Goal: Task Accomplishment & Management: Manage account settings

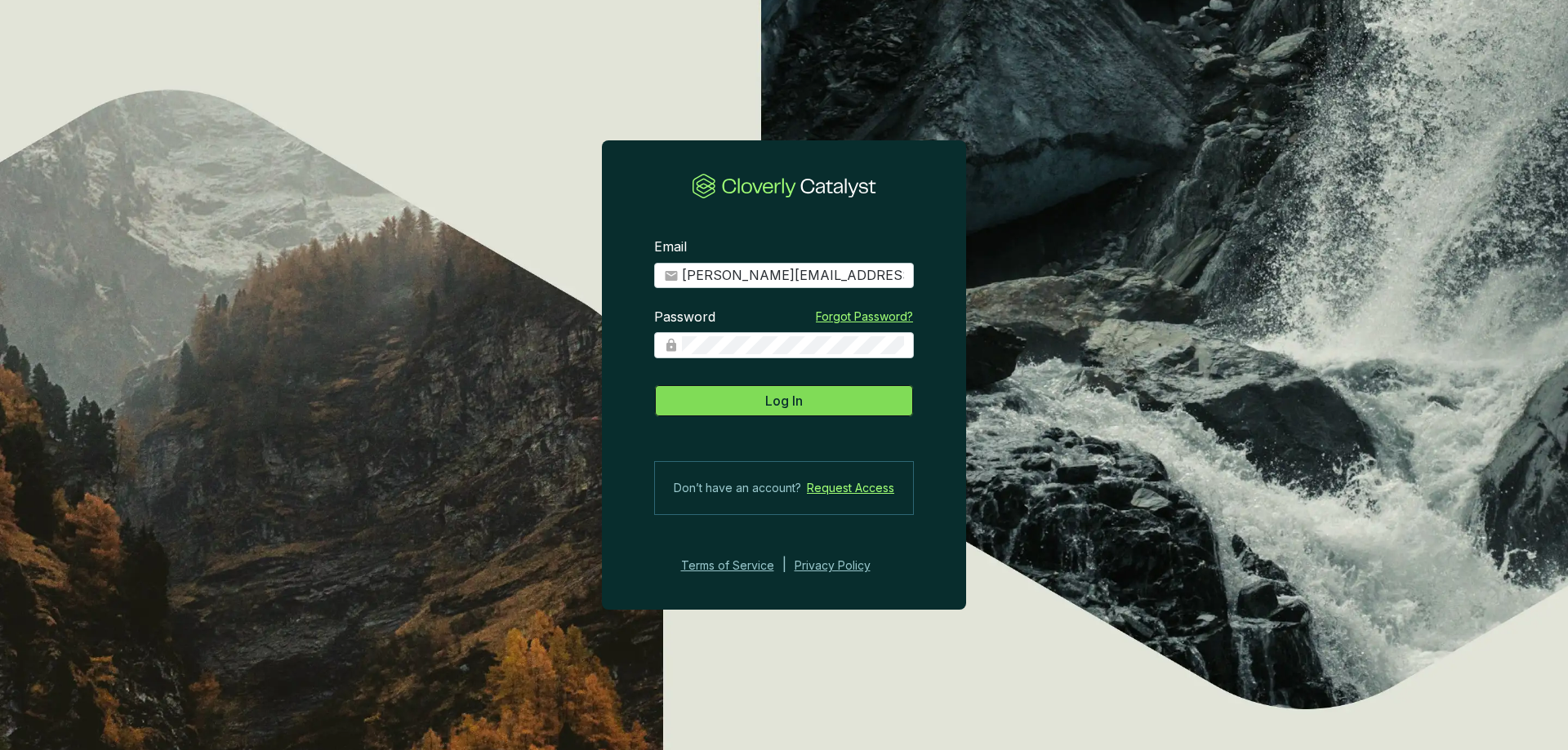
click at [903, 390] on button "Log In" at bounding box center [783, 400] width 259 height 33
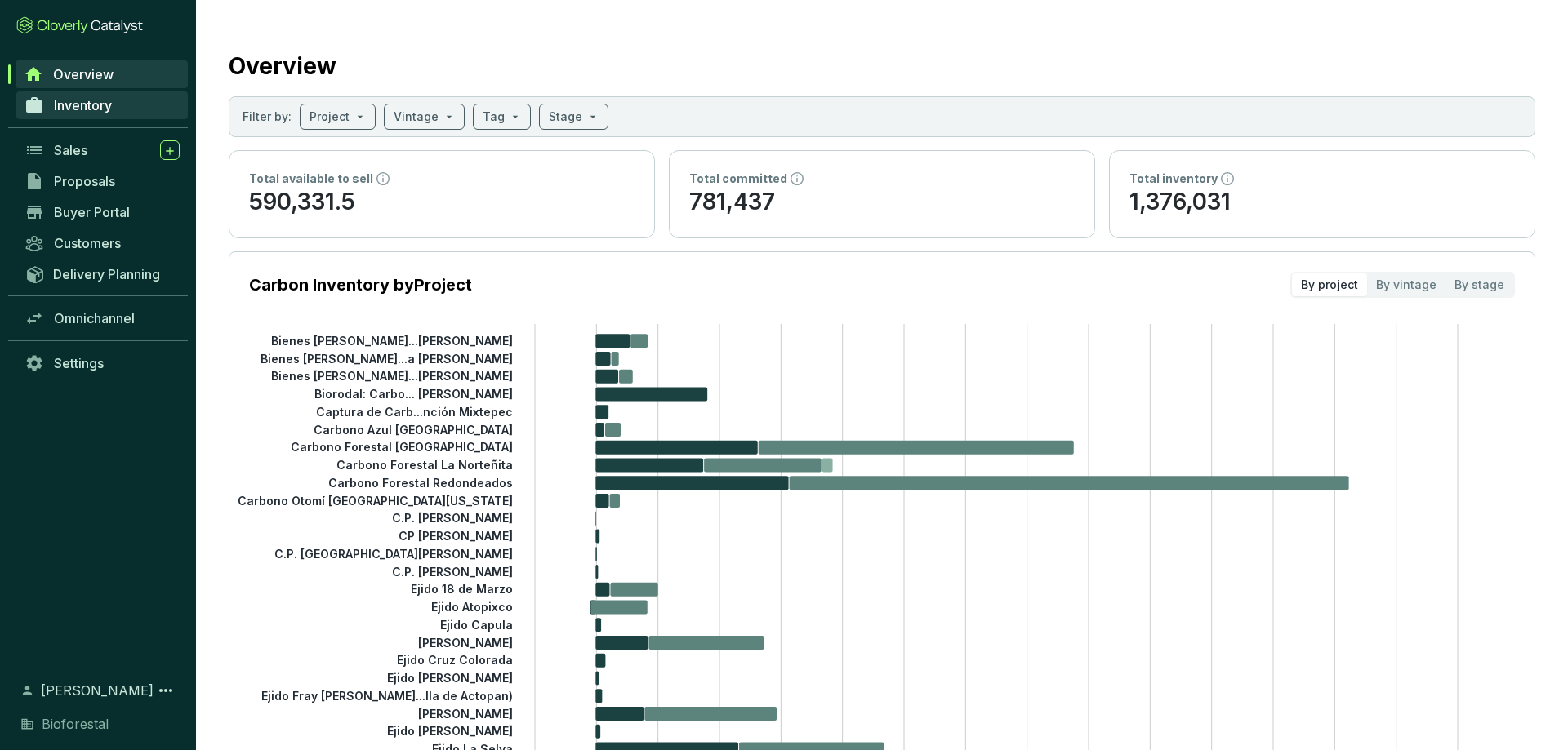
click at [74, 99] on span "Inventory" at bounding box center [83, 105] width 58 height 17
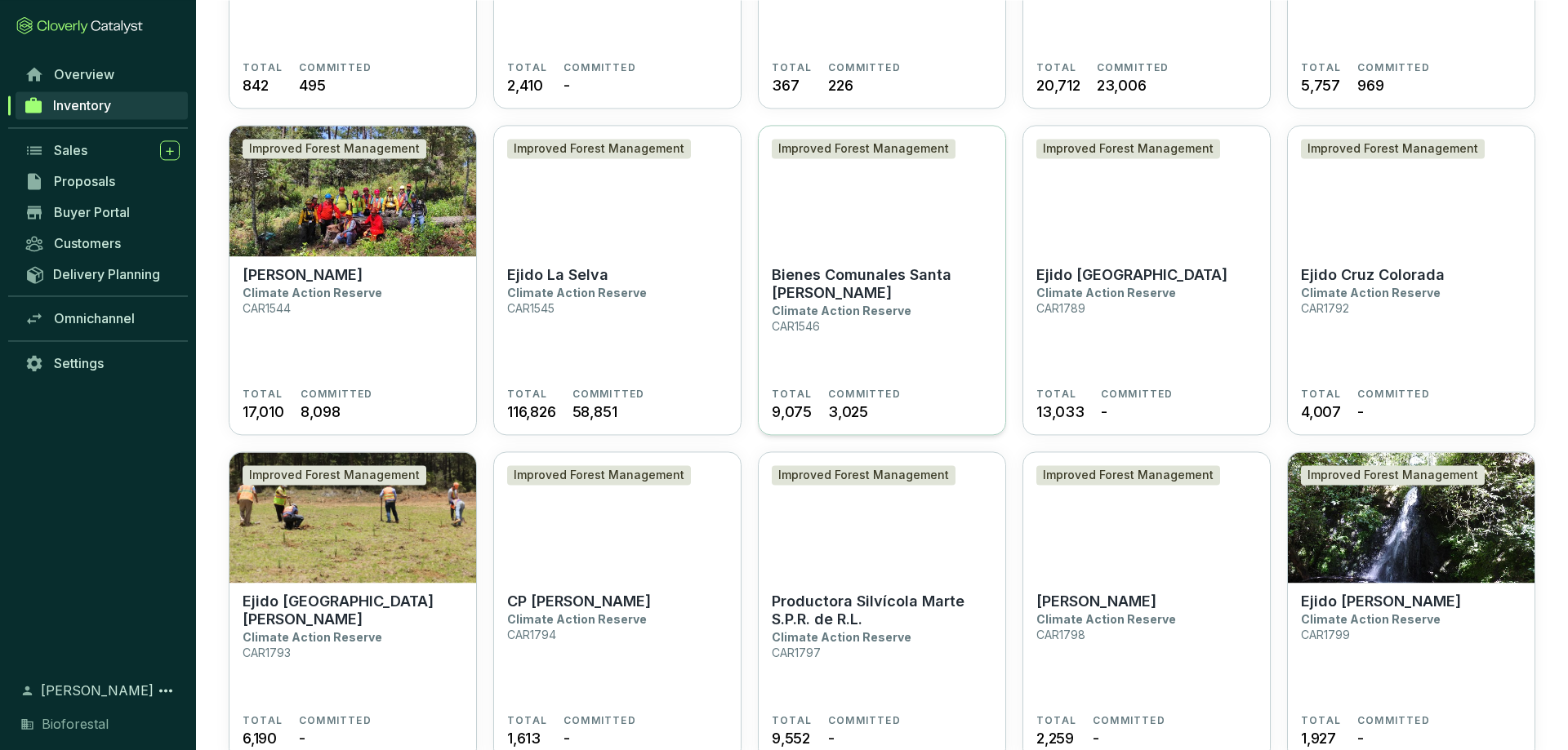
scroll to position [749, 0]
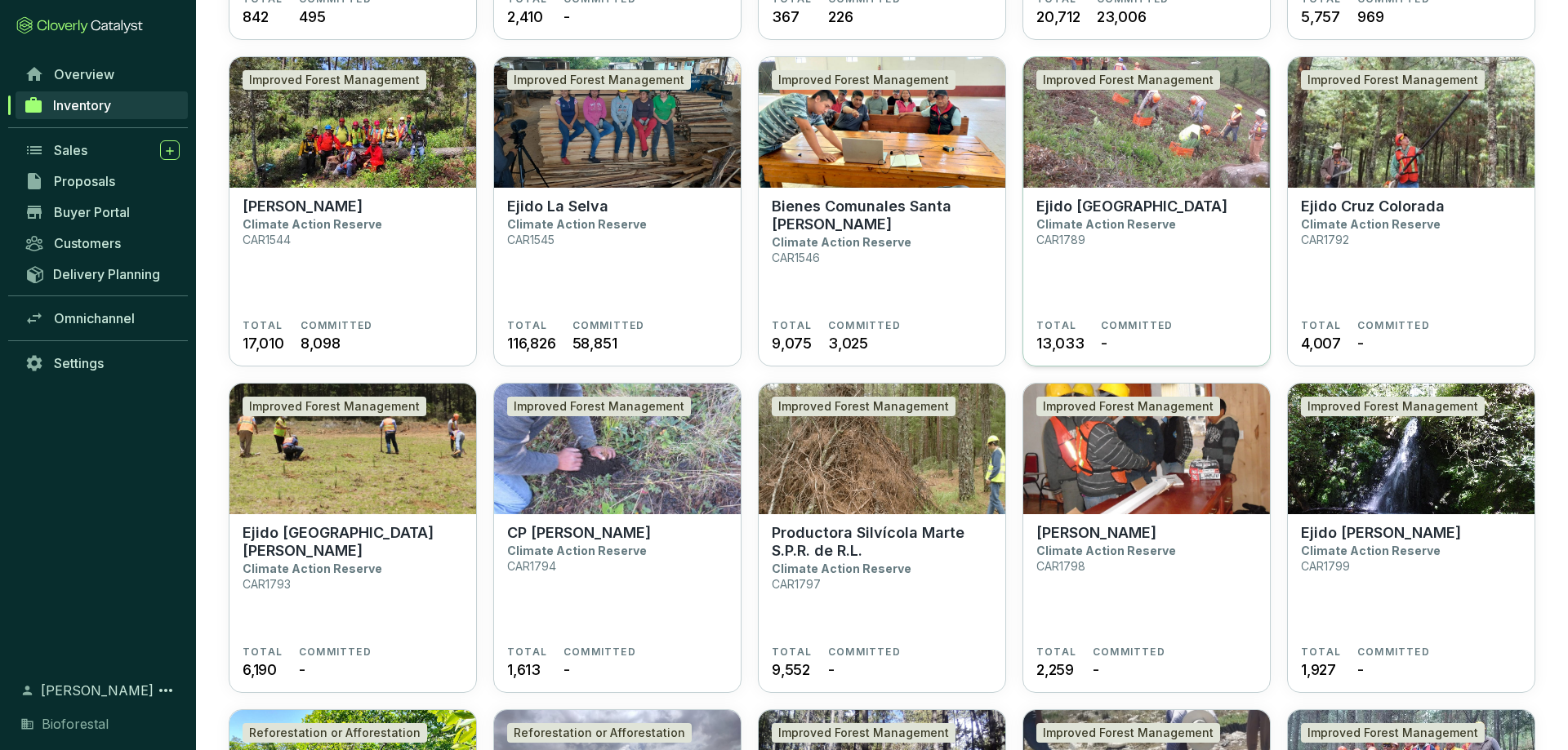
click at [1206, 159] on img at bounding box center [1146, 122] width 247 height 130
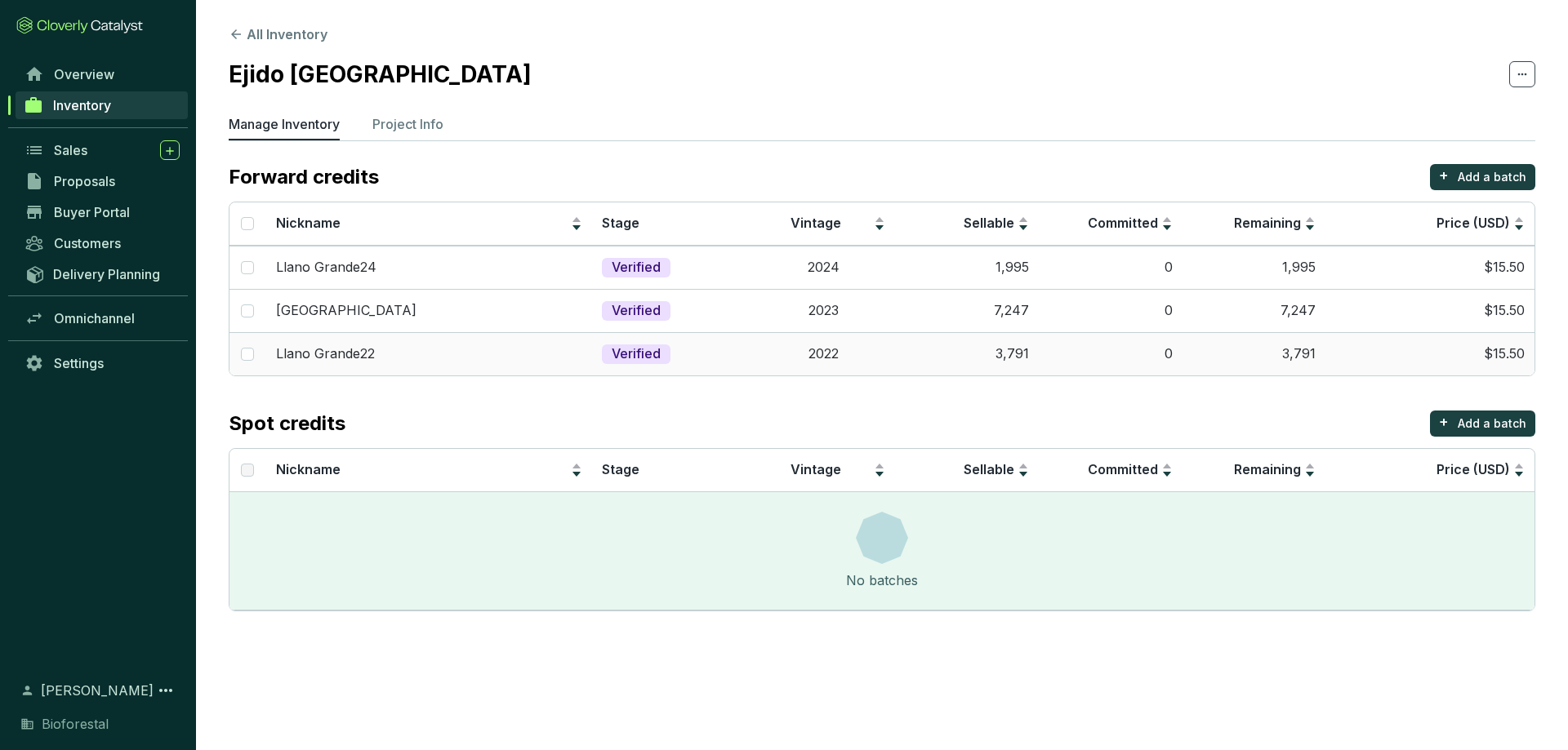
click at [1293, 350] on td "3,791" at bounding box center [1254, 354] width 144 height 43
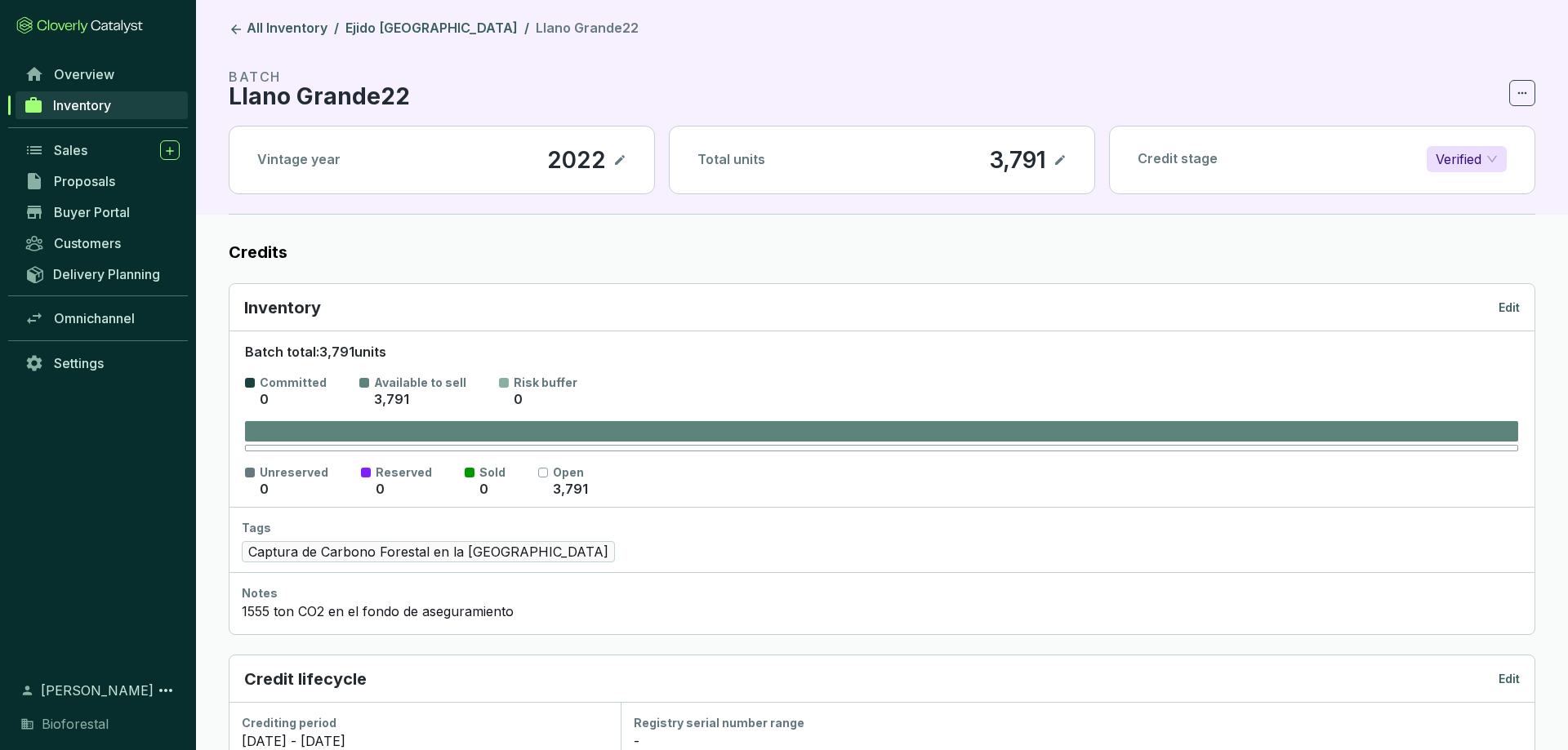
click at [1514, 308] on p "Edit" at bounding box center [1509, 307] width 22 height 17
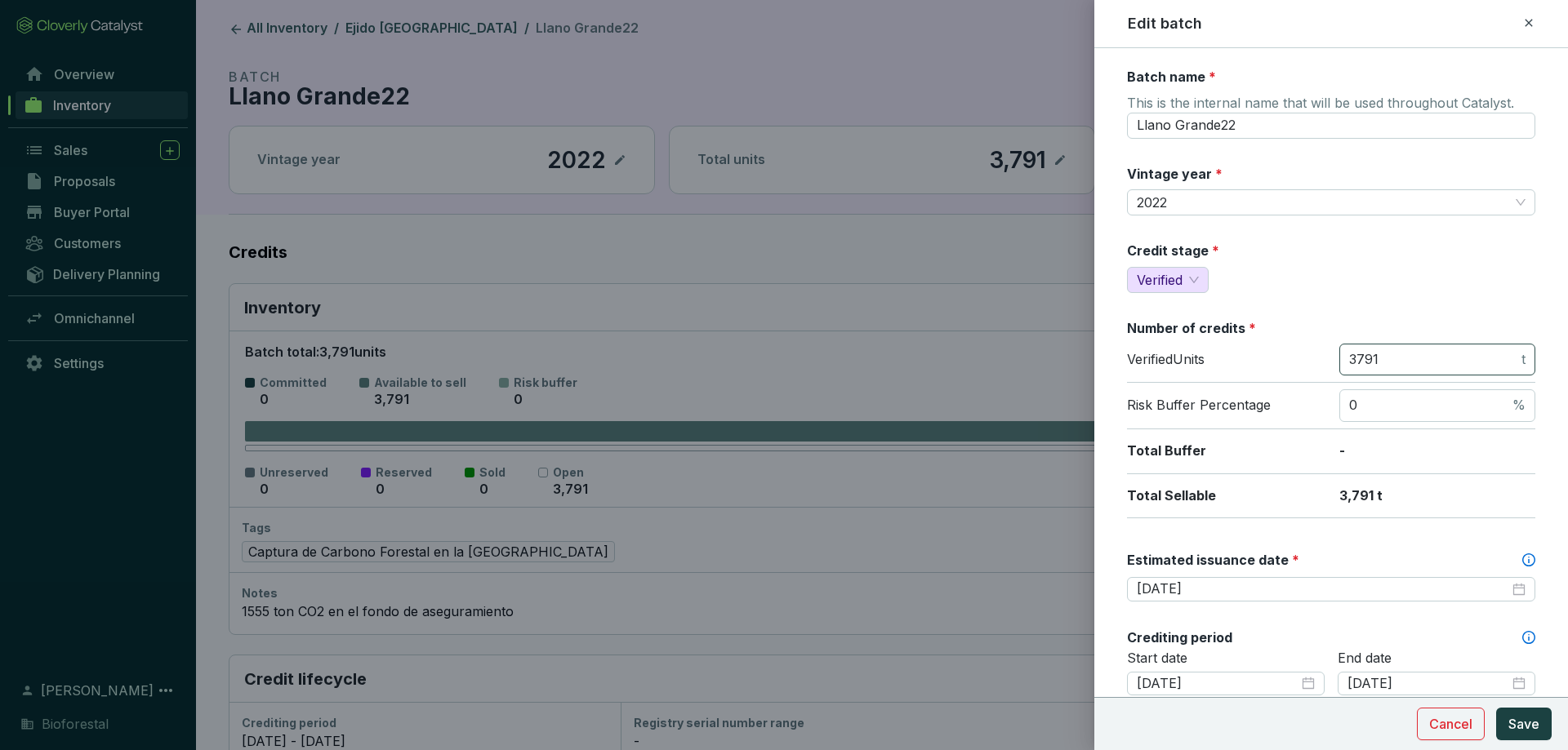
click at [1367, 371] on span "3791 t" at bounding box center [1437, 360] width 196 height 33
click at [1368, 365] on input "3791" at bounding box center [1433, 360] width 169 height 18
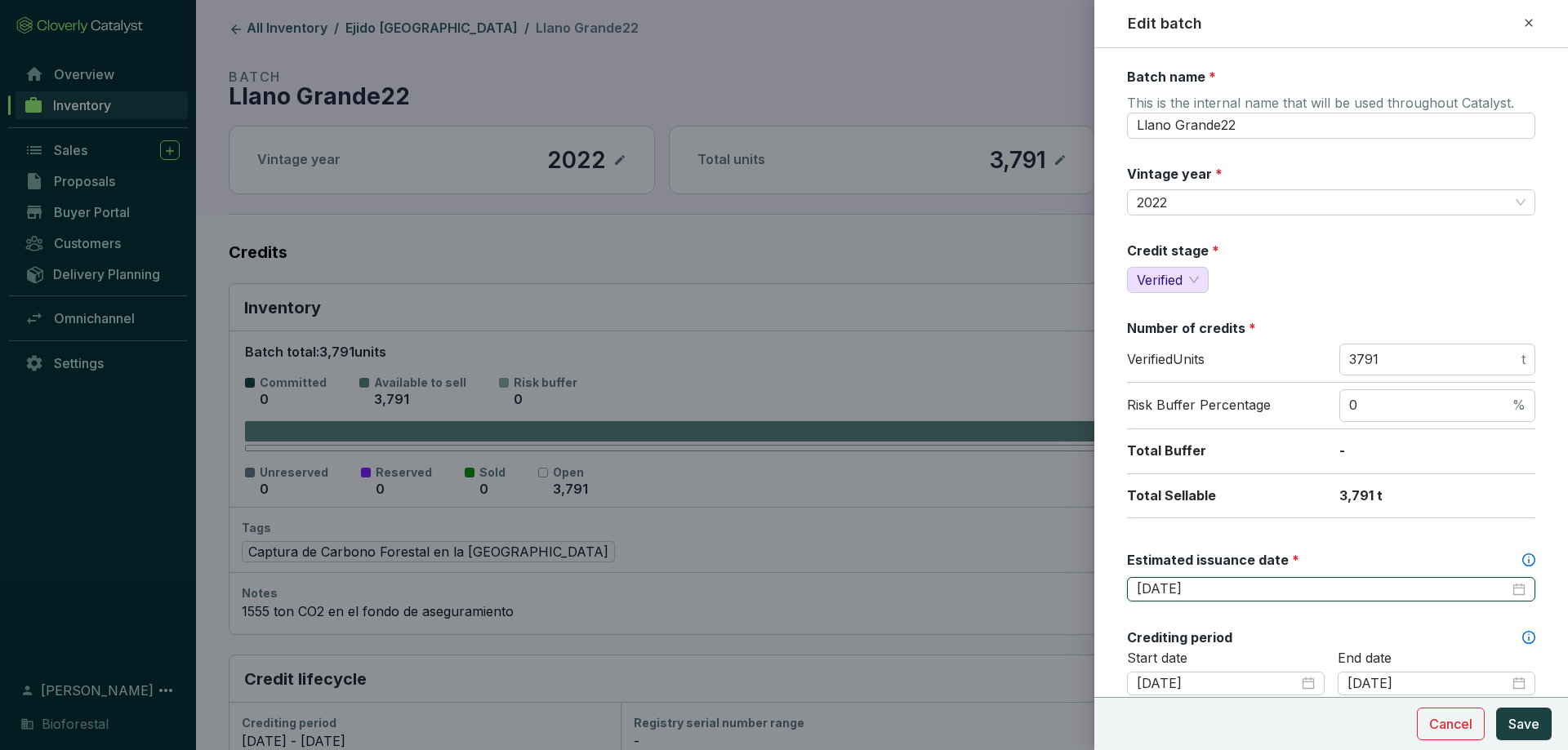
click at [1215, 586] on input "[DATE]" at bounding box center [1322, 589] width 373 height 18
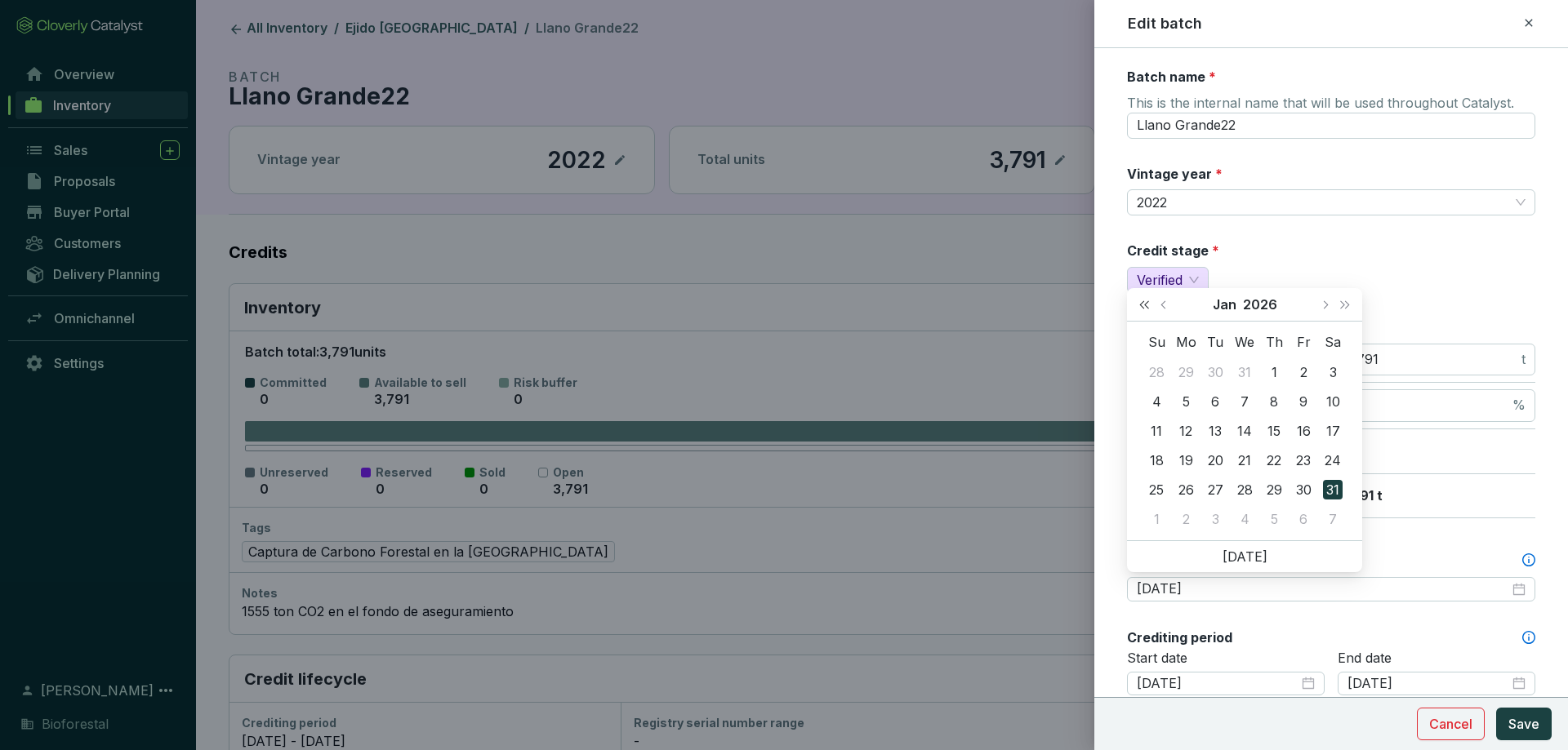
click at [1148, 306] on span "Last year (Control + left)" at bounding box center [1144, 305] width 8 height 8
click at [1335, 300] on button "Next year (Control + right)" at bounding box center [1345, 304] width 22 height 33
click at [1165, 310] on button "Previous month (PageUp)" at bounding box center [1166, 304] width 22 height 33
type input "[DATE]"
click at [1188, 374] on div "1" at bounding box center [1185, 373] width 20 height 20
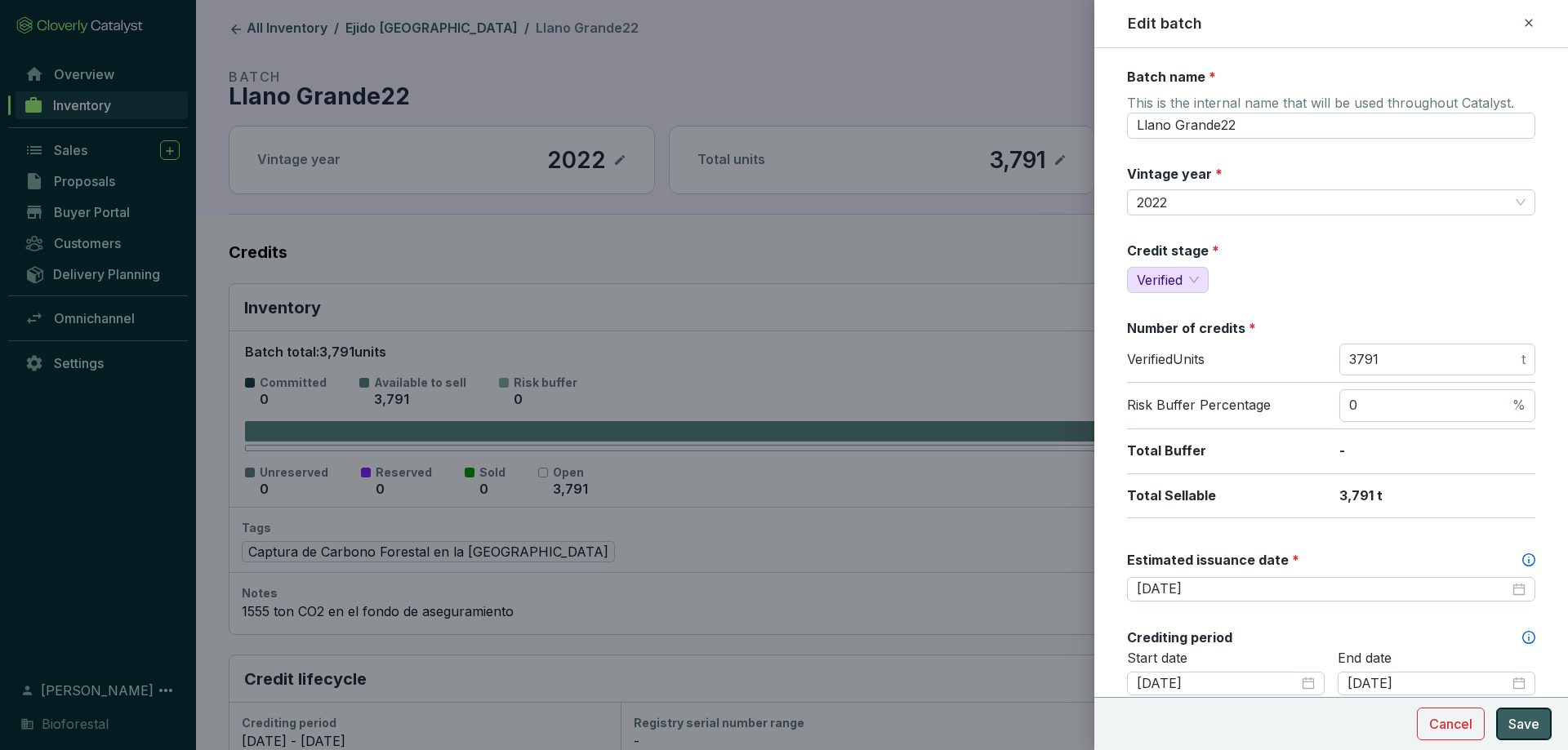
click at [1519, 712] on button "Save" at bounding box center [1524, 723] width 55 height 33
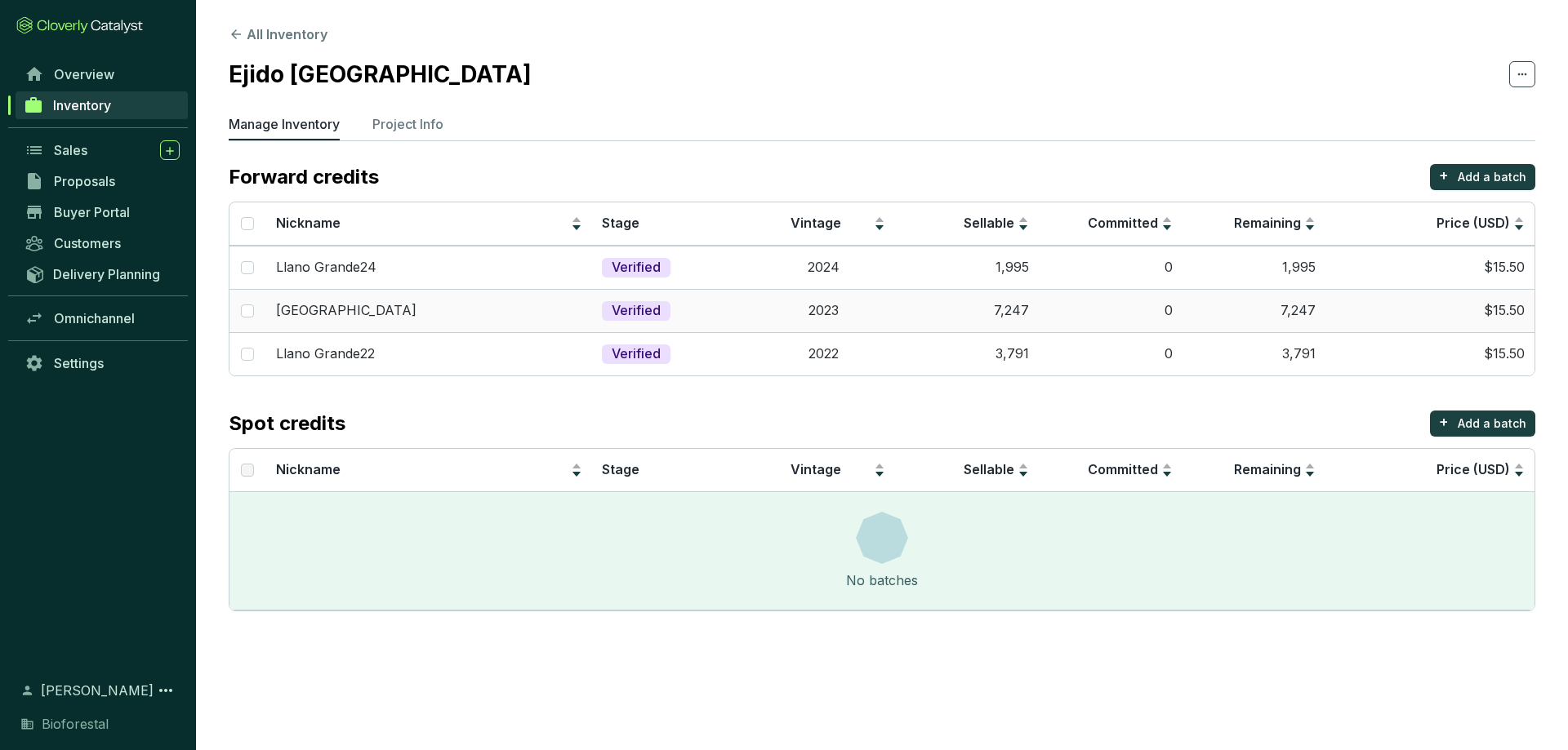
click at [1030, 310] on td "7,247" at bounding box center [966, 310] width 144 height 43
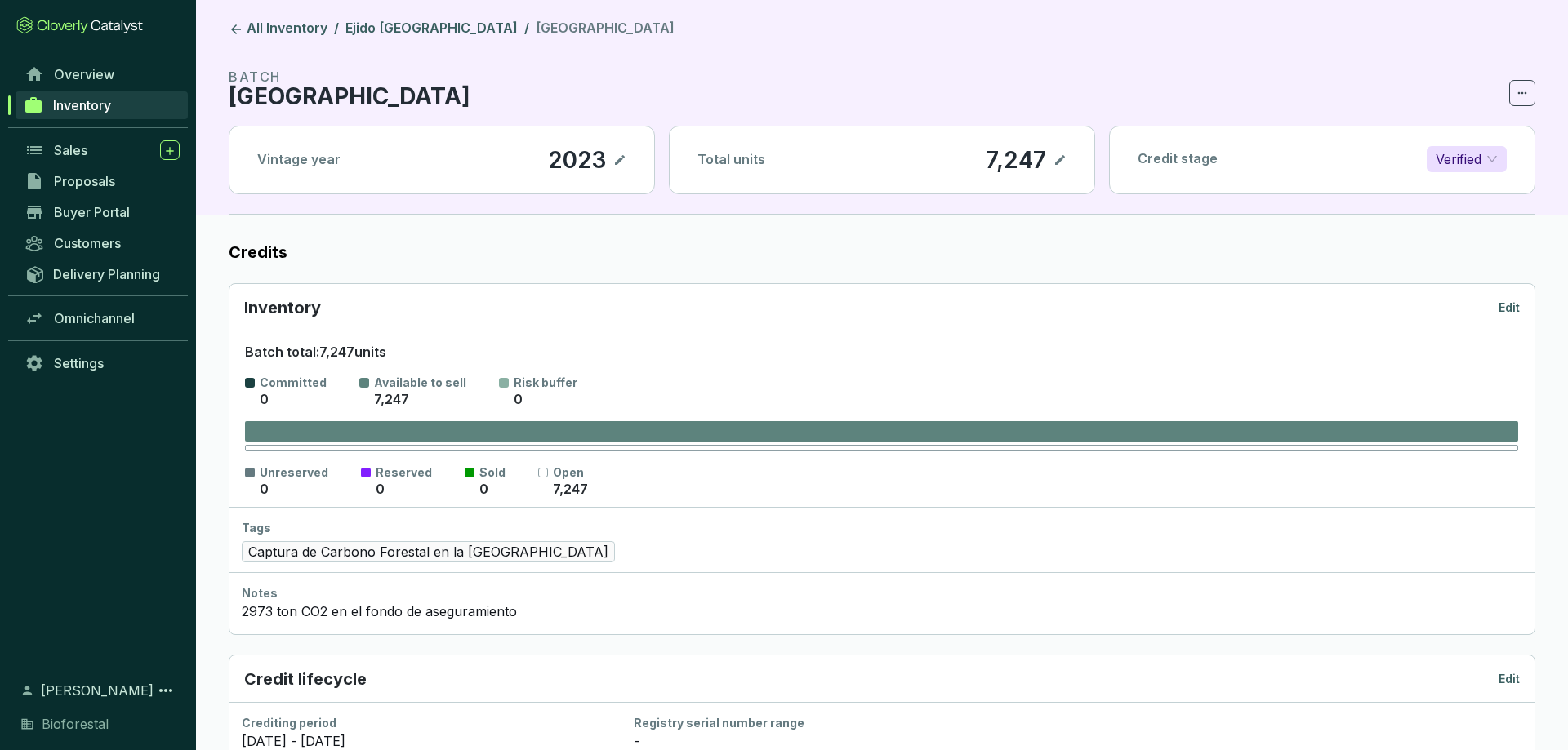
drag, startPoint x: 1528, startPoint y: 302, endPoint x: 1488, endPoint y: 315, distance: 42.1
click at [1526, 304] on div "Inventory Edit" at bounding box center [882, 307] width 1305 height 47
click at [1477, 315] on div "Inventory Edit" at bounding box center [882, 307] width 1275 height 23
click at [1511, 310] on p "Edit" at bounding box center [1509, 307] width 22 height 17
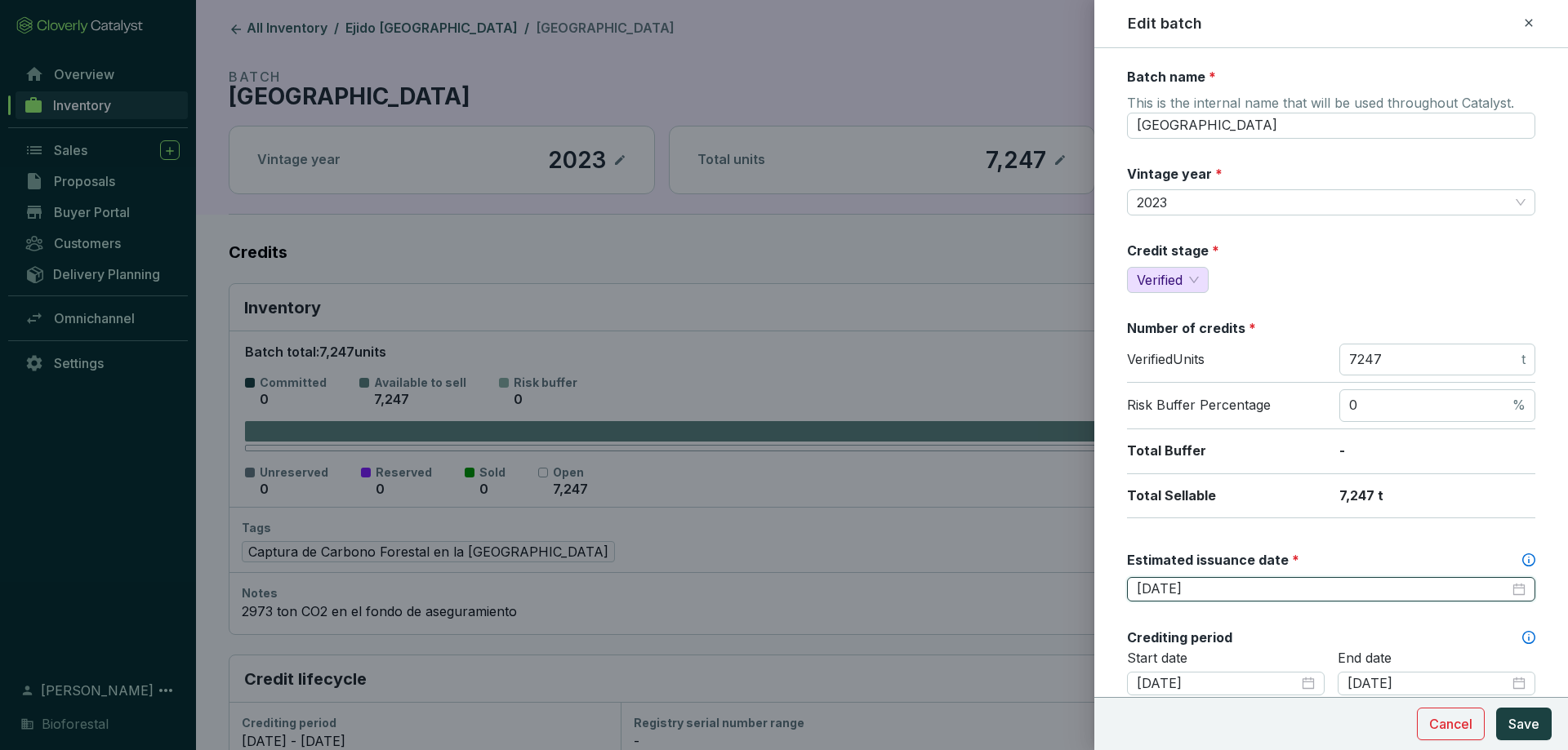
click at [1220, 584] on input "[DATE]" at bounding box center [1322, 589] width 373 height 18
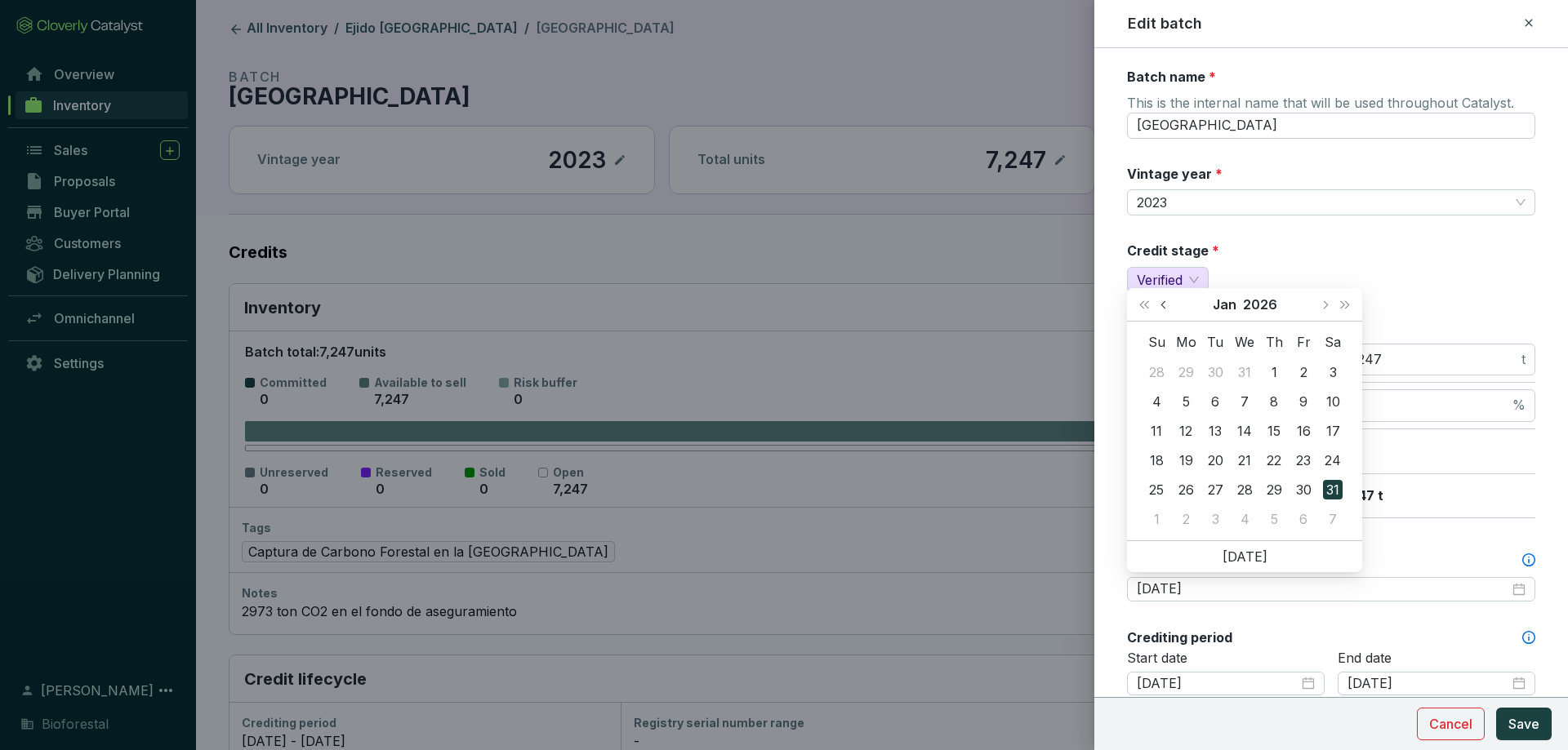
click at [1165, 314] on button "Previous month (PageUp)" at bounding box center [1166, 304] width 22 height 33
type input "[DATE]"
click at [1191, 377] on div "1" at bounding box center [1185, 373] width 20 height 20
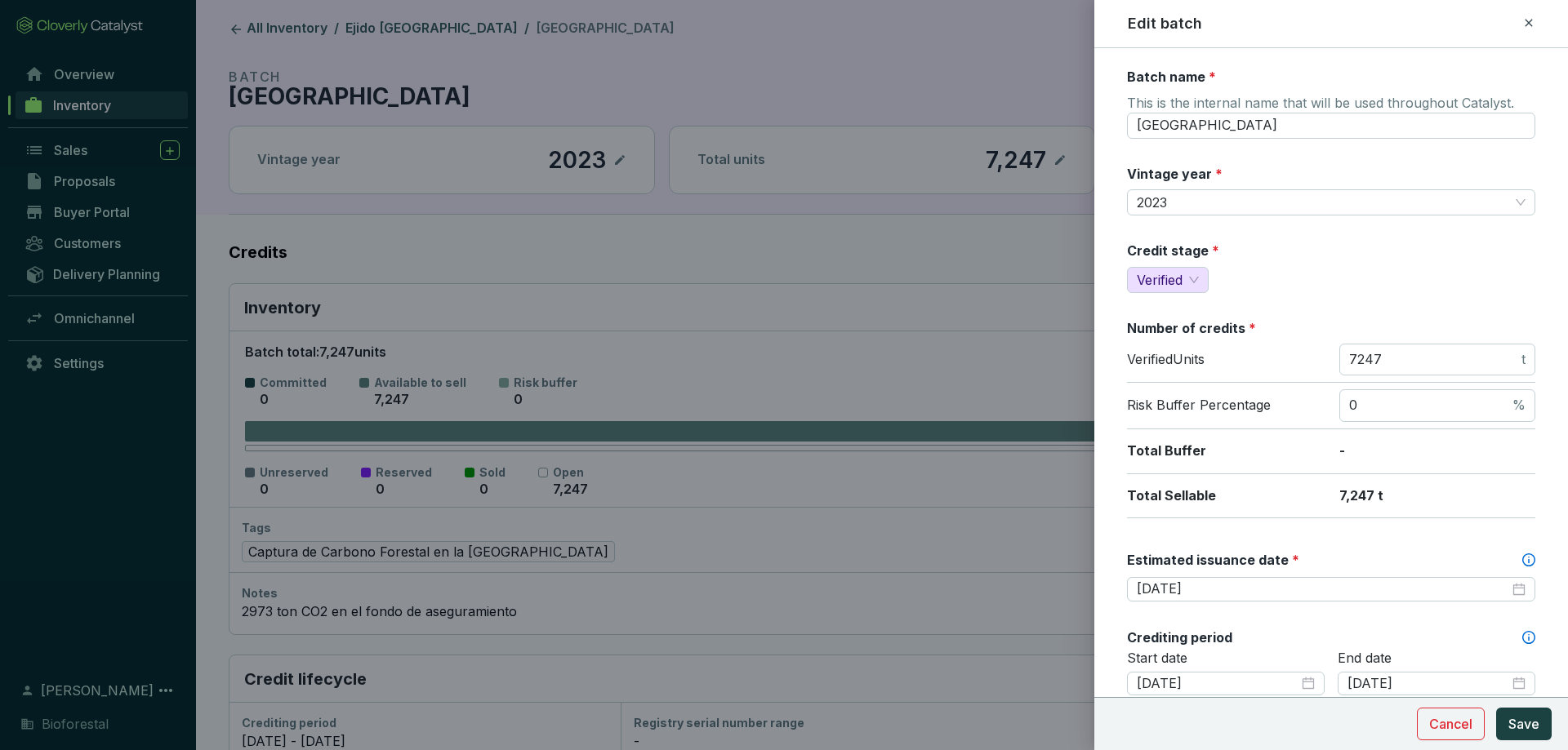
click at [1507, 707] on section "Cancel Save" at bounding box center [1330, 723] width 473 height 53
click at [1504, 716] on button "Save" at bounding box center [1524, 723] width 55 height 33
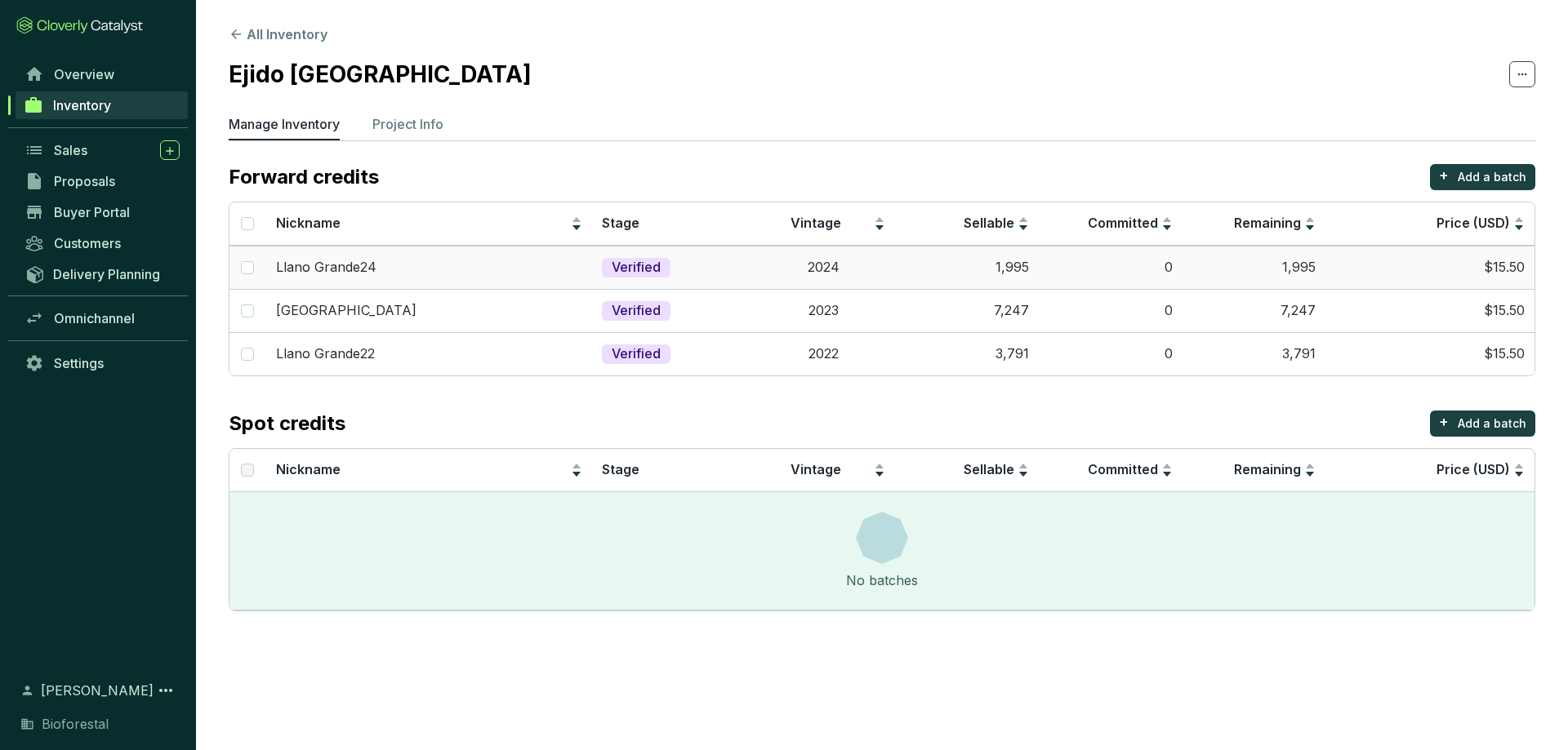
click at [770, 282] on td "2024" at bounding box center [823, 267] width 144 height 43
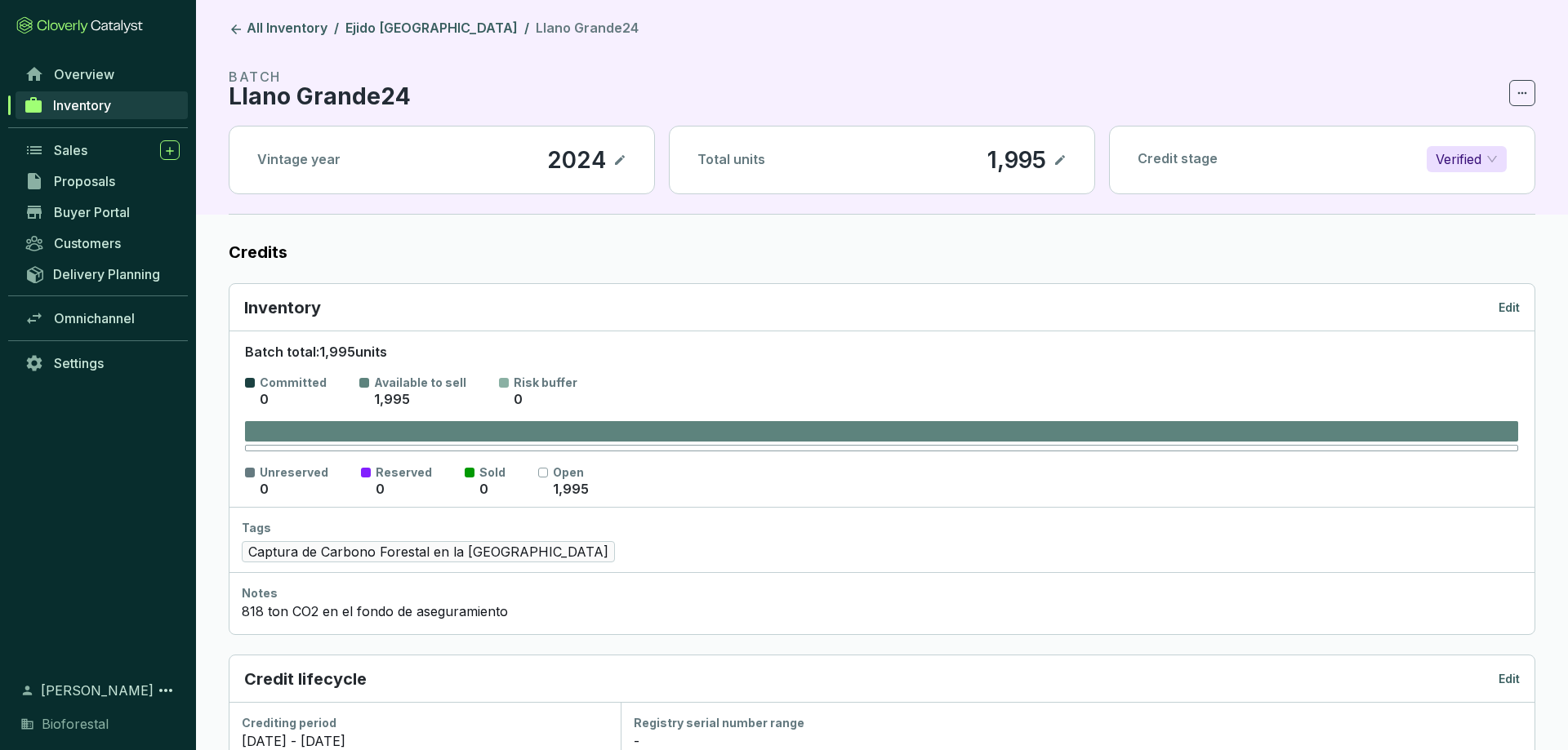
click at [1519, 295] on div "Inventory Edit" at bounding box center [882, 307] width 1305 height 47
drag, startPoint x: 1514, startPoint y: 327, endPoint x: 1516, endPoint y: 308, distance: 19.1
click at [1514, 325] on div "Inventory Edit" at bounding box center [882, 307] width 1305 height 47
click at [1516, 308] on p "Edit" at bounding box center [1509, 307] width 22 height 17
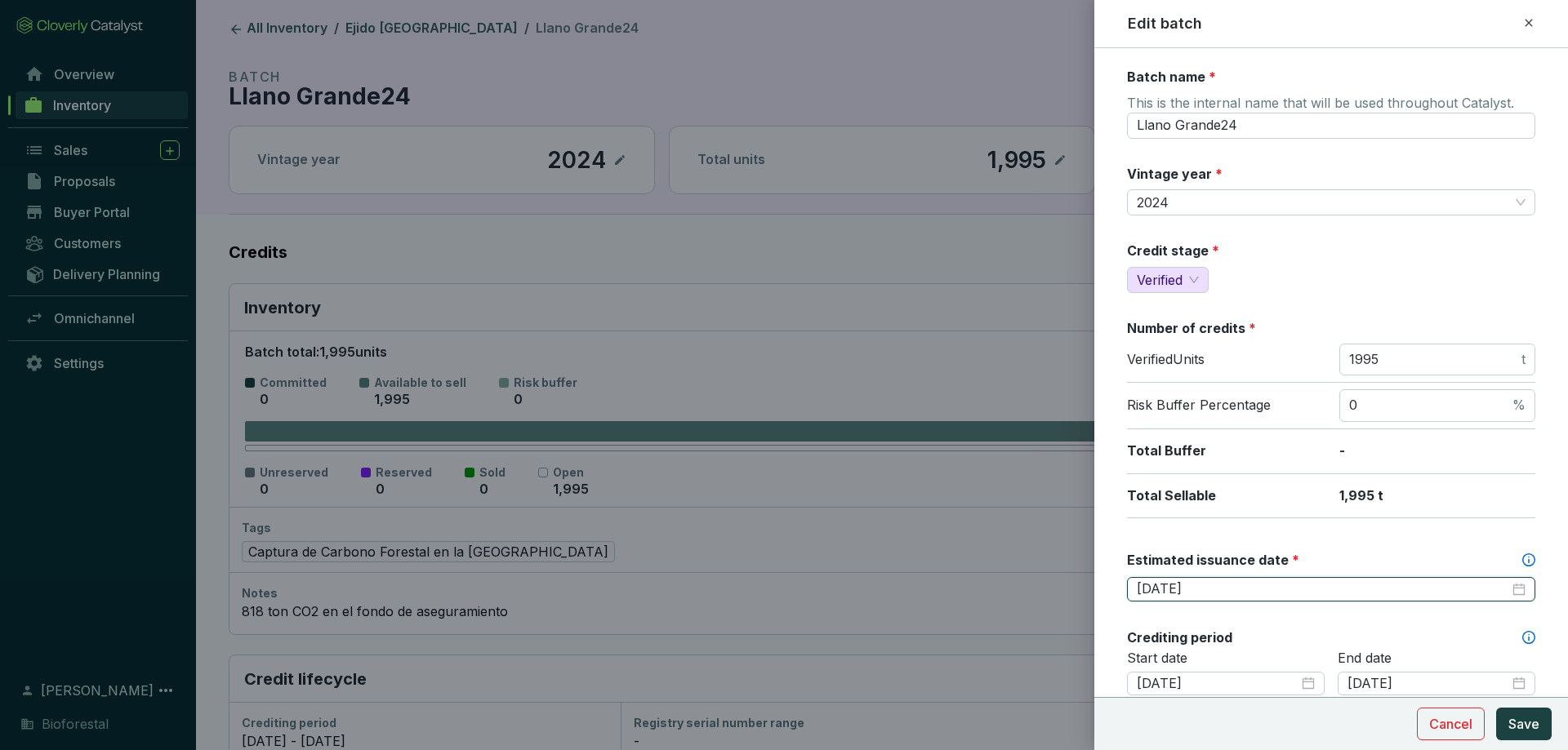
click at [1264, 585] on input "[DATE]" at bounding box center [1322, 589] width 373 height 18
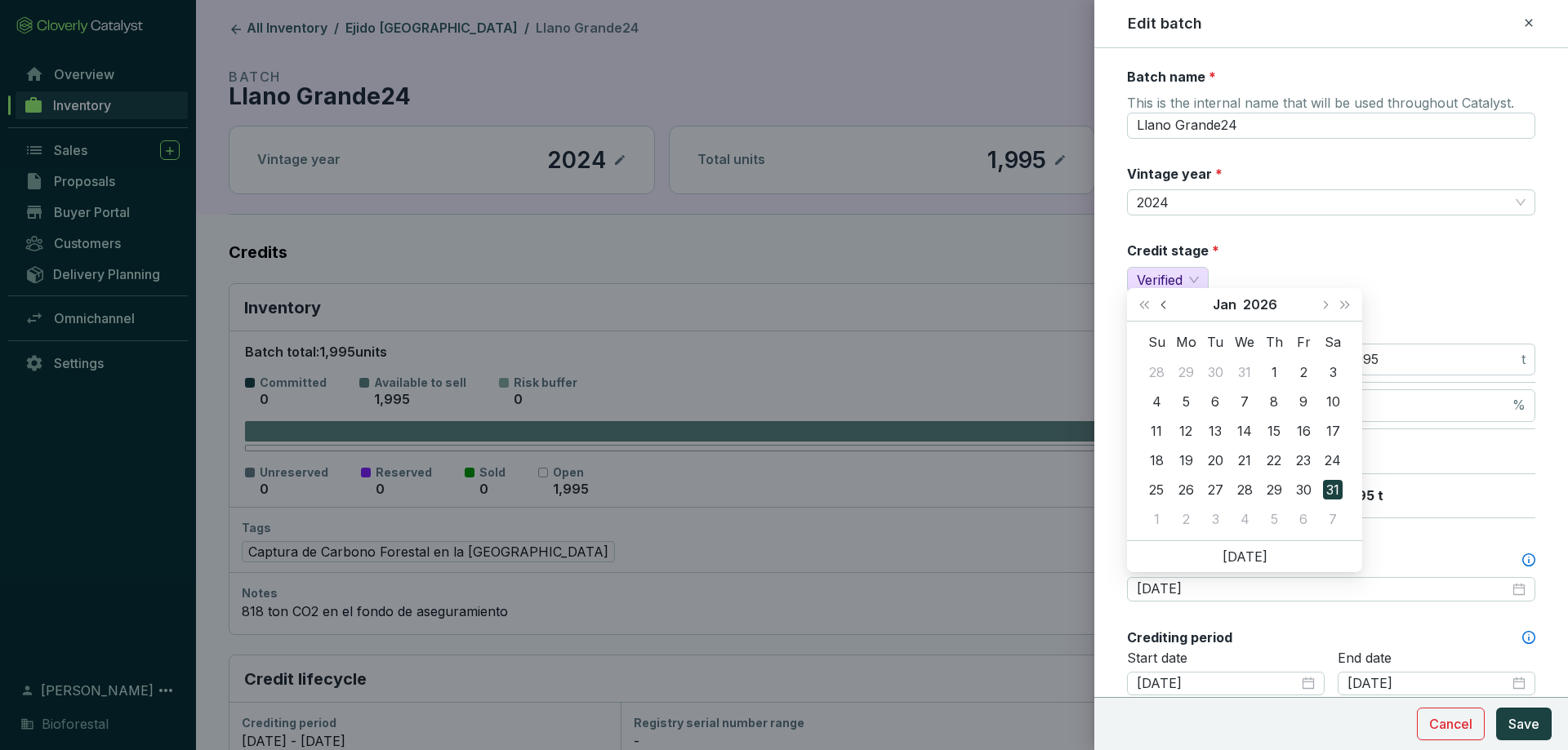
click at [1157, 307] on button "Previous month (PageUp)" at bounding box center [1166, 304] width 22 height 33
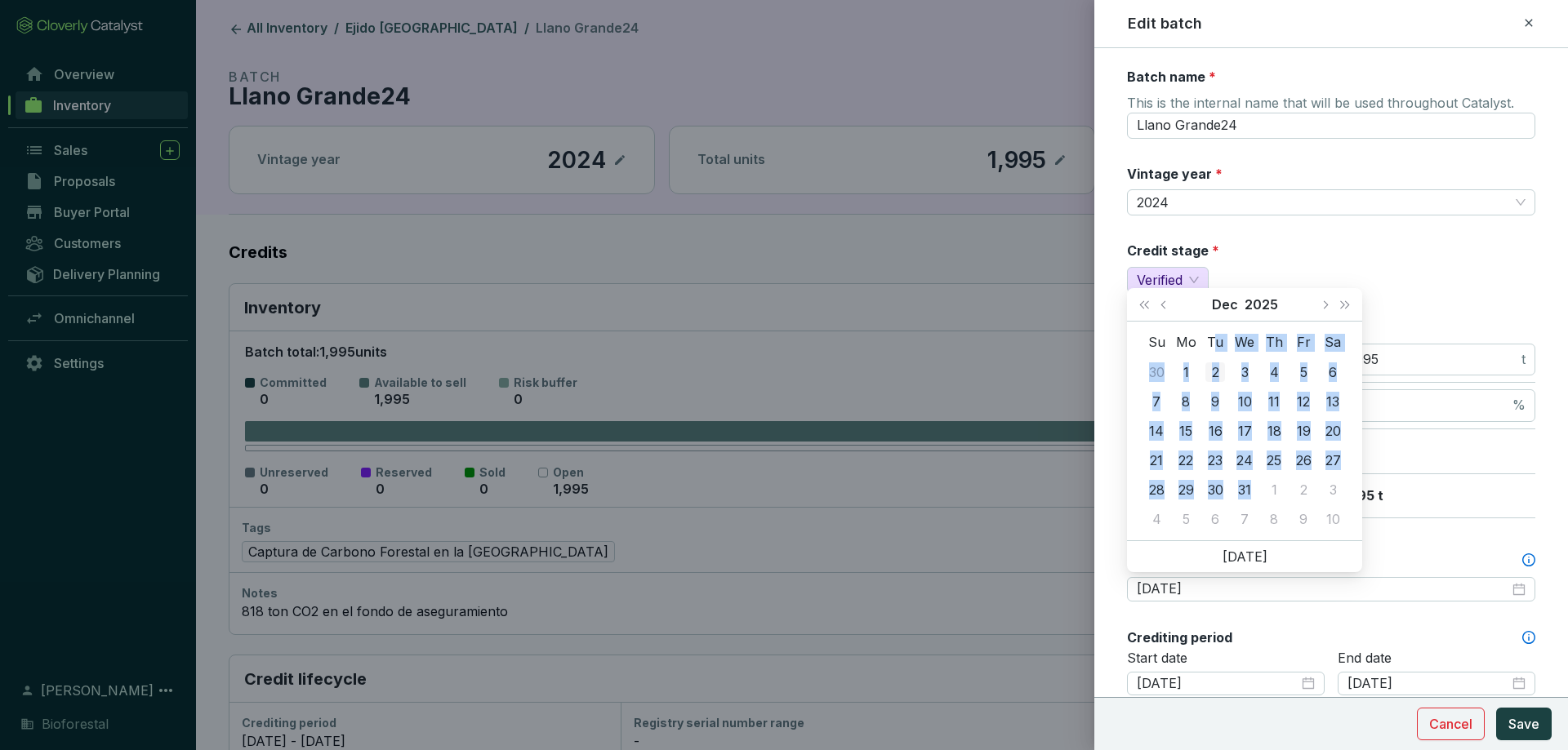
drag, startPoint x: 1248, startPoint y: 496, endPoint x: 1204, endPoint y: 363, distance: 140.1
click at [1204, 363] on tbody "30 1 2 3 4 5 6 7 8 9 10 11 12 13 14 15 16 17 18 19 20 21 22 23 24 25 26 27 28 2…" at bounding box center [1244, 445] width 206 height 176
type input "[DATE]"
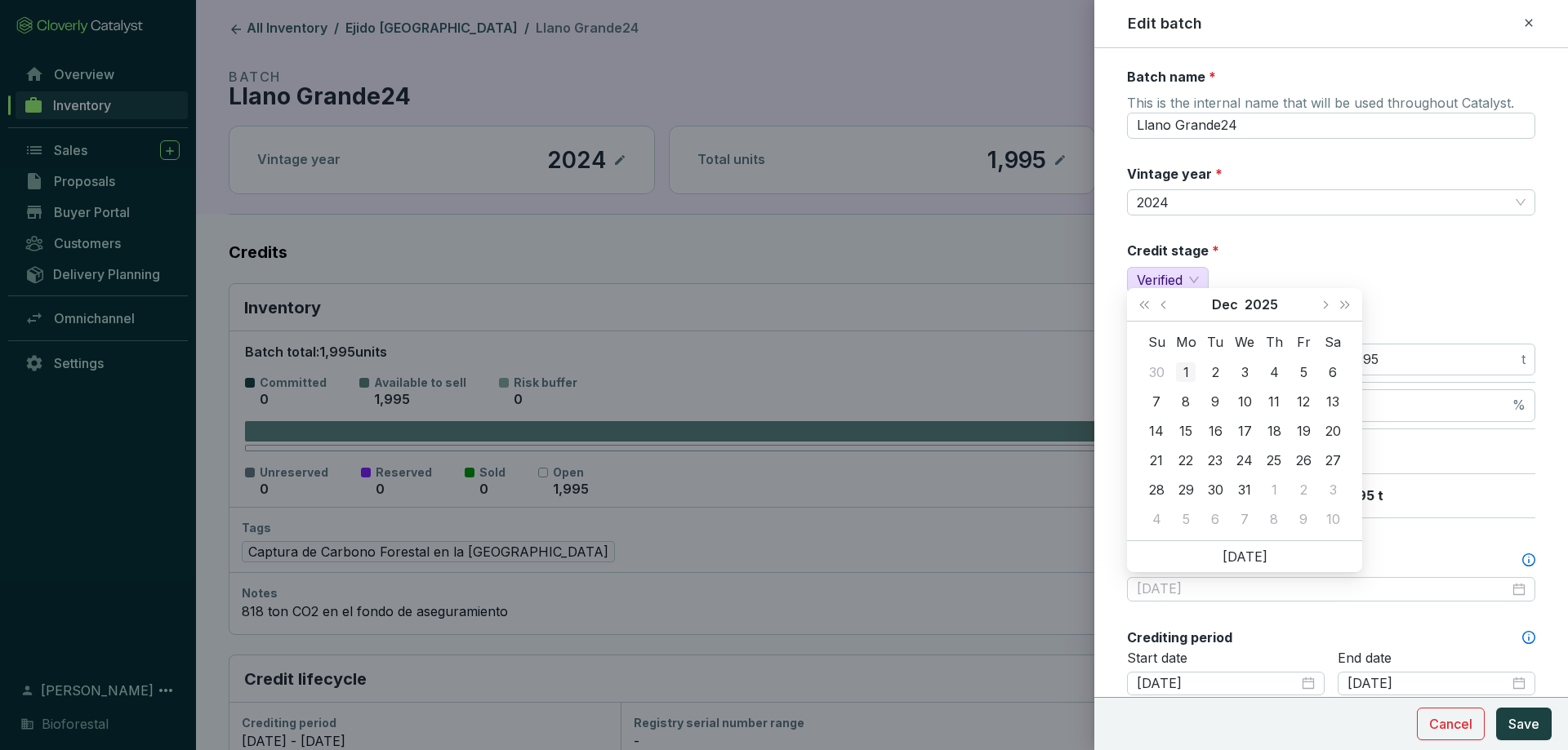
click at [1188, 369] on div "1" at bounding box center [1185, 373] width 20 height 20
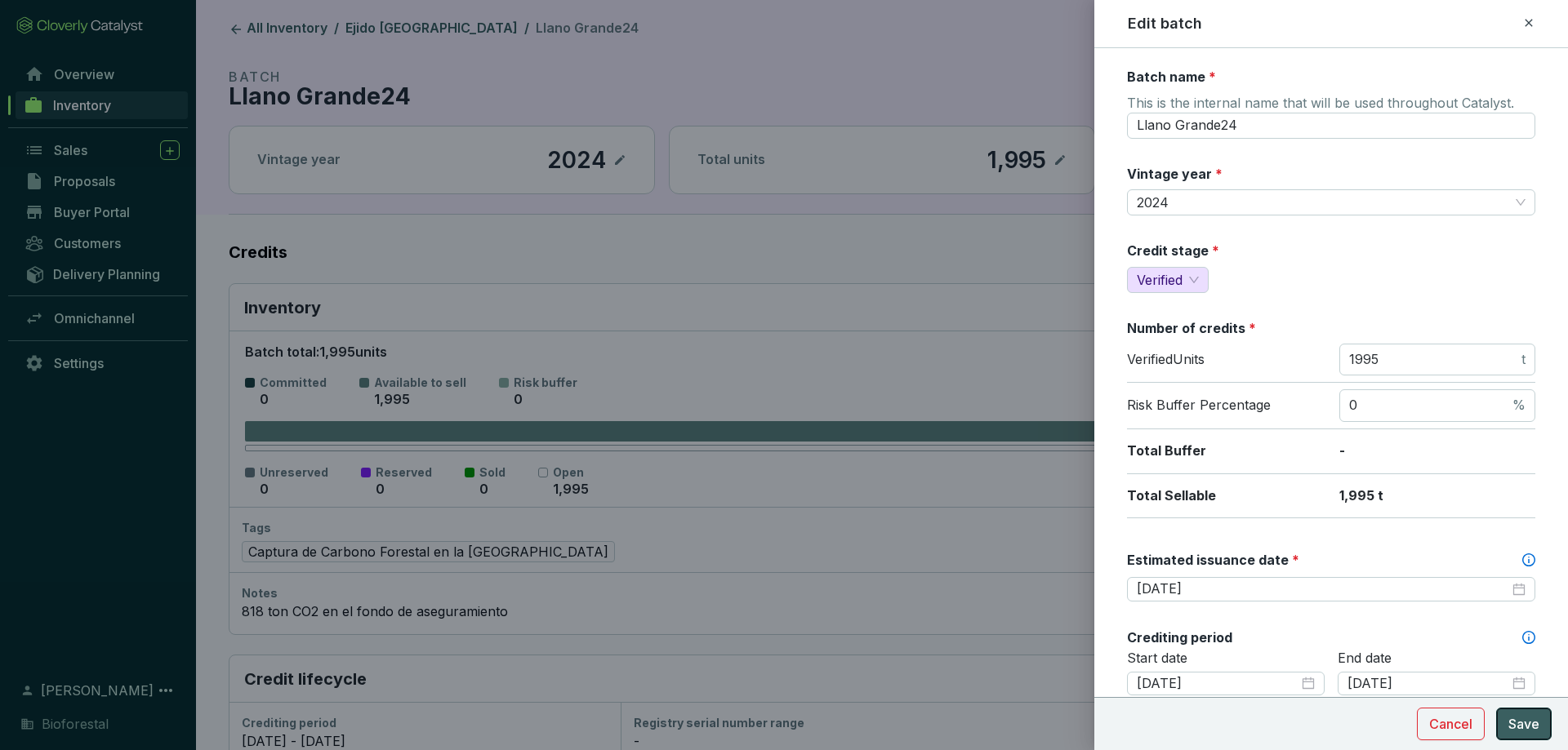
click at [1544, 727] on button "Save" at bounding box center [1524, 723] width 55 height 33
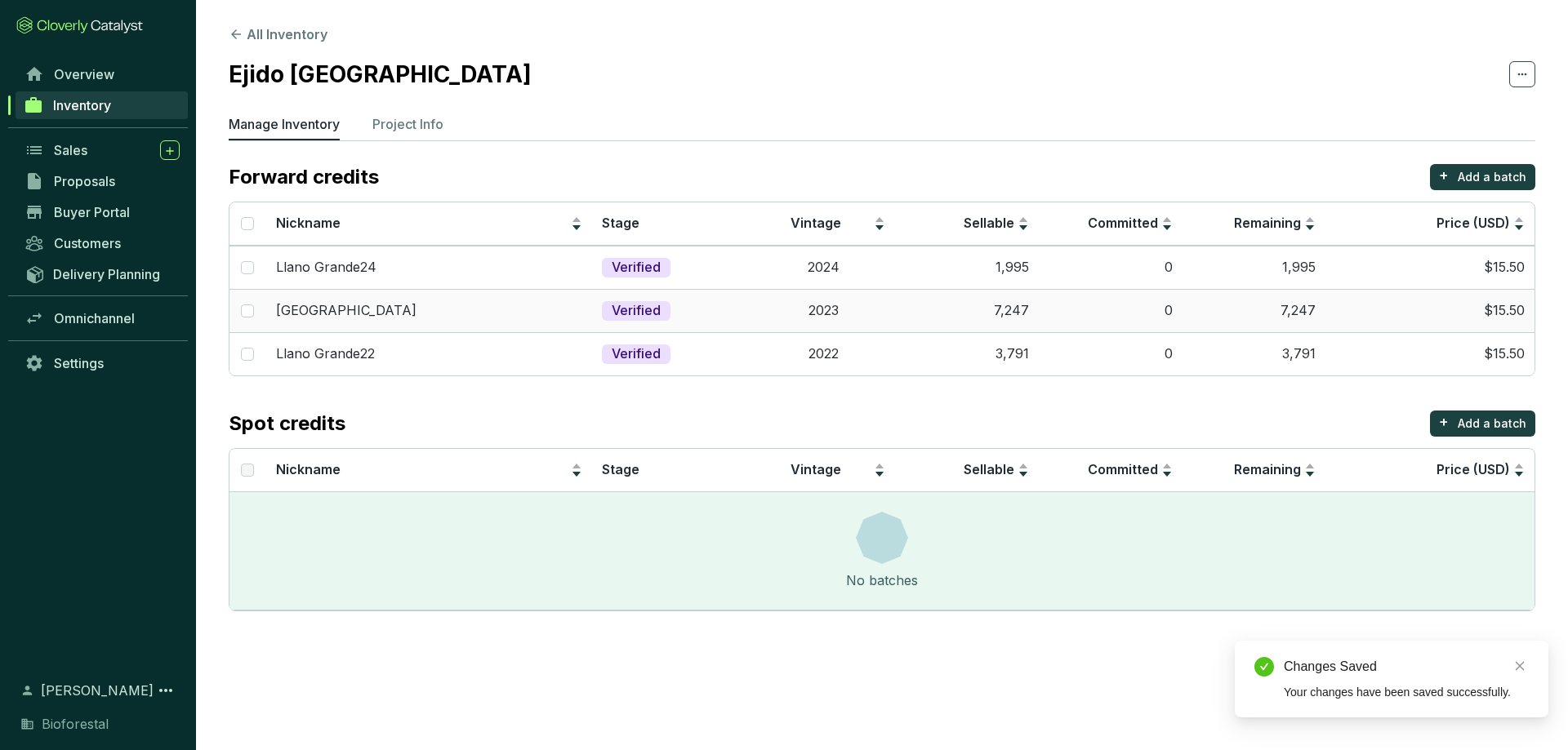
click at [849, 309] on td "2023" at bounding box center [823, 310] width 144 height 43
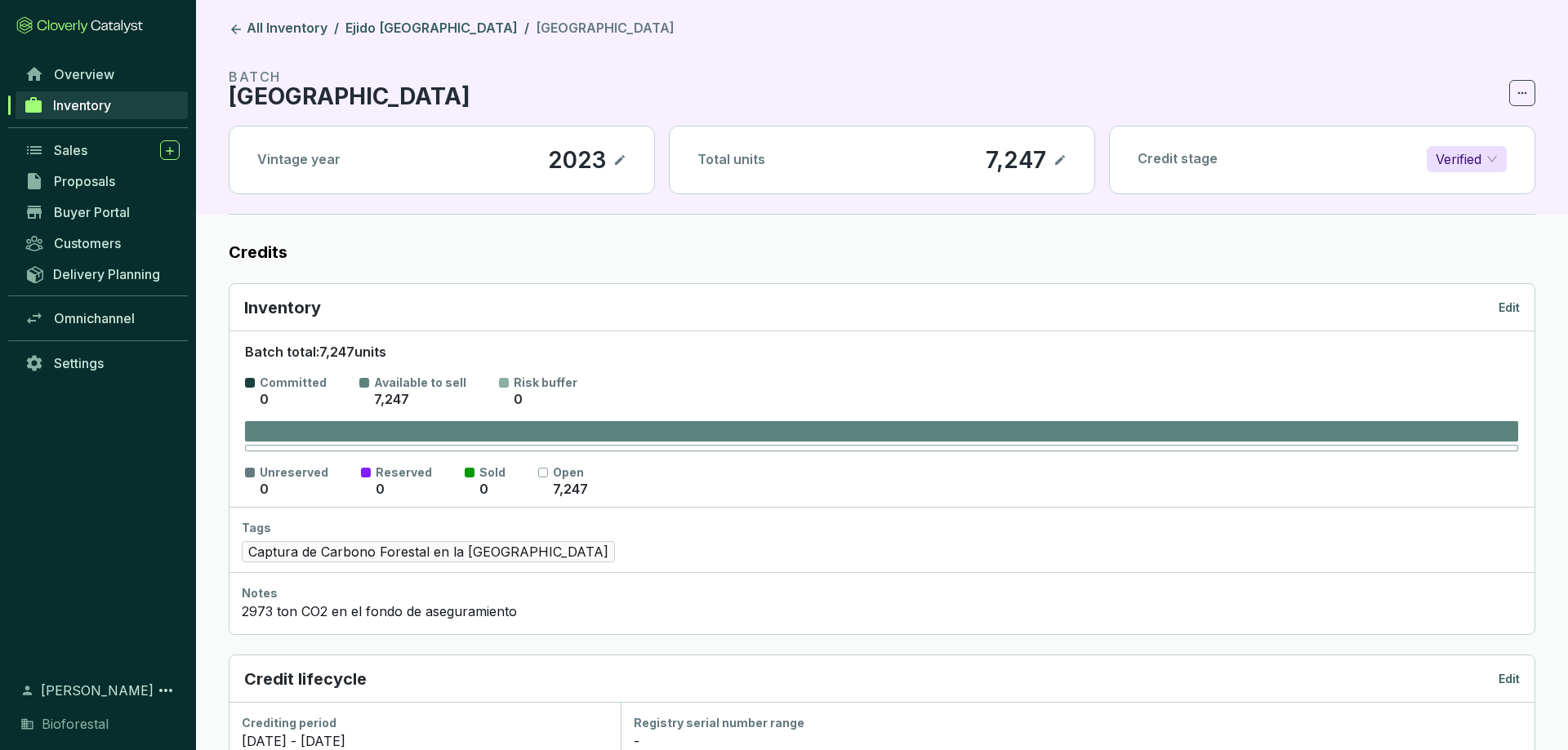
drag, startPoint x: 1509, startPoint y: 287, endPoint x: 1511, endPoint y: 305, distance: 18.1
click at [1511, 299] on div "Inventory Edit" at bounding box center [882, 307] width 1305 height 47
click at [1511, 305] on p "Edit" at bounding box center [1509, 307] width 22 height 17
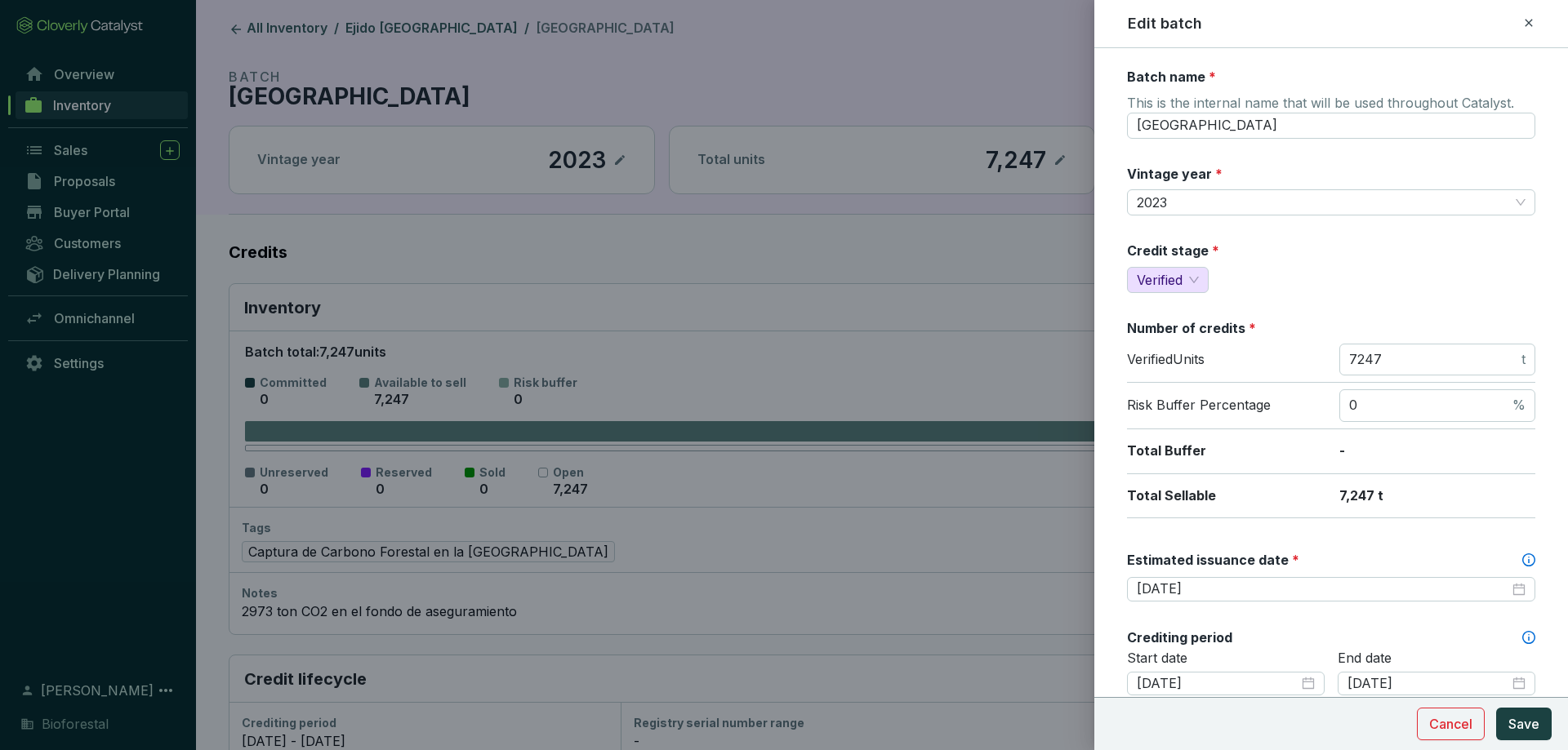
click at [1237, 606] on div "Batch name * This is the internal name that will be used throughout Catalyst. L…" at bounding box center [1331, 723] width 408 height 1311
click at [1235, 593] on input "[DATE]" at bounding box center [1322, 589] width 373 height 18
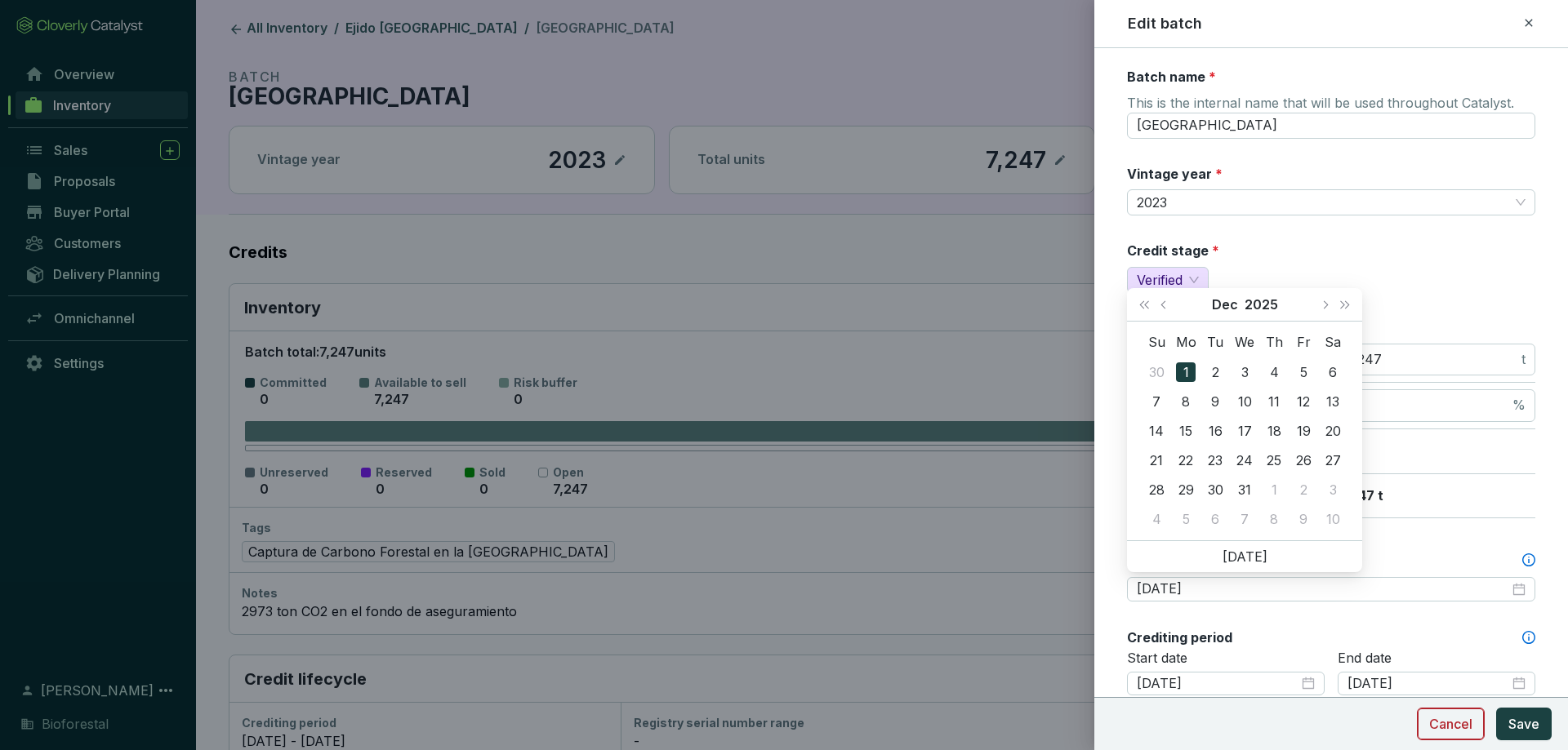
click at [1463, 726] on span "Cancel" at bounding box center [1451, 723] width 43 height 20
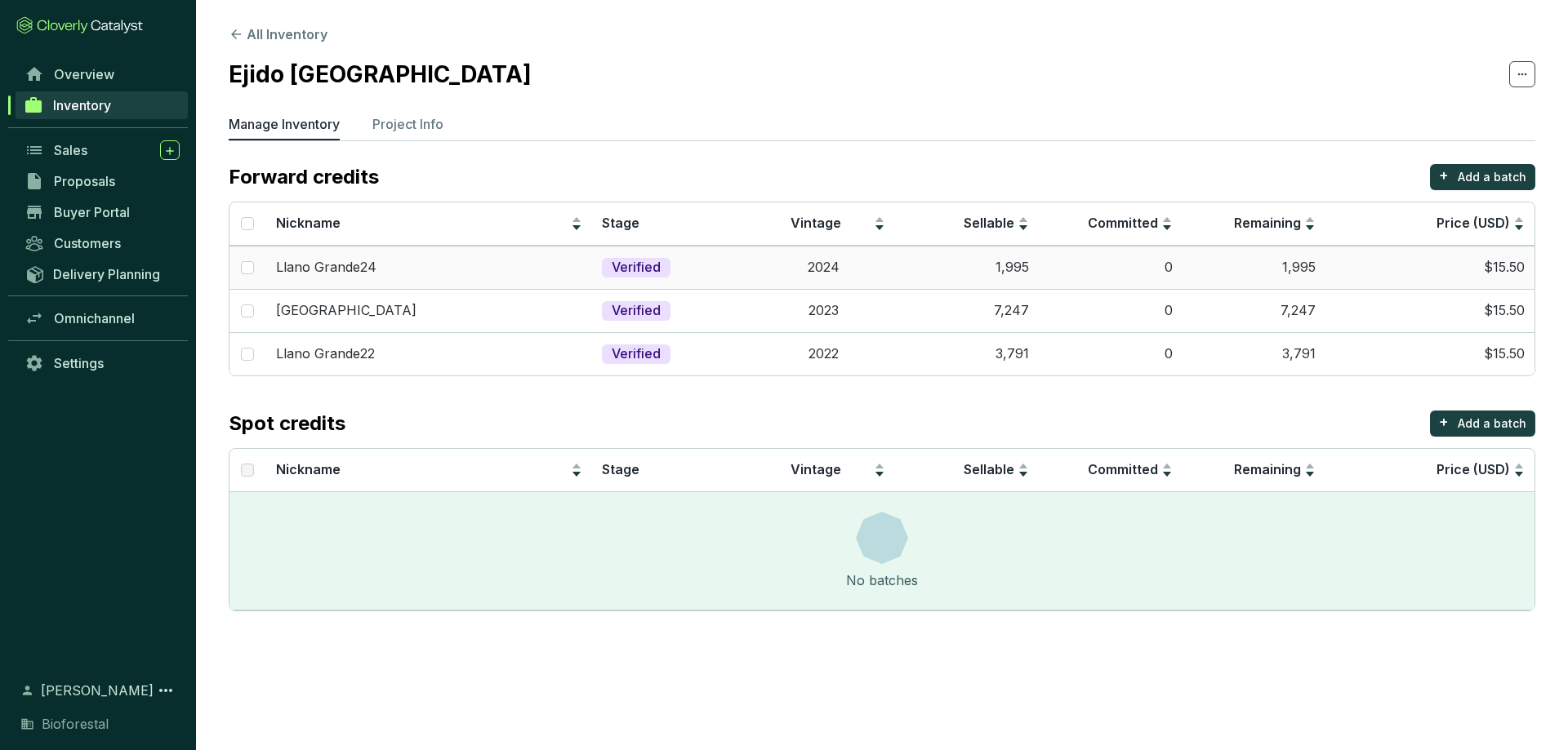
click at [798, 263] on td "2024" at bounding box center [823, 267] width 144 height 43
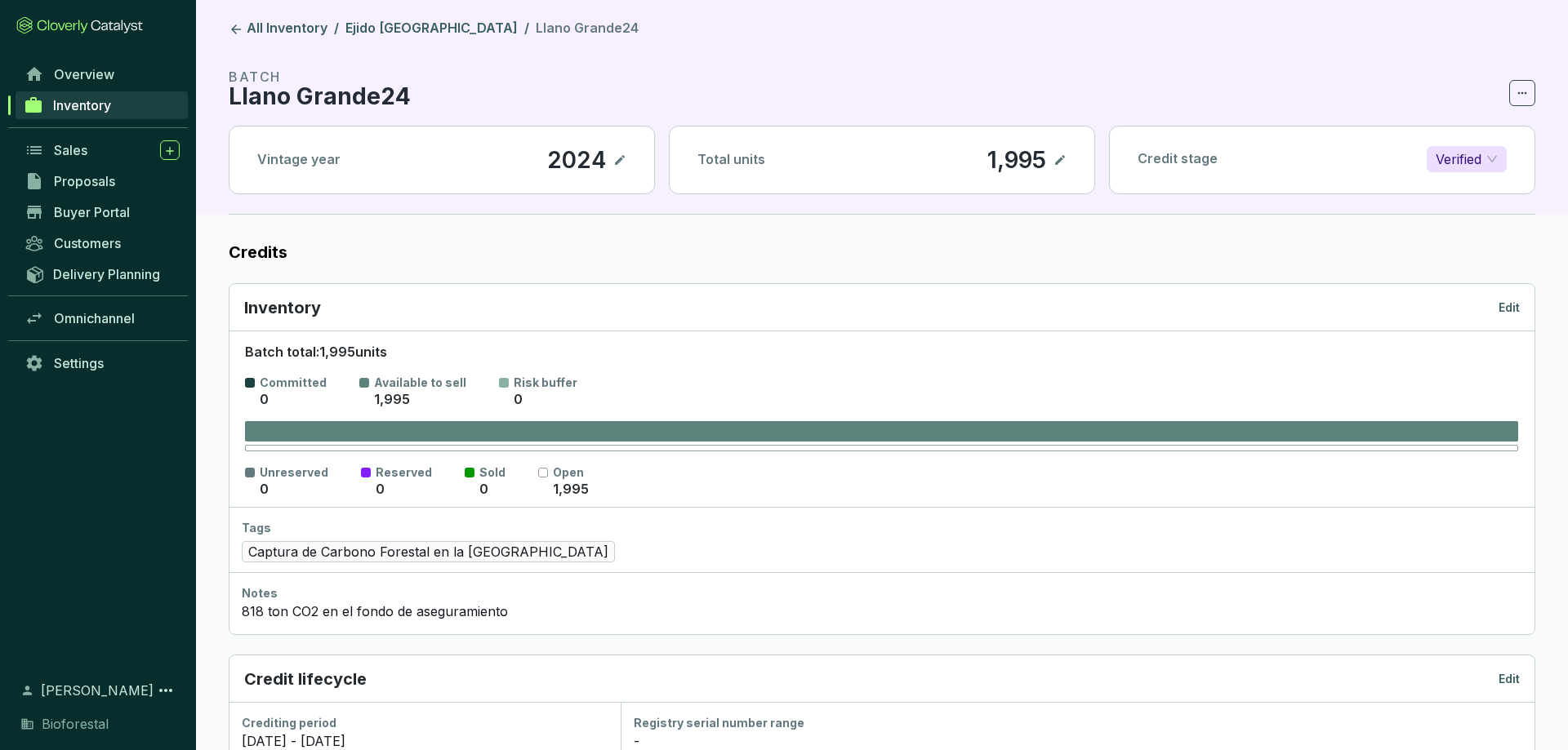
click at [1516, 312] on p "Edit" at bounding box center [1509, 307] width 22 height 17
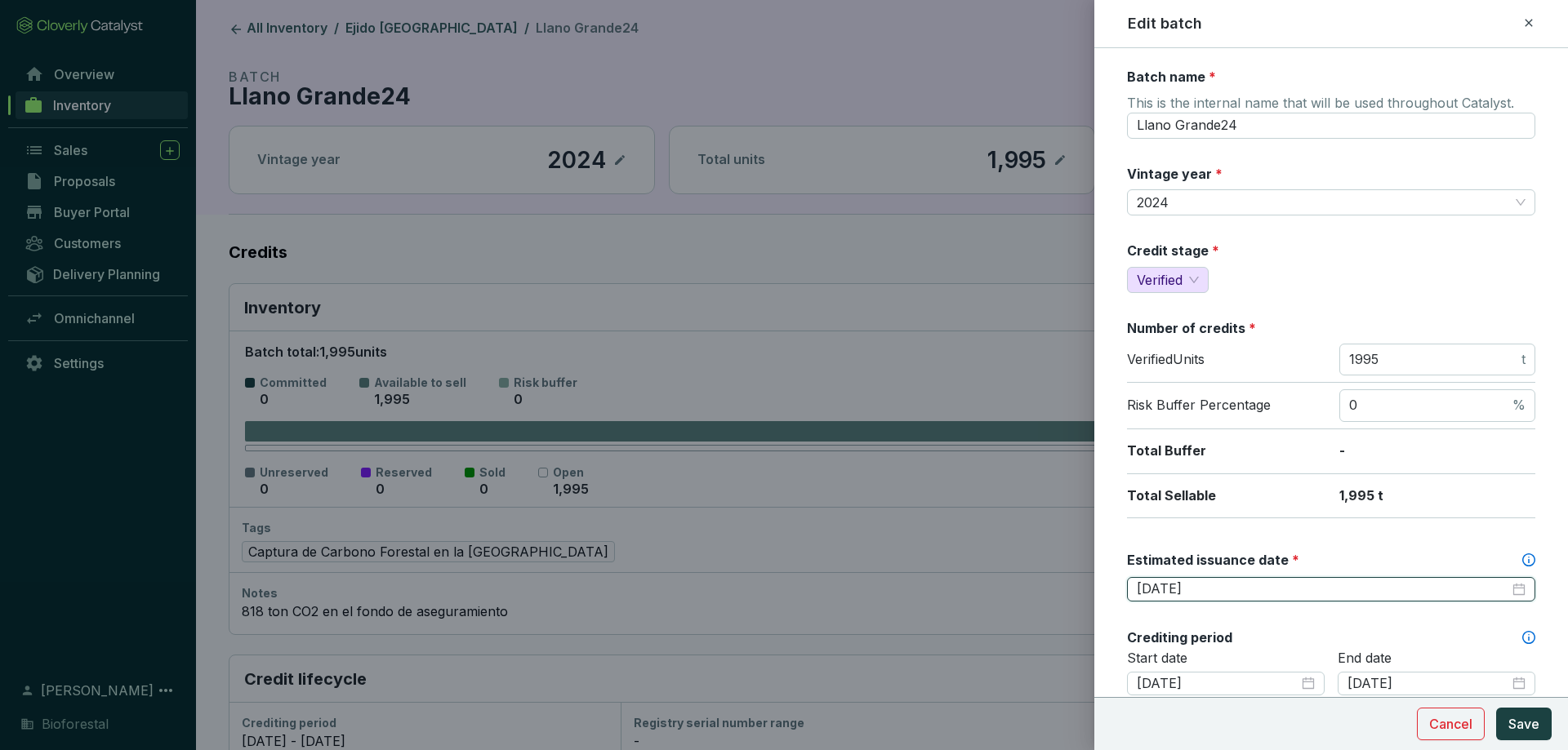
click at [1255, 580] on input "[DATE]" at bounding box center [1322, 589] width 373 height 18
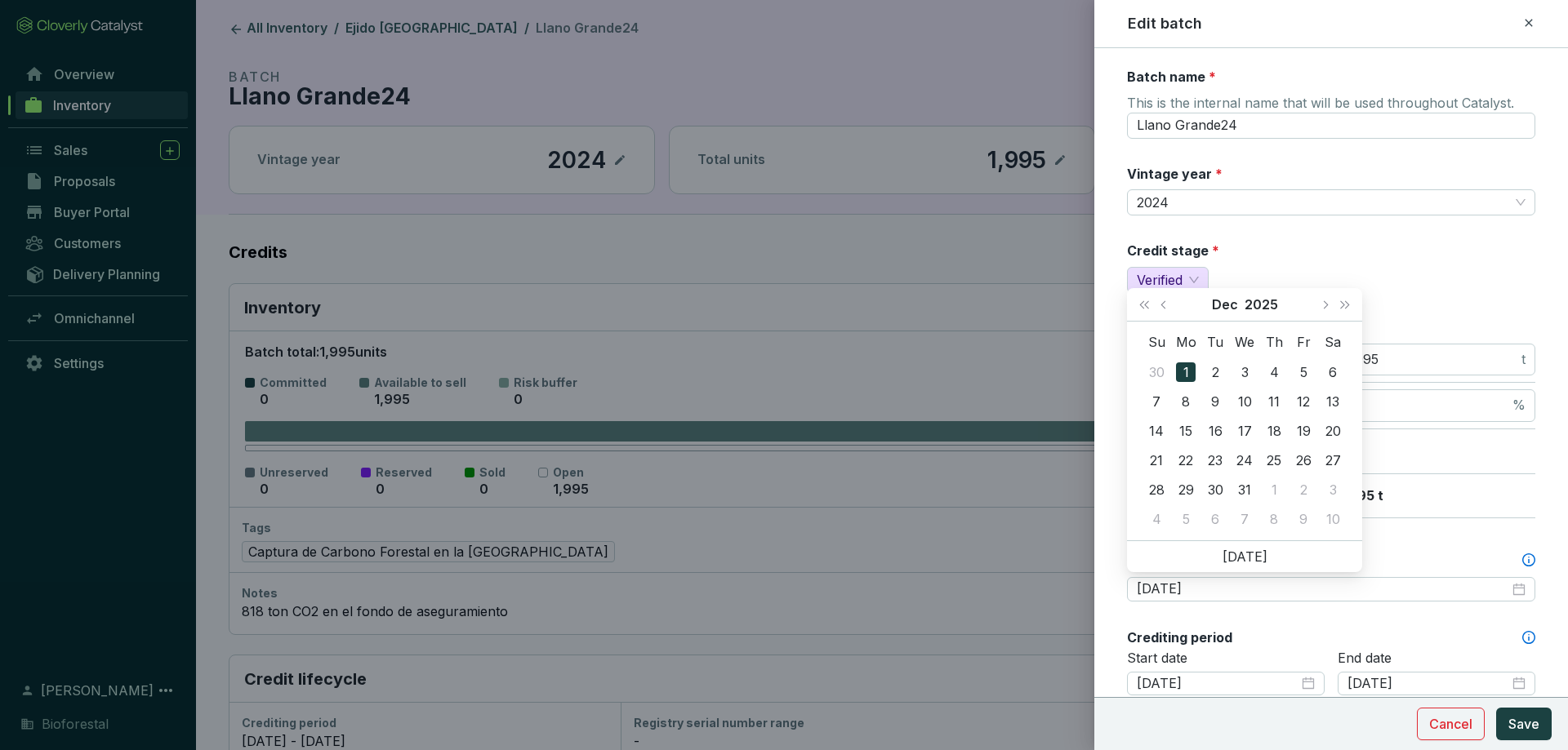
click at [804, 340] on div at bounding box center [784, 375] width 1568 height 750
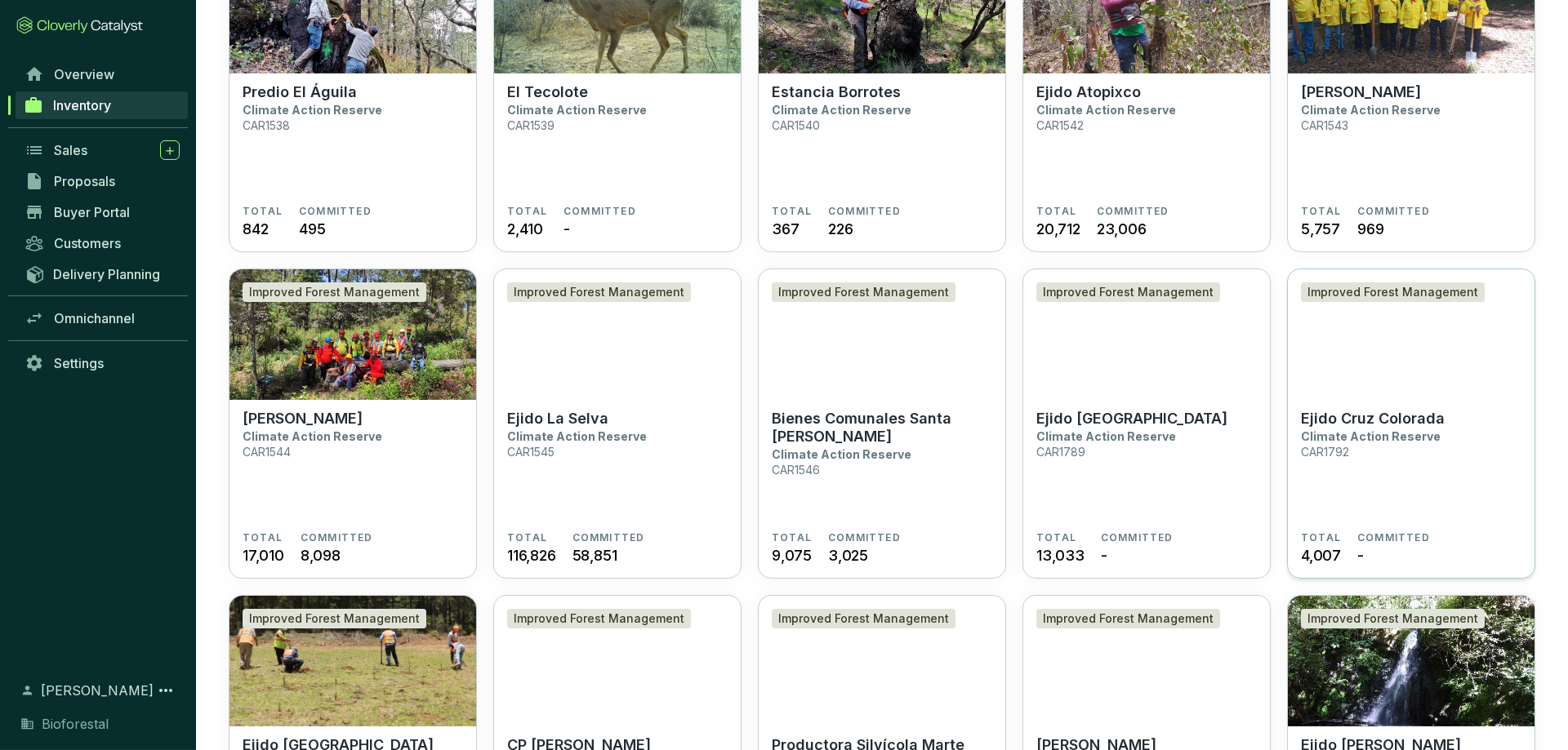
scroll to position [582, 0]
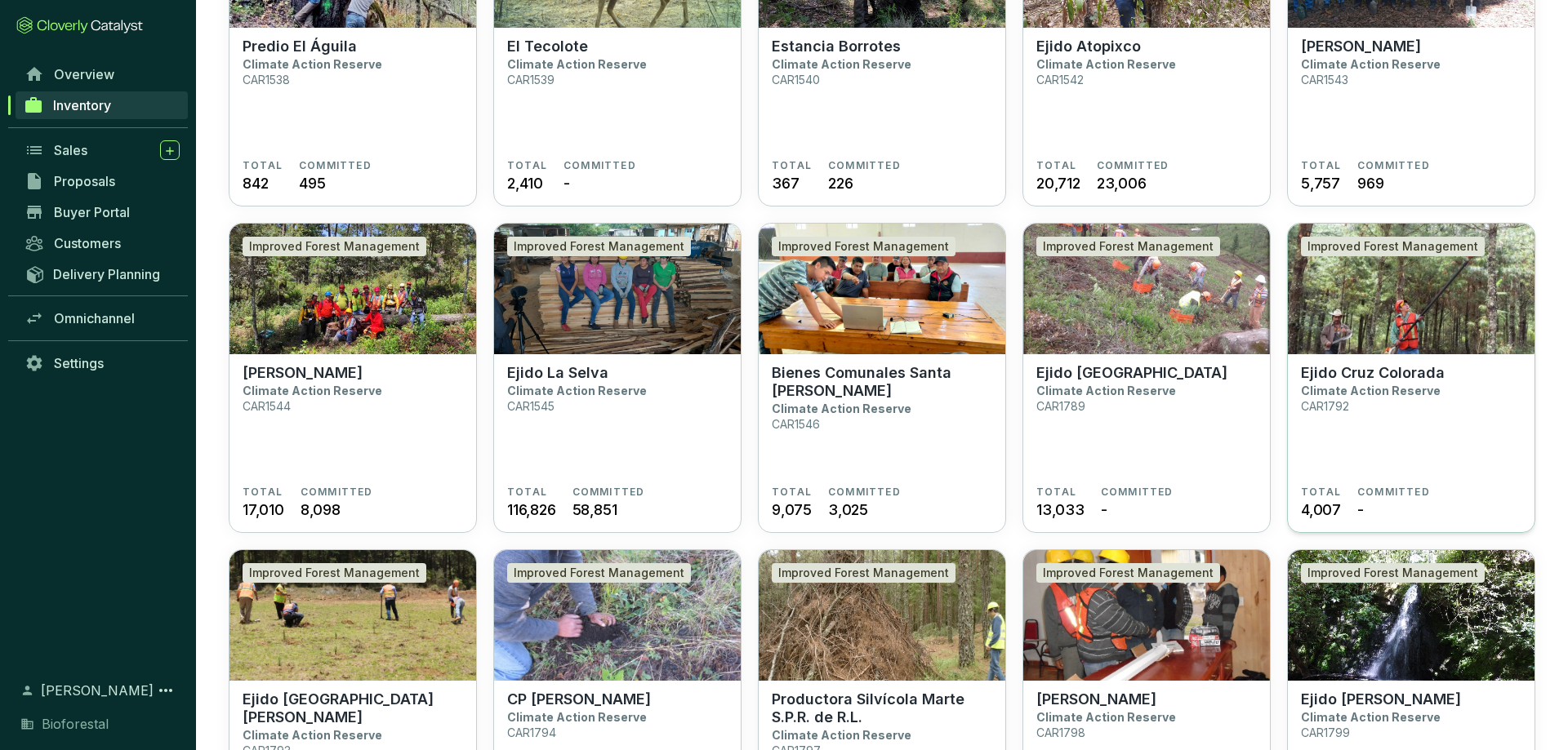
click at [1418, 386] on p "Climate Action Reserve" at bounding box center [1371, 390] width 140 height 14
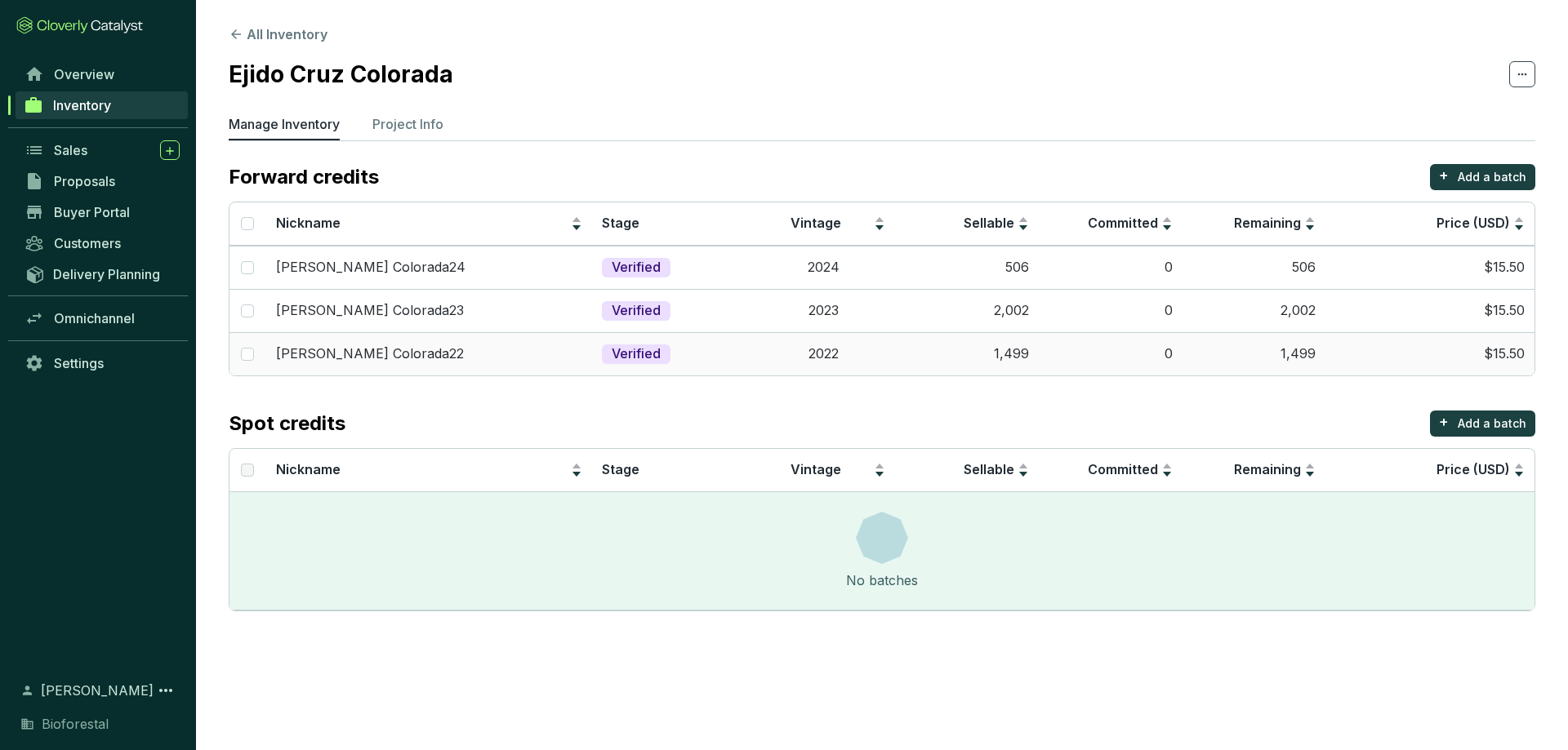
click at [1524, 350] on td "$15.50" at bounding box center [1430, 354] width 209 height 43
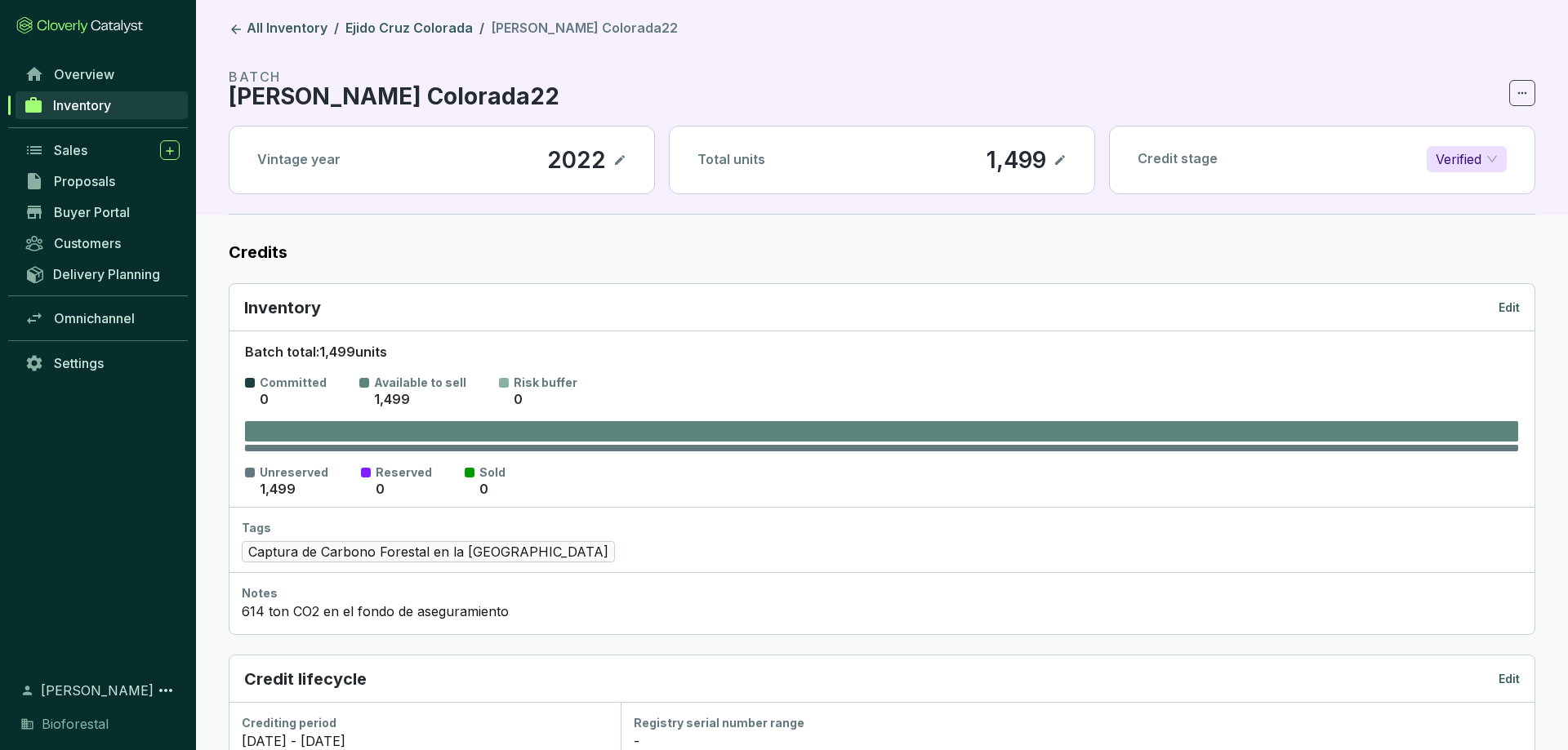
drag, startPoint x: 1490, startPoint y: 306, endPoint x: 1513, endPoint y: 297, distance: 24.7
click at [1512, 297] on div "Inventory Edit" at bounding box center [882, 307] width 1275 height 23
click at [1513, 297] on div "Inventory Edit" at bounding box center [882, 307] width 1275 height 23
click at [1511, 298] on div "Inventory Edit" at bounding box center [882, 307] width 1275 height 23
click at [1509, 301] on p "Edit" at bounding box center [1509, 307] width 22 height 17
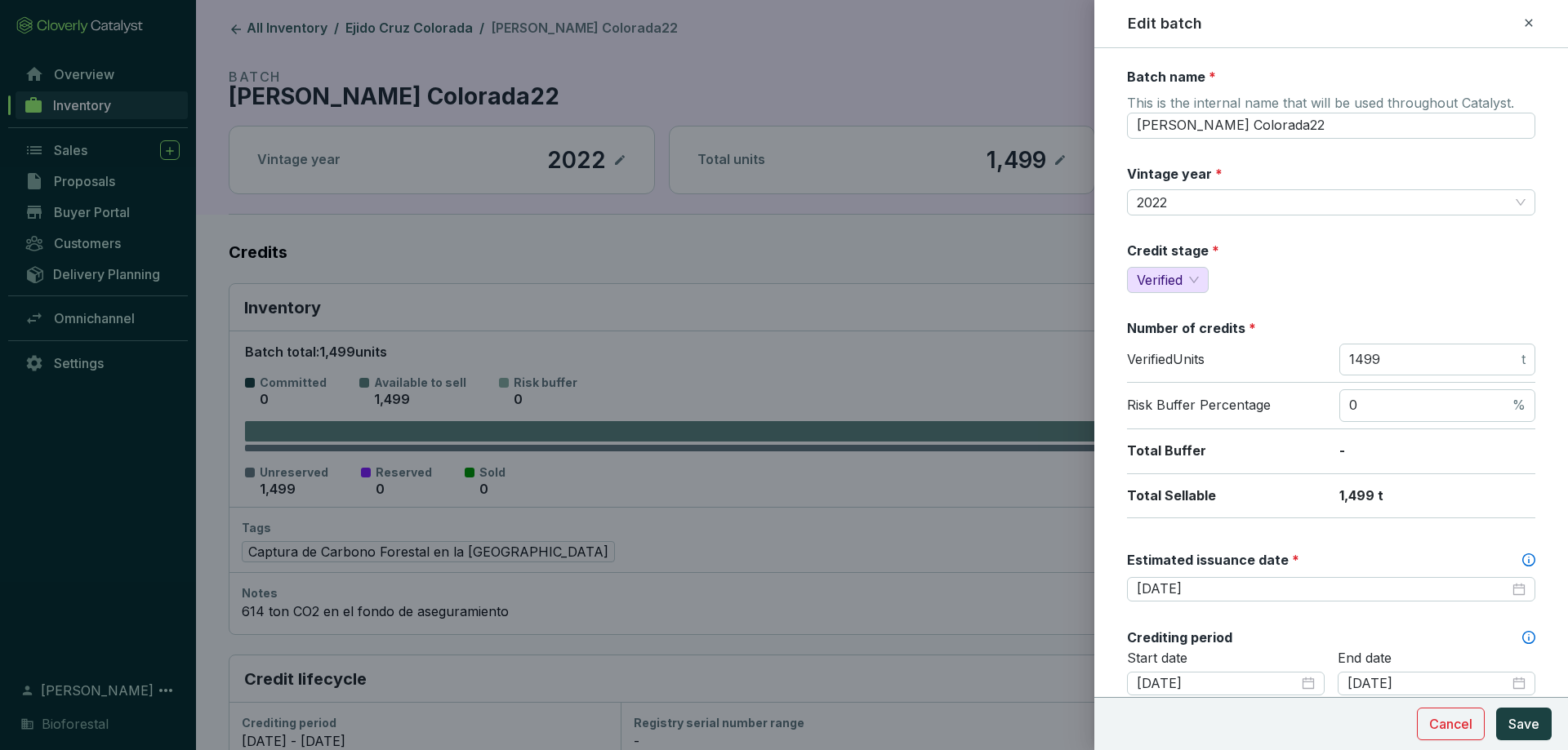
click at [1250, 600] on div "2026-01-15" at bounding box center [1331, 589] width 408 height 26
click at [1240, 584] on input "2026-01-15" at bounding box center [1322, 589] width 373 height 18
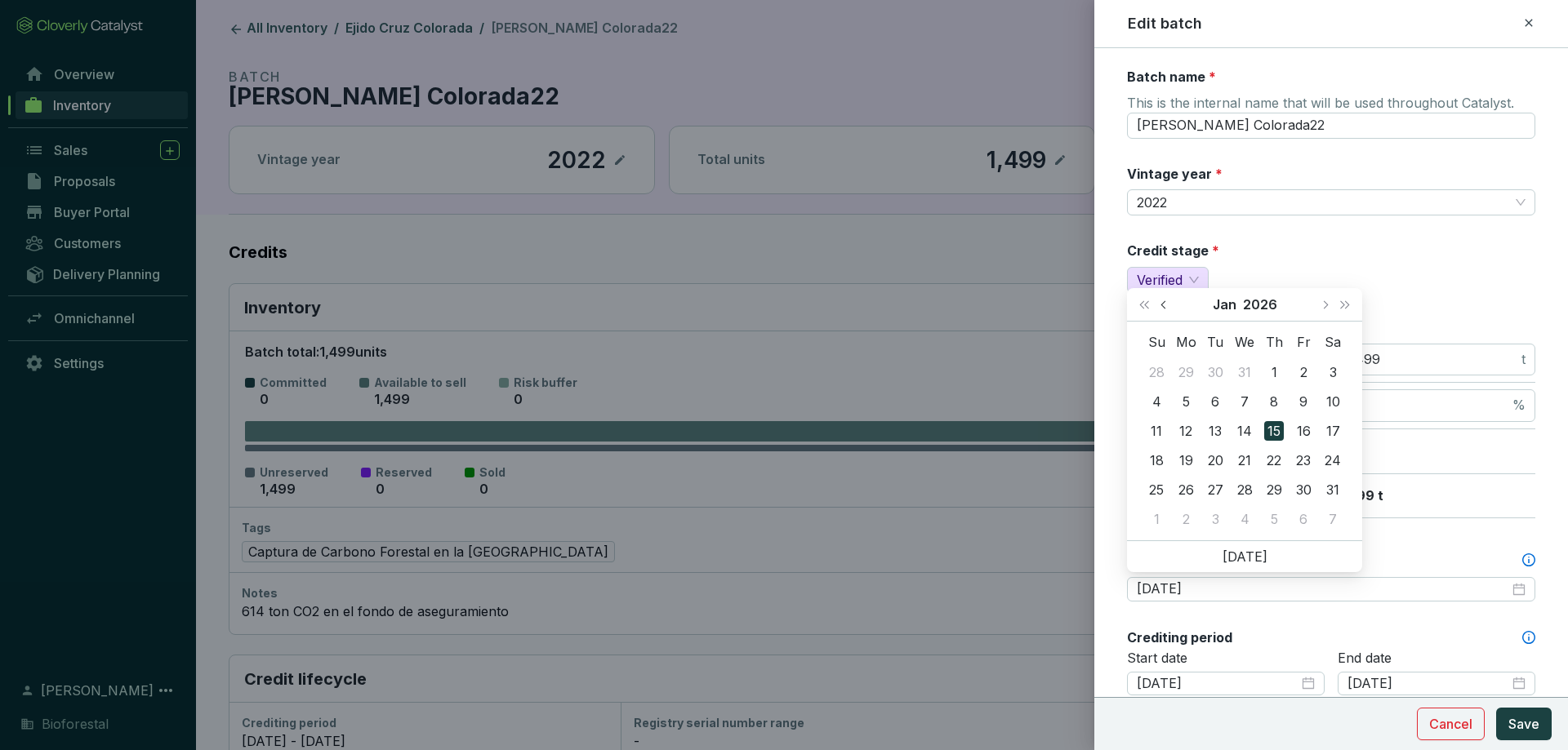
click at [1158, 301] on button "Previous month (PageUp)" at bounding box center [1166, 304] width 22 height 33
type input "[DATE]"
click at [1179, 366] on div "1" at bounding box center [1185, 373] width 20 height 20
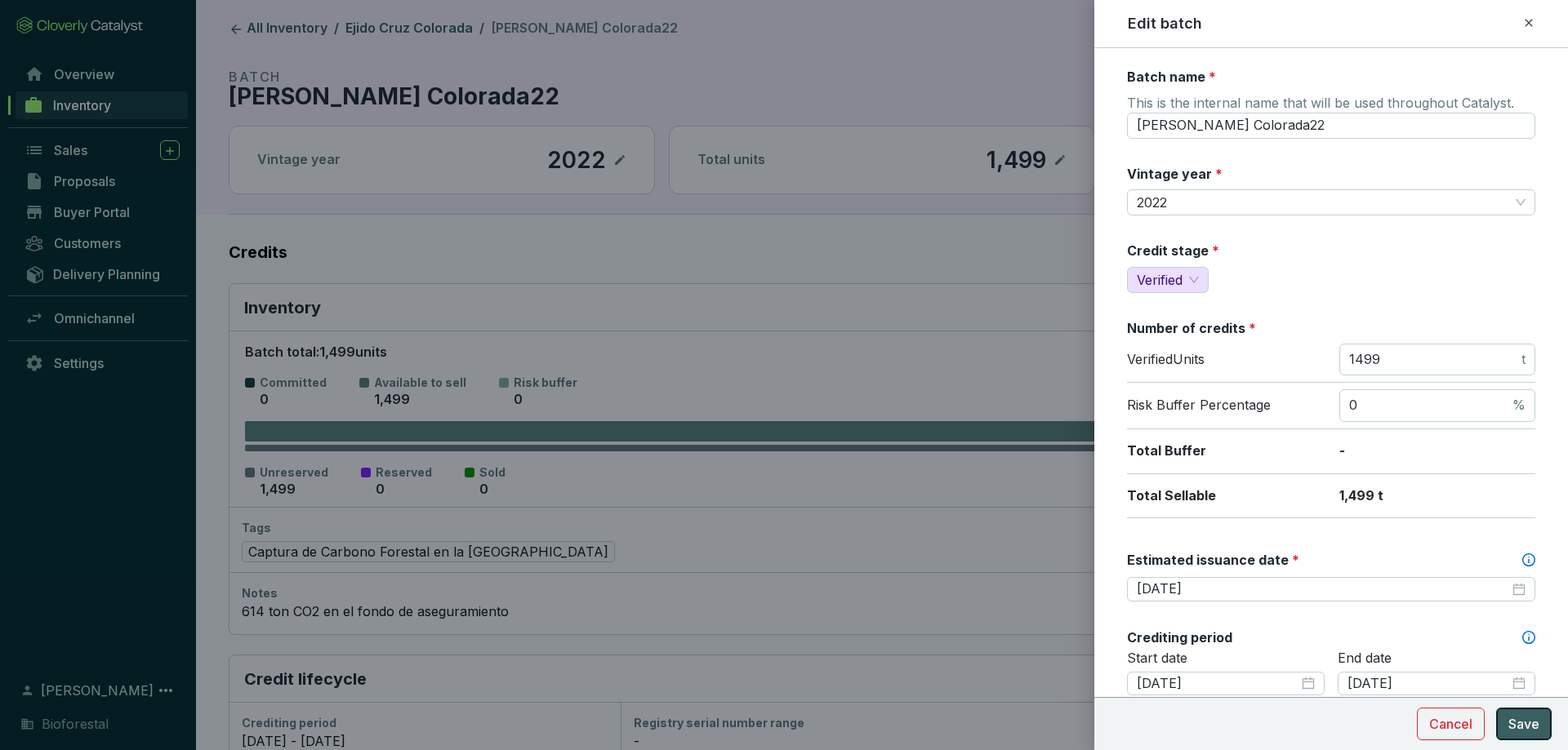
click at [1511, 722] on span "Save" at bounding box center [1523, 723] width 31 height 20
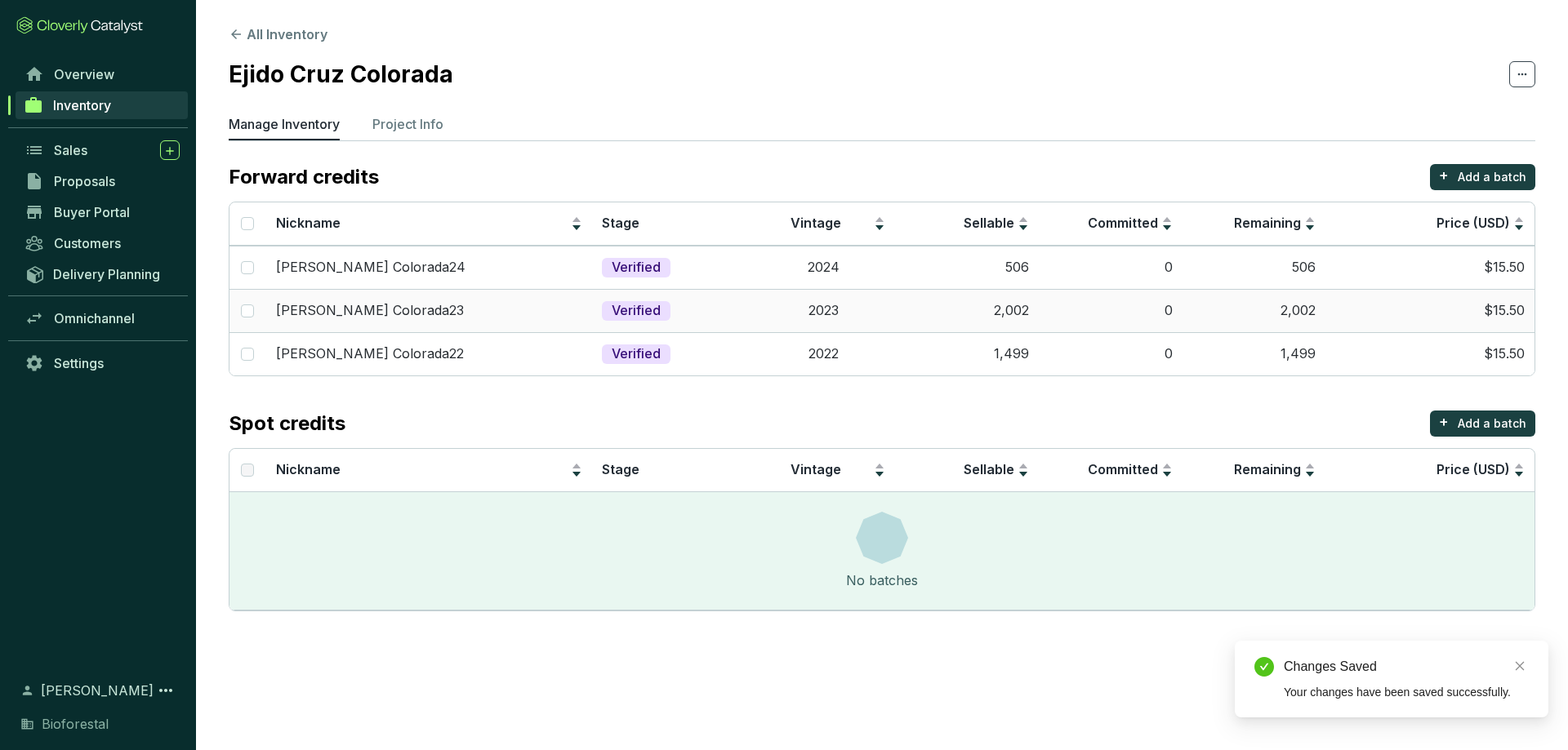
click at [844, 317] on td "2023" at bounding box center [823, 310] width 144 height 43
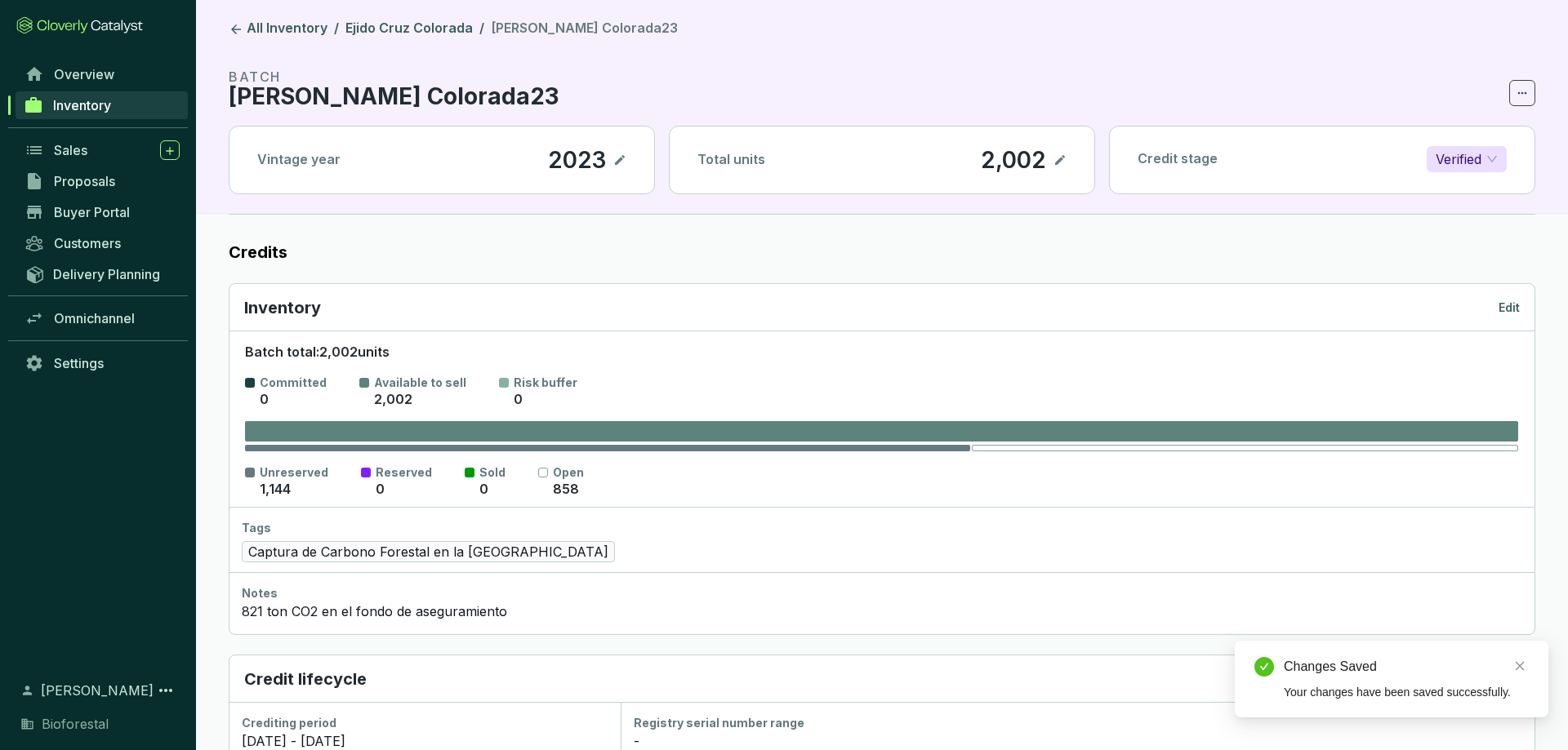
click at [1514, 302] on p "Edit" at bounding box center [1509, 307] width 22 height 17
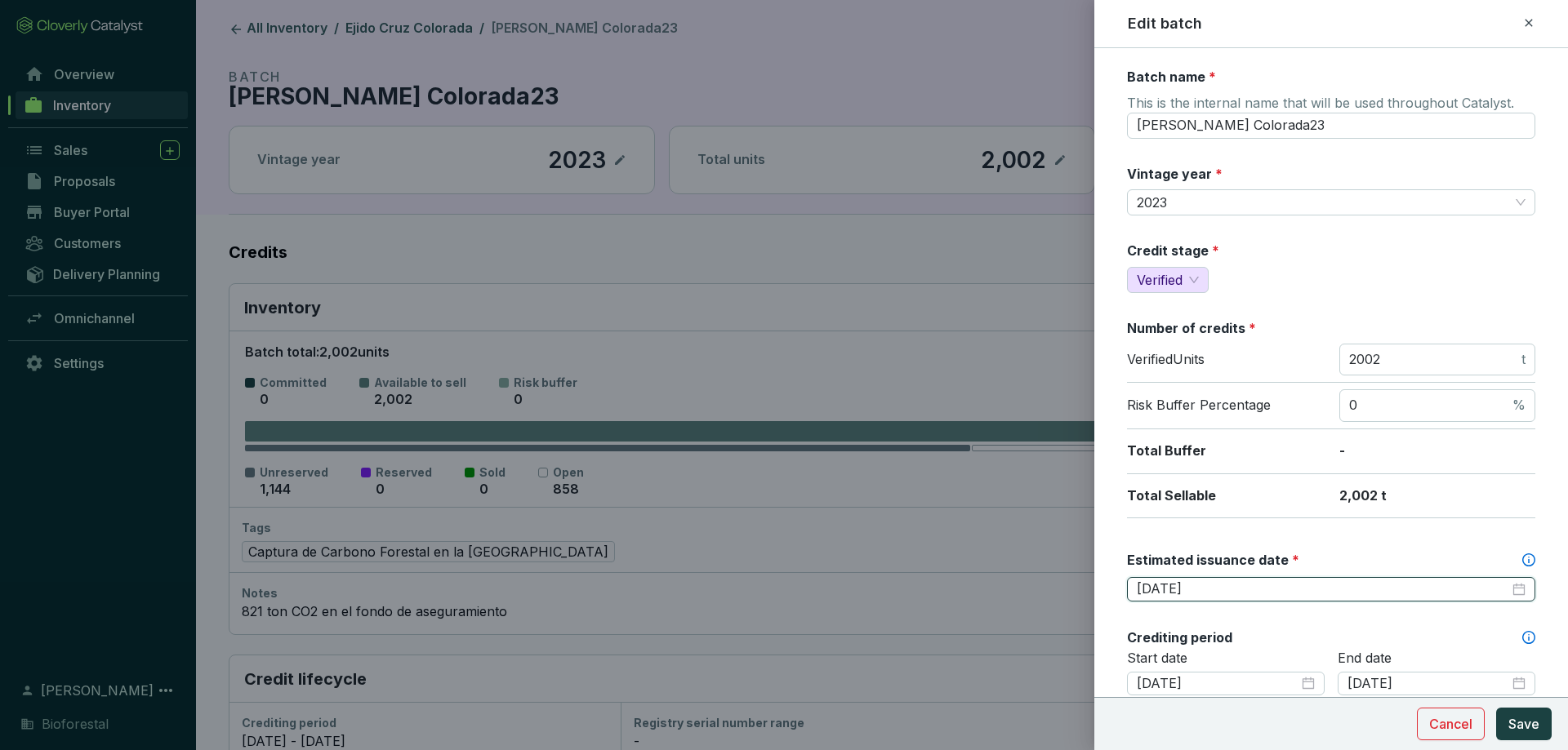
click at [1317, 590] on input "2026-01-31" at bounding box center [1322, 589] width 373 height 18
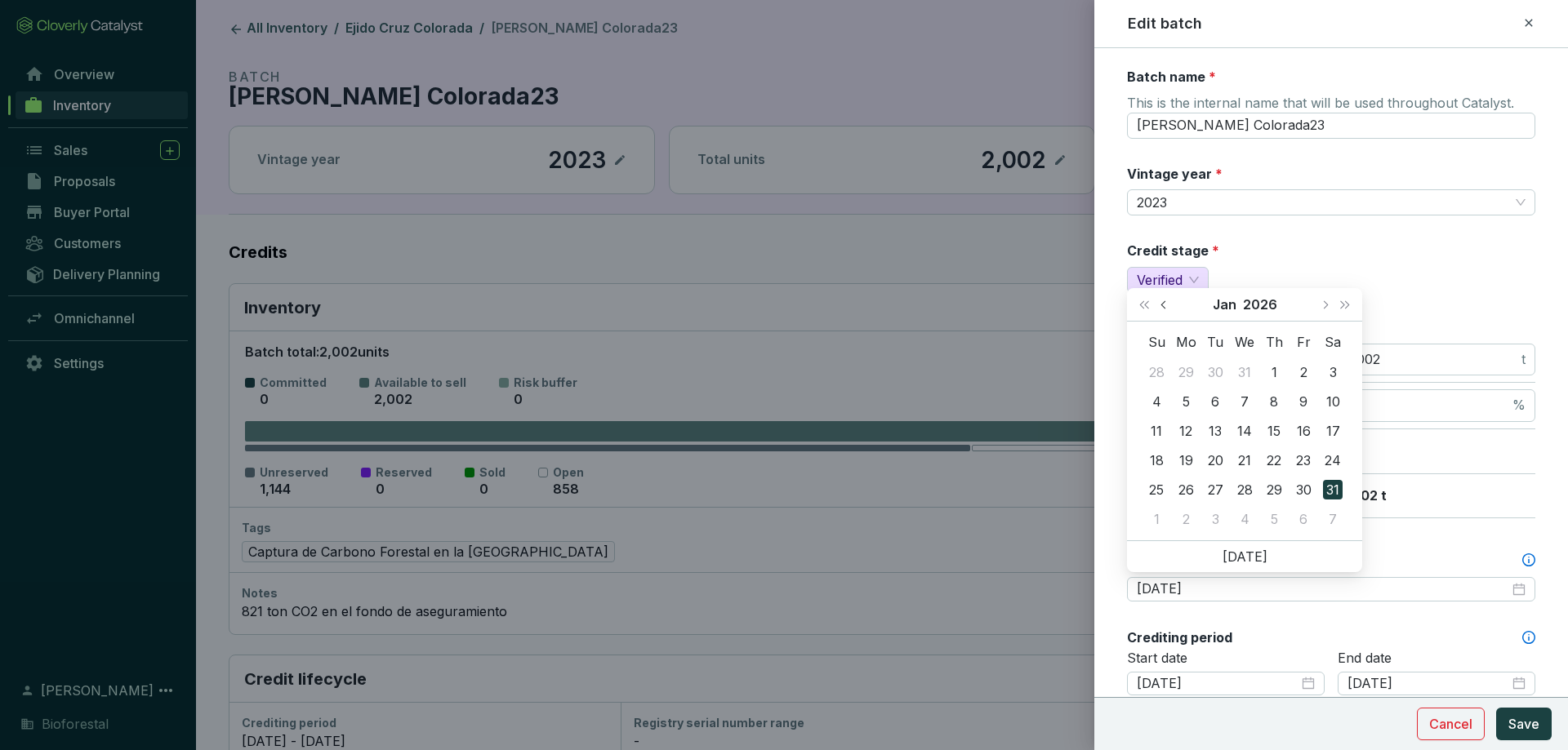
click at [1160, 304] on button "Previous month (PageUp)" at bounding box center [1166, 304] width 22 height 33
type input "[DATE]"
click at [1189, 373] on div "1" at bounding box center [1185, 373] width 20 height 20
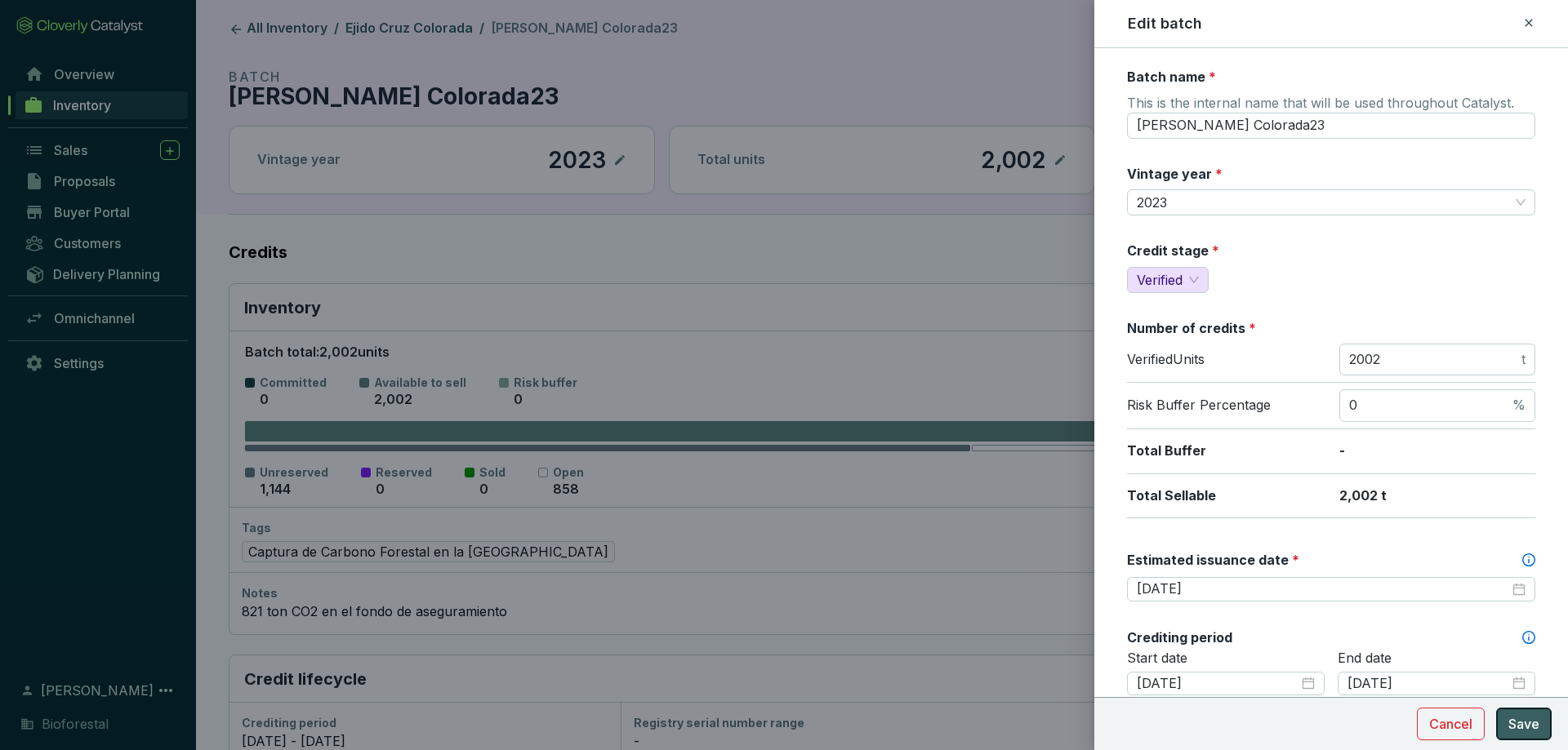
click at [1516, 716] on span "Save" at bounding box center [1523, 723] width 31 height 20
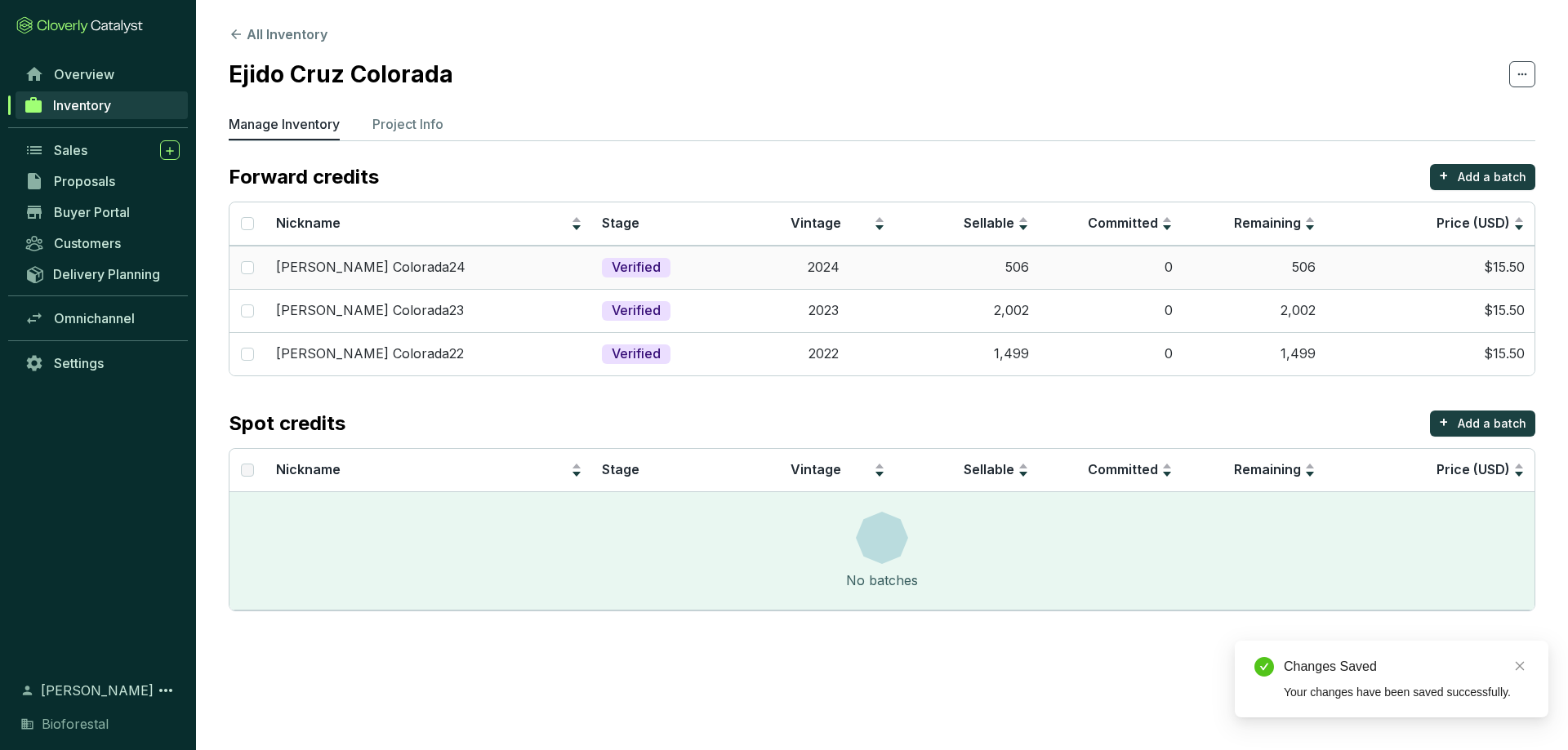
click at [680, 268] on td "Verified" at bounding box center [671, 267] width 159 height 43
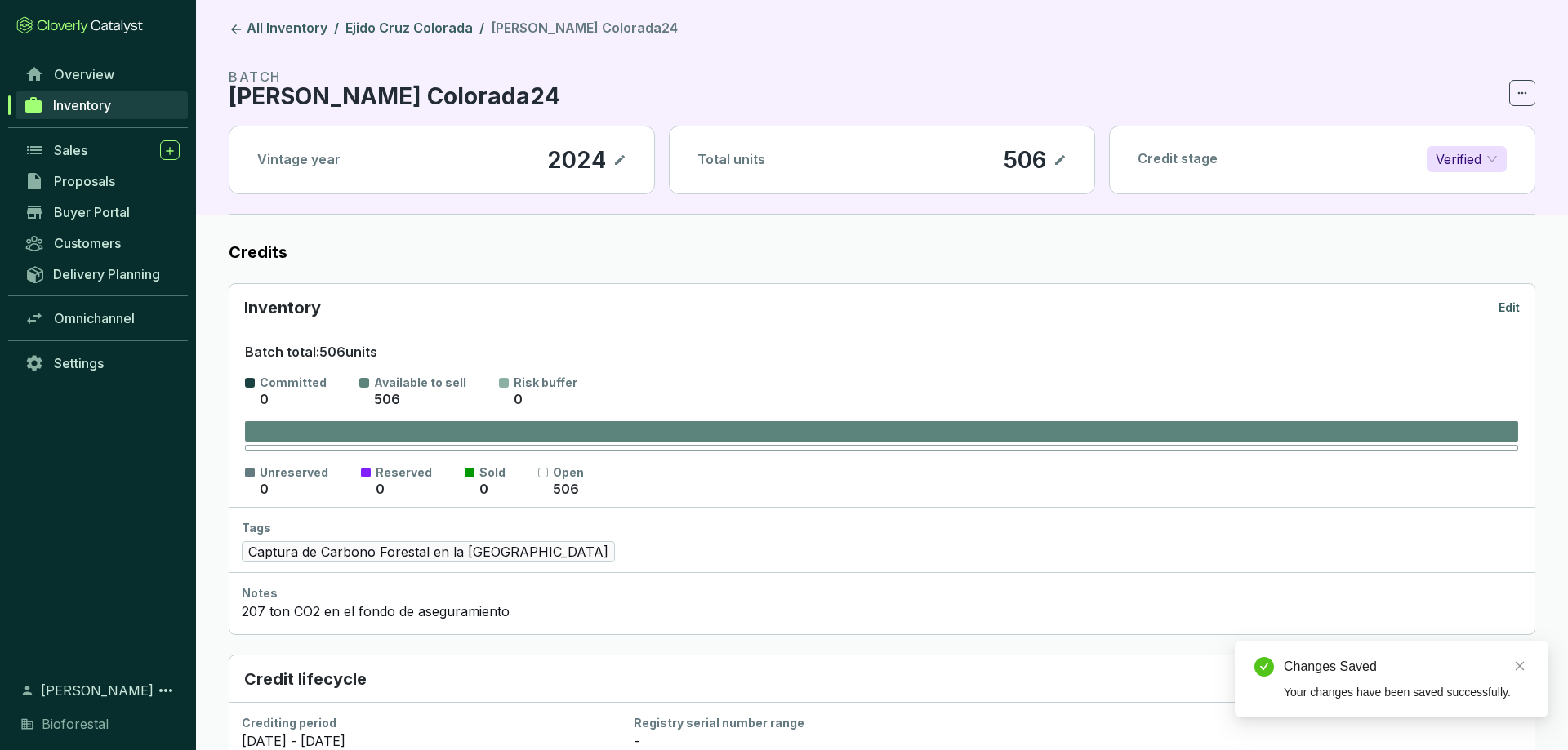
click at [1523, 323] on div "Inventory Edit" at bounding box center [882, 307] width 1305 height 47
click at [1518, 308] on p "Edit" at bounding box center [1509, 307] width 22 height 17
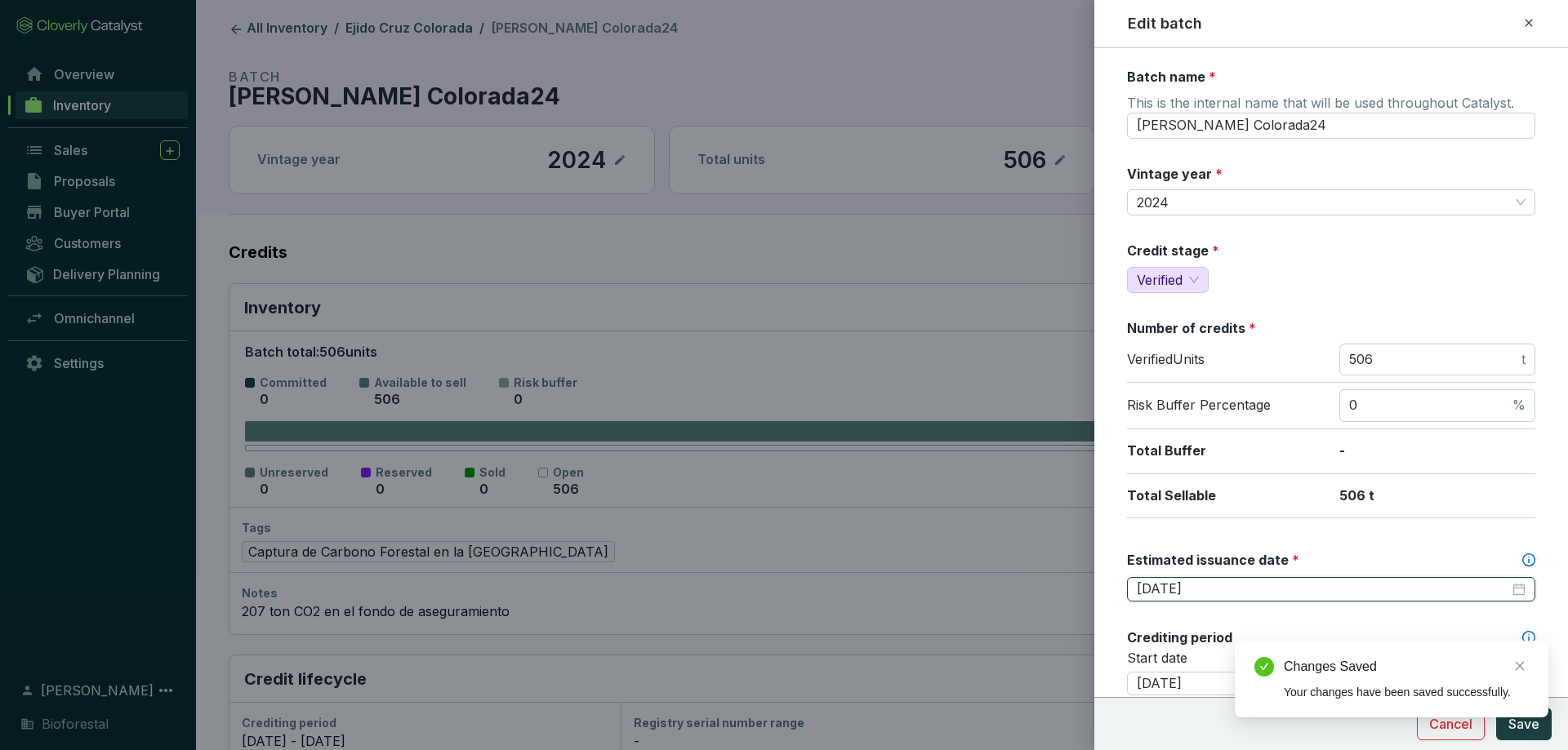
click at [1186, 580] on input "[DATE]" at bounding box center [1322, 589] width 373 height 18
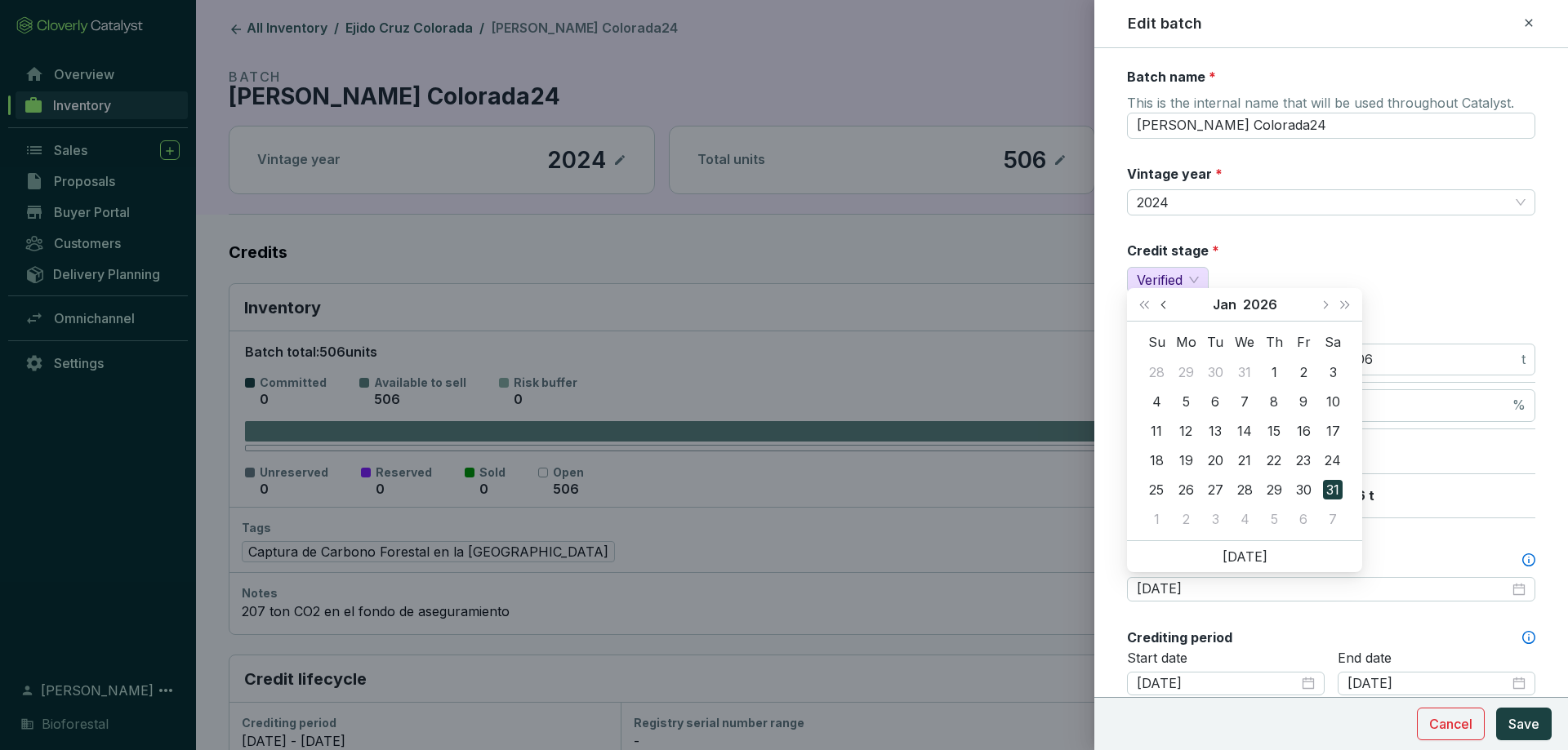
click at [1164, 306] on span "Previous month (PageUp)" at bounding box center [1164, 305] width 8 height 8
type input "[DATE]"
click at [1190, 375] on div "1" at bounding box center [1185, 373] width 20 height 20
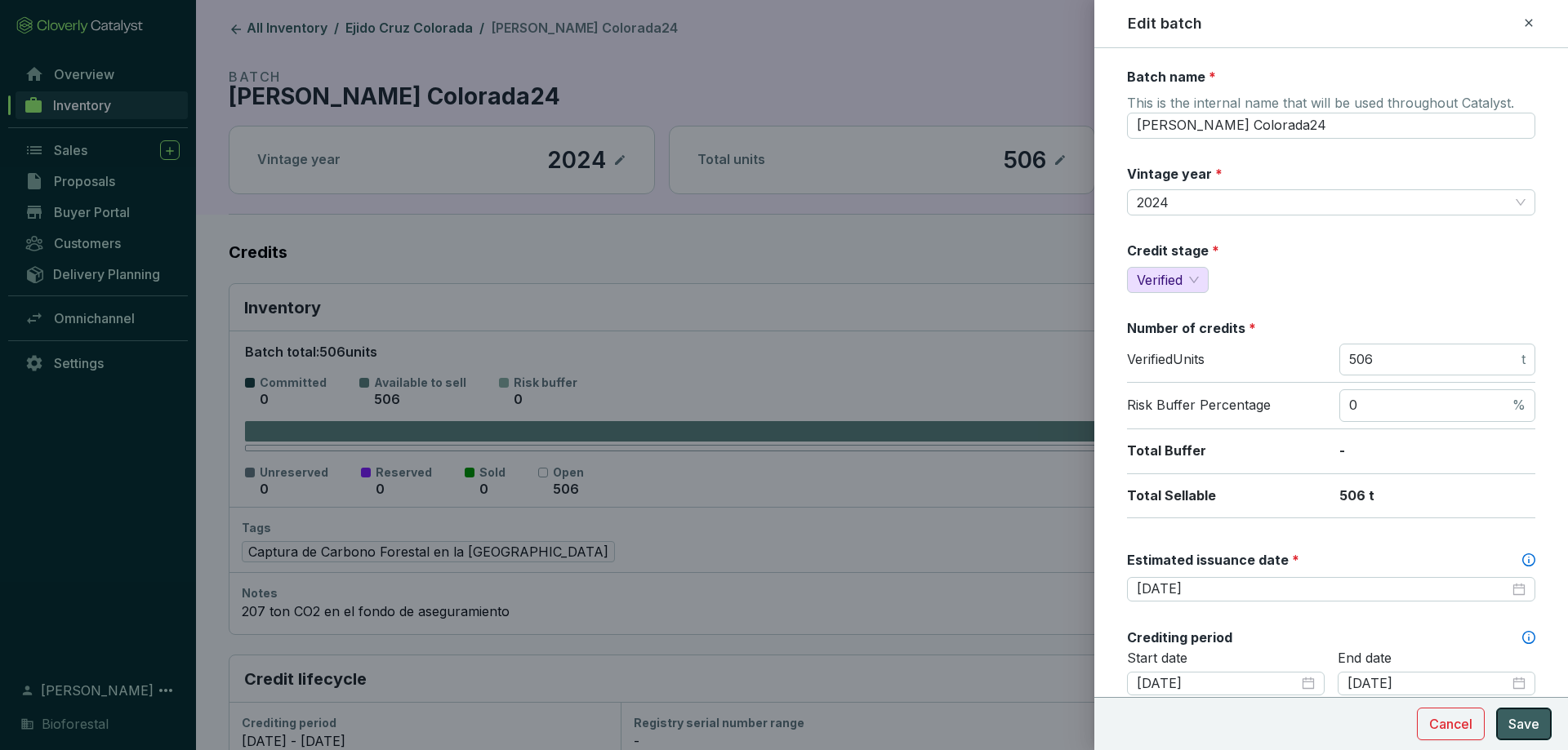
click at [1529, 717] on span "Save" at bounding box center [1523, 723] width 31 height 20
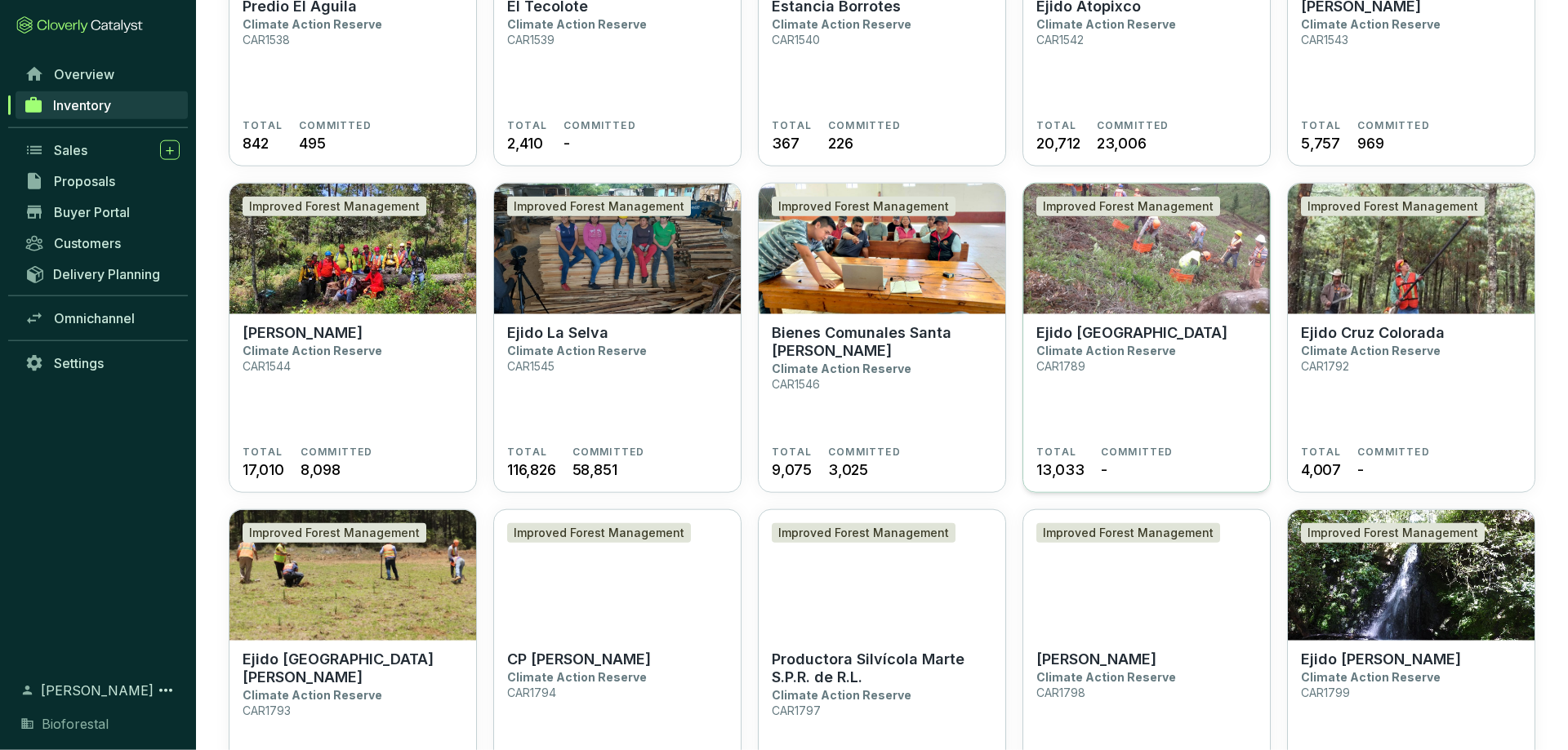
scroll to position [749, 0]
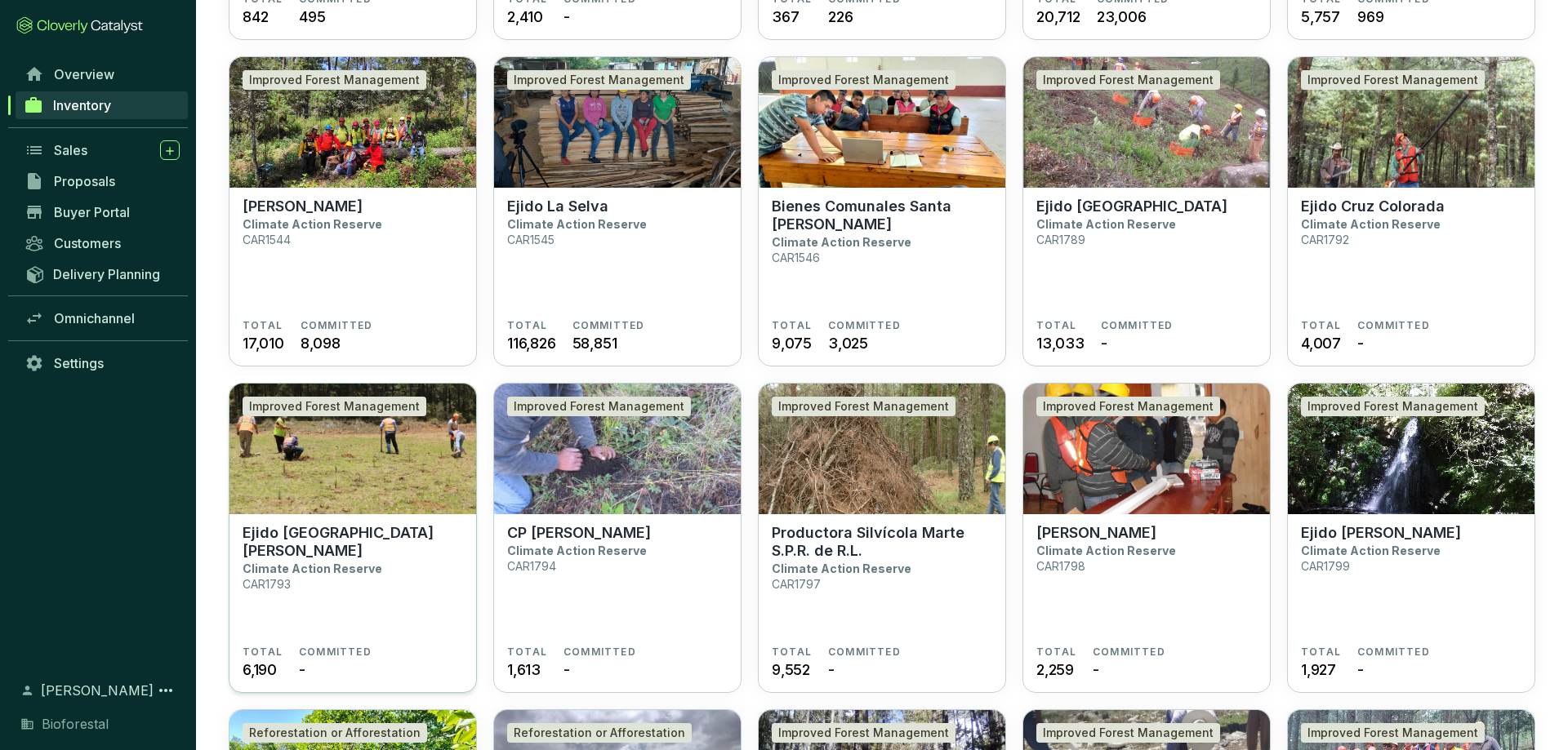
click at [418, 471] on img at bounding box center [353, 448] width 247 height 130
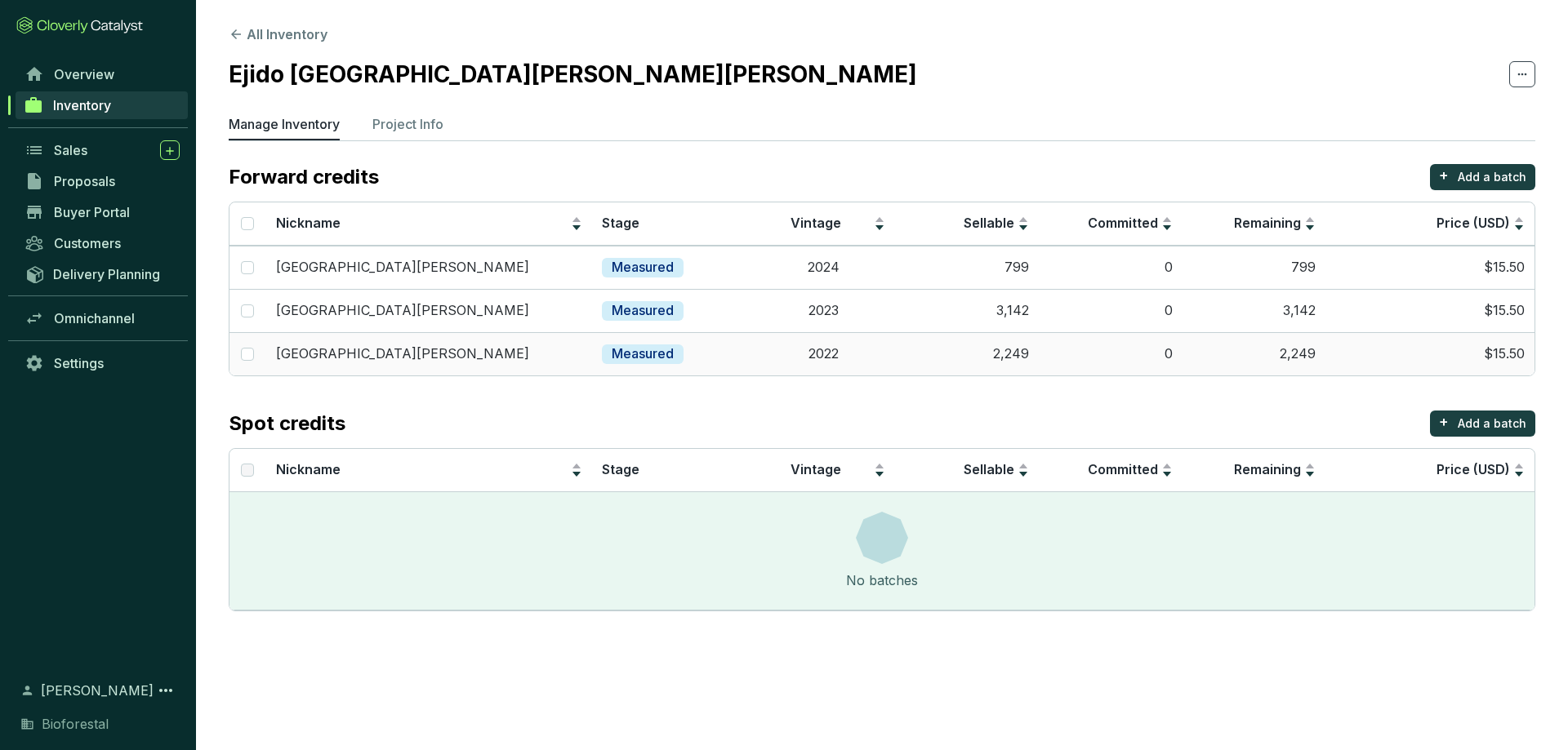
click at [604, 351] on div "Measured" at bounding box center [642, 354] width 82 height 20
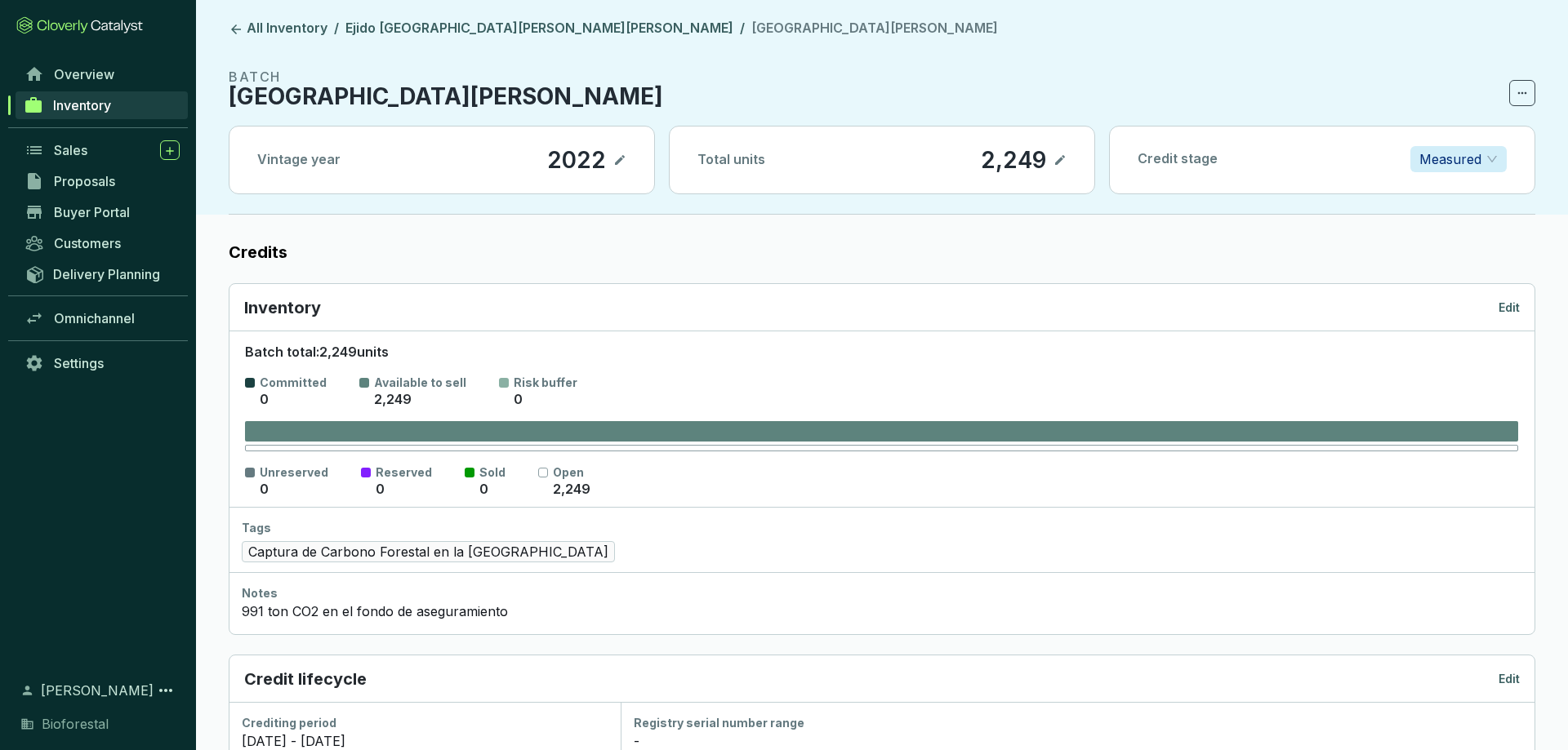
click at [1512, 307] on p "Edit" at bounding box center [1509, 307] width 22 height 17
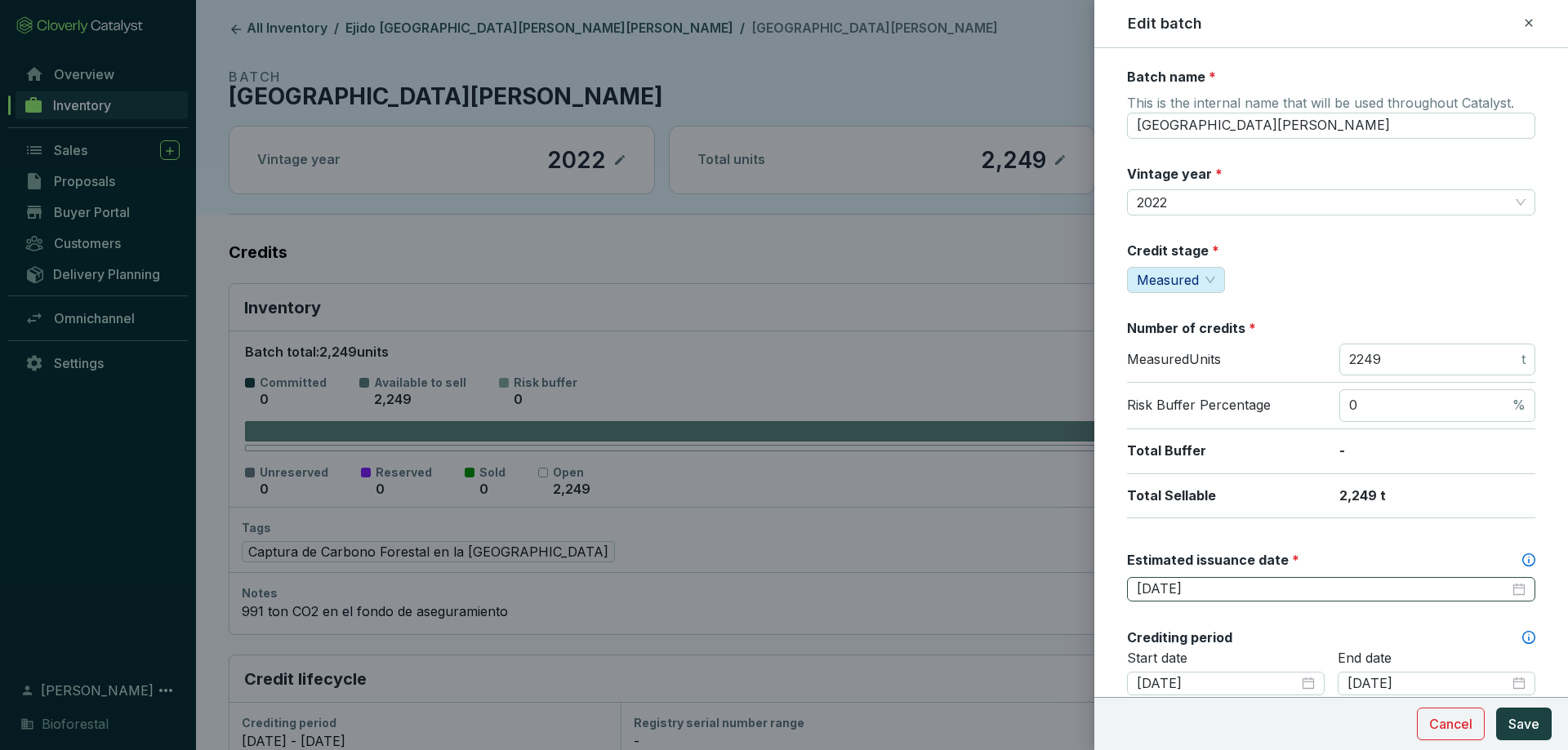
click at [1279, 596] on div "[DATE]" at bounding box center [1331, 588] width 408 height 25
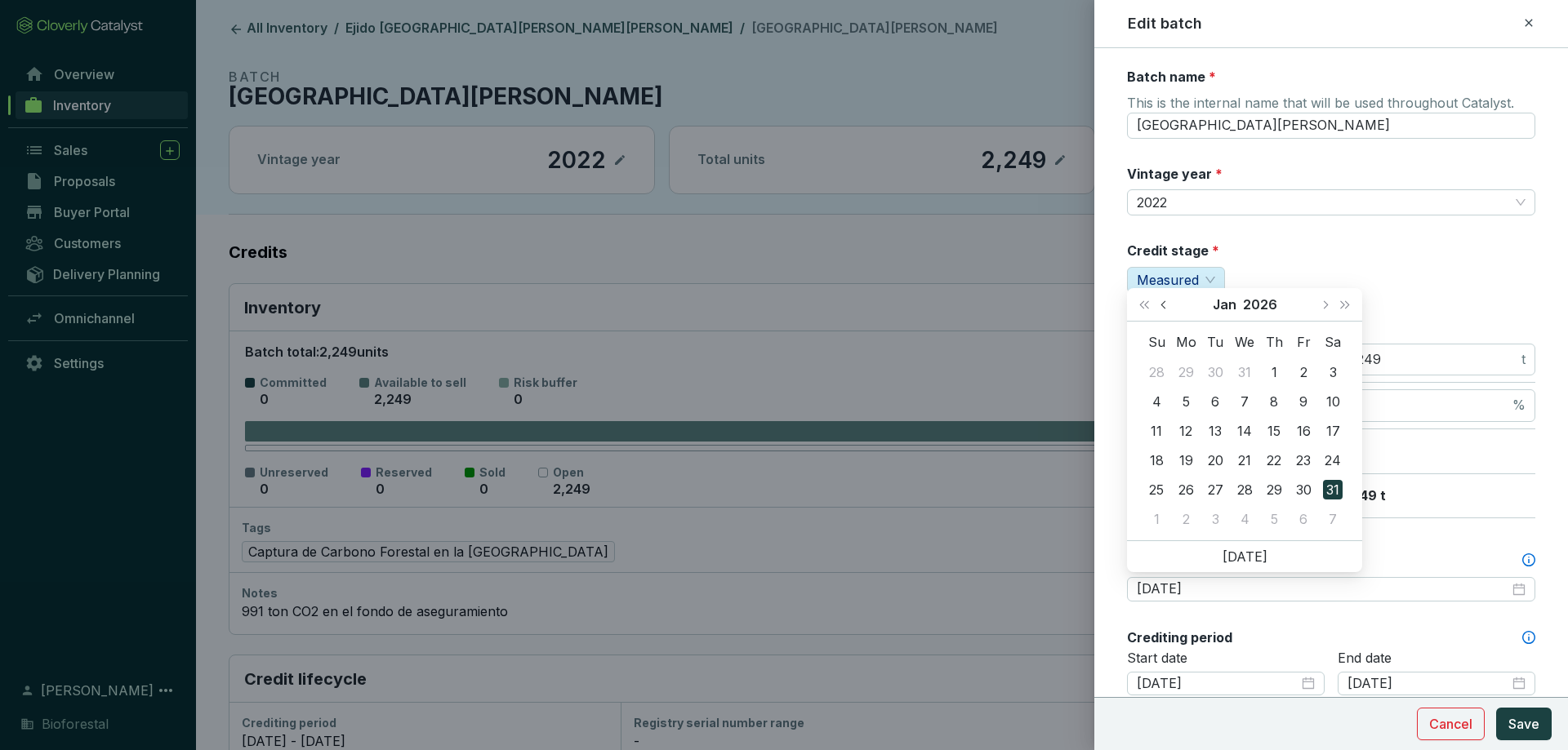
click at [1170, 308] on button "Previous month (PageUp)" at bounding box center [1166, 304] width 22 height 33
type input "2025-12-01"
click at [1195, 375] on td "1" at bounding box center [1185, 373] width 30 height 30
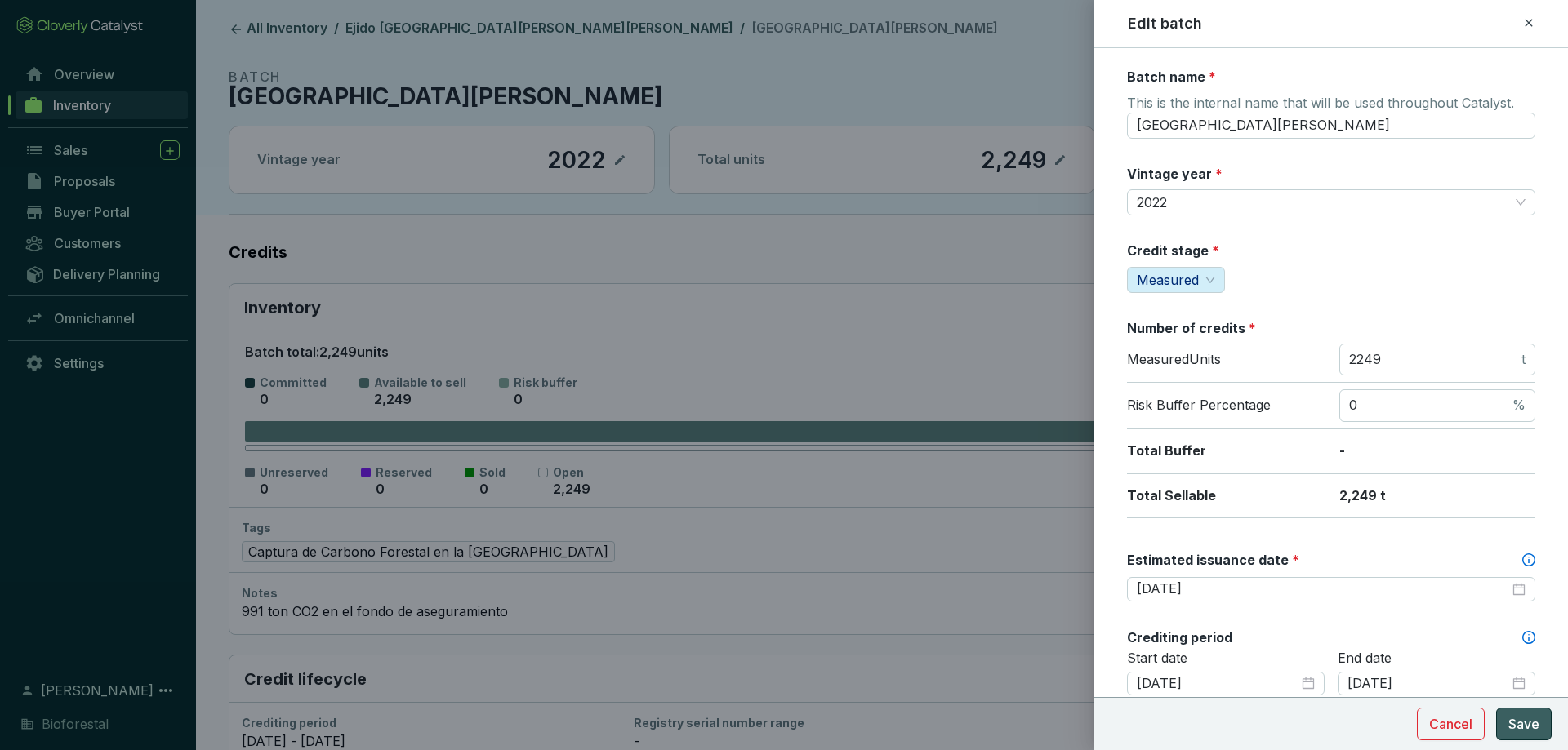
drag, startPoint x: 1519, startPoint y: 712, endPoint x: 1495, endPoint y: 700, distance: 26.8
click at [1519, 714] on button "Save" at bounding box center [1524, 723] width 55 height 33
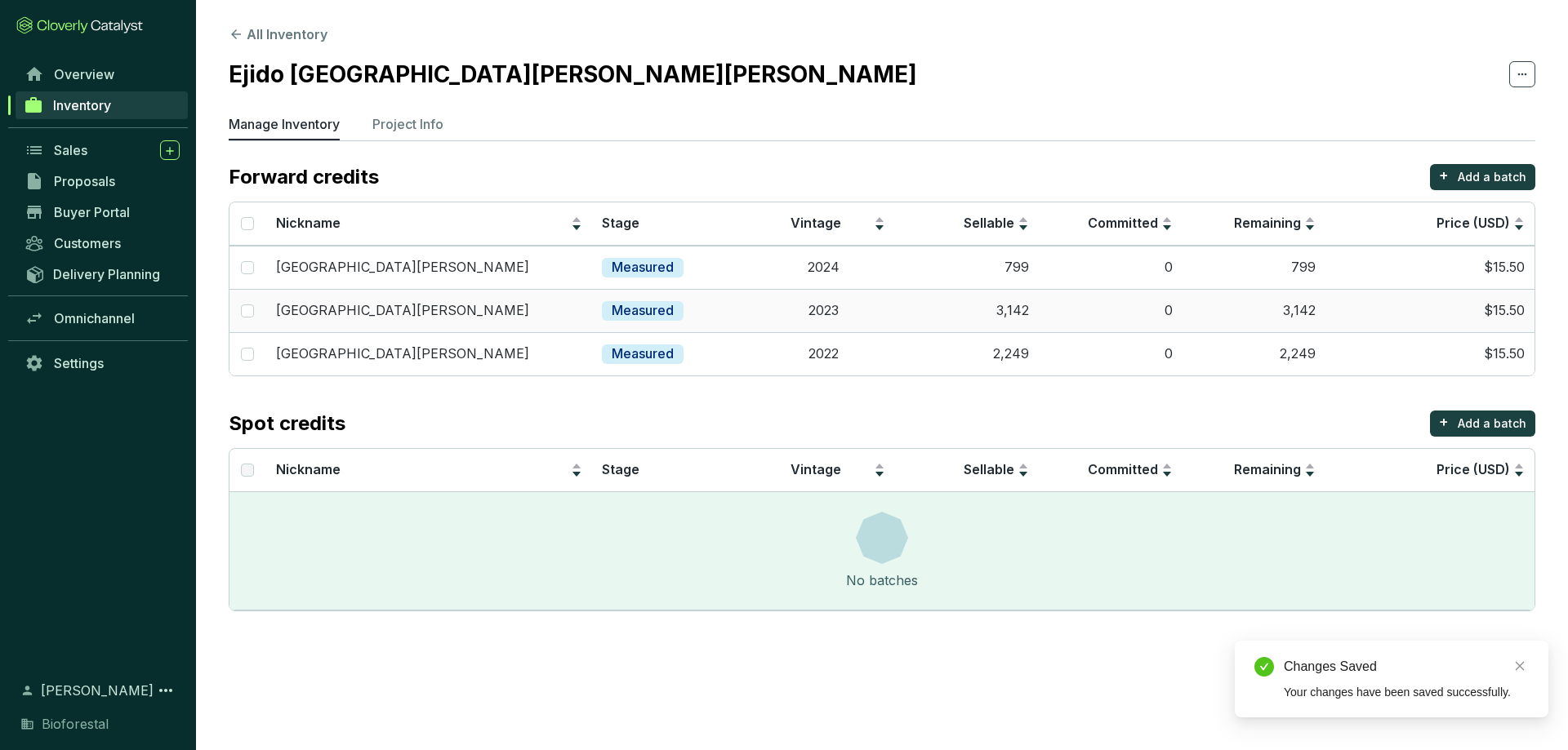
click at [886, 322] on td "2023" at bounding box center [823, 310] width 144 height 43
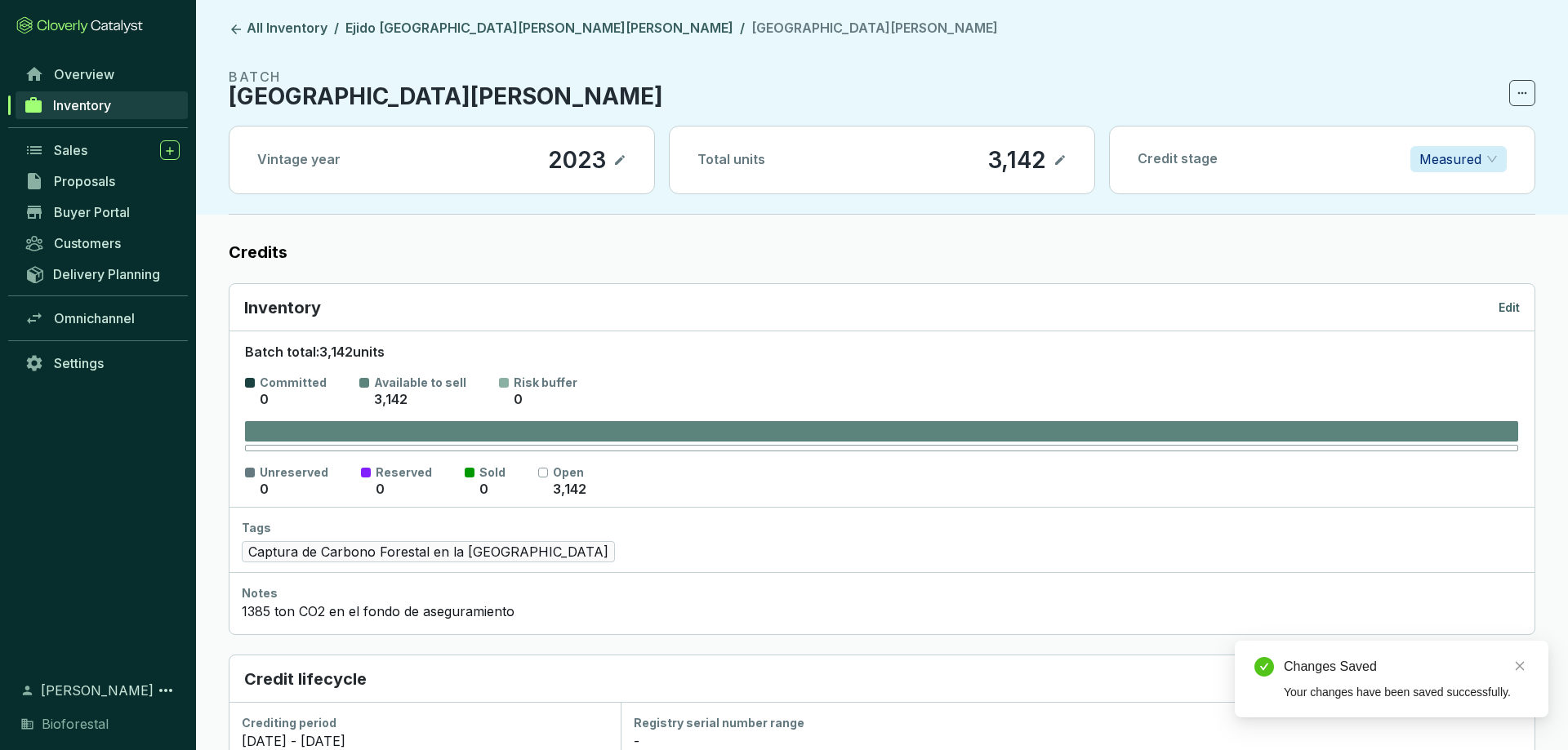
click at [1521, 306] on div "Inventory Edit" at bounding box center [882, 307] width 1305 height 47
click at [1509, 306] on p "Edit" at bounding box center [1509, 307] width 22 height 17
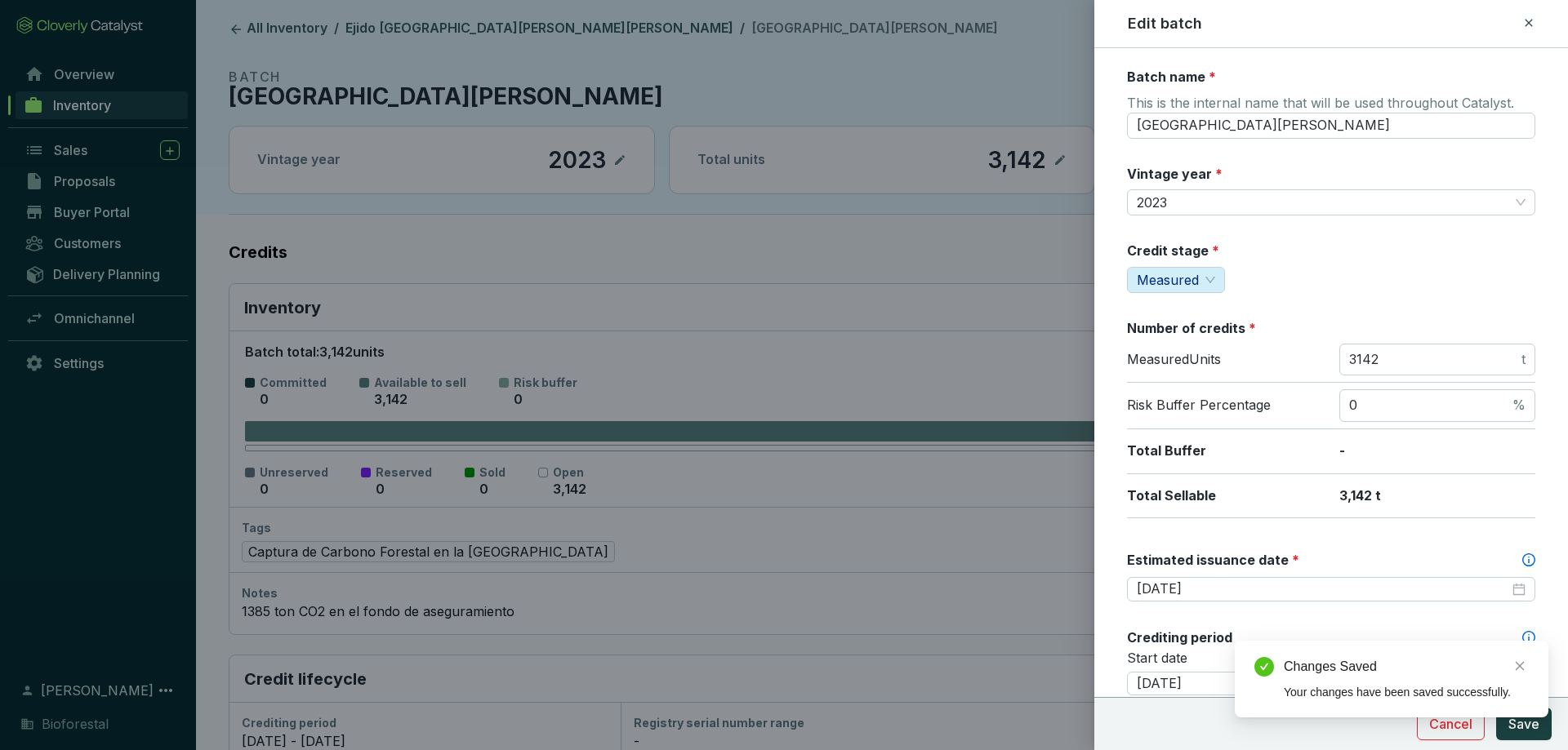
click at [1227, 572] on div "Estimated issuance date *" at bounding box center [1331, 564] width 408 height 26
click at [1222, 580] on input "2026-01-31" at bounding box center [1322, 589] width 373 height 18
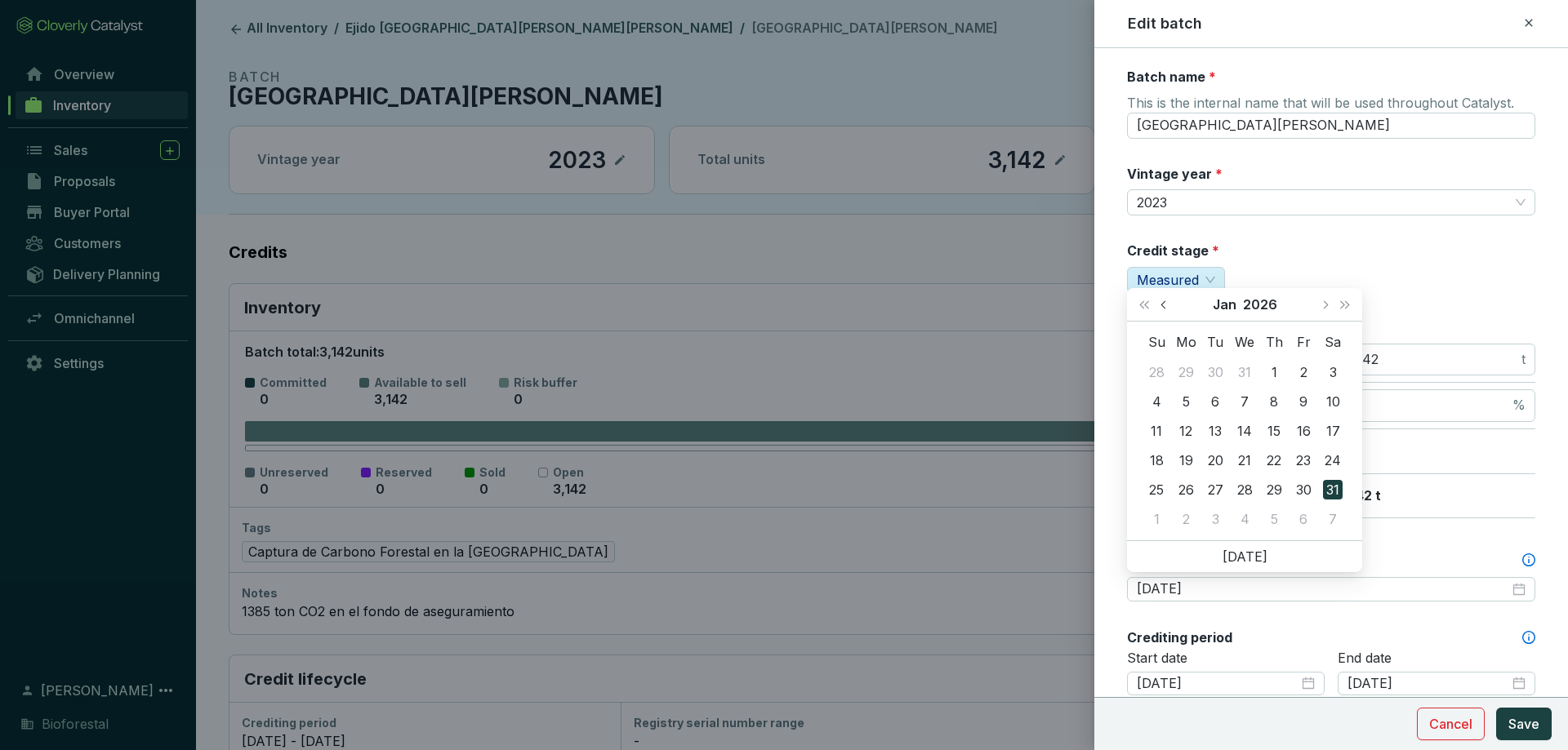
click at [1174, 310] on button "Previous month (PageUp)" at bounding box center [1166, 304] width 22 height 33
type input "2025-12-01"
click at [1189, 368] on div "1" at bounding box center [1185, 373] width 20 height 20
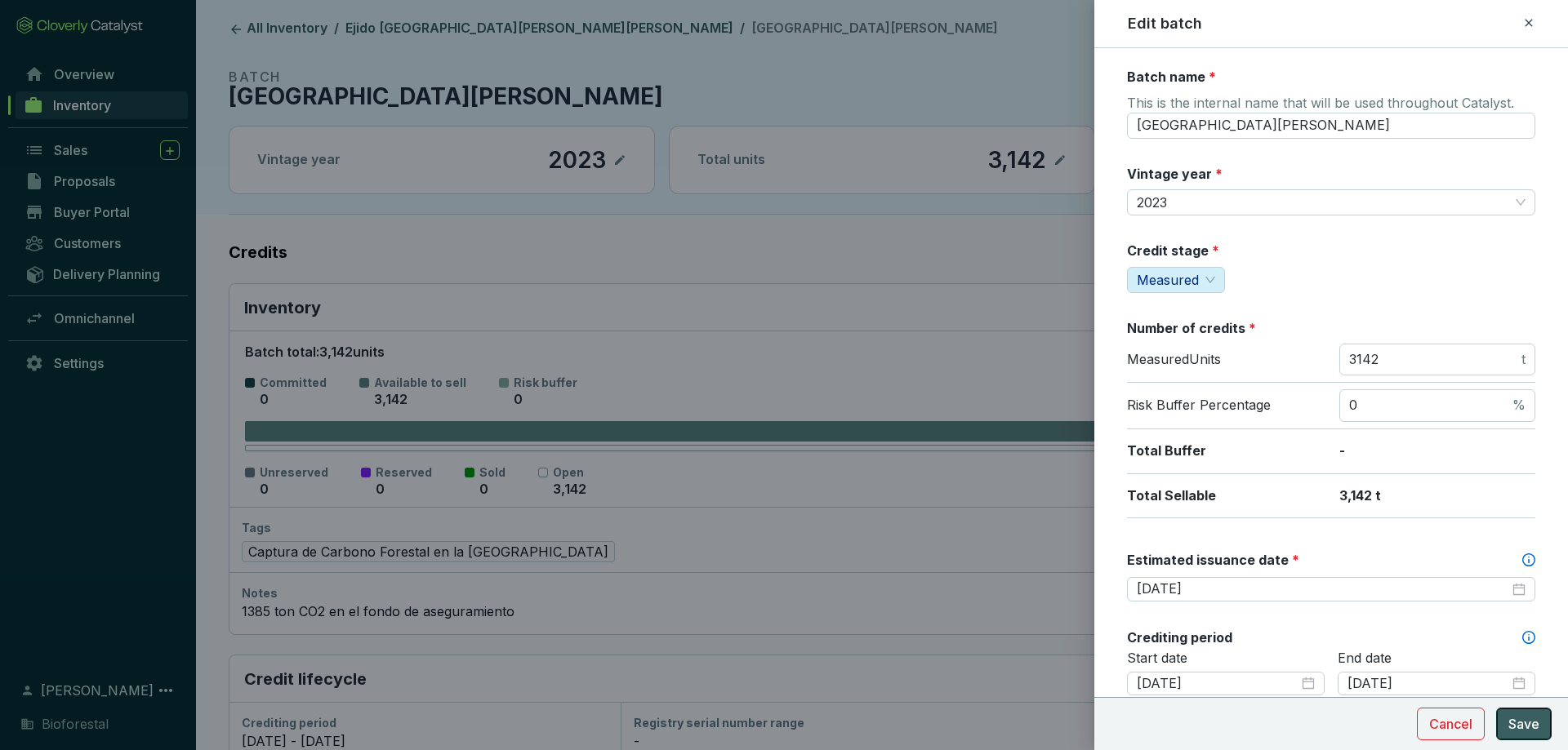
click at [1515, 715] on span "Save" at bounding box center [1523, 723] width 31 height 20
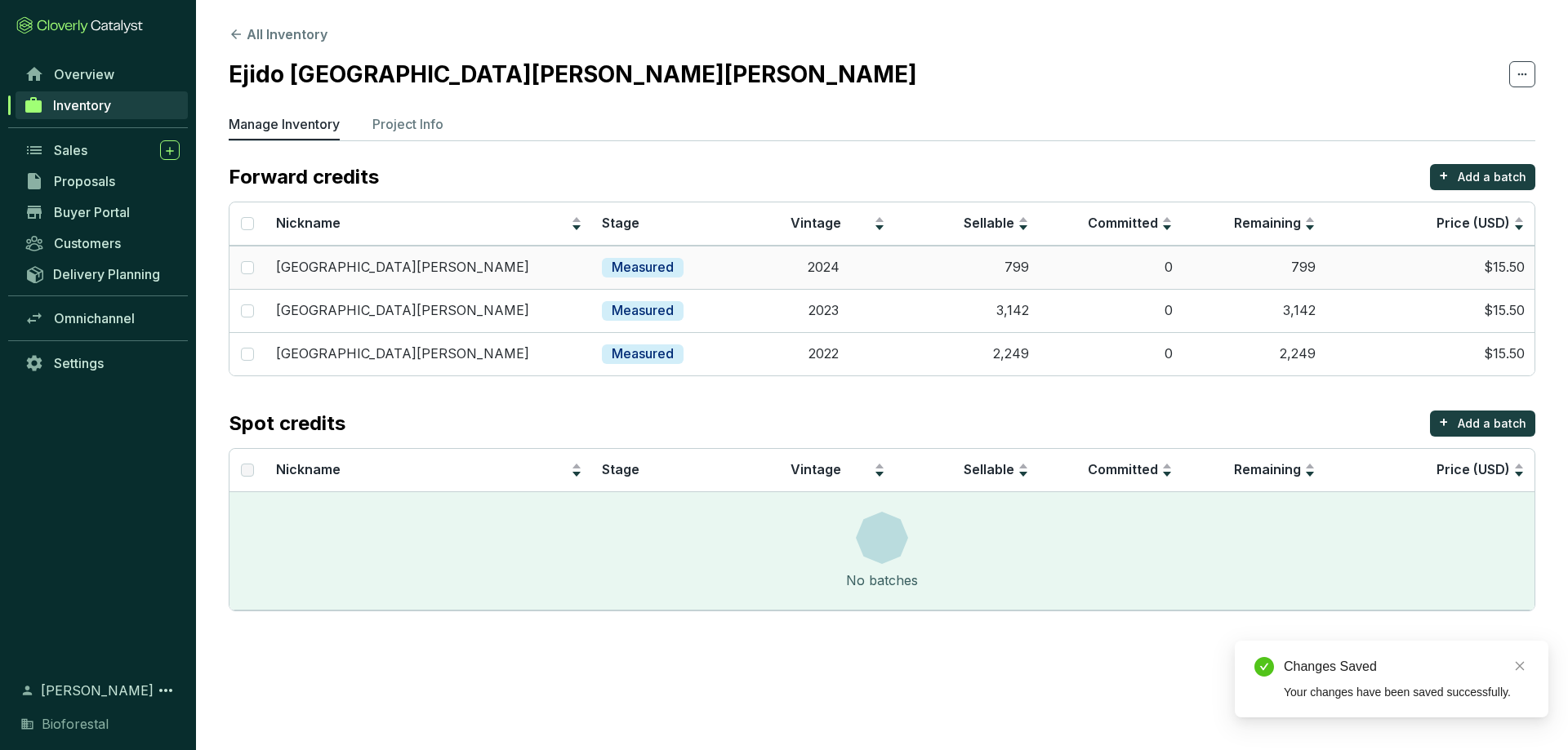
click at [797, 275] on td "2024" at bounding box center [823, 267] width 144 height 43
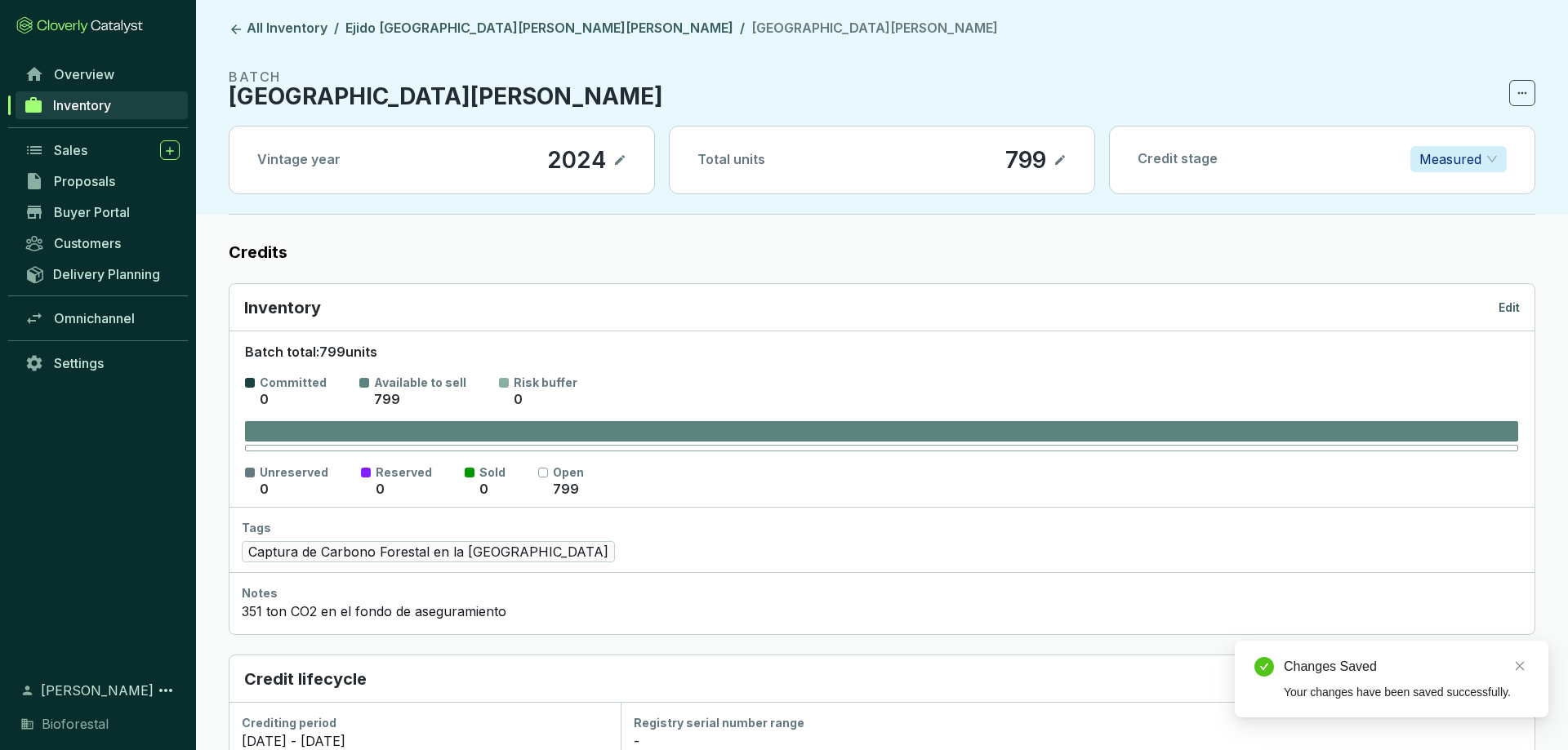
click at [1516, 306] on p "Edit" at bounding box center [1509, 307] width 22 height 17
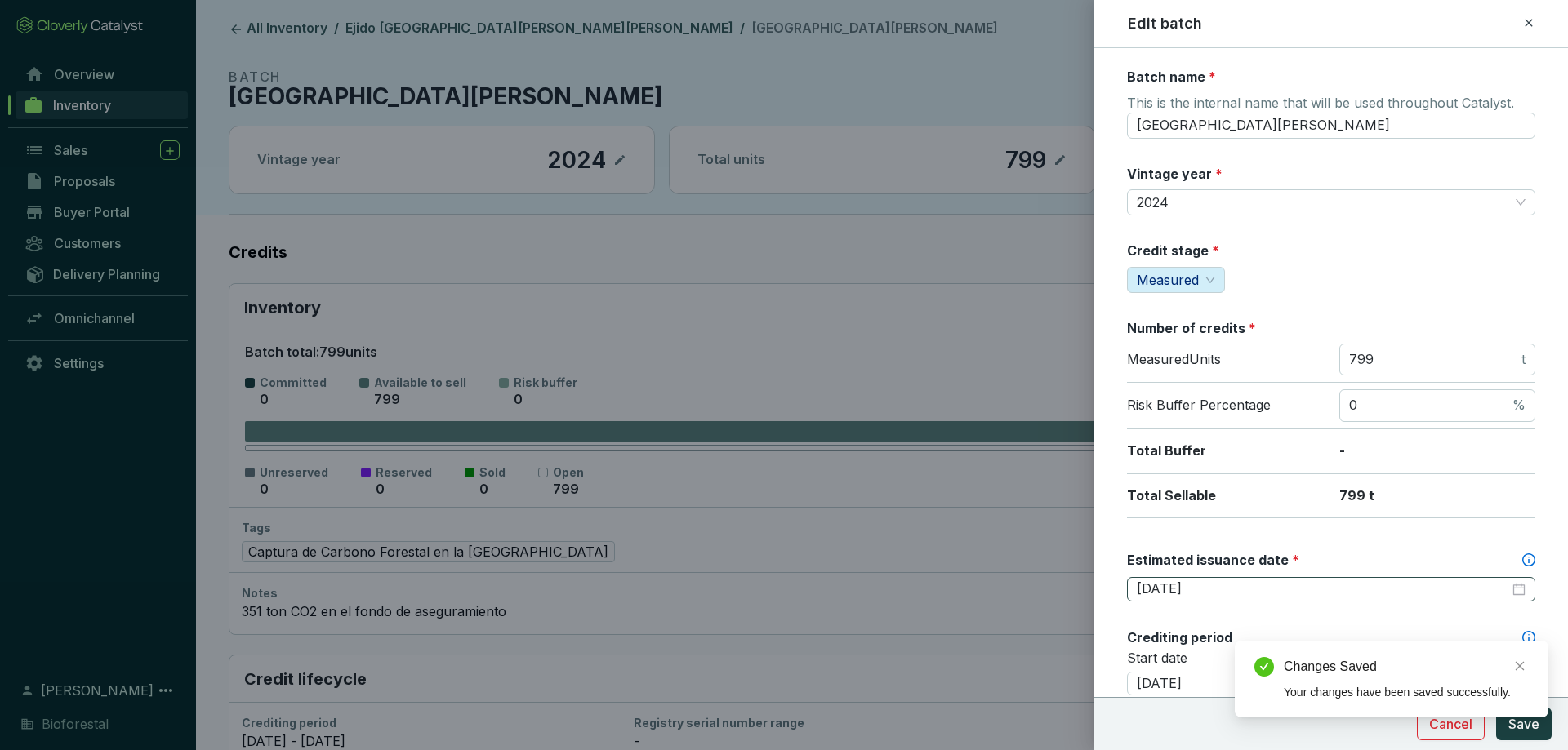
drag, startPoint x: 1242, startPoint y: 568, endPoint x: 1241, endPoint y: 577, distance: 9.1
click at [1241, 574] on div "Estimated issuance date *" at bounding box center [1331, 564] width 408 height 26
click at [1241, 580] on input "[DATE]" at bounding box center [1322, 589] width 373 height 18
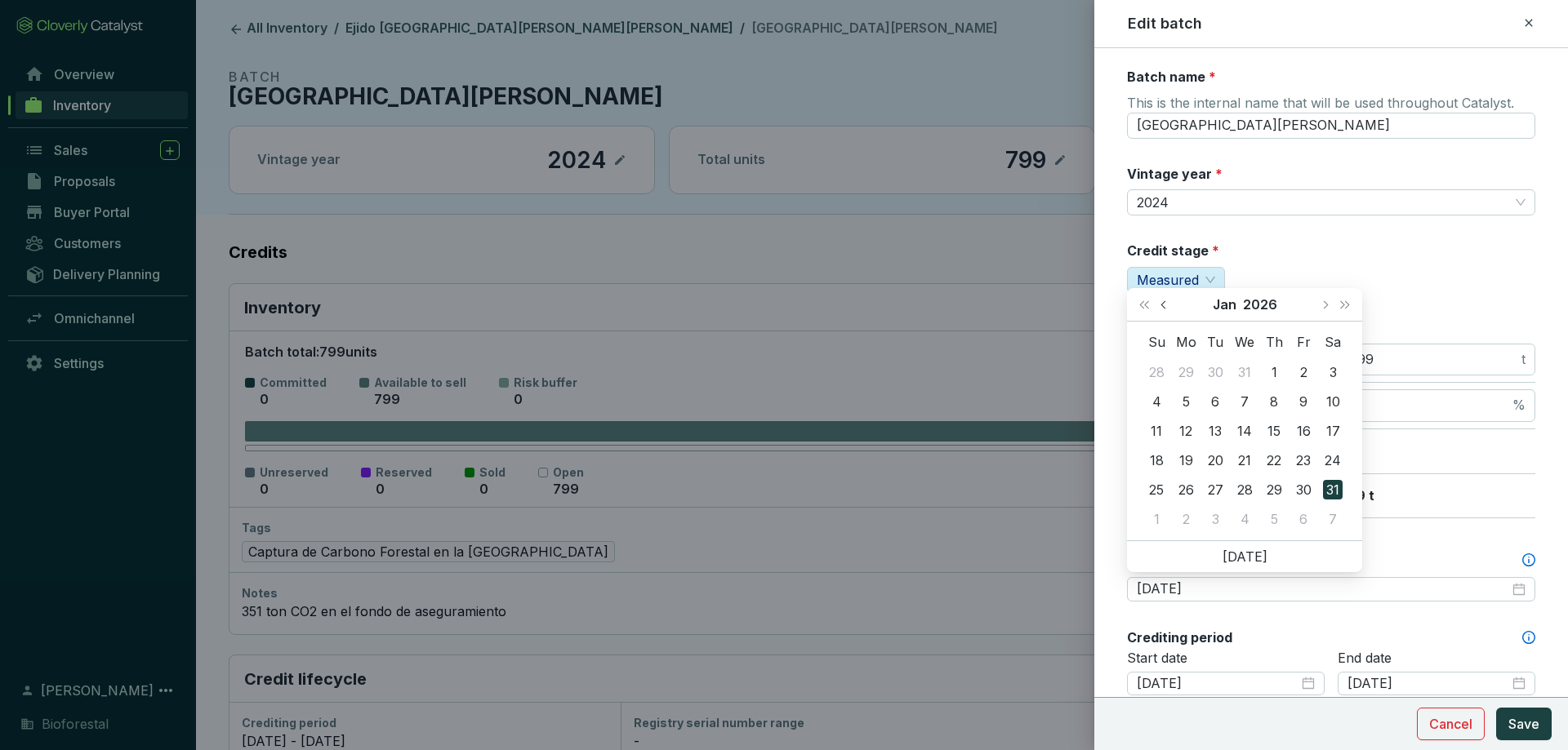
click at [1164, 315] on button "Previous month (PageUp)" at bounding box center [1166, 304] width 22 height 33
type input "[DATE]"
click at [1187, 370] on div "1" at bounding box center [1185, 373] width 20 height 20
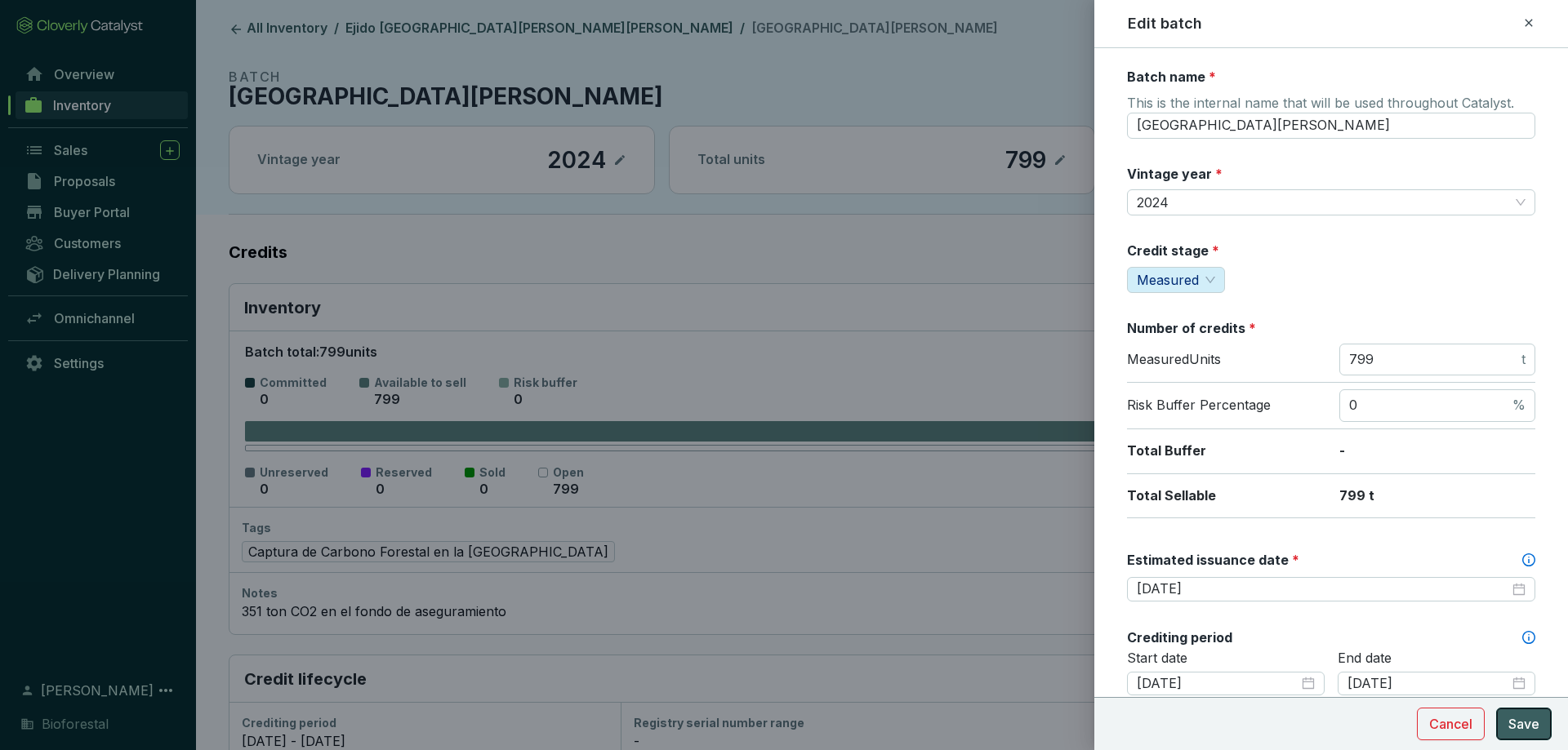
click at [1523, 716] on span "Save" at bounding box center [1523, 723] width 31 height 20
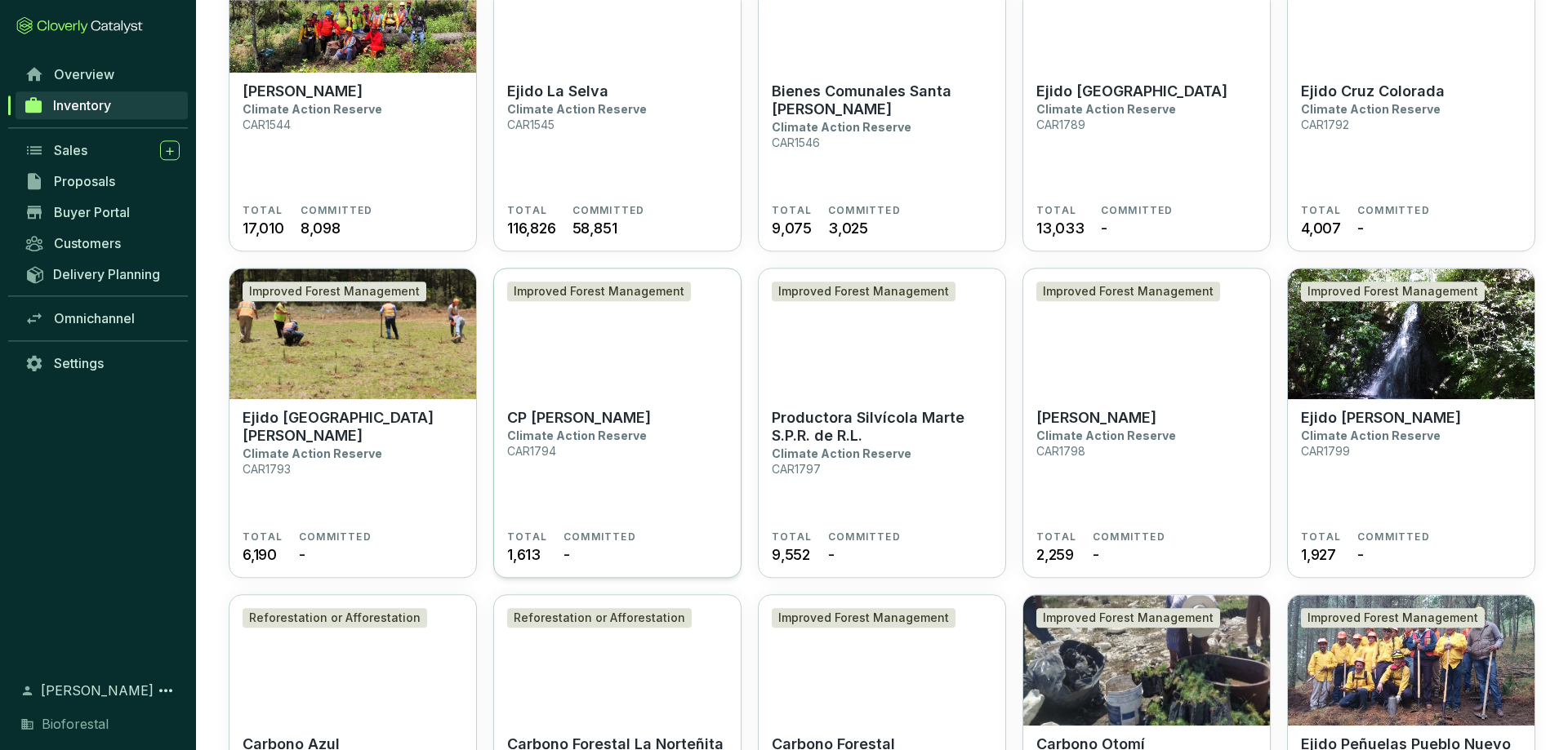
scroll to position [916, 0]
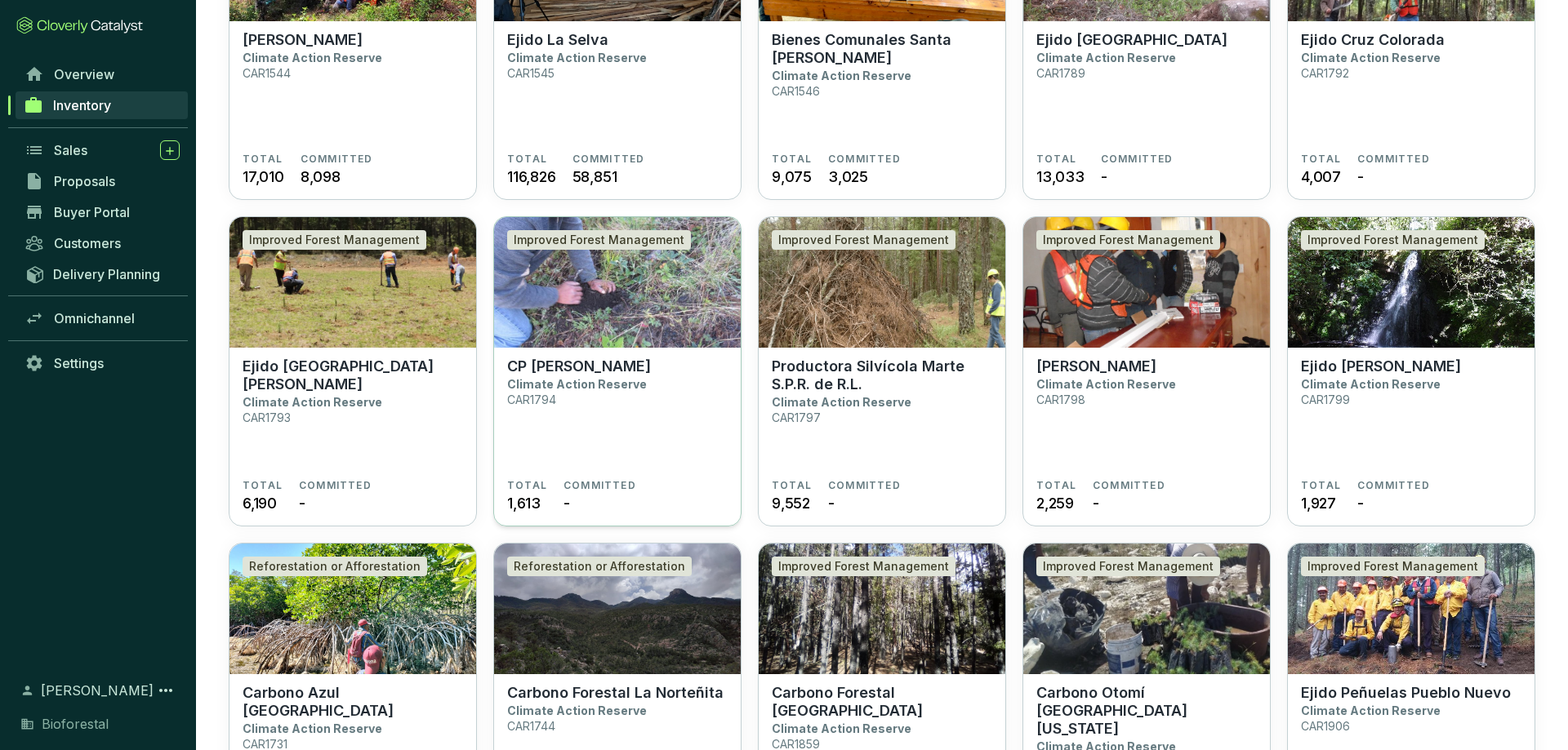
click at [668, 425] on section "CP [PERSON_NAME] Climate Action Reserve CAR1794" at bounding box center [617, 418] width 221 height 121
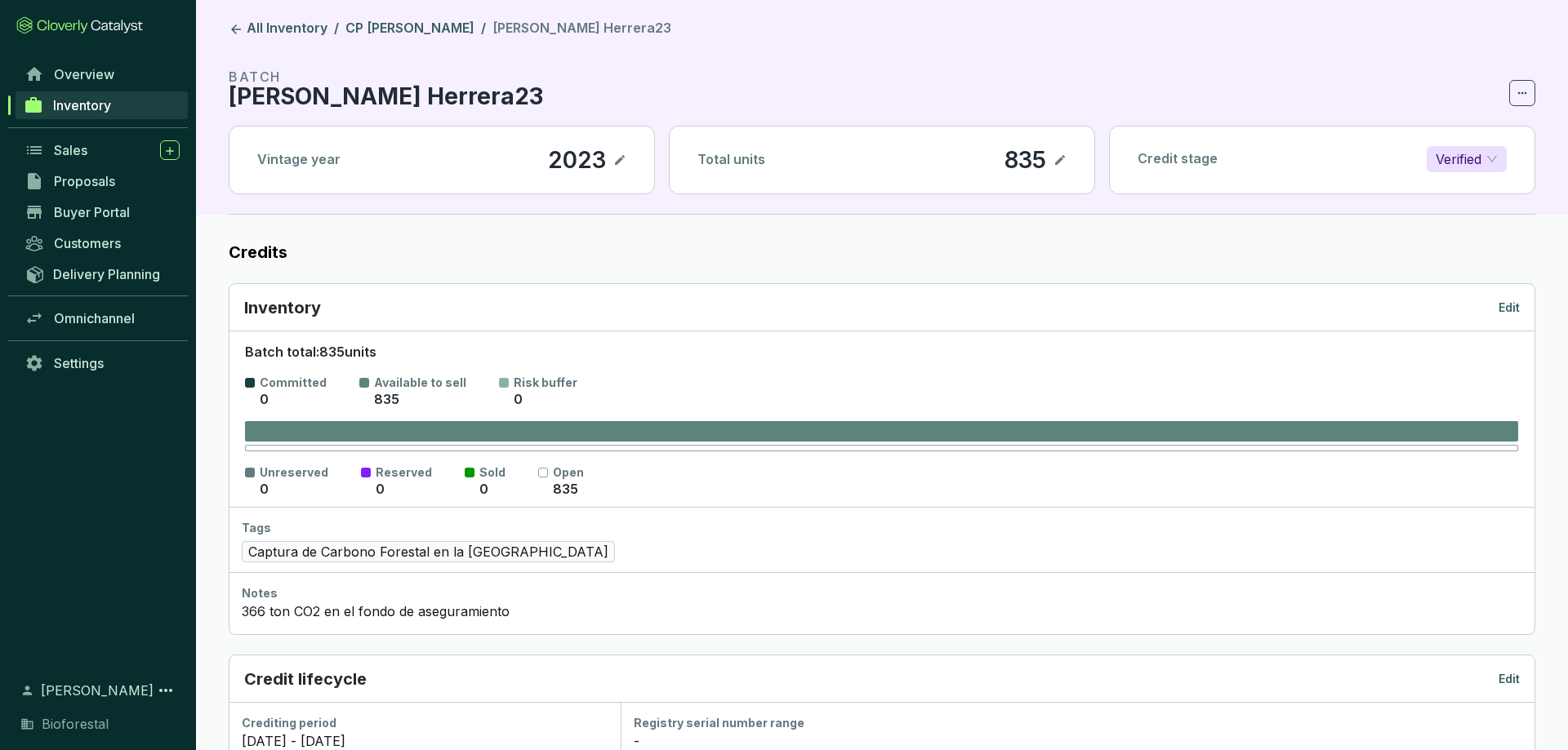
drag, startPoint x: 1513, startPoint y: 294, endPoint x: 1513, endPoint y: 306, distance: 12.0
click at [1513, 297] on div "Inventory Edit" at bounding box center [882, 307] width 1305 height 47
click at [1513, 306] on p "Edit" at bounding box center [1509, 307] width 22 height 17
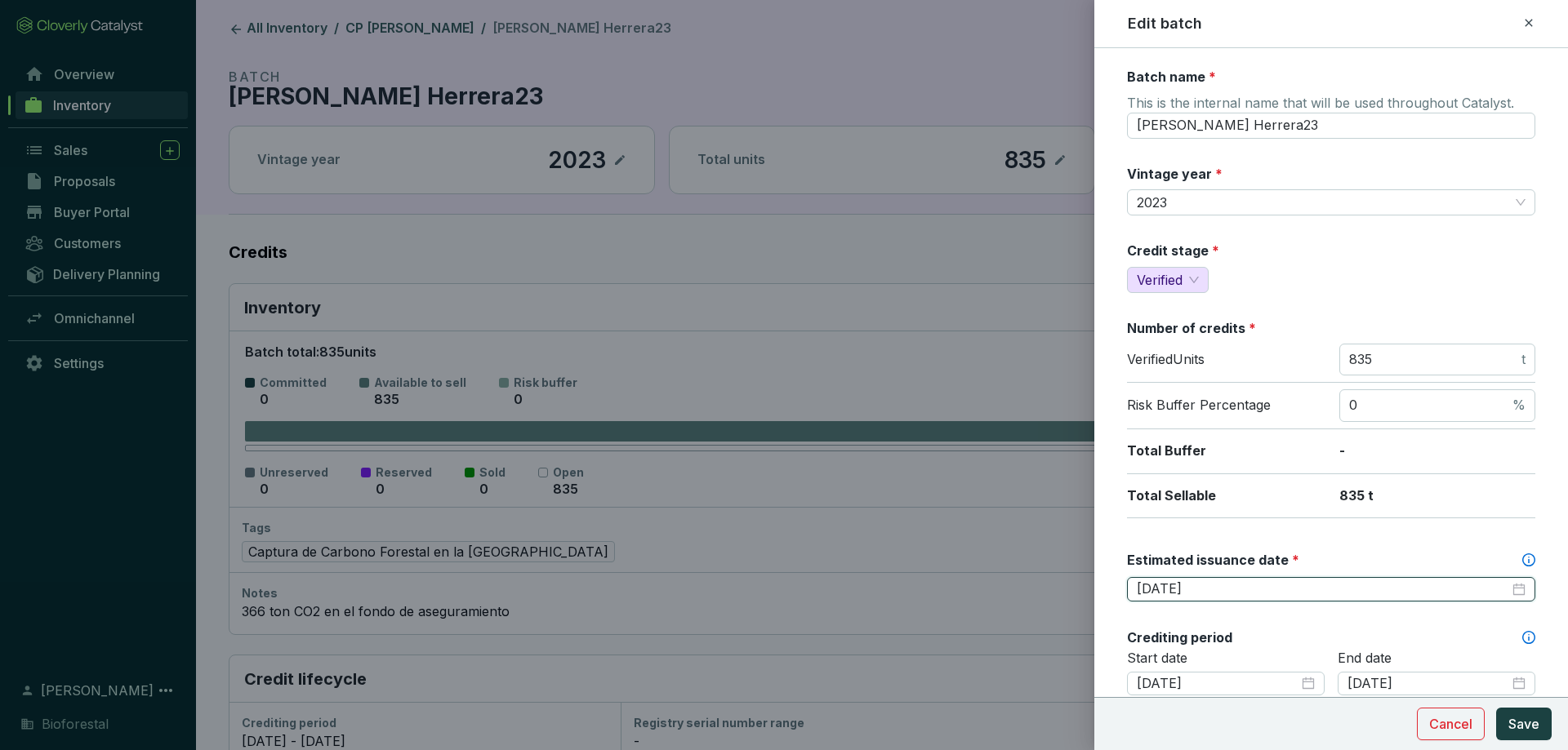
click at [1249, 584] on input "[DATE]" at bounding box center [1322, 589] width 373 height 18
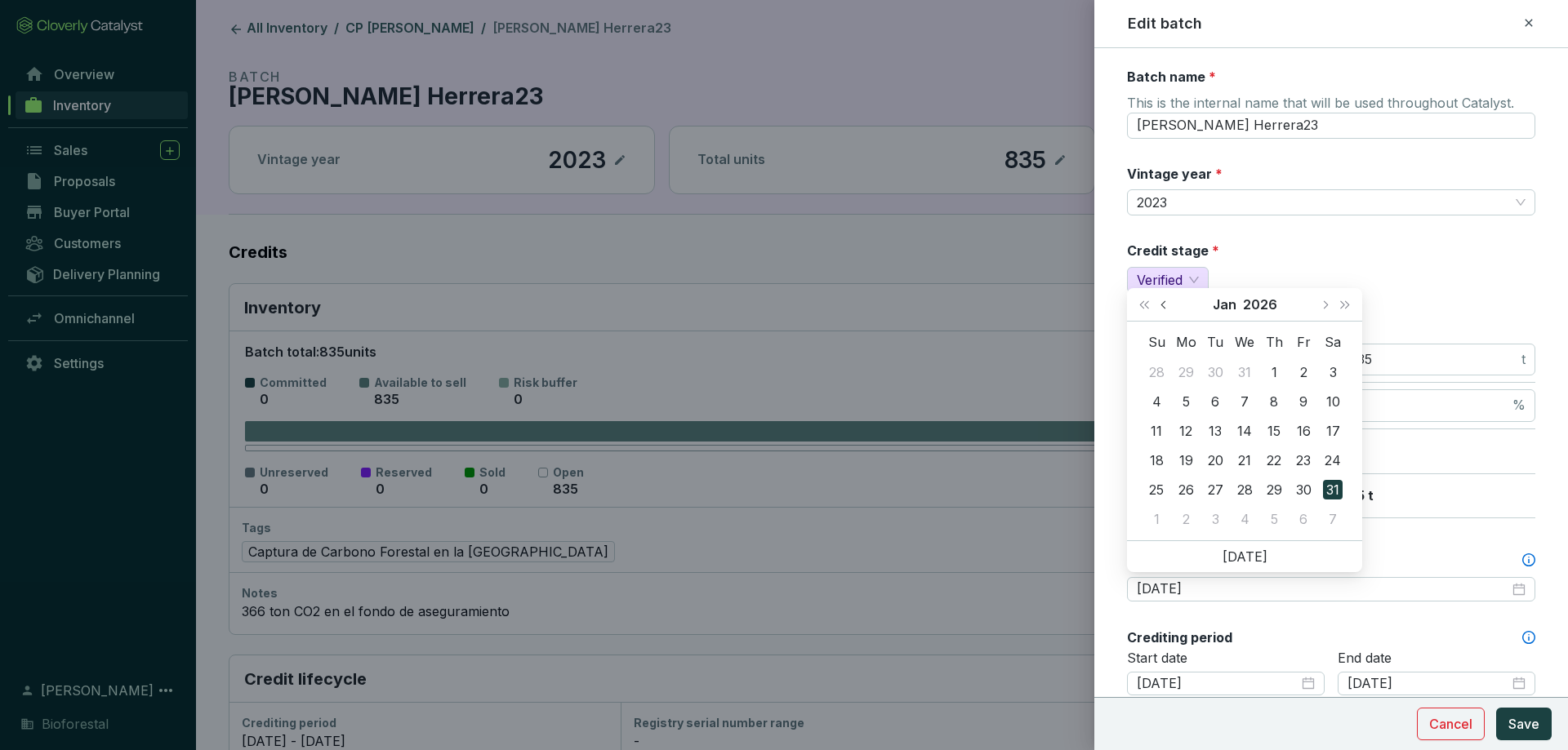
click at [1165, 306] on span "Previous month (PageUp)" at bounding box center [1164, 305] width 8 height 8
type input "[DATE]"
click at [1190, 375] on div "1" at bounding box center [1185, 373] width 20 height 20
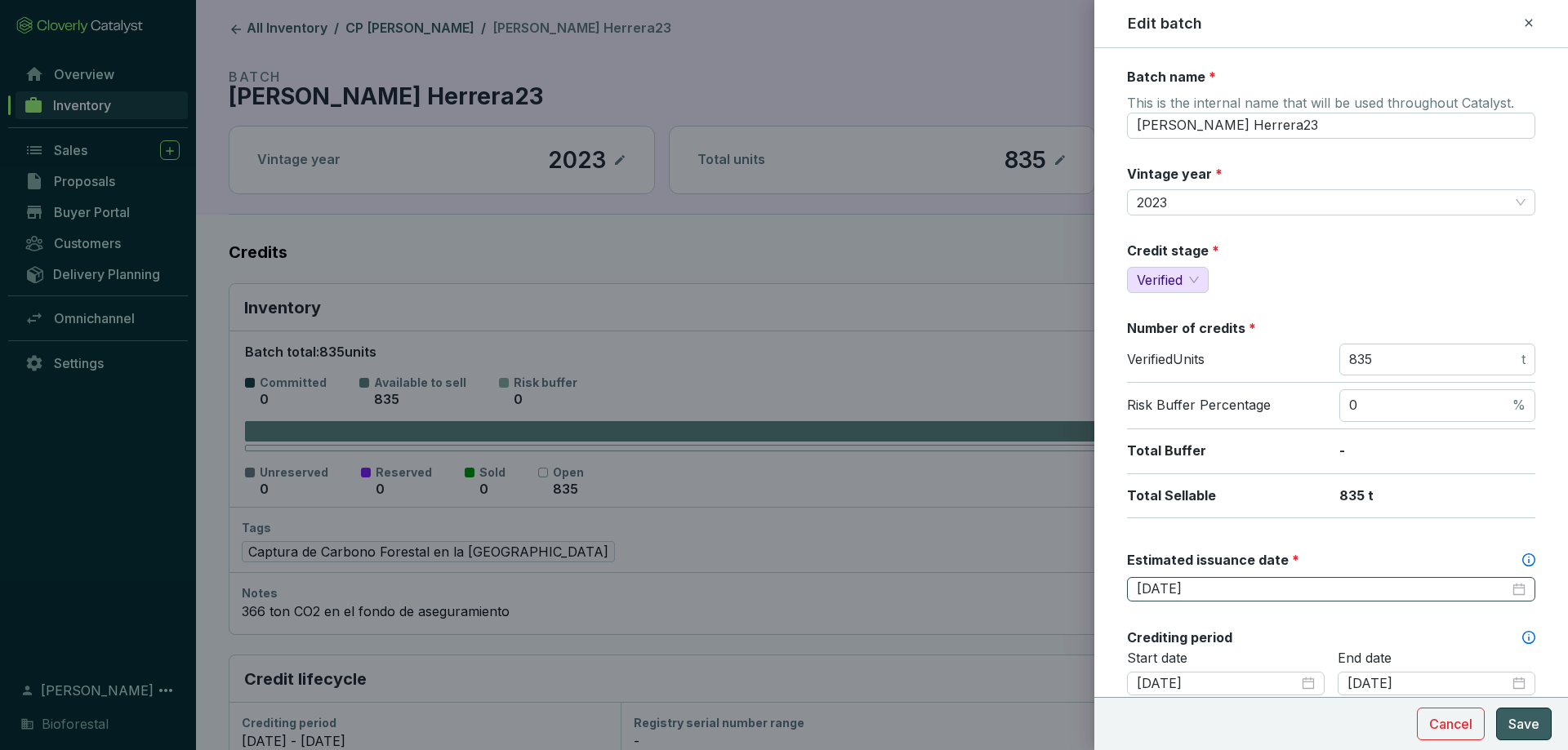
drag, startPoint x: 1514, startPoint y: 724, endPoint x: 1290, endPoint y: 585, distance: 263.6
click at [1515, 724] on span "Save" at bounding box center [1523, 723] width 31 height 20
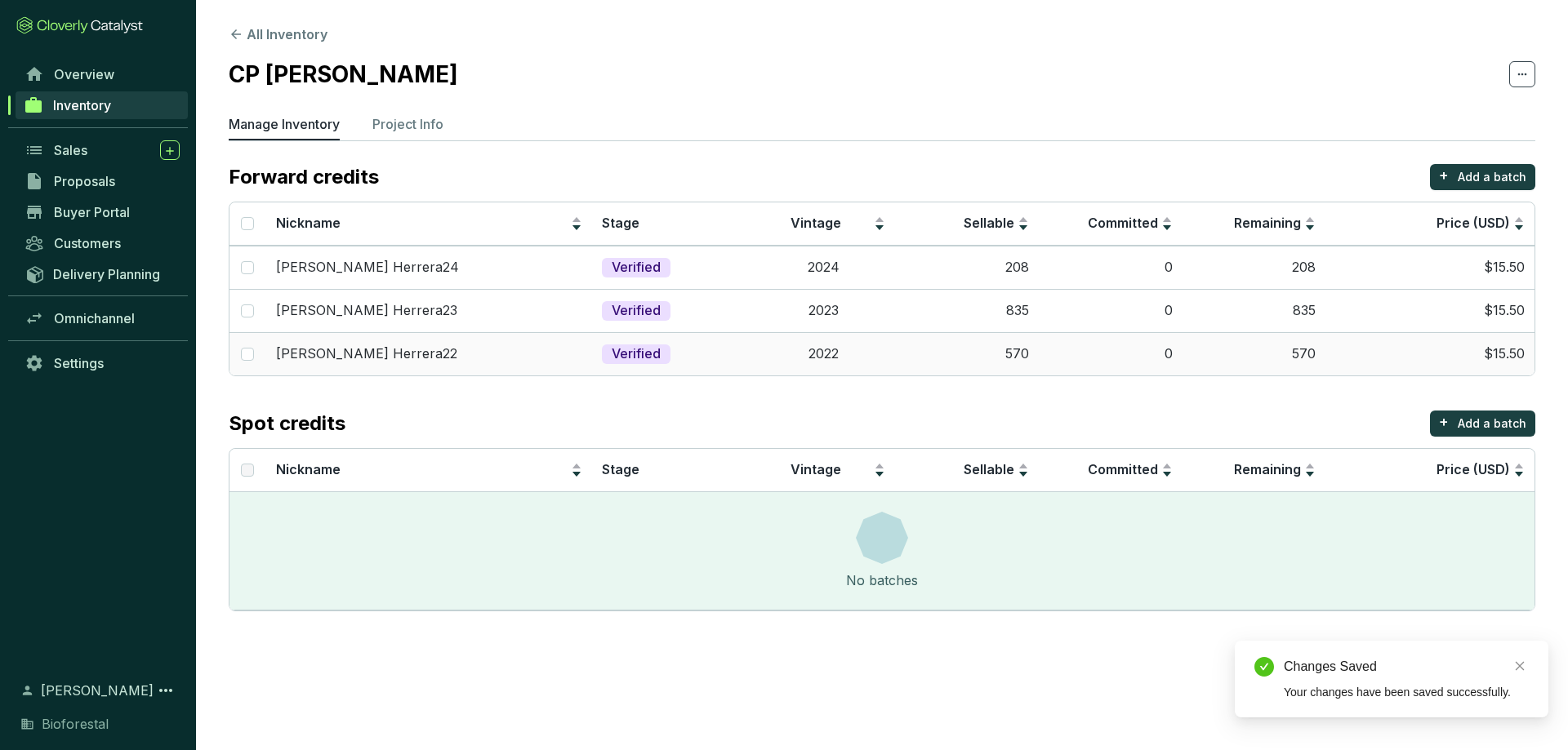
click at [711, 355] on td "Verified" at bounding box center [671, 354] width 159 height 43
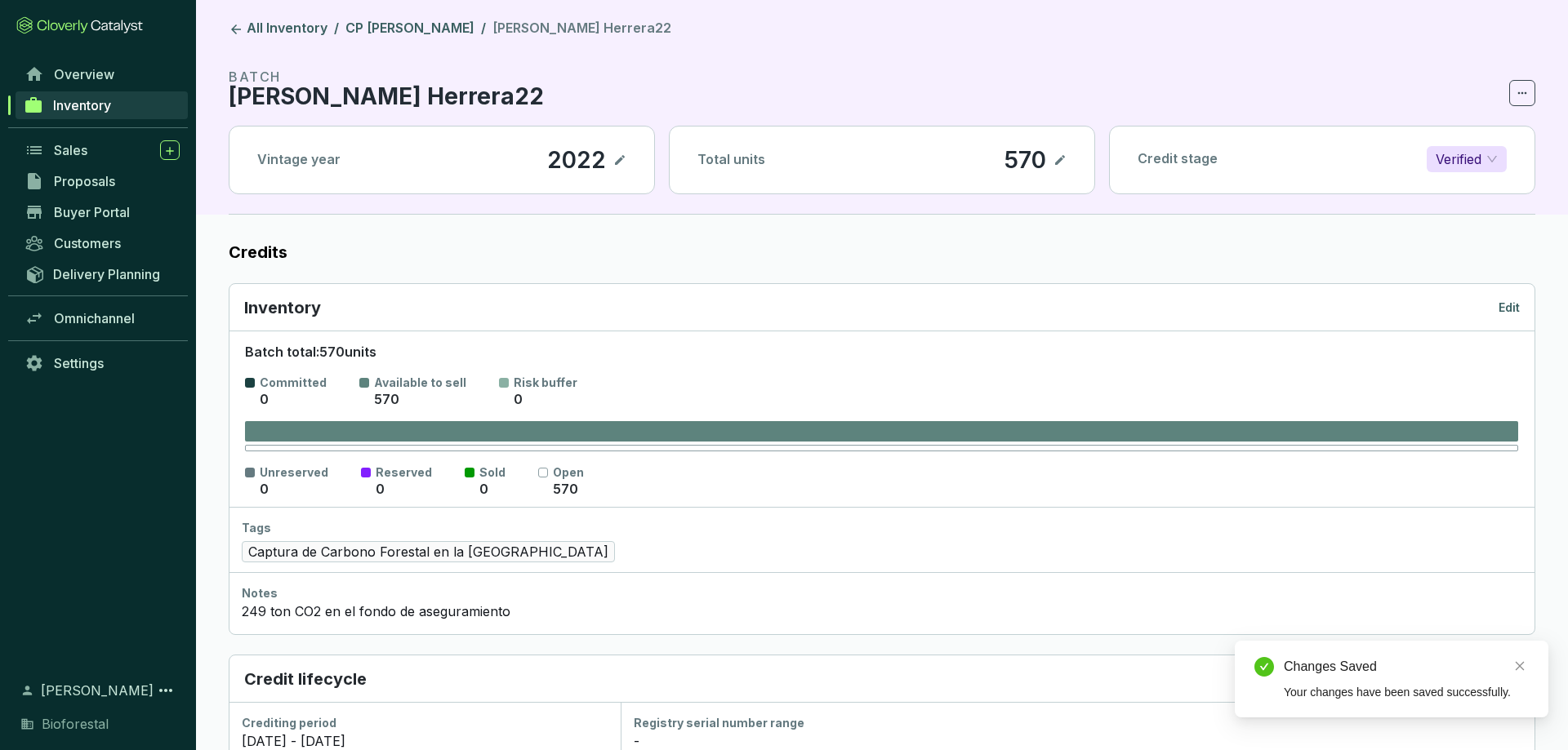
click at [1505, 299] on div "Inventory Edit" at bounding box center [882, 307] width 1275 height 23
click at [1497, 307] on div "Inventory Edit" at bounding box center [882, 307] width 1275 height 23
drag, startPoint x: 1496, startPoint y: 307, endPoint x: 1506, endPoint y: 310, distance: 10.4
click at [1497, 307] on div "Inventory Edit" at bounding box center [882, 307] width 1275 height 23
click at [1506, 310] on p "Edit" at bounding box center [1509, 307] width 22 height 17
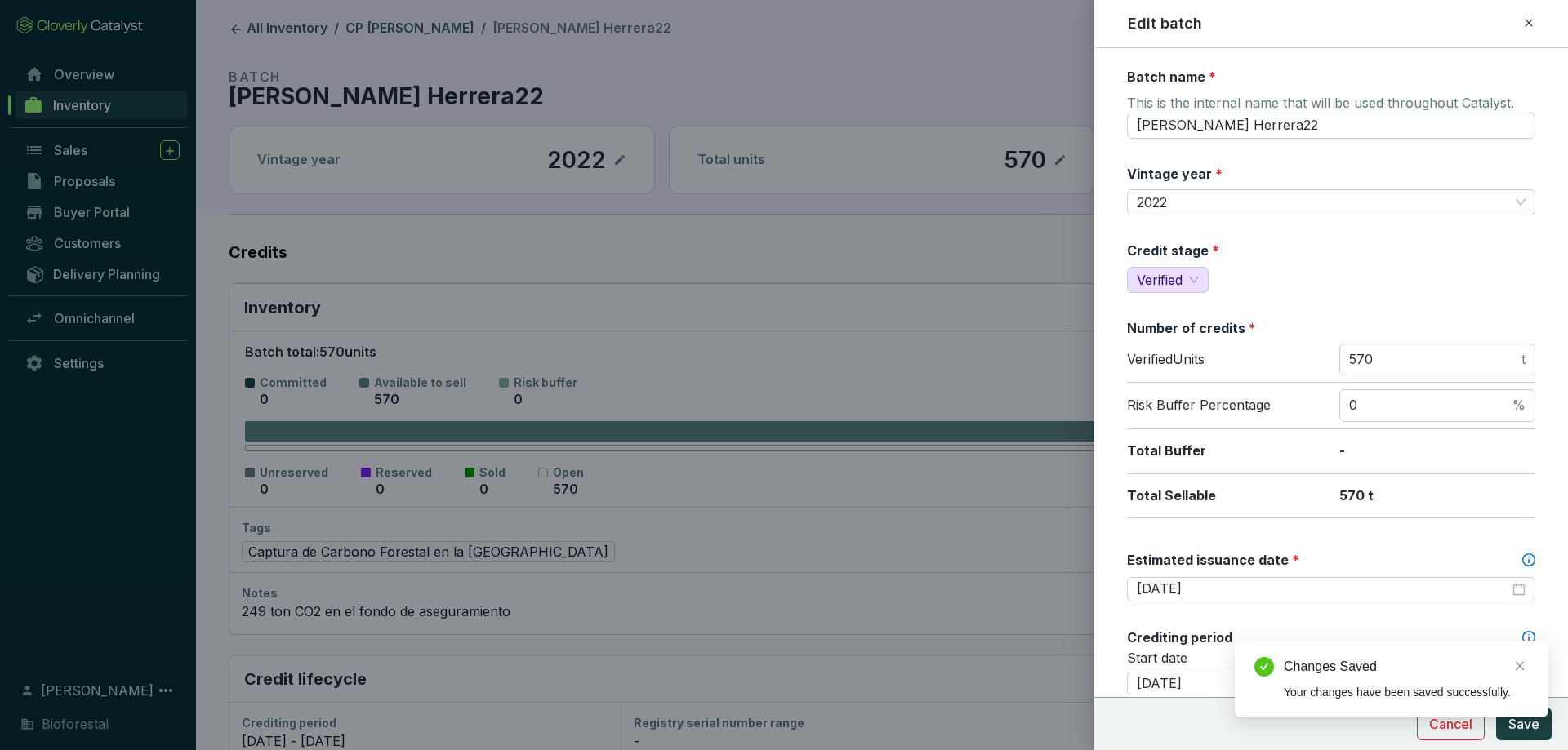
click at [1386, 566] on div "Estimated issuance date *" at bounding box center [1331, 560] width 408 height 18
click at [1386, 580] on input "[DATE]" at bounding box center [1322, 589] width 373 height 18
click at [1368, 585] on input "[DATE]" at bounding box center [1322, 589] width 373 height 18
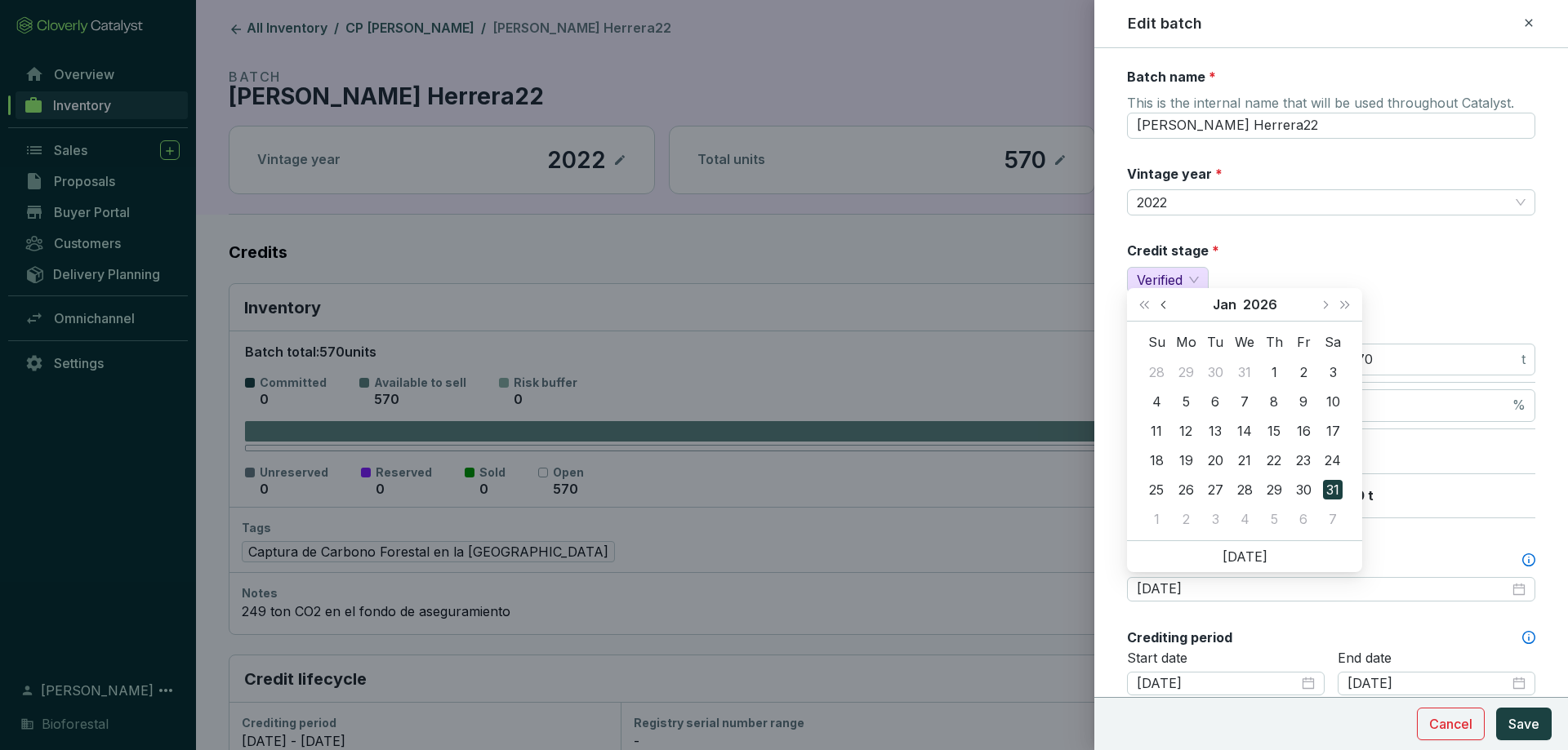
click at [1172, 293] on button "Previous month (PageUp)" at bounding box center [1166, 304] width 22 height 33
type input "[DATE]"
click at [1181, 365] on div "1" at bounding box center [1185, 373] width 20 height 20
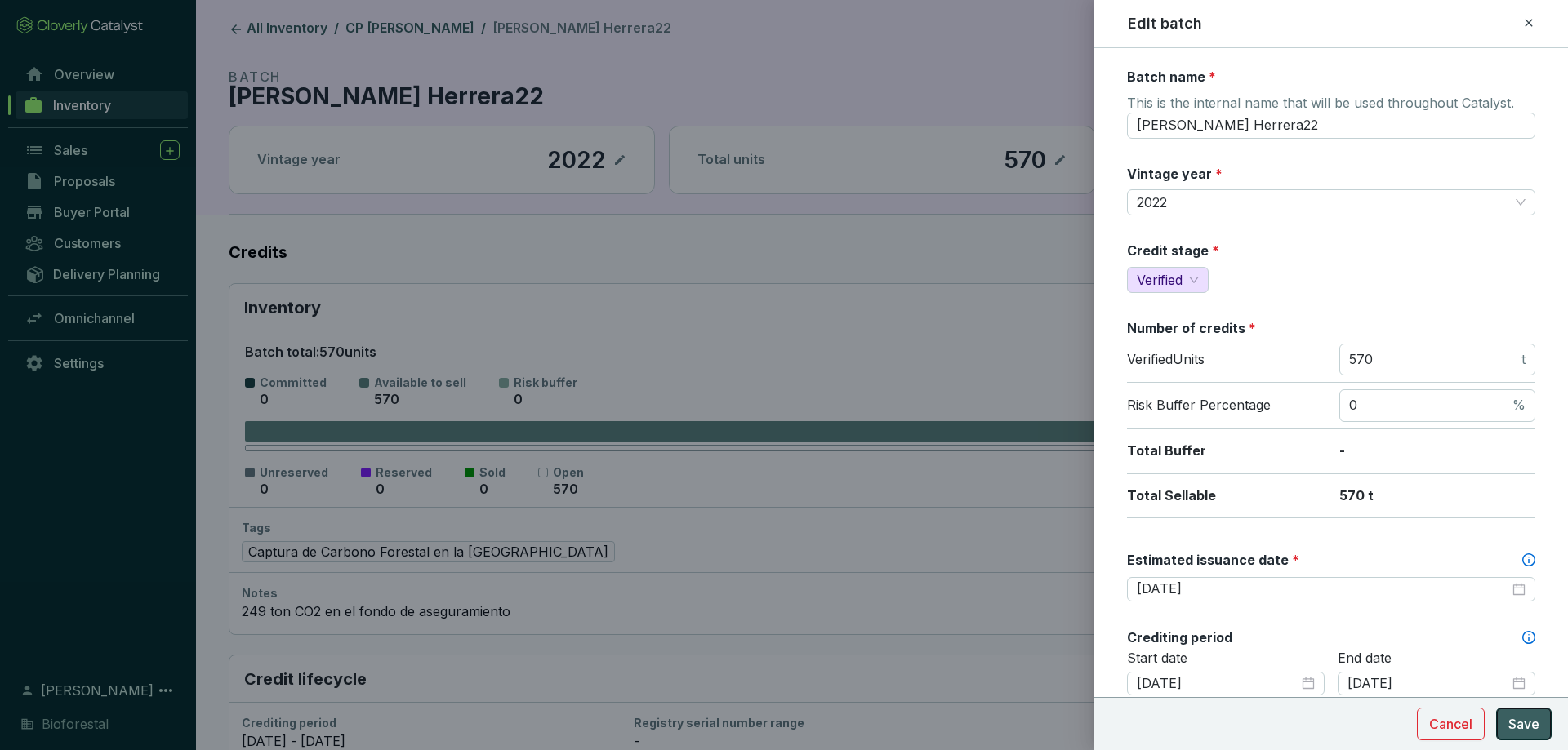
click at [1530, 716] on span "Save" at bounding box center [1523, 723] width 31 height 20
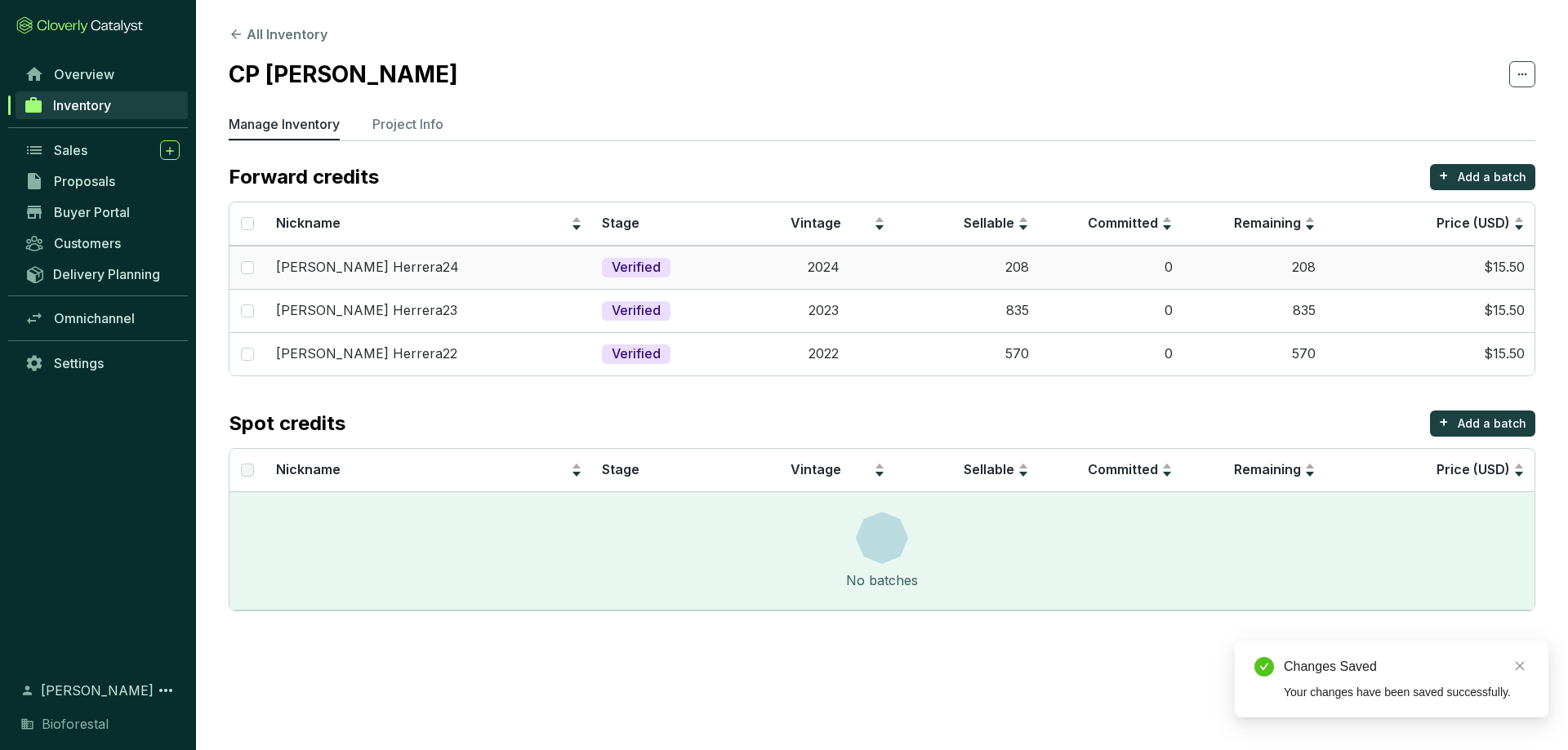
click at [735, 268] on td "Verified" at bounding box center [671, 267] width 159 height 43
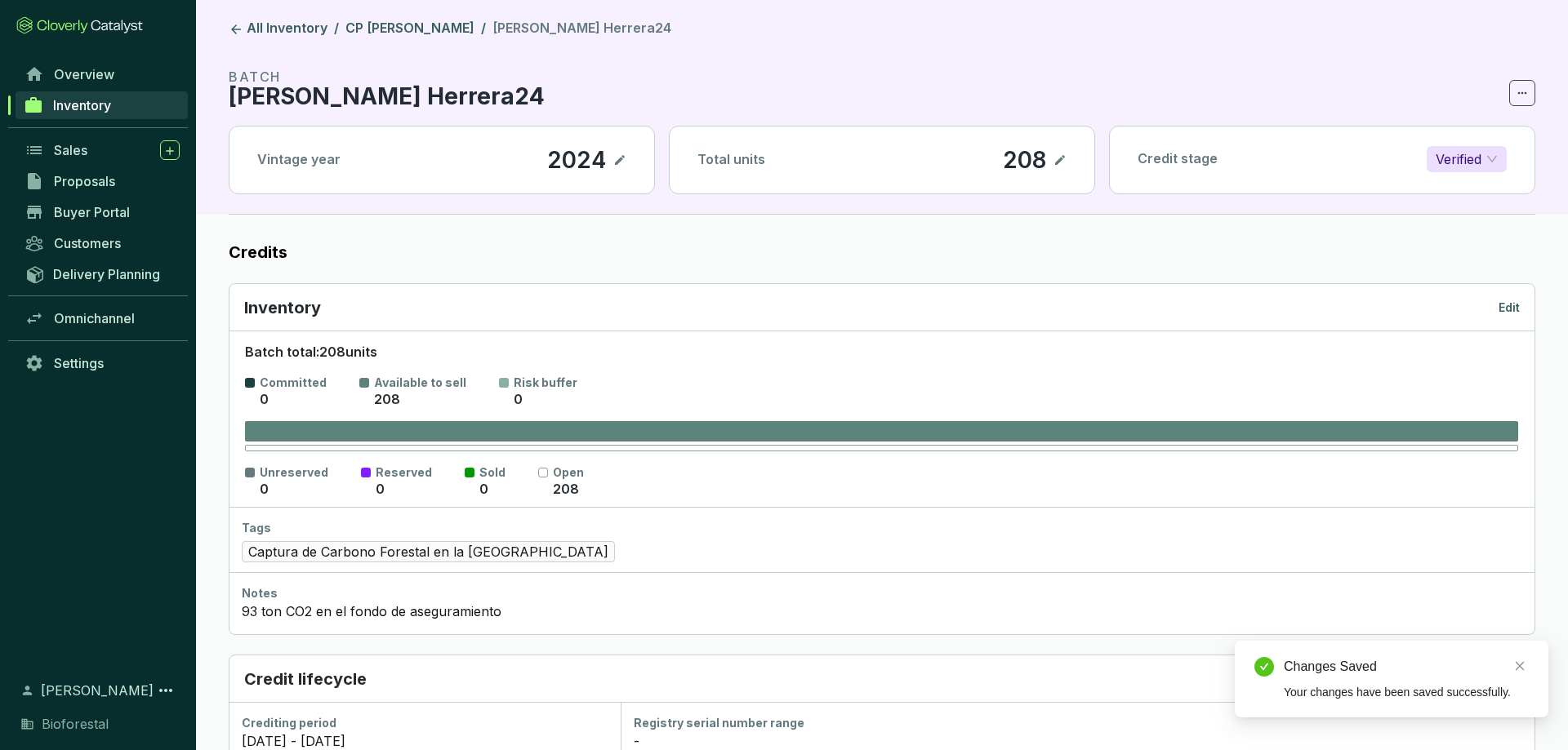
click at [1506, 320] on div "Inventory Edit" at bounding box center [882, 307] width 1305 height 47
click at [1506, 295] on div "Inventory Edit" at bounding box center [882, 307] width 1305 height 47
click at [1505, 301] on p "Edit" at bounding box center [1509, 307] width 22 height 17
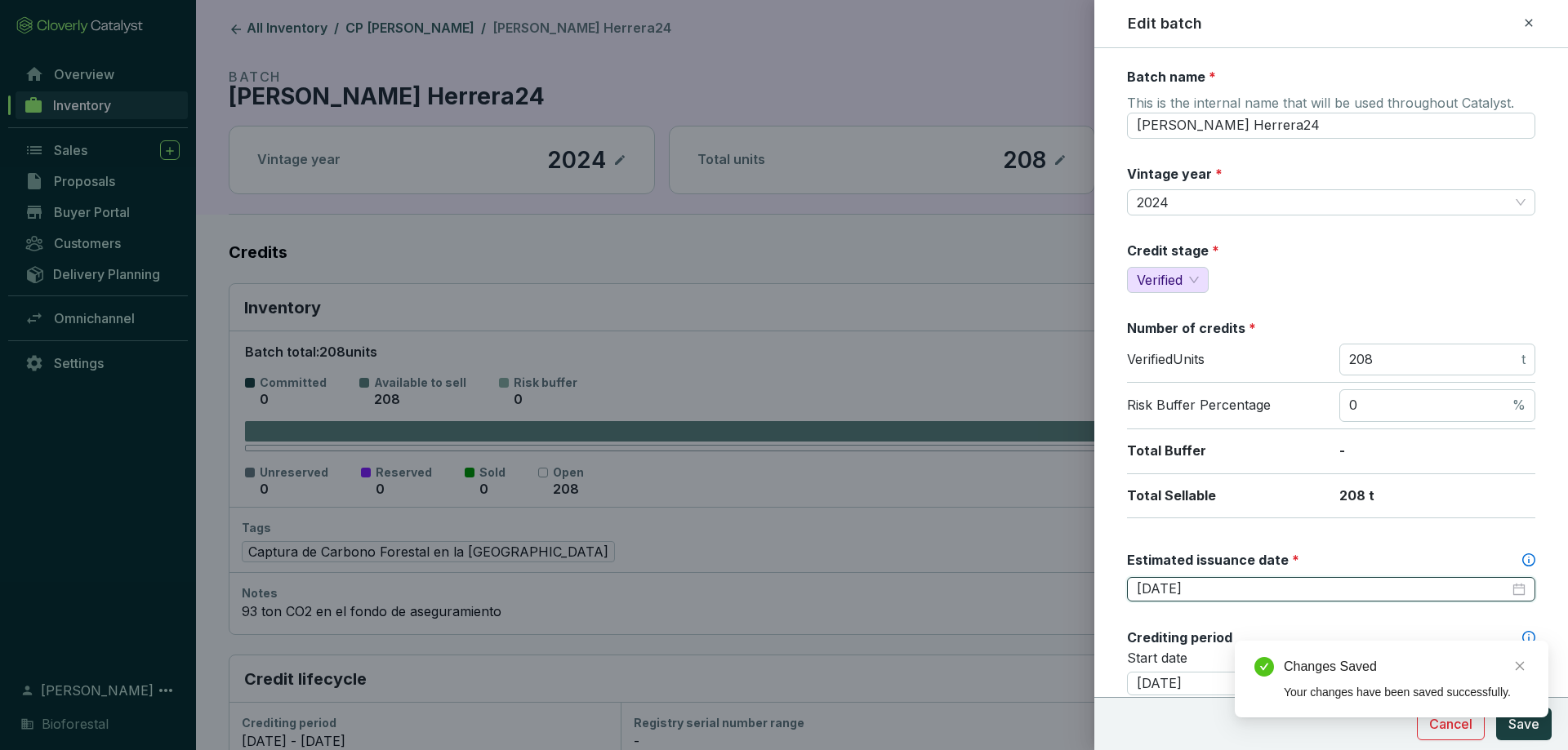
click at [1203, 590] on input "[DATE]" at bounding box center [1322, 589] width 373 height 18
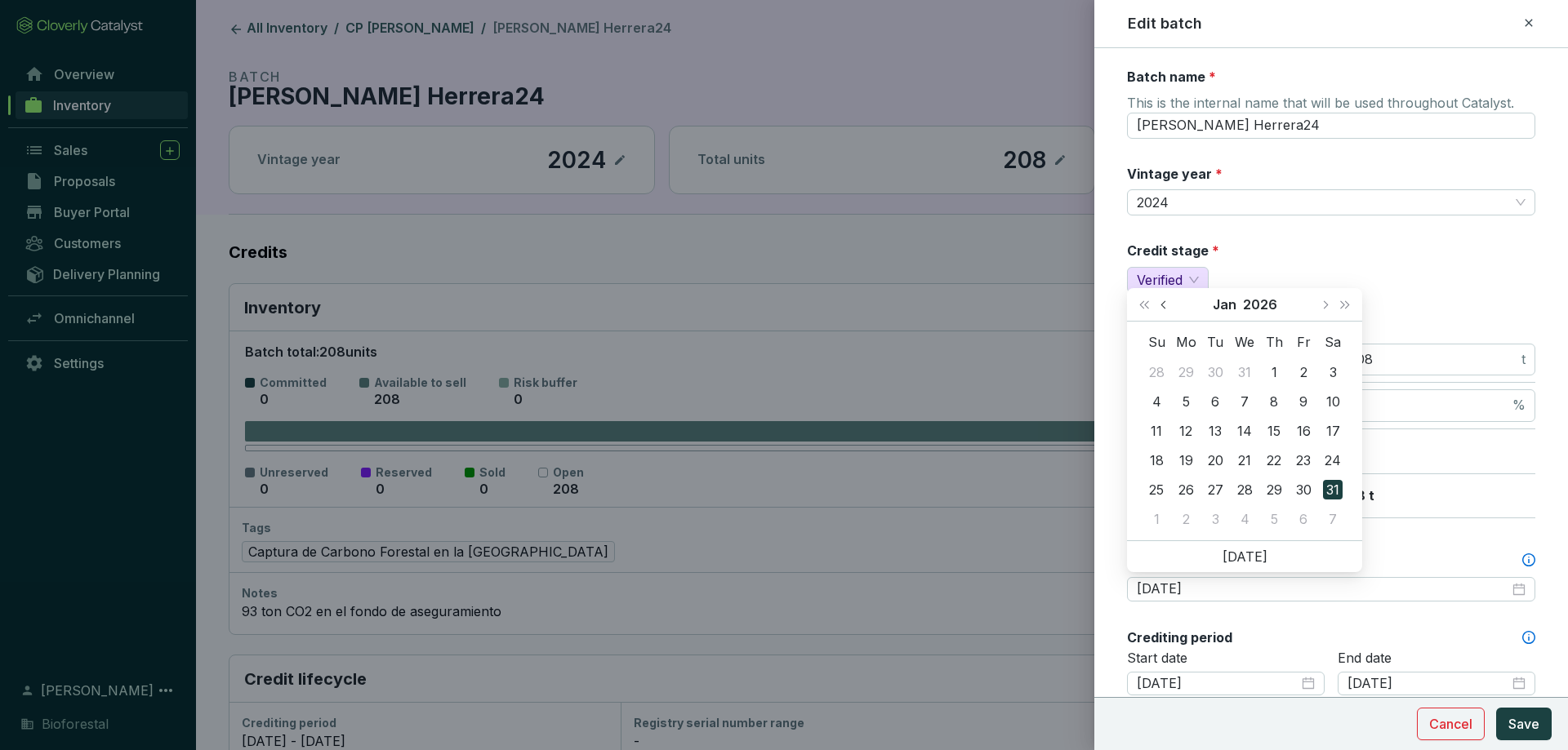
click at [1170, 310] on button "Previous month (PageUp)" at bounding box center [1166, 304] width 22 height 33
type input "[DATE]"
click at [1177, 375] on div "1" at bounding box center [1185, 373] width 20 height 20
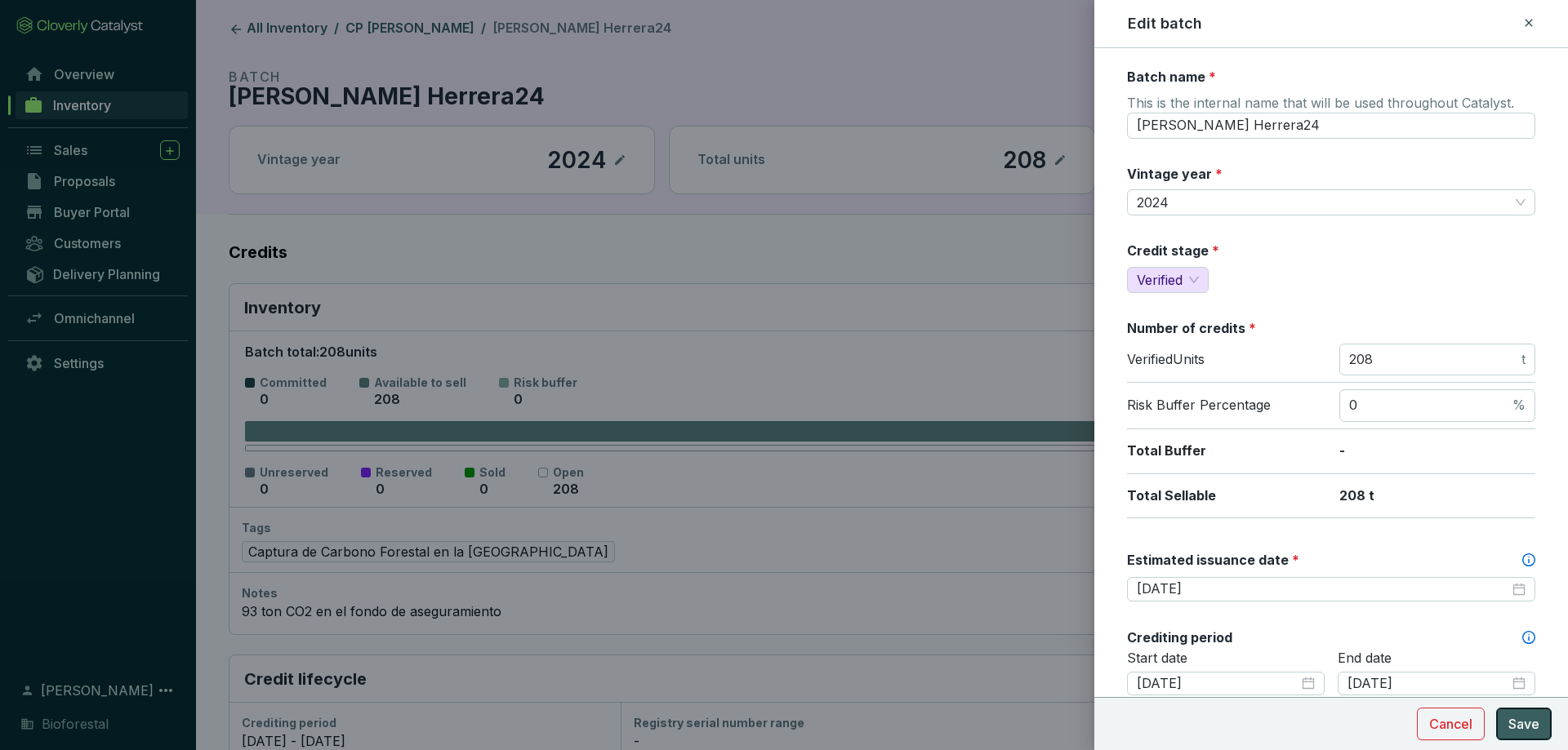
click at [1534, 725] on span "Save" at bounding box center [1523, 723] width 31 height 20
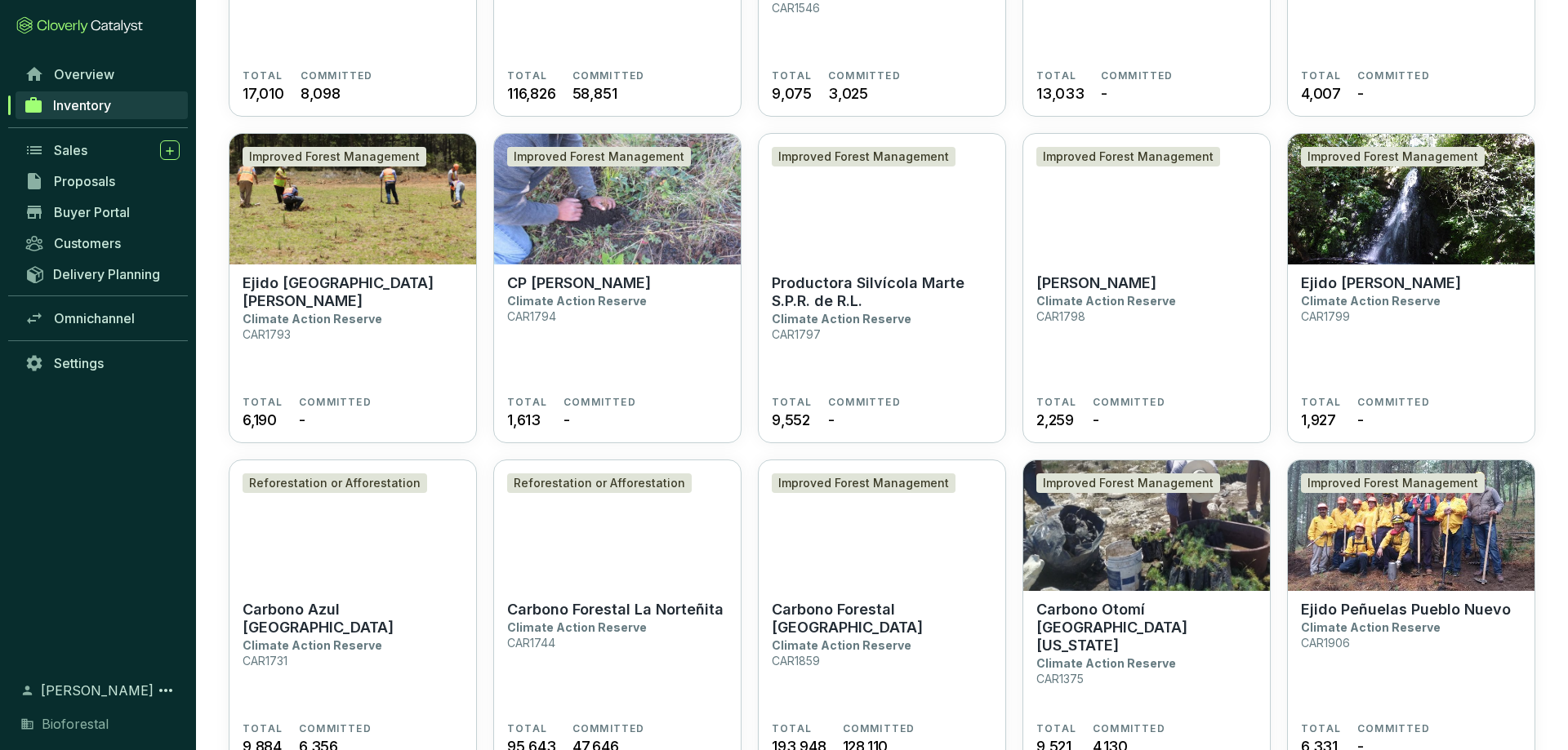
scroll to position [832, 0]
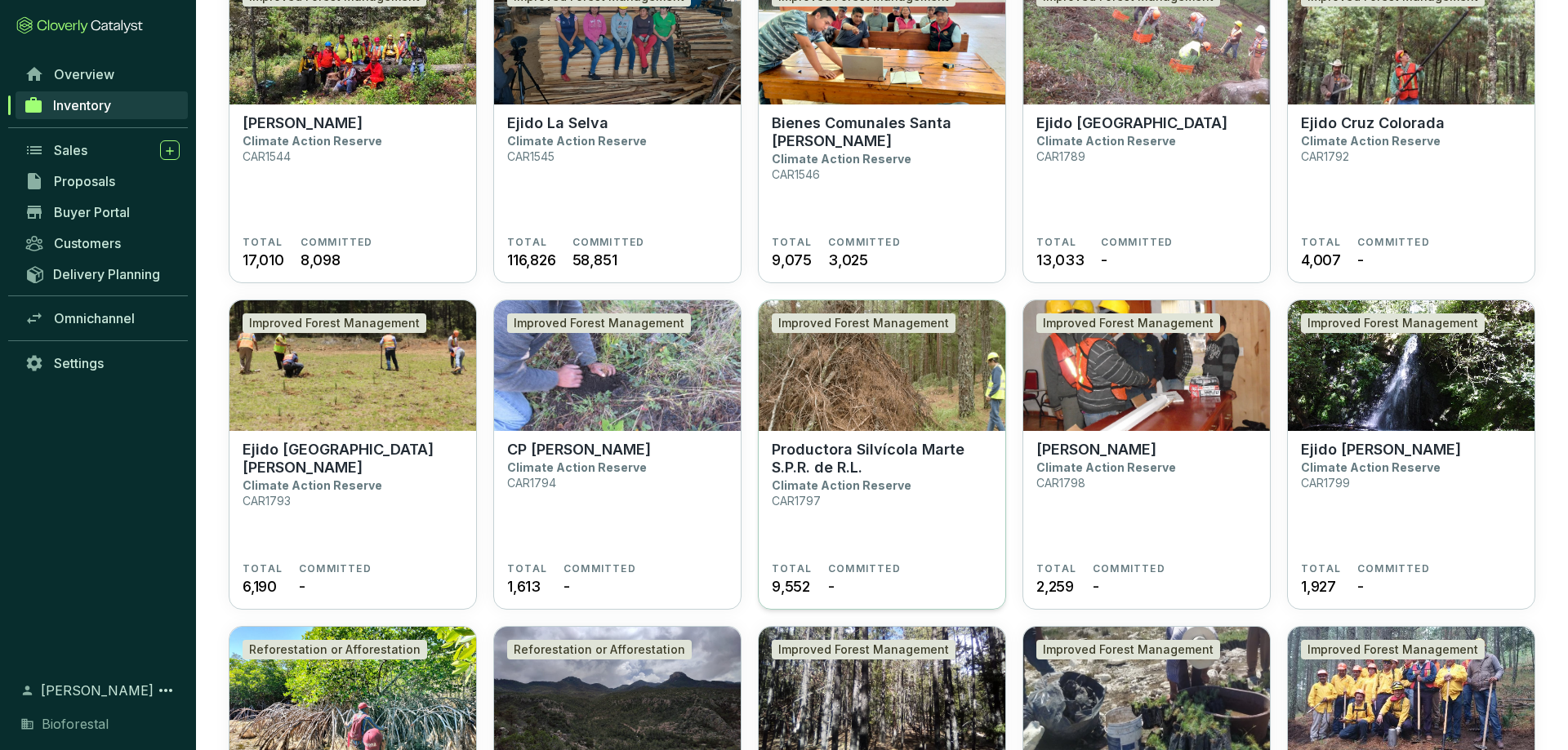
click at [809, 401] on img at bounding box center [882, 366] width 247 height 130
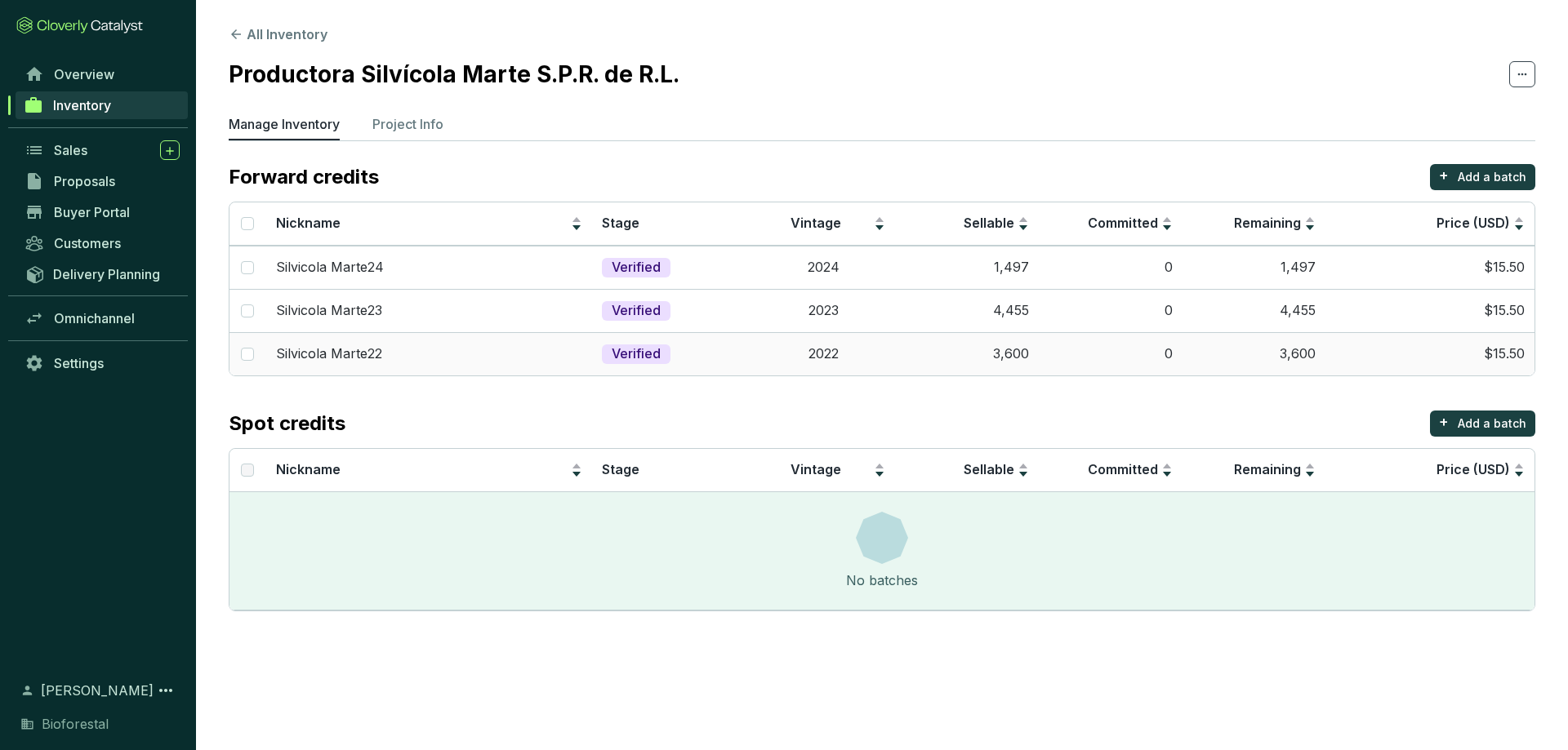
click at [1481, 366] on td "$15.50" at bounding box center [1430, 354] width 209 height 43
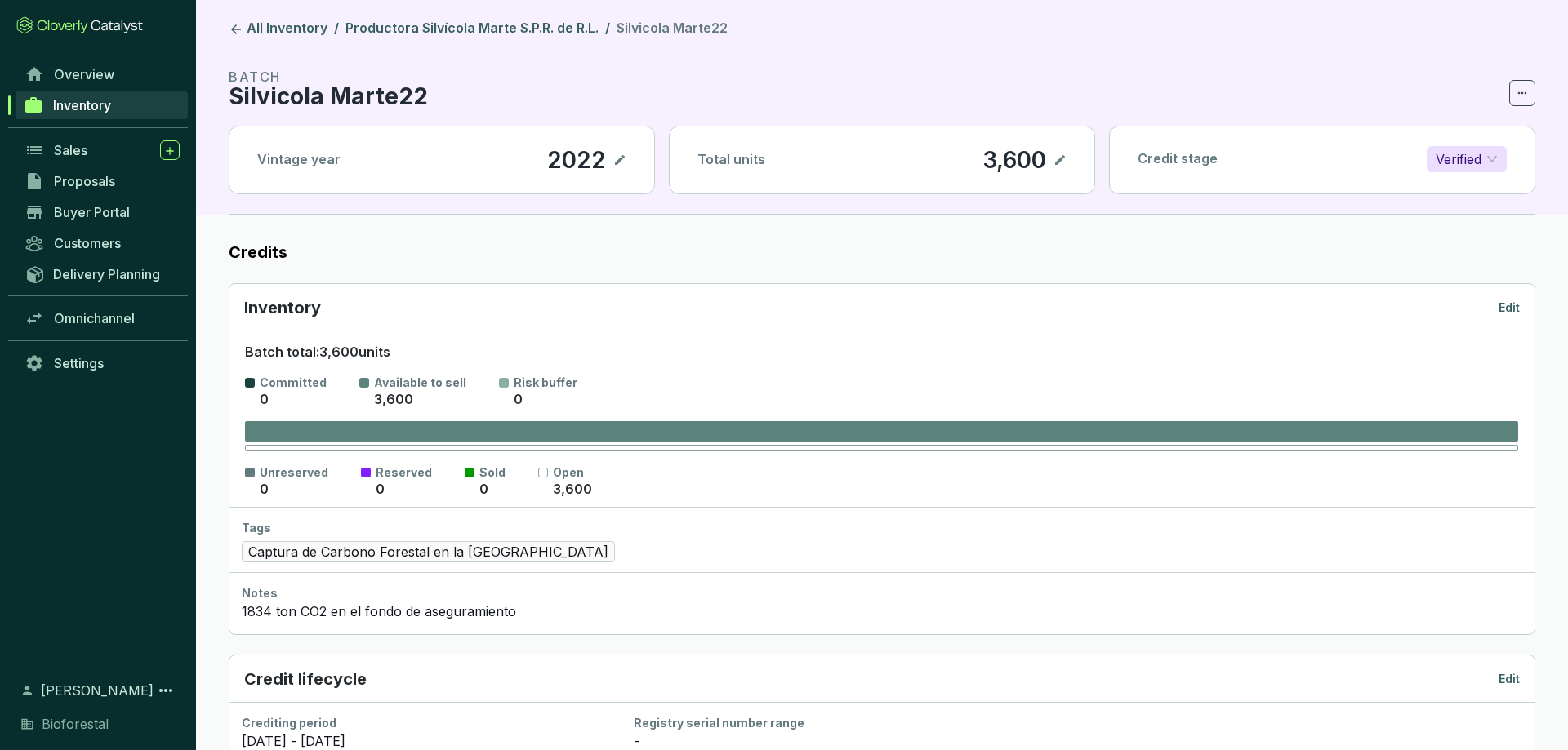
click at [1501, 308] on p "Edit" at bounding box center [1509, 307] width 22 height 17
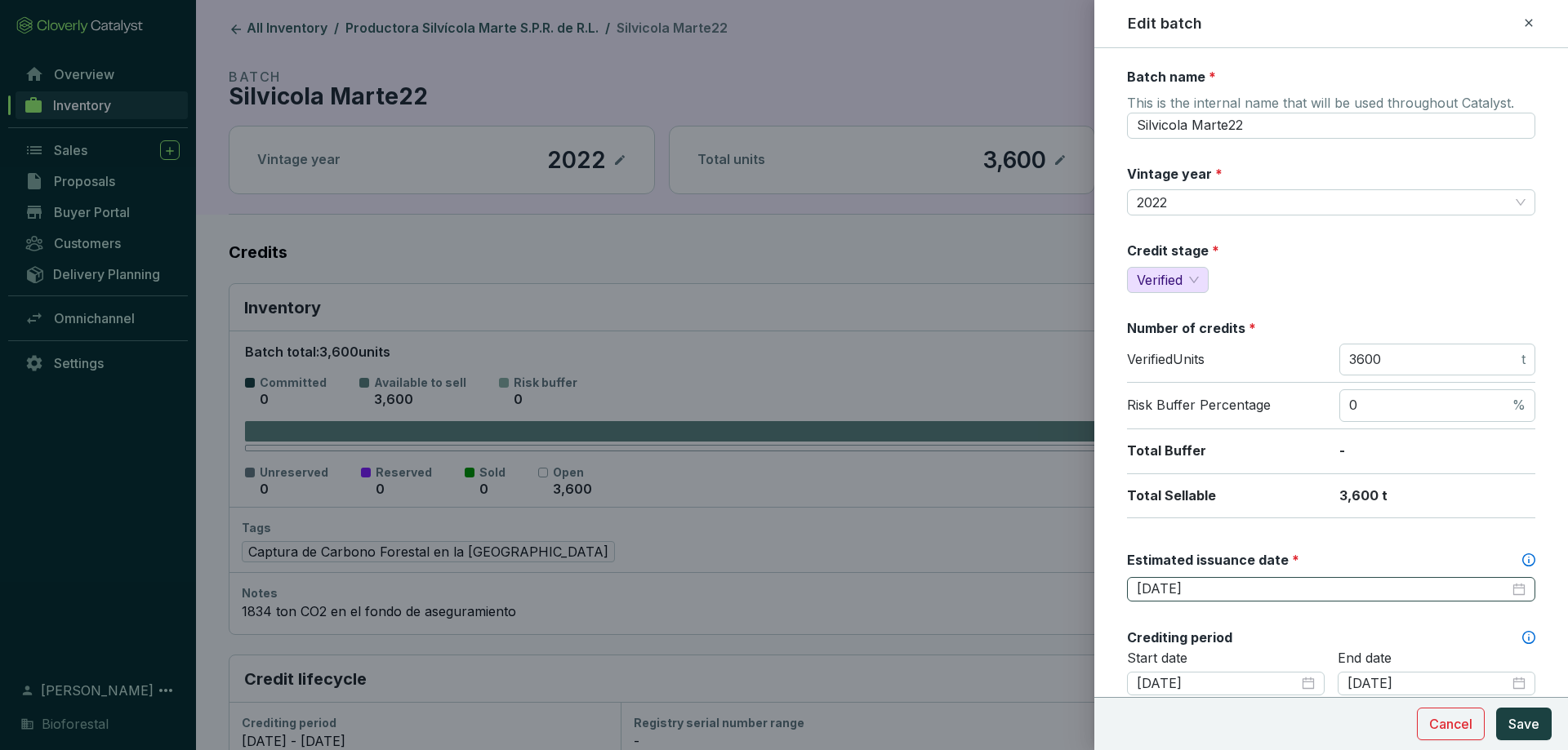
click at [1319, 577] on div "[DATE]" at bounding box center [1331, 588] width 408 height 25
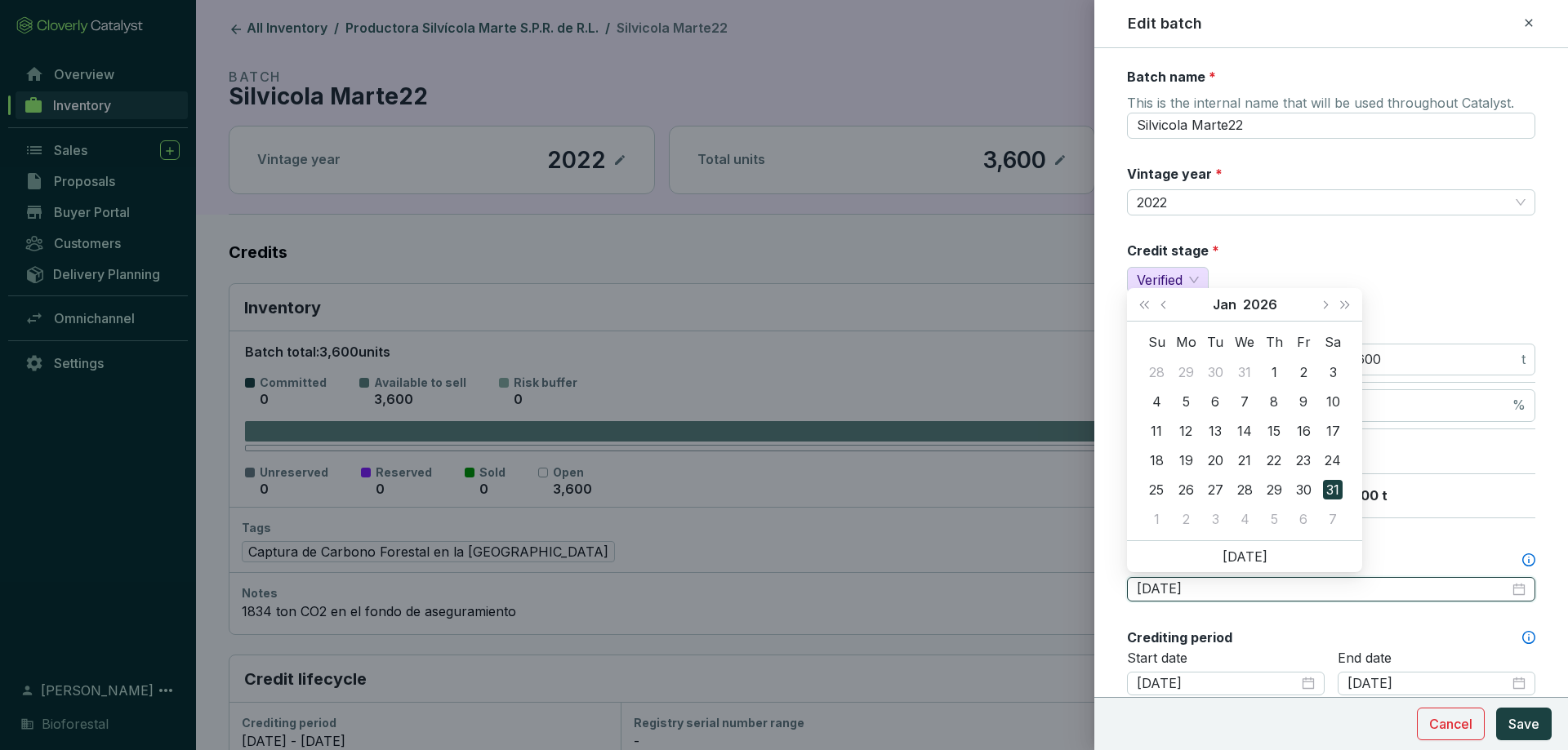
click at [1265, 585] on input "[DATE]" at bounding box center [1322, 589] width 373 height 18
click at [1170, 308] on button "Previous month (PageUp)" at bounding box center [1166, 304] width 22 height 33
type input "[DATE]"
click at [1193, 369] on div "1" at bounding box center [1185, 373] width 20 height 20
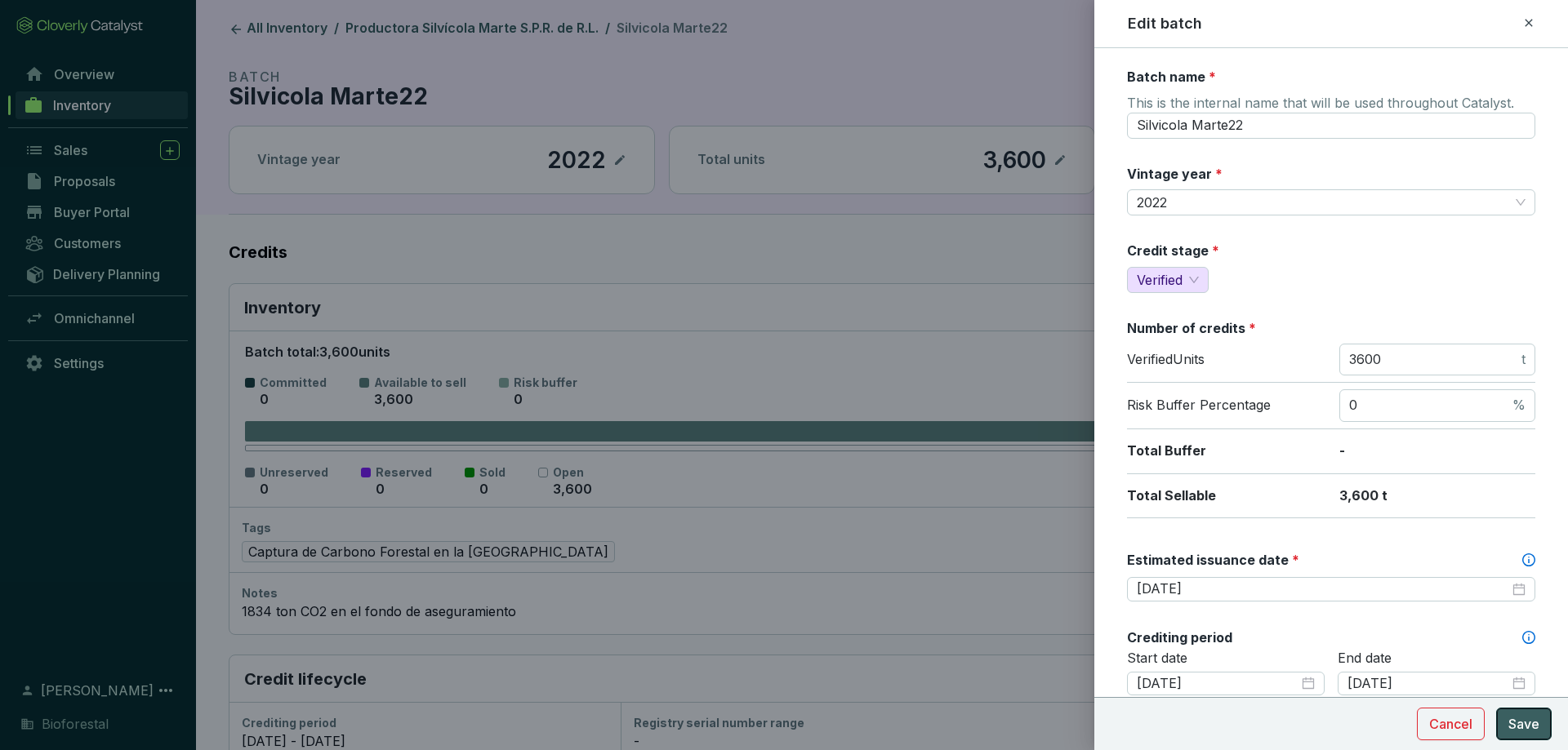
click at [1522, 718] on span "Save" at bounding box center [1523, 723] width 31 height 20
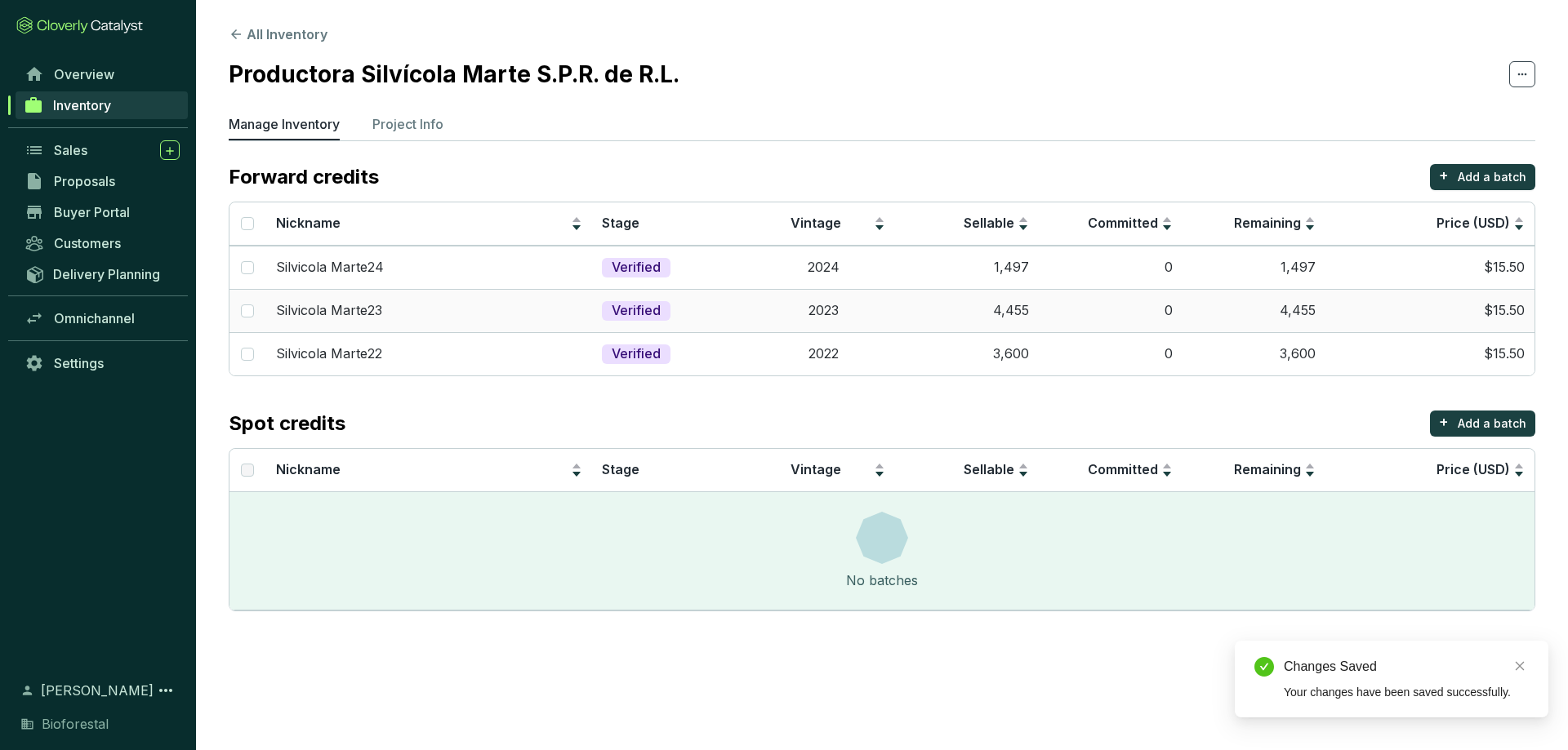
click at [896, 324] on td "4,455" at bounding box center [966, 310] width 144 height 43
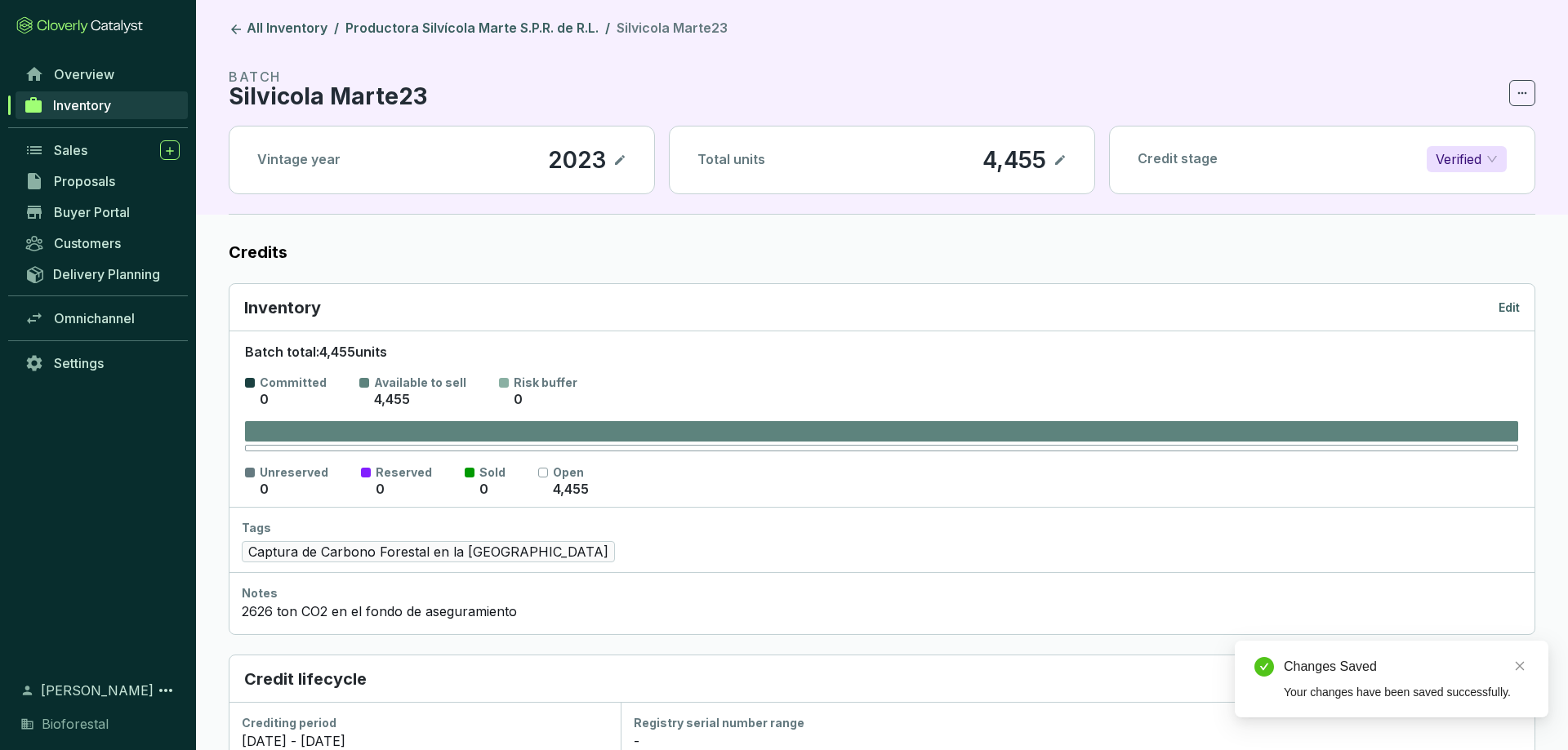
click at [1511, 307] on p "Edit" at bounding box center [1509, 307] width 22 height 17
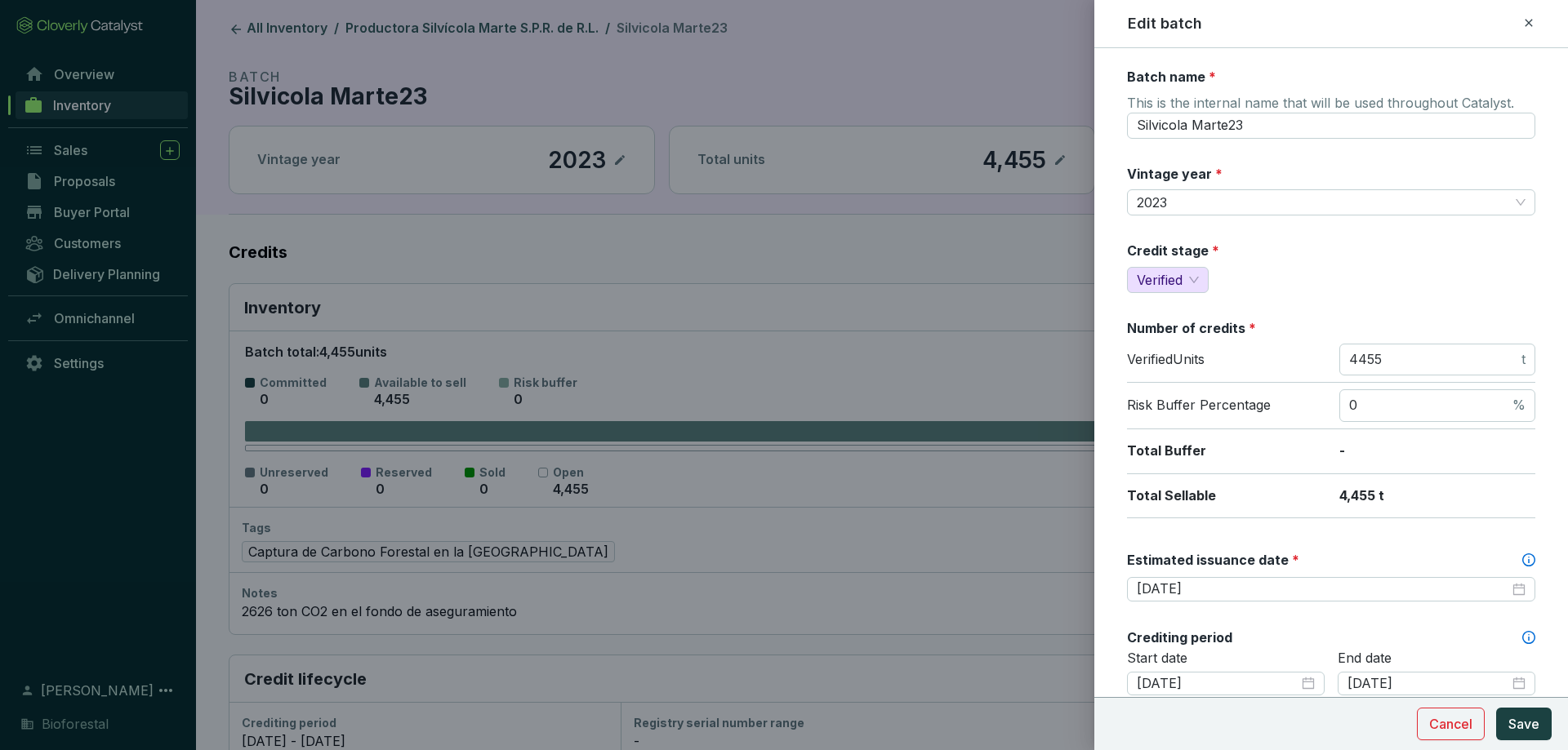
click at [1236, 552] on label "Estimated issuance date *" at bounding box center [1213, 560] width 173 height 18
click at [1226, 583] on input "[DATE]" at bounding box center [1322, 589] width 373 height 18
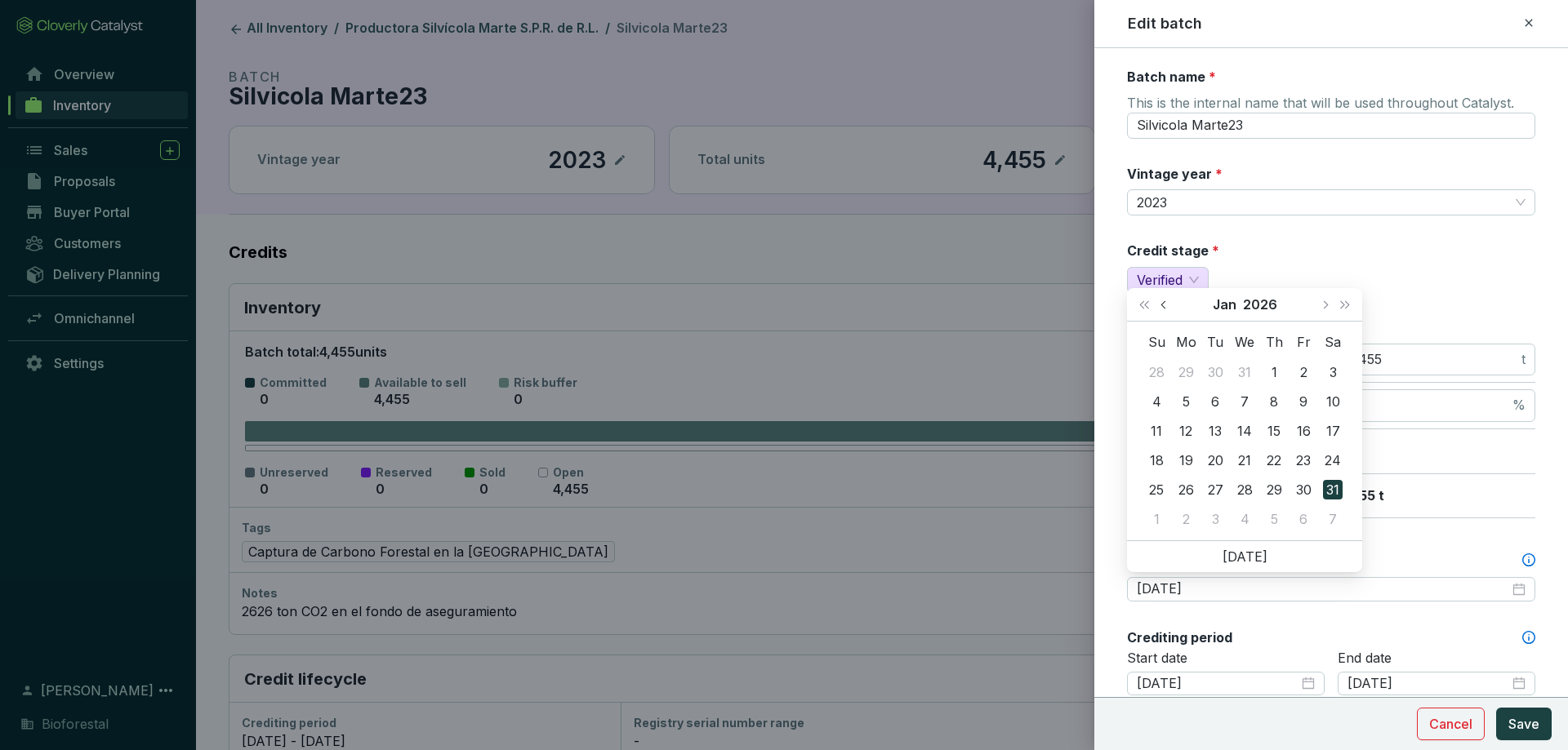
click at [1159, 307] on button "Previous month (PageUp)" at bounding box center [1166, 304] width 22 height 33
type input "[DATE]"
click at [1183, 370] on div "1" at bounding box center [1185, 373] width 20 height 20
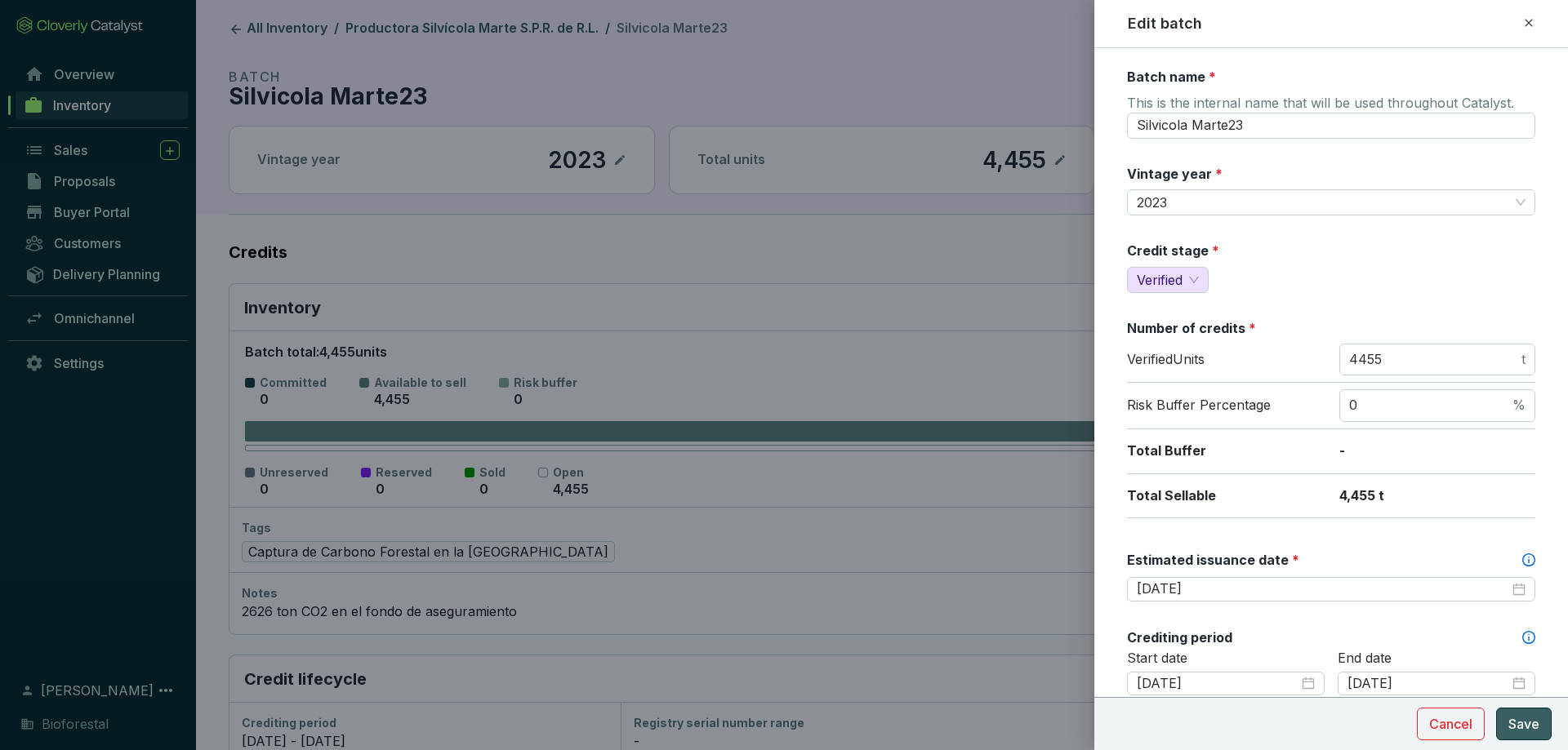
drag, startPoint x: 1535, startPoint y: 721, endPoint x: 1340, endPoint y: 624, distance: 217.8
click at [1535, 720] on span "Save" at bounding box center [1523, 723] width 31 height 20
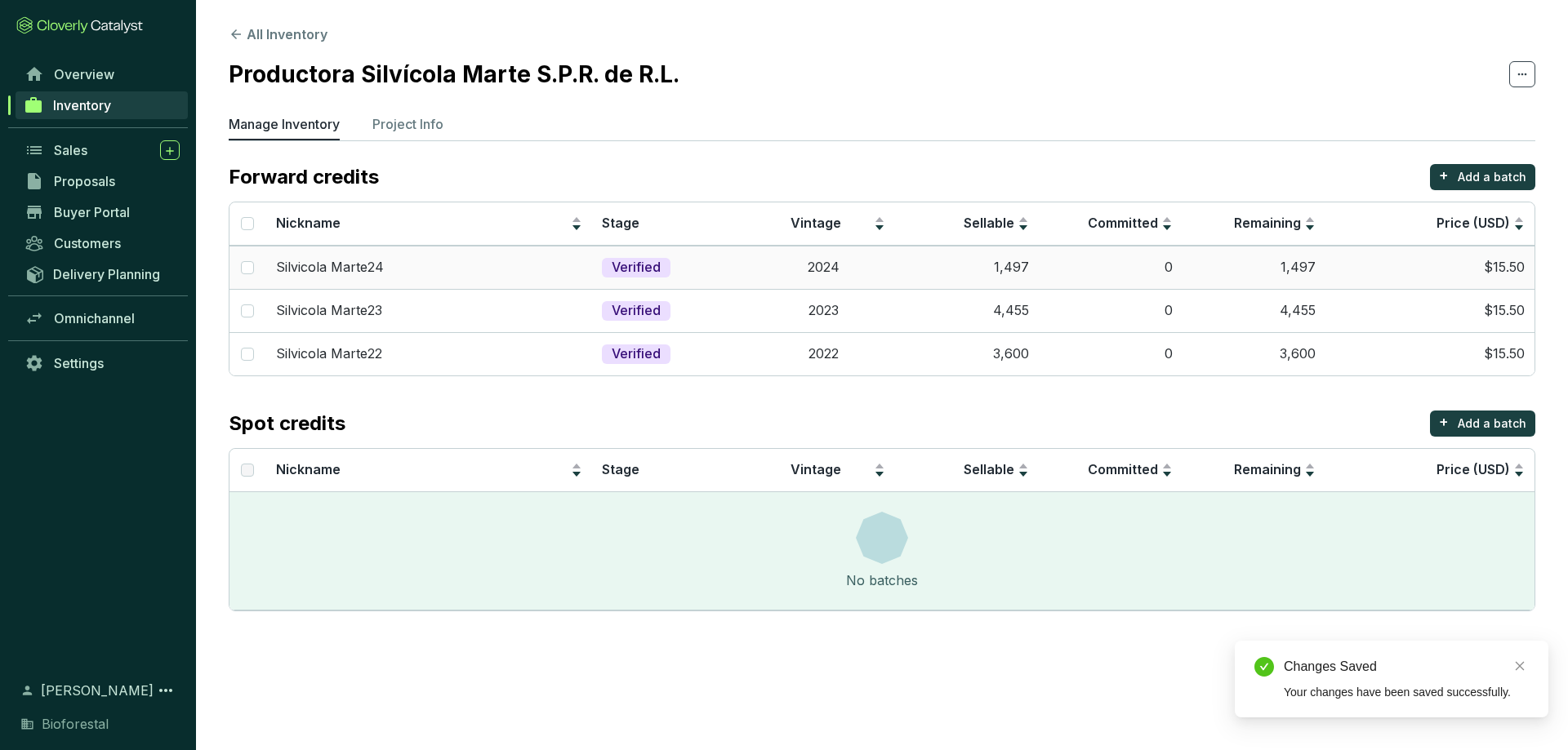
click at [1016, 272] on td "1,497" at bounding box center [966, 267] width 144 height 43
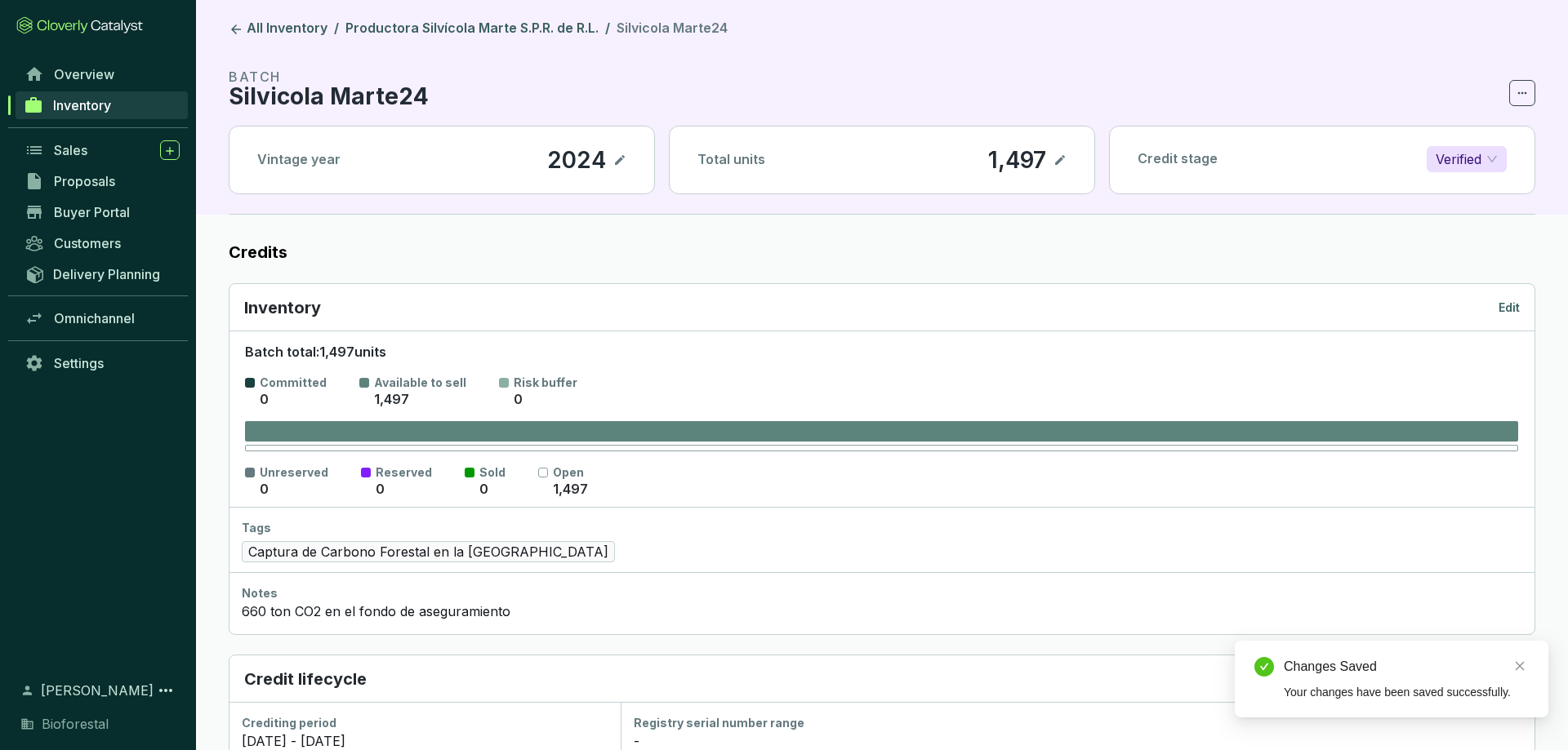
click at [1510, 311] on p "Edit" at bounding box center [1509, 307] width 22 height 17
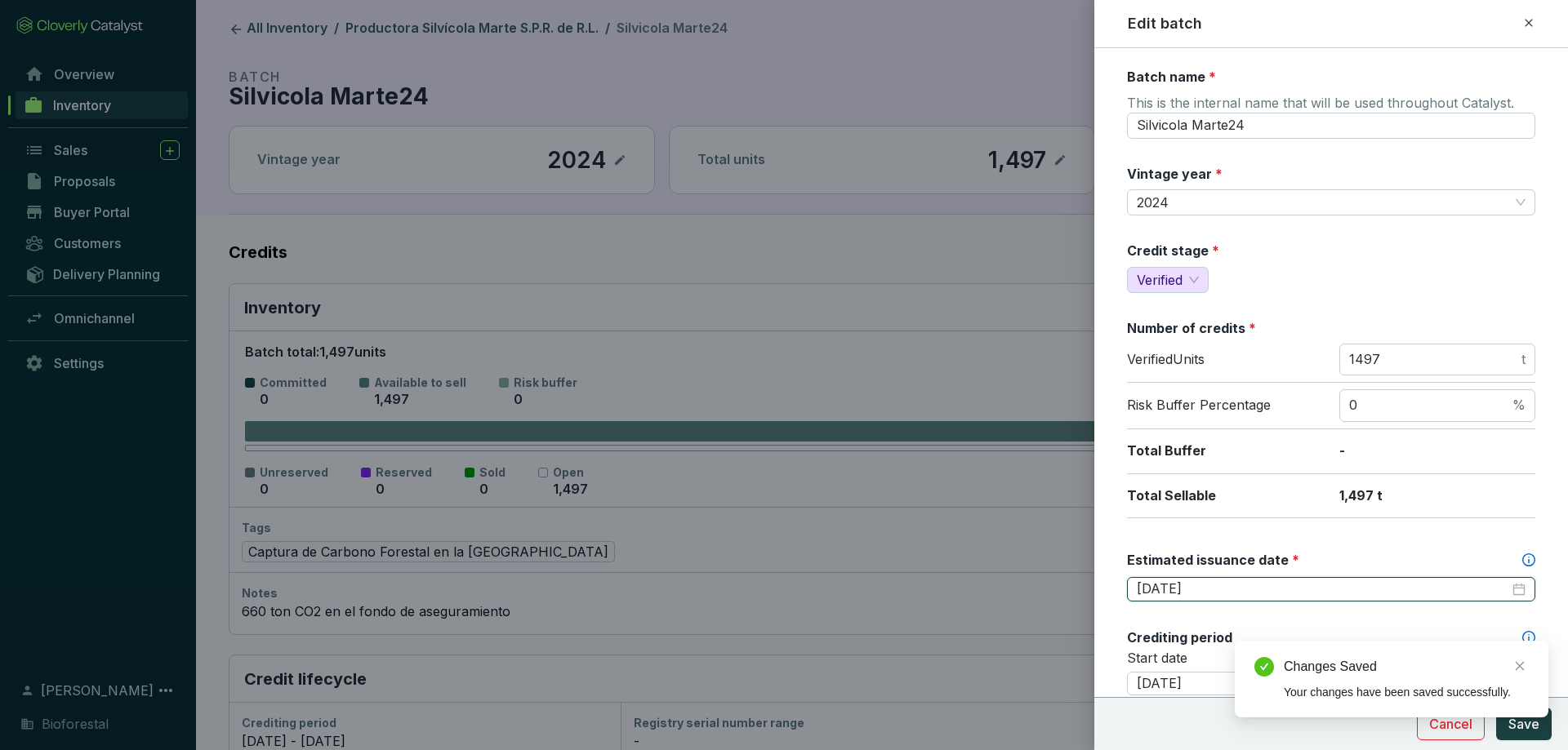
click at [1221, 586] on input "[DATE]" at bounding box center [1322, 589] width 373 height 18
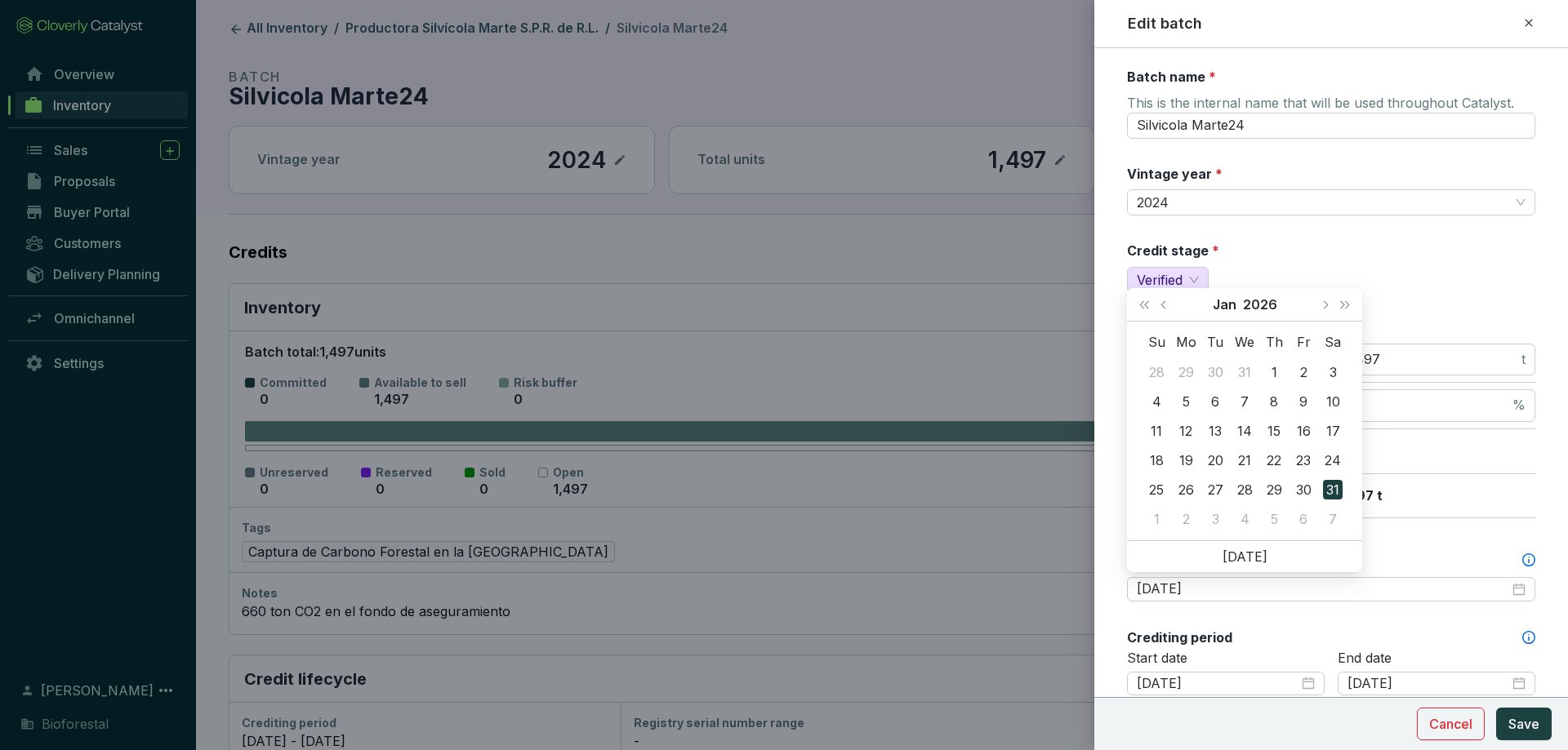
click at [1170, 321] on div "Su Mo Tu We Th Fr Sa 28 29 30 31 1 2 3 4 5 6 7 8 9 10 11 12 13 14 15 16 17 18 1…" at bounding box center [1245, 431] width 235 height 219
click at [1170, 314] on button "Previous month (PageUp)" at bounding box center [1166, 304] width 22 height 33
type input "[DATE]"
click at [1194, 372] on div "1" at bounding box center [1185, 373] width 20 height 20
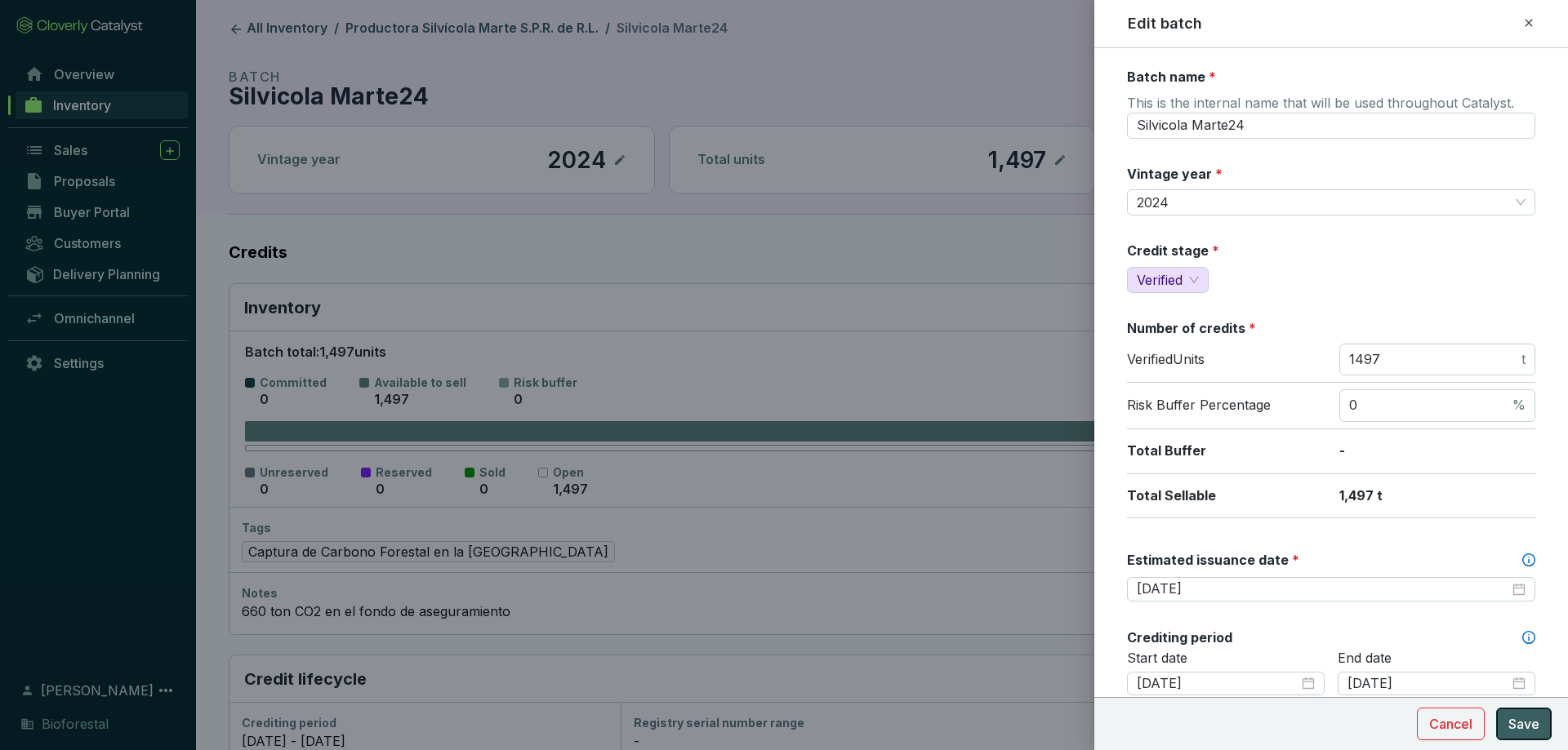
click at [1530, 720] on span "Save" at bounding box center [1523, 723] width 31 height 20
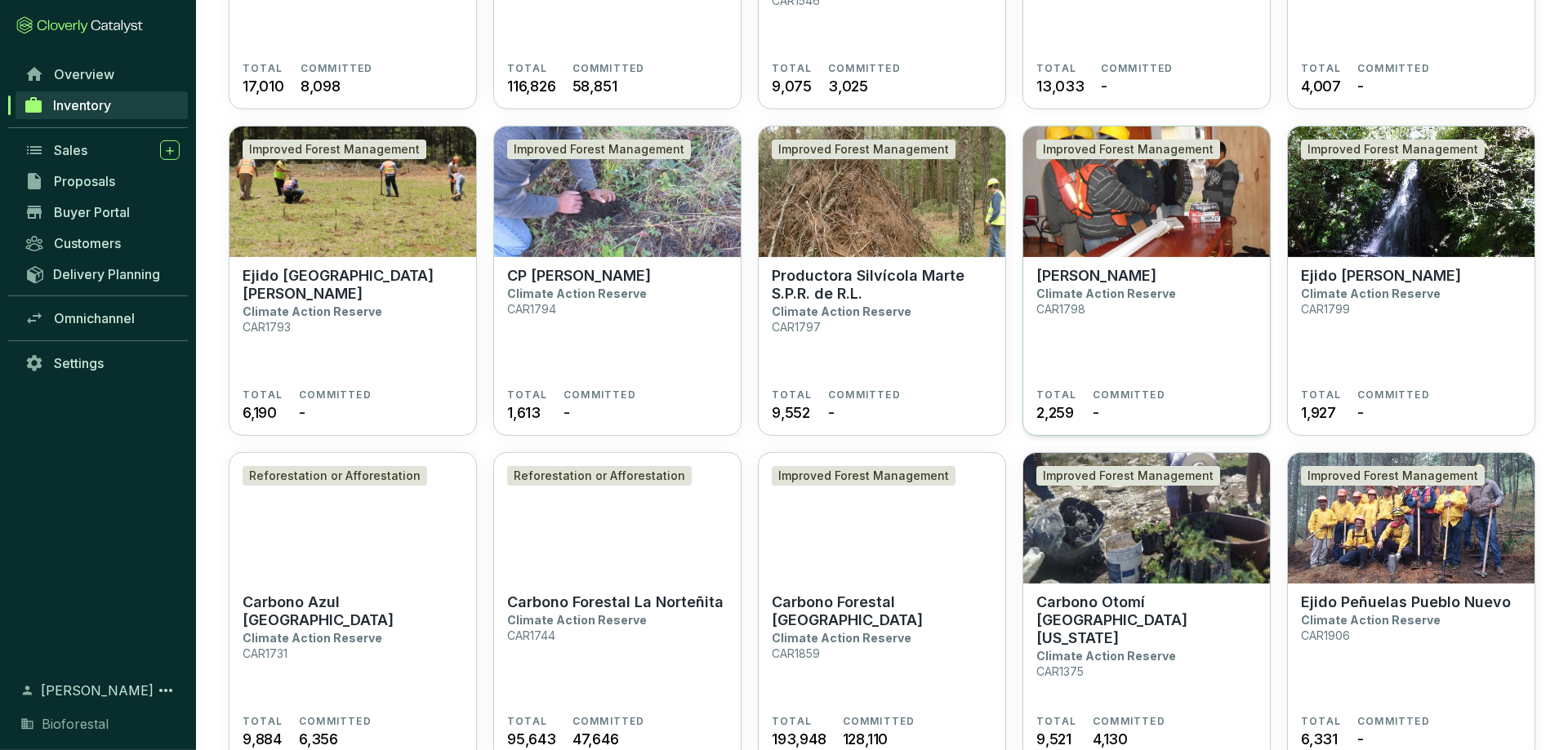
scroll to position [998, 0]
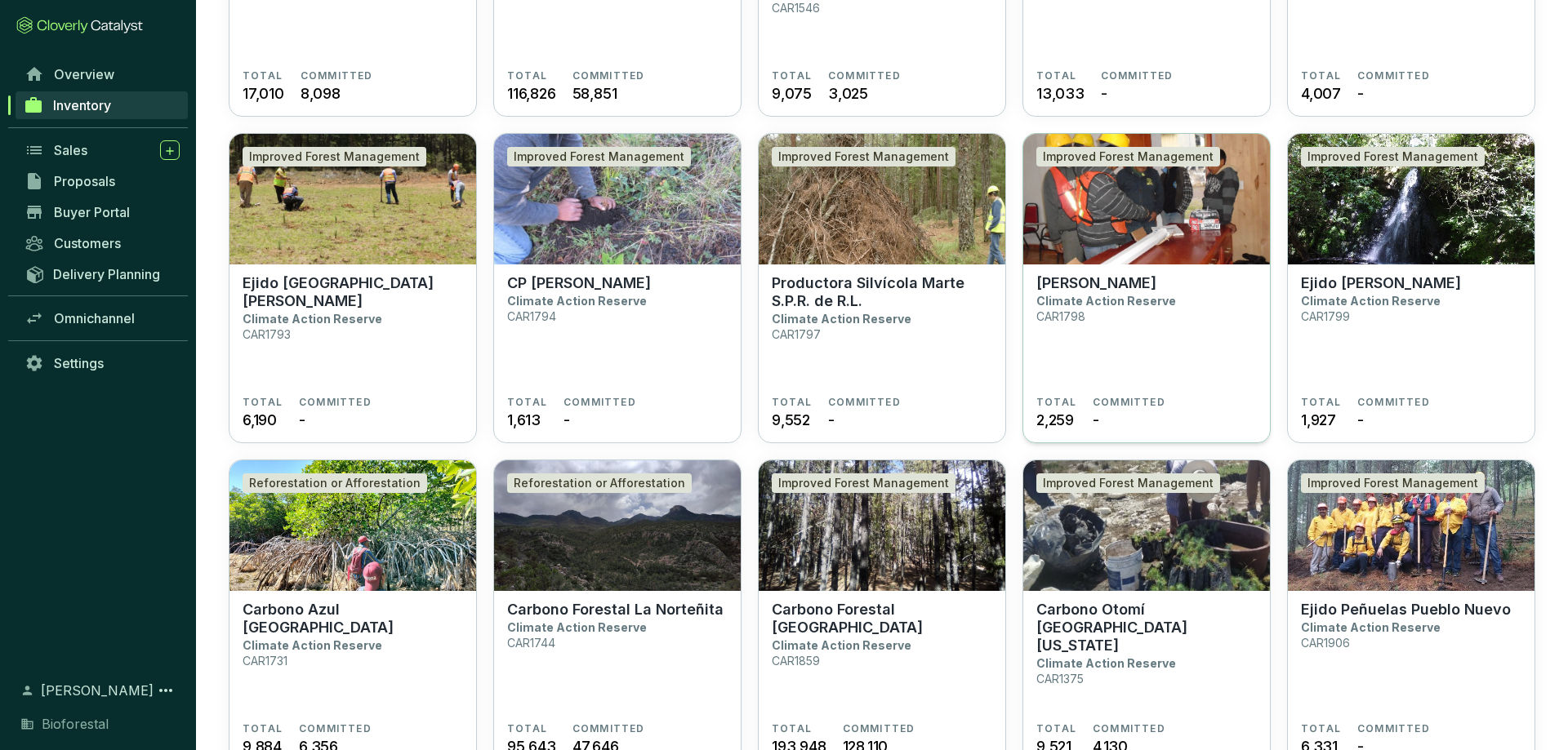
click at [1129, 211] on img at bounding box center [1146, 199] width 247 height 130
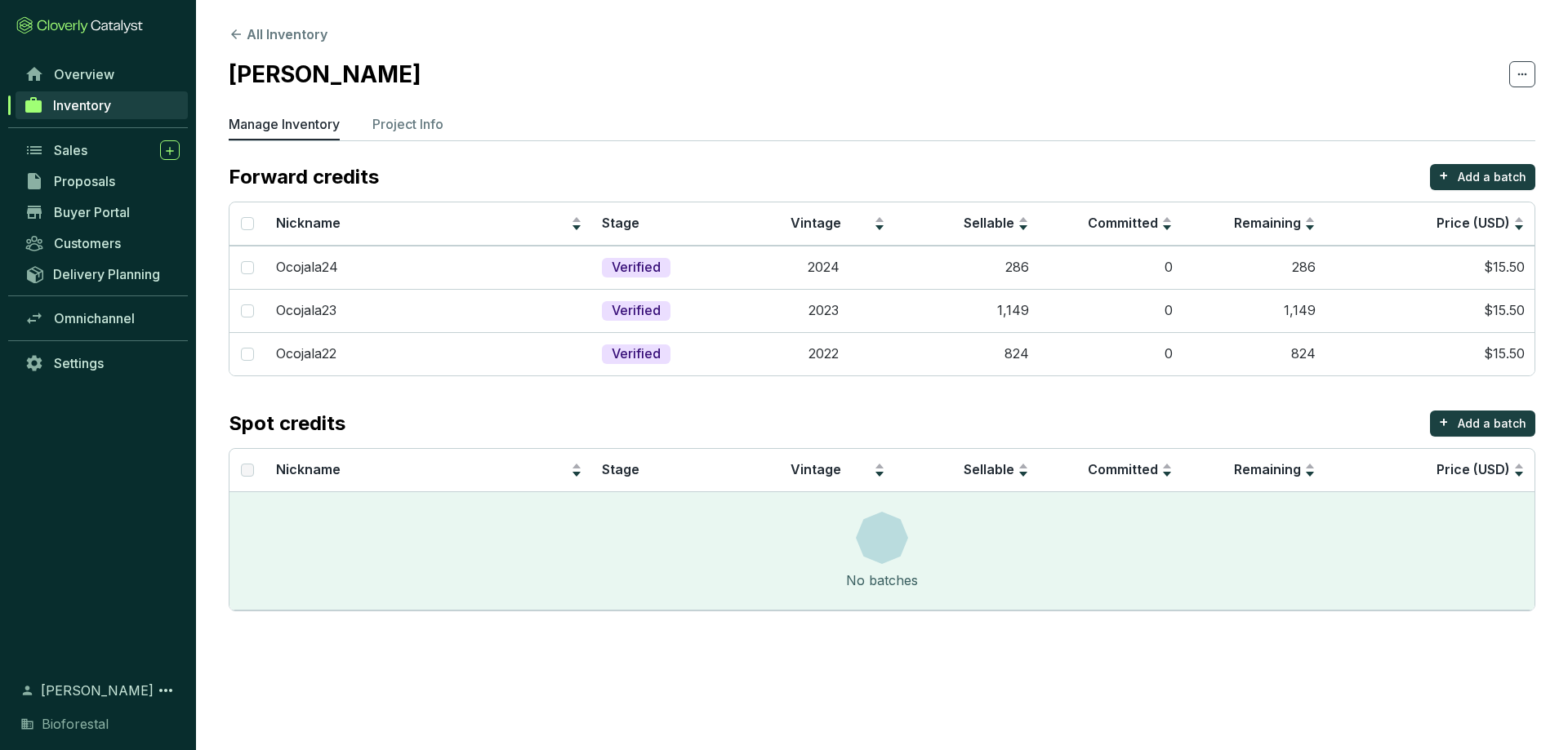
click at [1449, 374] on td "$15.50" at bounding box center [1430, 354] width 209 height 43
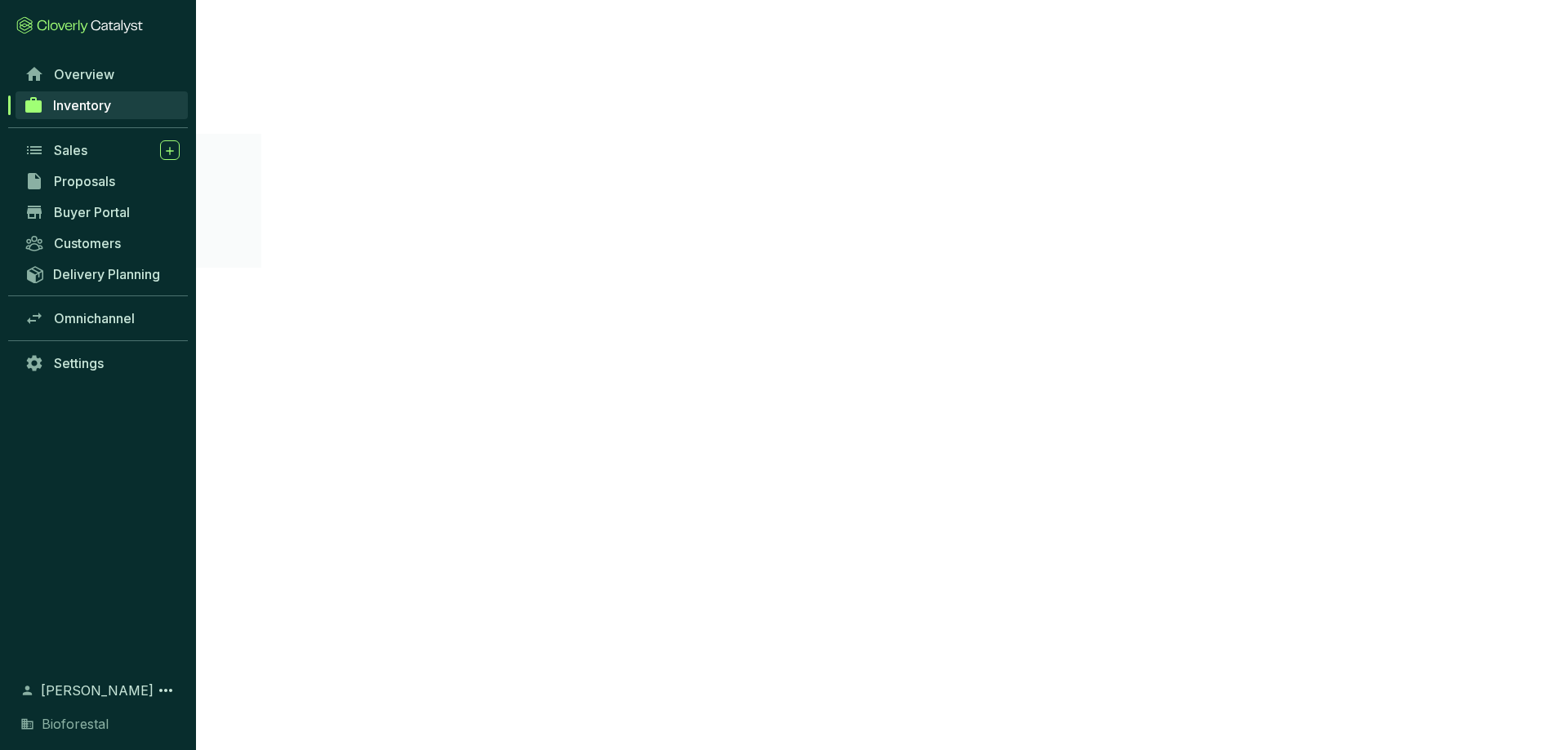
click at [1447, 362] on section "Overview Inventory Sales Proposals Buyer Portal Customers Delivery Planning Omn…" at bounding box center [784, 384] width 1568 height 750
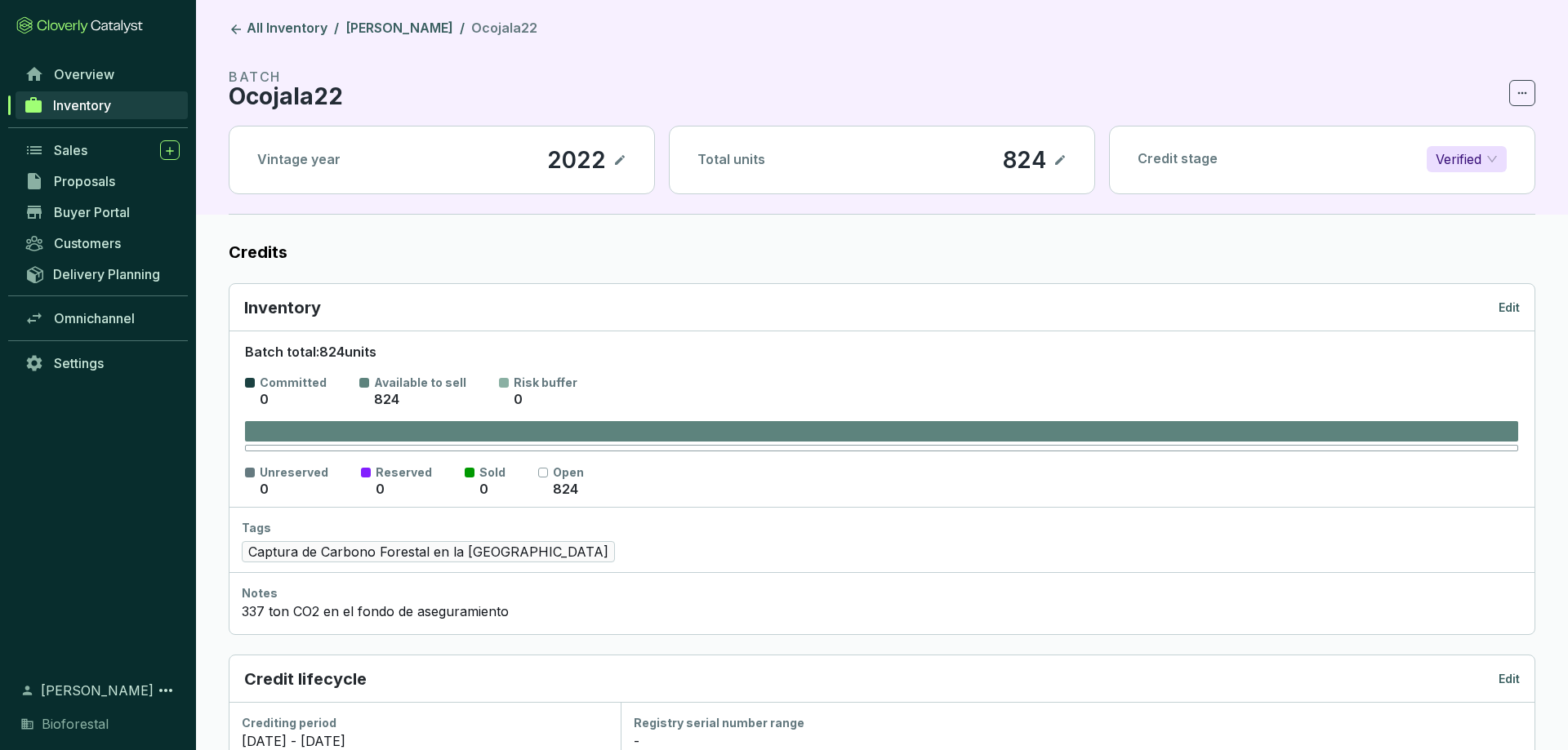
click at [1518, 297] on div "Inventory Edit" at bounding box center [882, 307] width 1275 height 23
click at [1515, 307] on p "Edit" at bounding box center [1509, 307] width 22 height 17
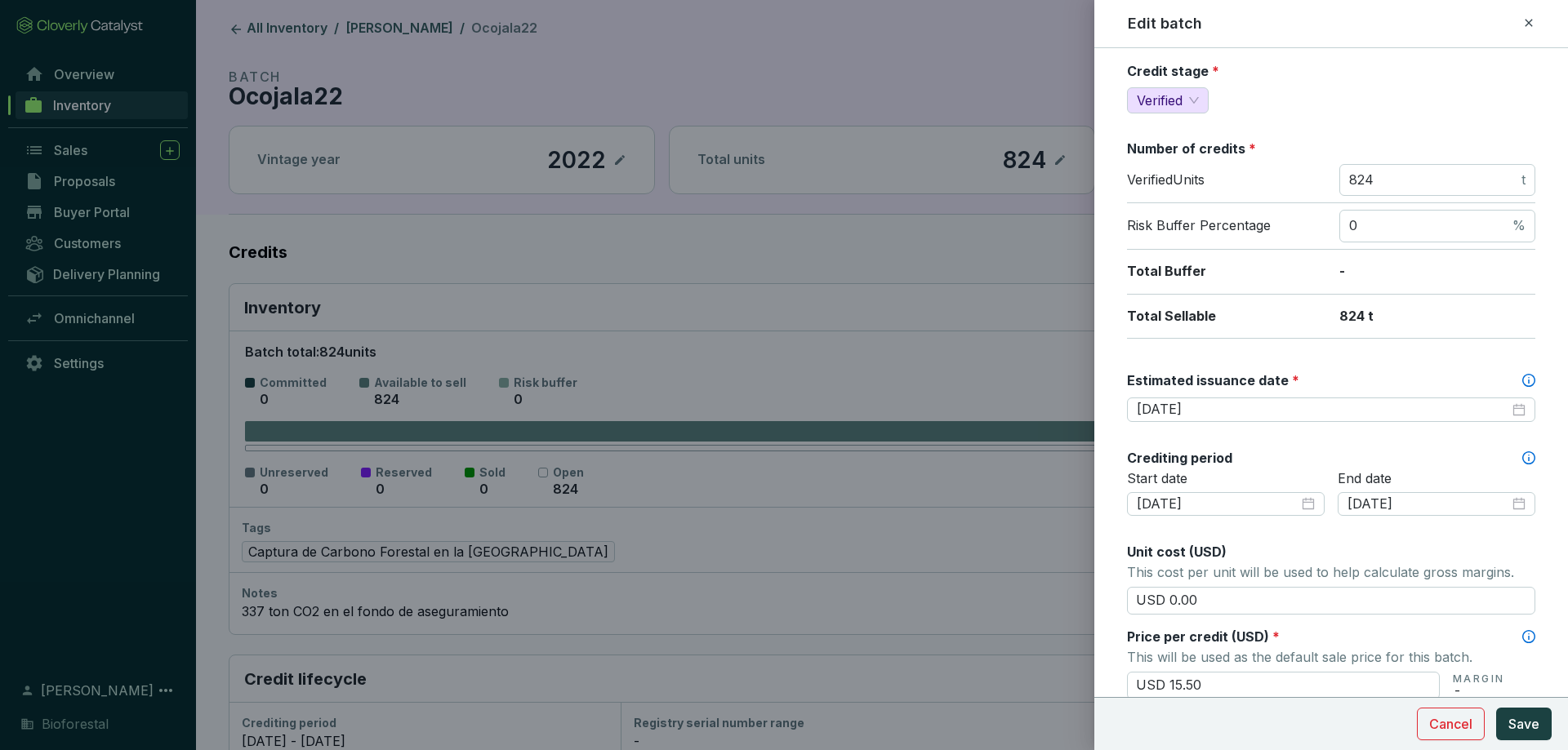
scroll to position [294, 0]
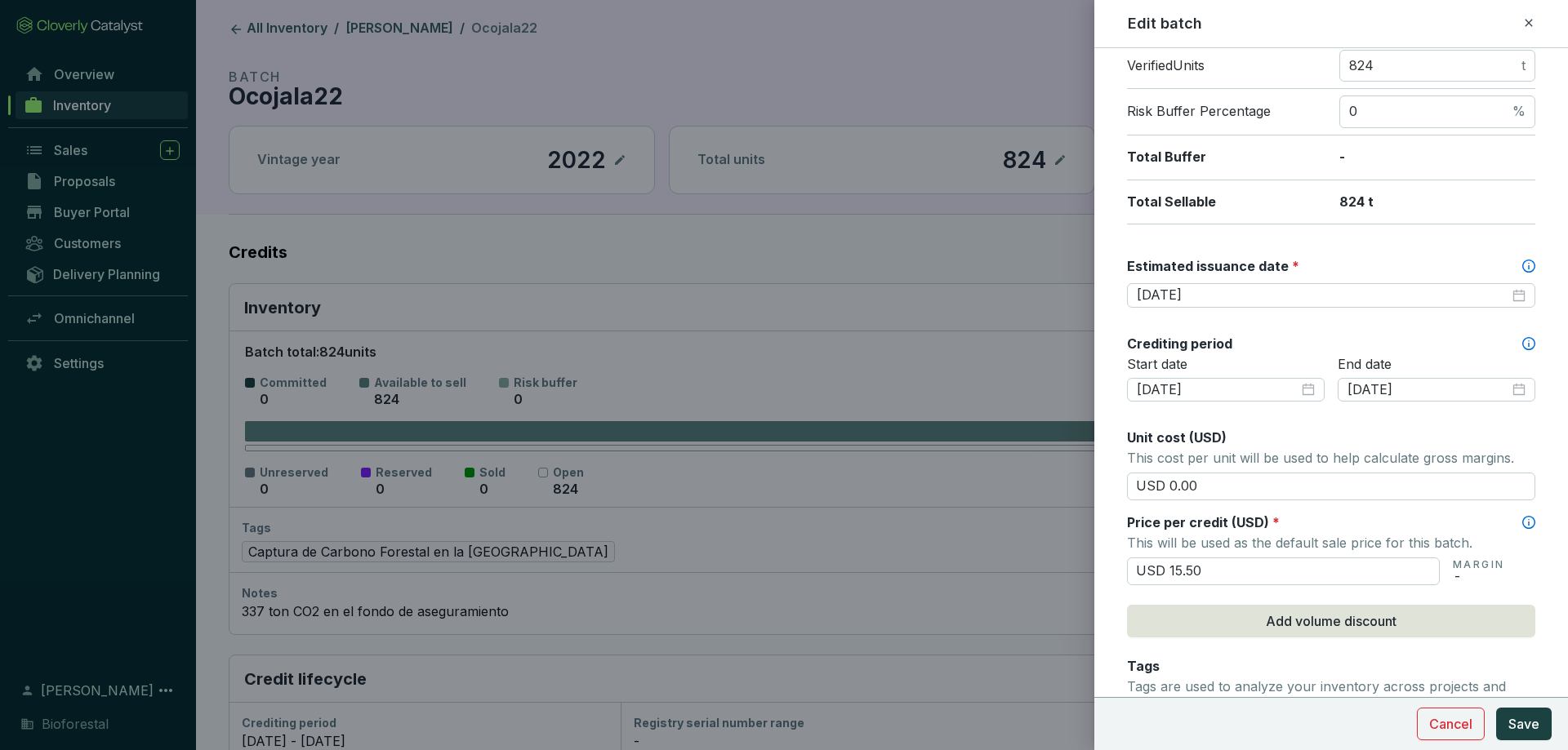
click at [1198, 311] on div "Batch name * This is the internal name that will be used throughout Catalyst. O…" at bounding box center [1331, 430] width 408 height 1311
click at [1198, 299] on input "2026-01-31" at bounding box center [1322, 296] width 373 height 18
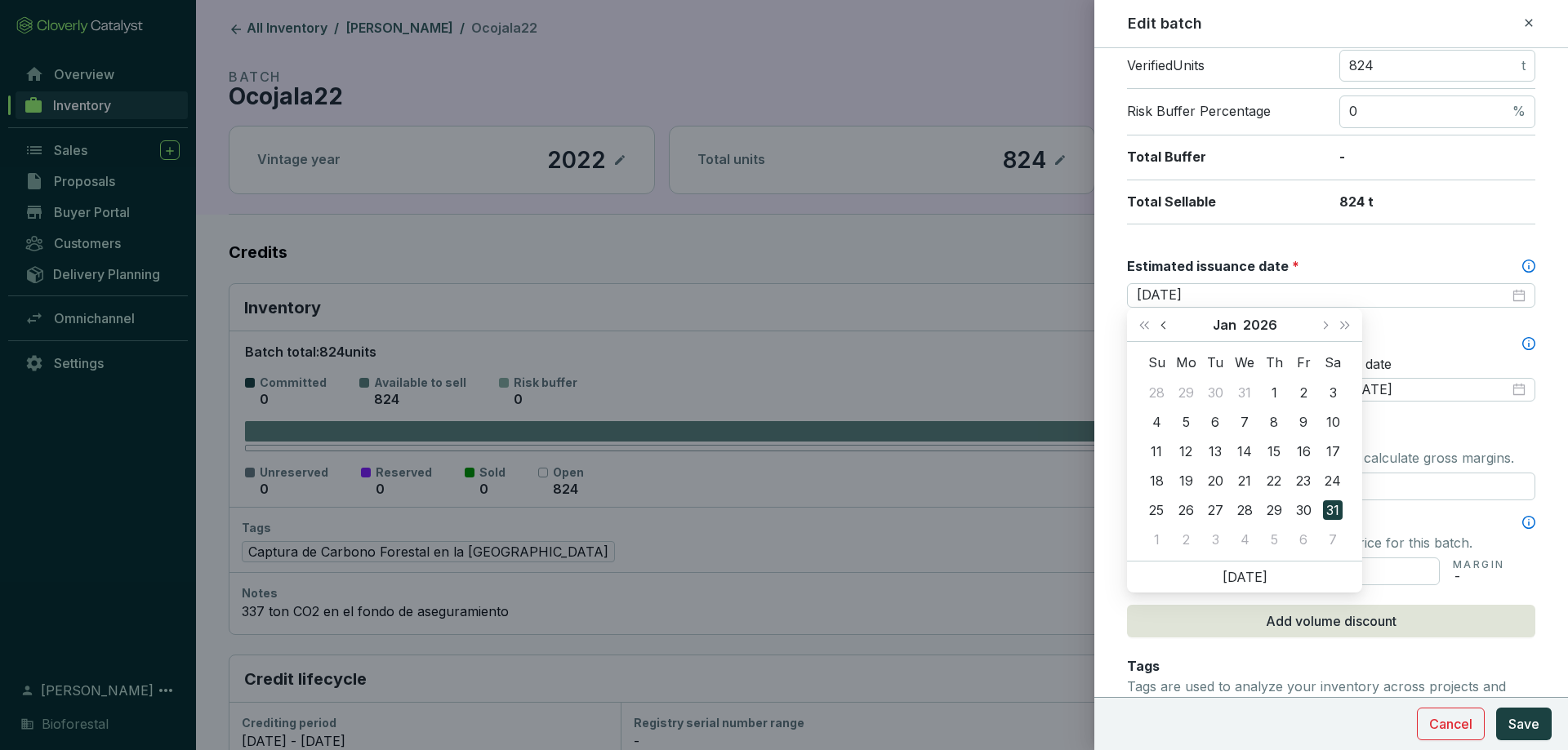
click at [1166, 324] on span "Previous month (PageUp)" at bounding box center [1164, 324] width 8 height 8
type input "2025-12-01"
click at [1183, 398] on div "1" at bounding box center [1185, 392] width 20 height 20
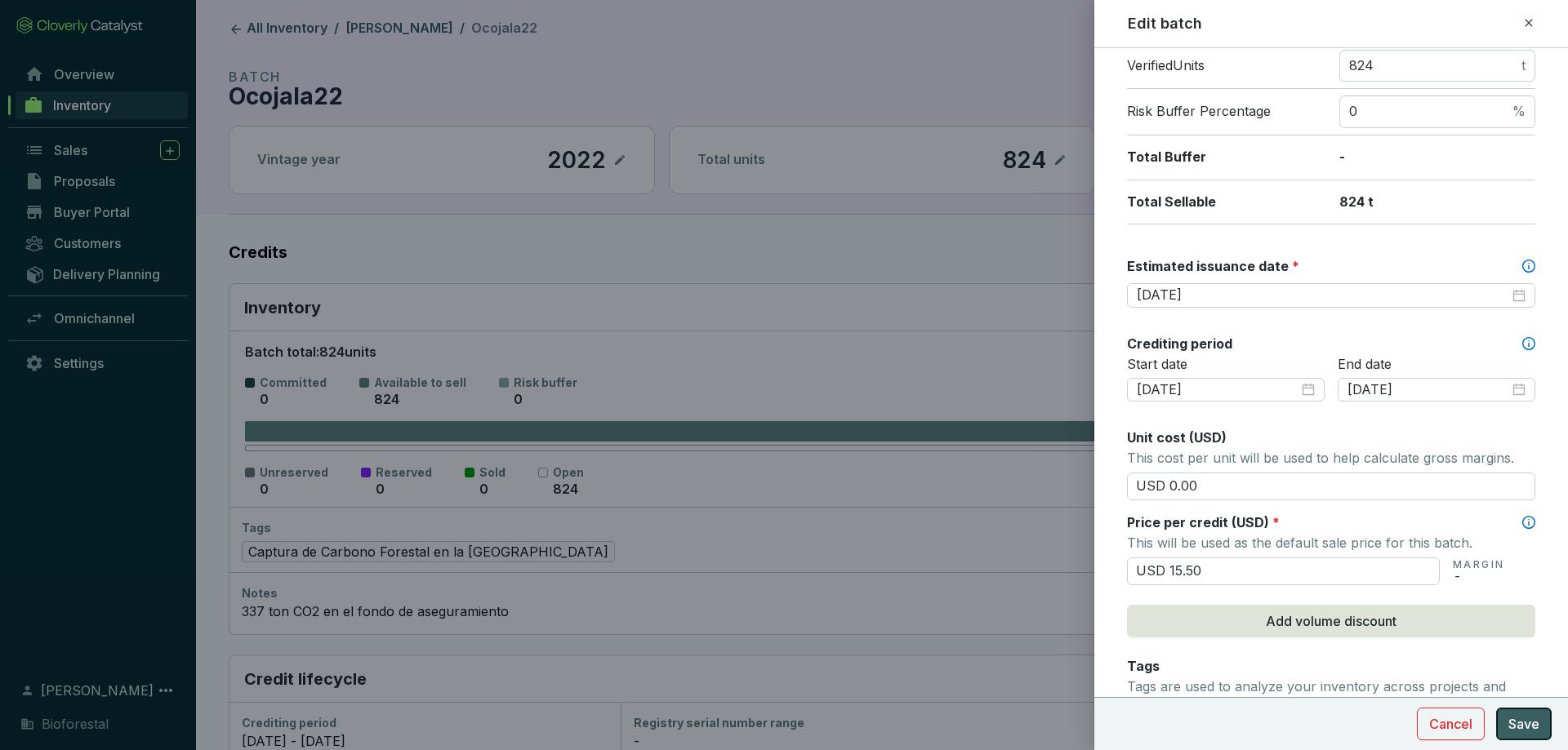
click at [1512, 716] on span "Save" at bounding box center [1523, 723] width 31 height 20
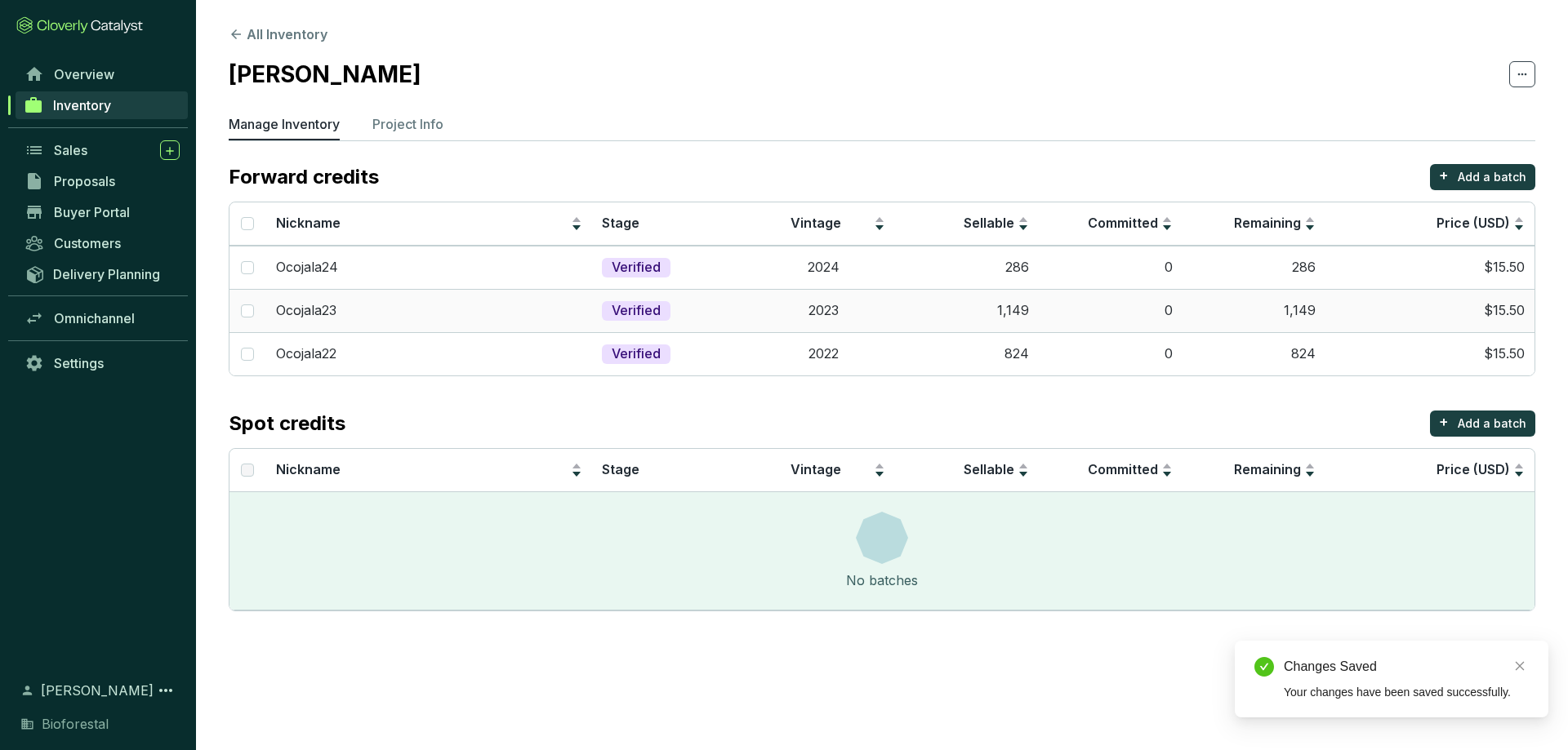
click at [1047, 312] on td "0" at bounding box center [1110, 310] width 144 height 43
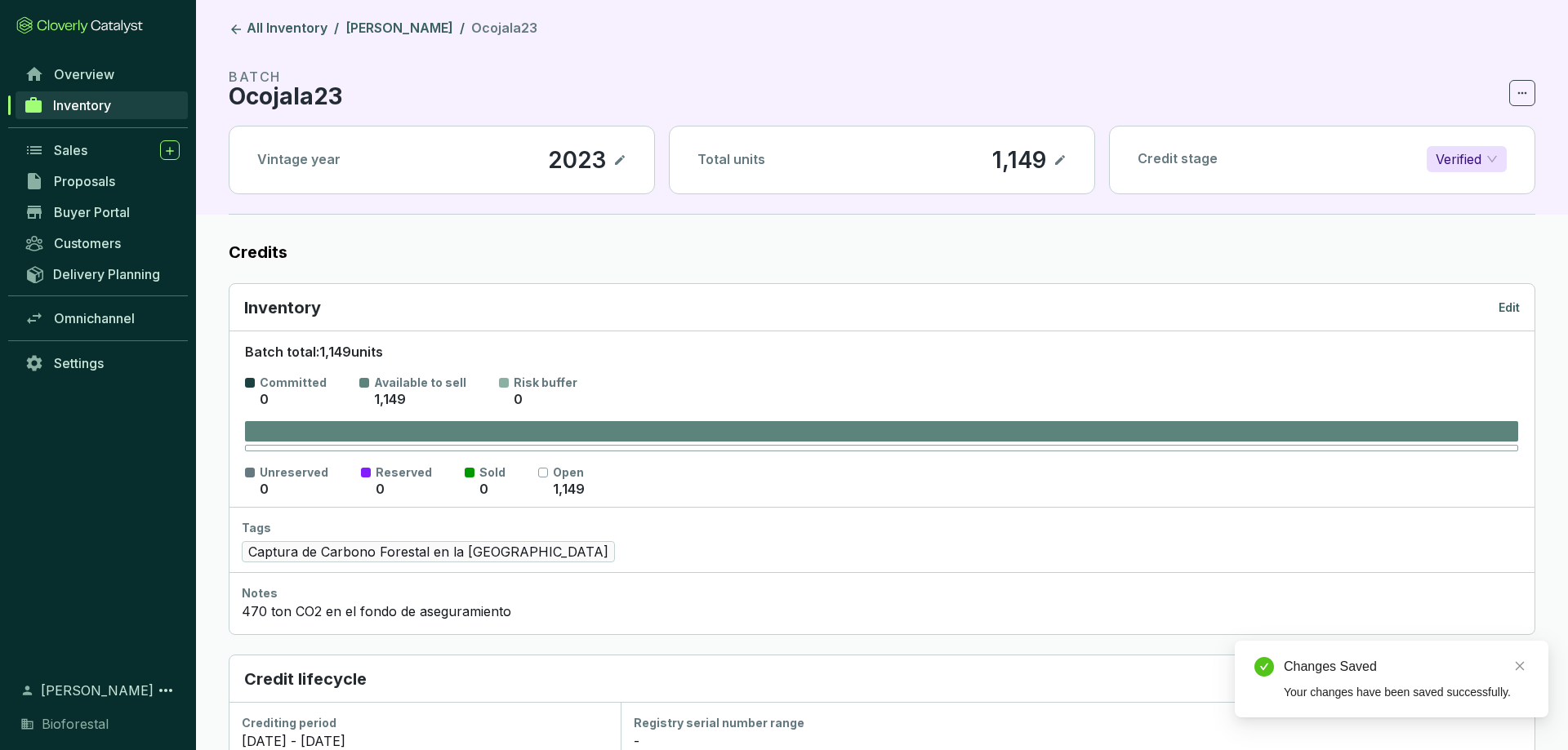
click at [1508, 323] on div "Inventory Edit" at bounding box center [882, 307] width 1305 height 47
click at [1508, 307] on p "Edit" at bounding box center [1509, 307] width 22 height 17
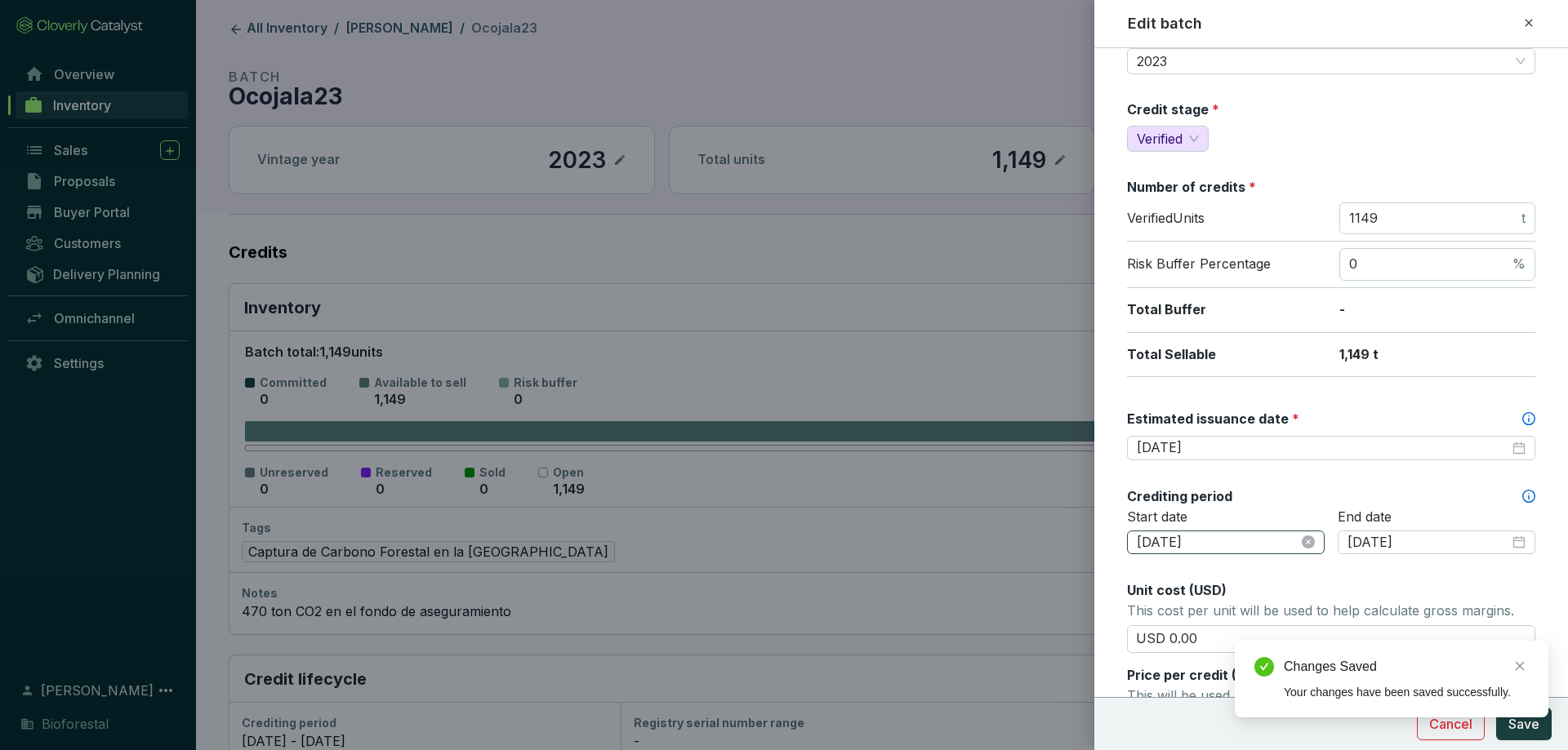
scroll to position [196, 0]
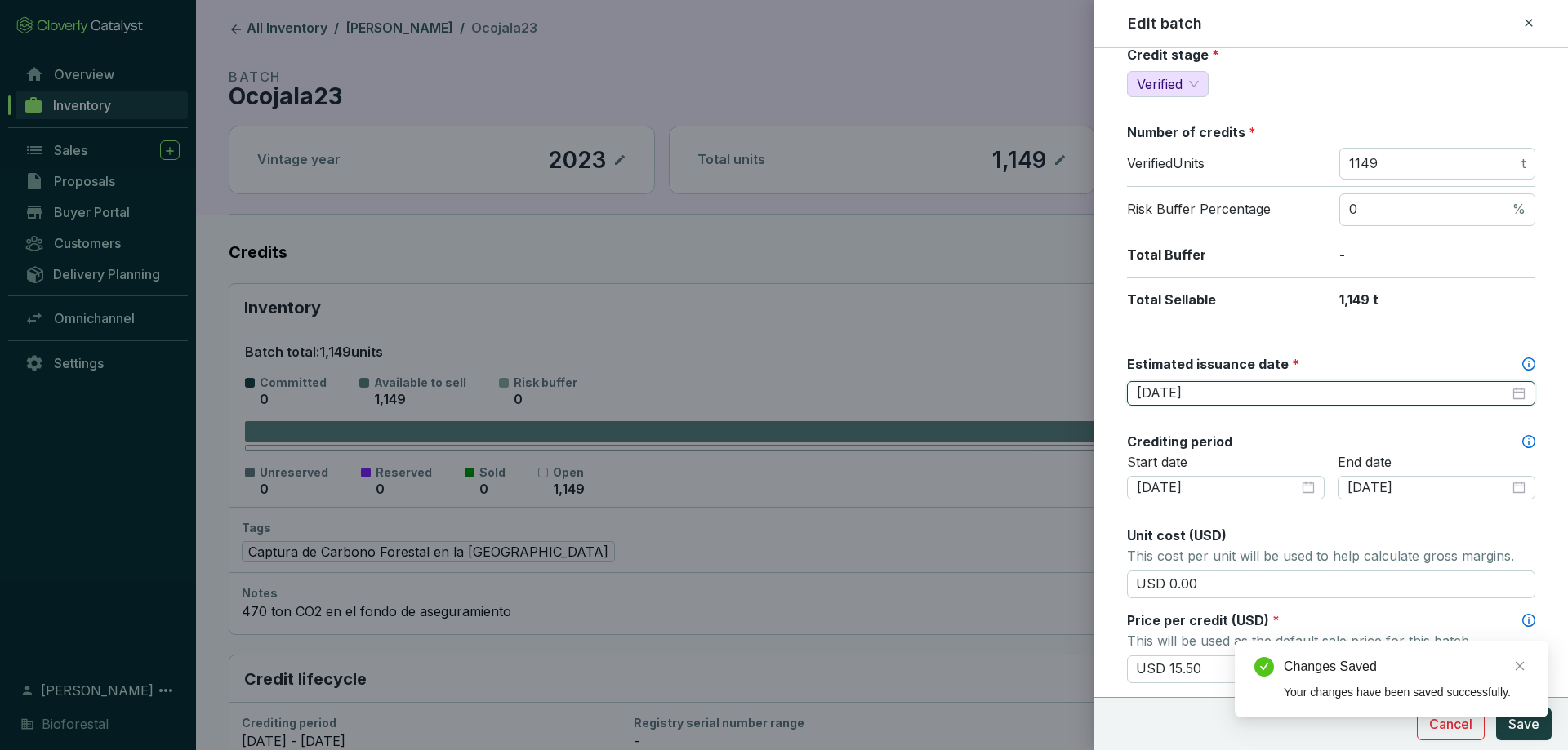
click at [1190, 397] on input "2025-12-31" at bounding box center [1322, 393] width 373 height 18
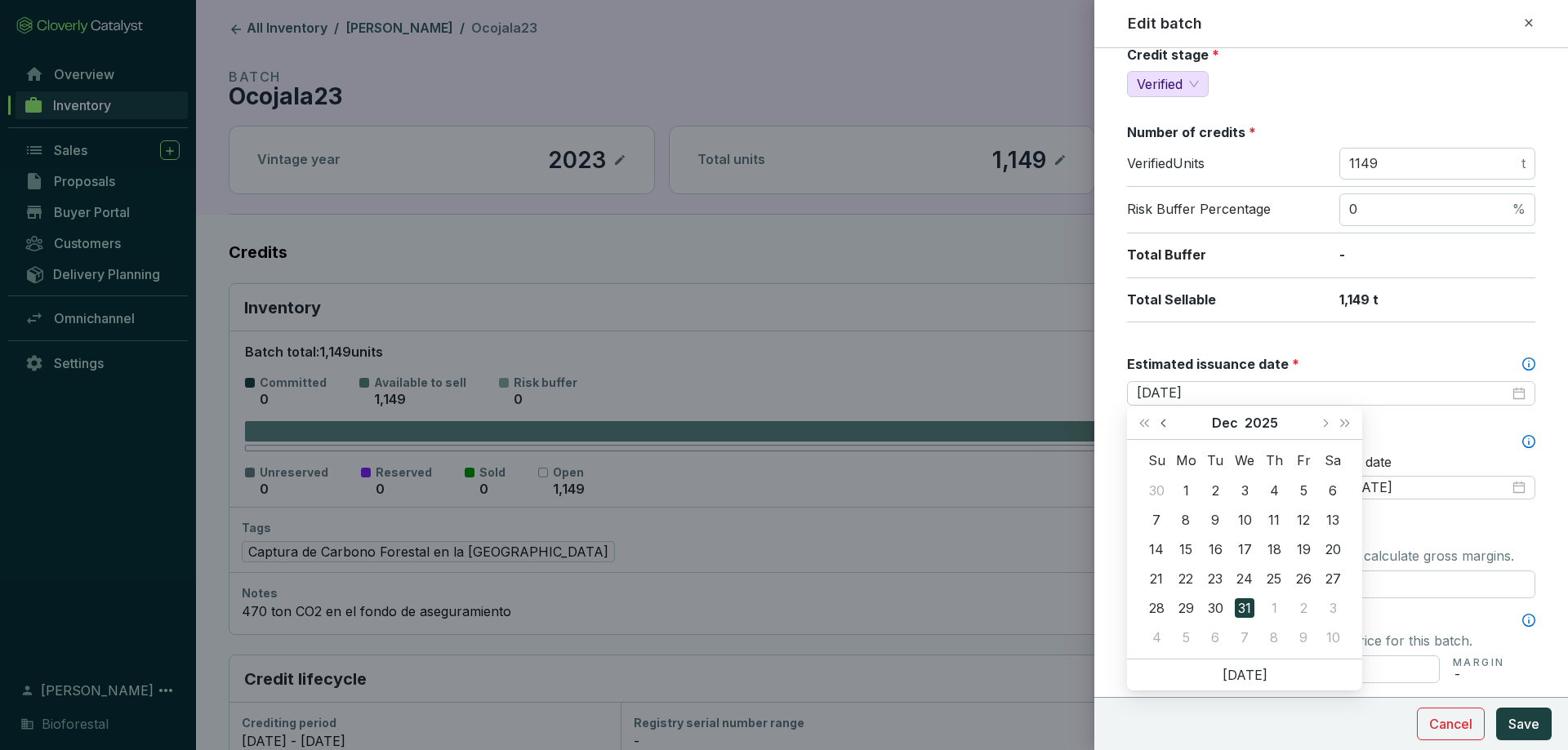
click at [1166, 427] on button "Previous month (PageUp)" at bounding box center [1166, 422] width 22 height 33
click at [1331, 426] on button "Next month (PageDown)" at bounding box center [1324, 422] width 22 height 33
type input "2025-12-01"
click at [1187, 491] on div "1" at bounding box center [1185, 491] width 20 height 20
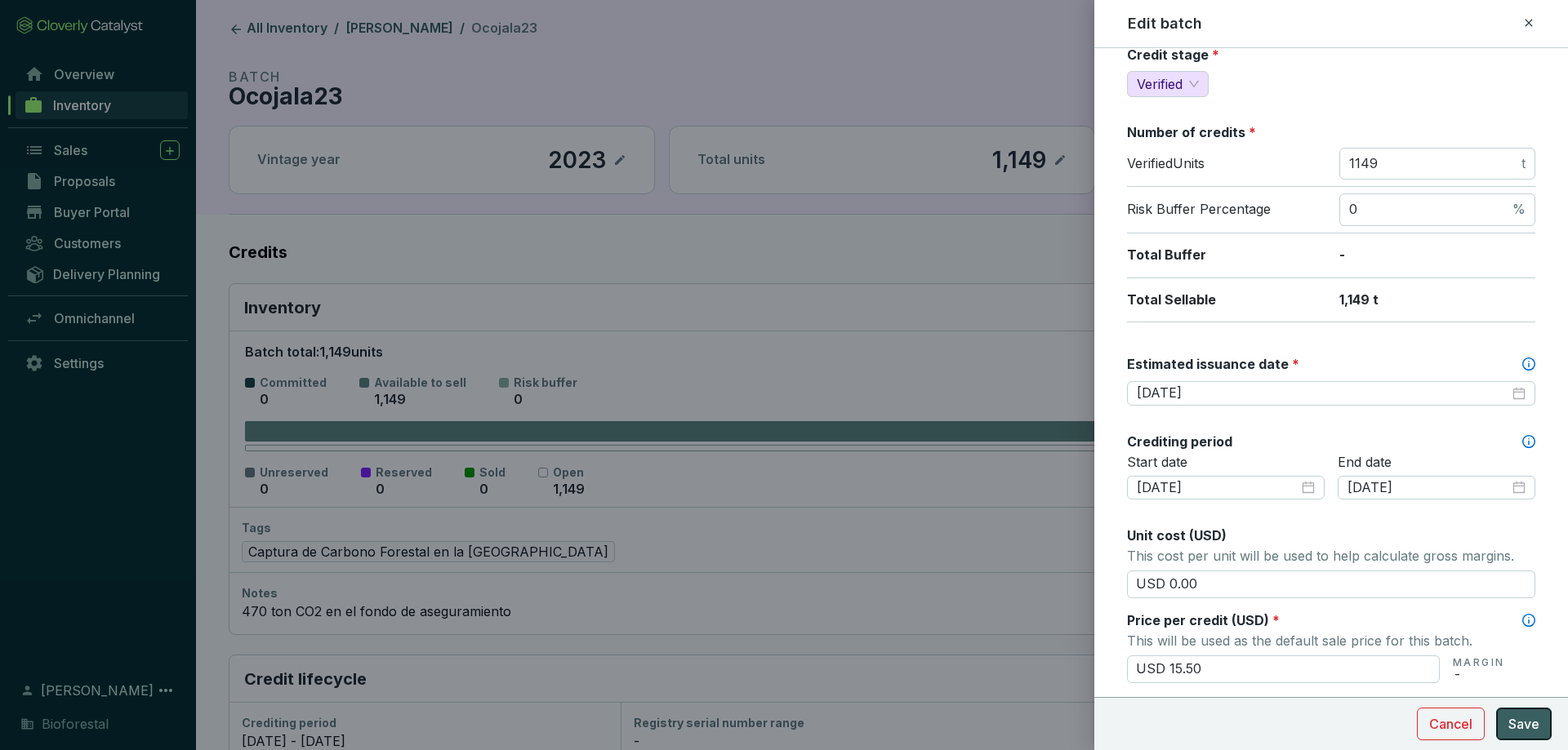
click at [1541, 727] on button "Save" at bounding box center [1524, 723] width 55 height 33
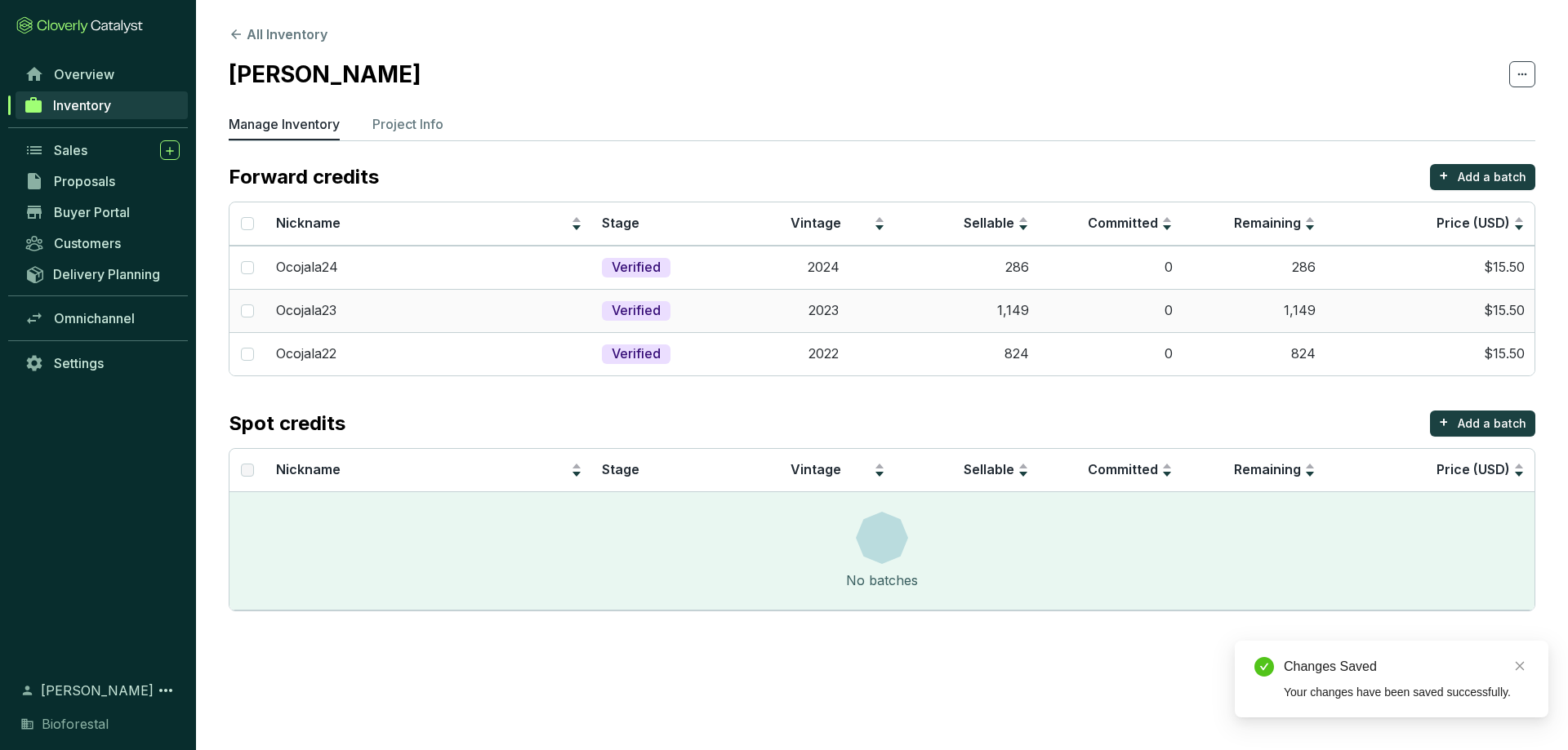
click at [857, 253] on td "2024" at bounding box center [823, 267] width 144 height 43
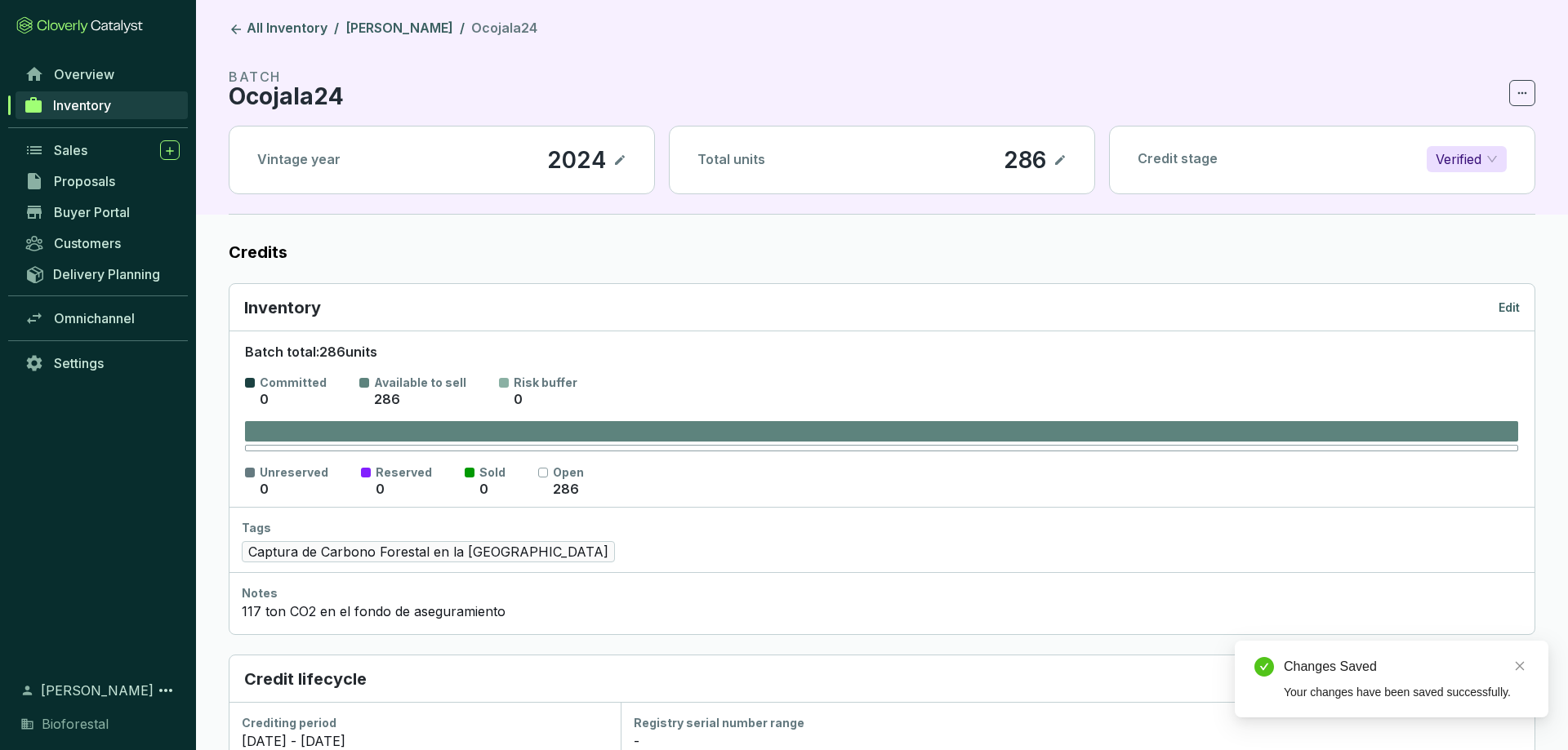
click at [1516, 331] on div "Batch total: 286 units Committed 0 Available to sell 286 Risk buffer 0 Unreserv…" at bounding box center [882, 418] width 1306 height 176
click at [1513, 303] on p "Edit" at bounding box center [1509, 307] width 22 height 17
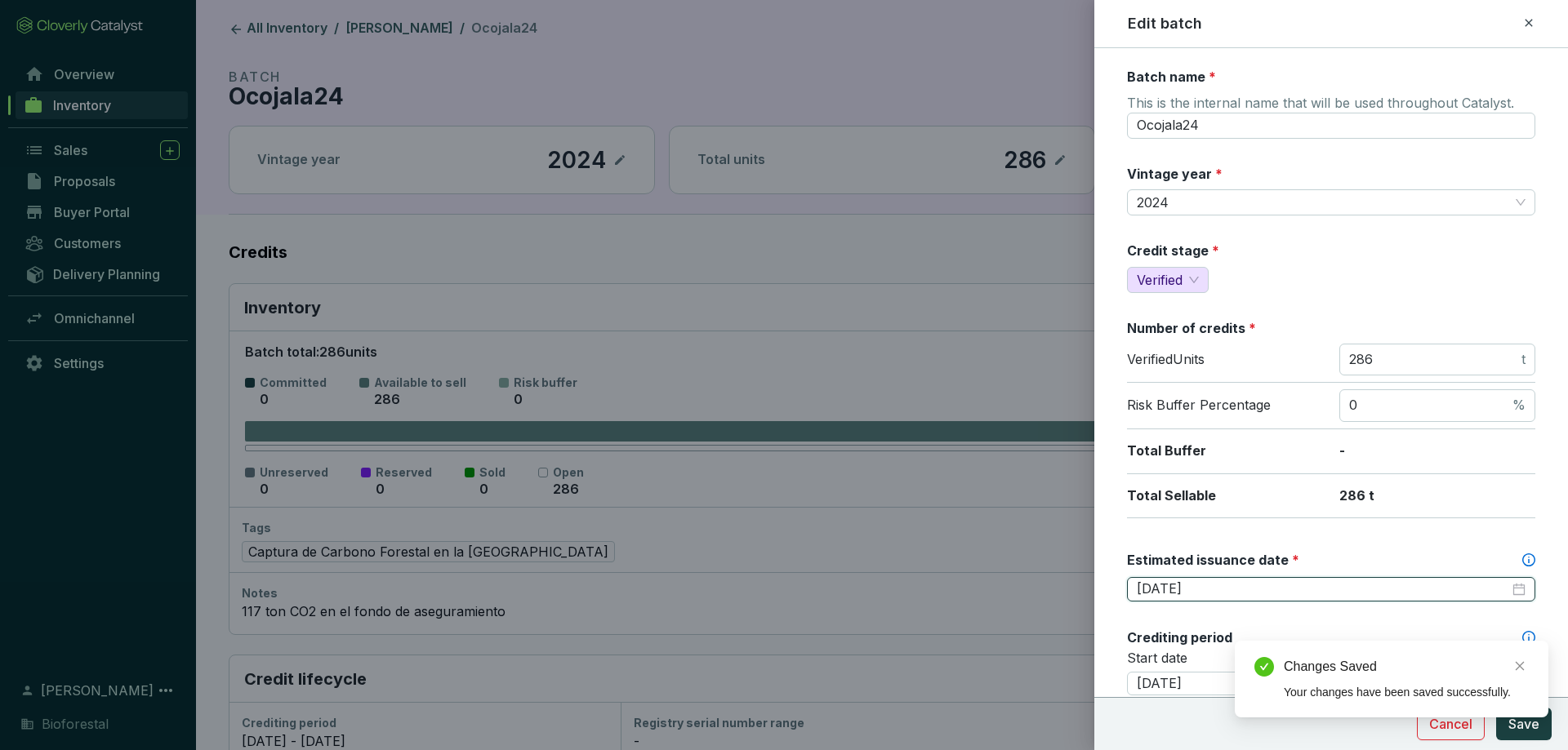
click at [1223, 585] on input "2025-12-31" at bounding box center [1322, 589] width 373 height 18
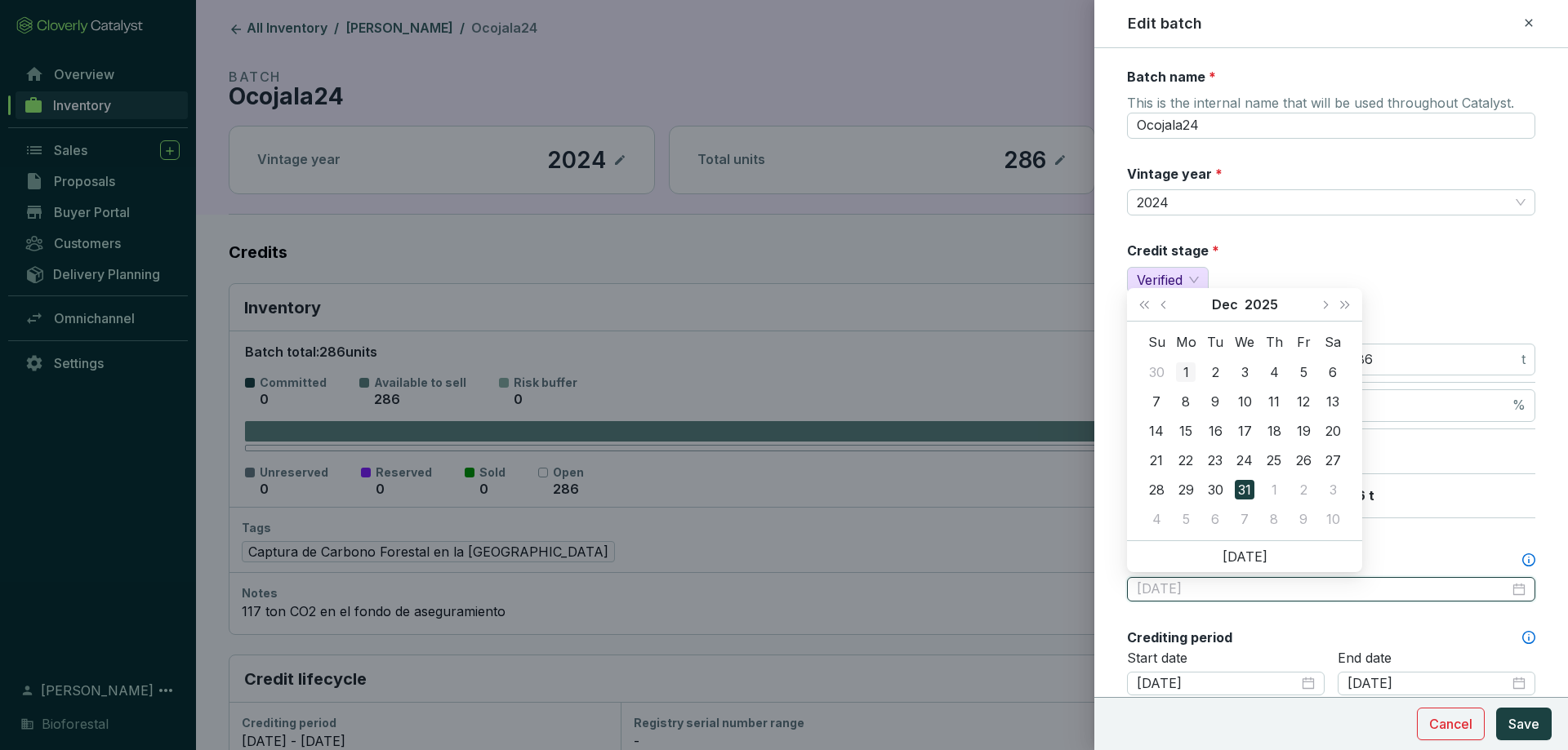
type input "2025-12-01"
click at [1188, 372] on div "1" at bounding box center [1185, 373] width 20 height 20
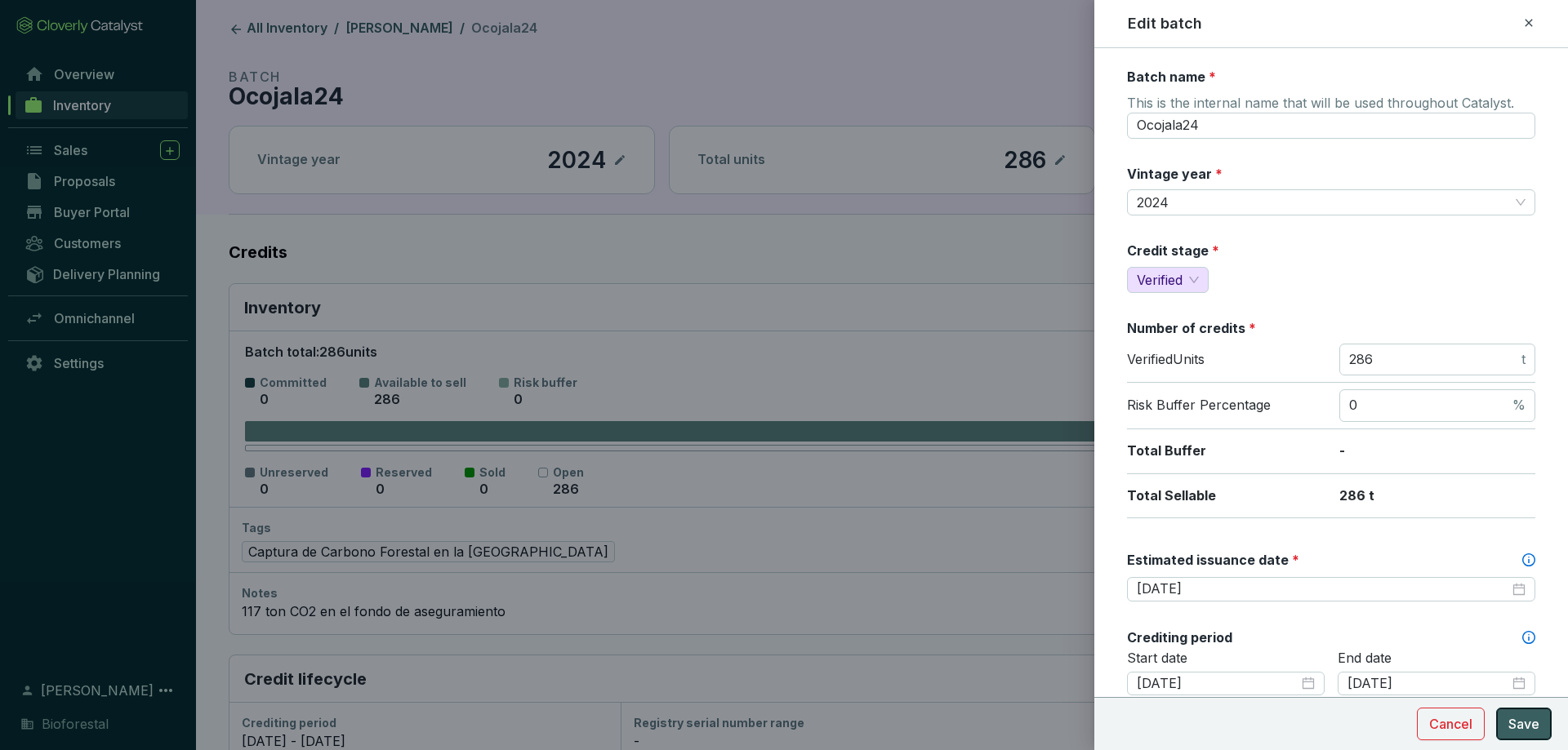
click at [1516, 723] on span "Save" at bounding box center [1523, 723] width 31 height 20
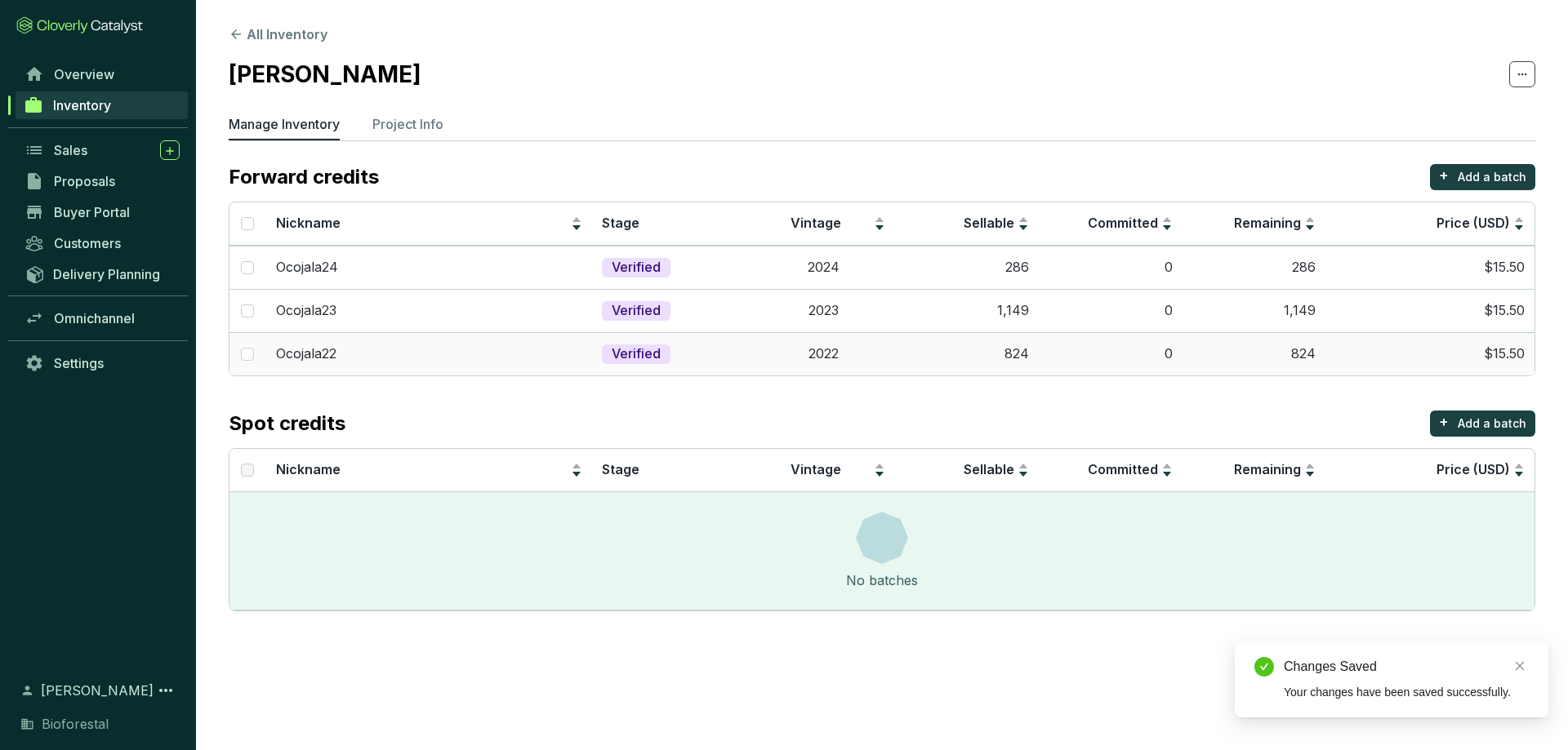
click at [925, 348] on td "824" at bounding box center [966, 354] width 144 height 43
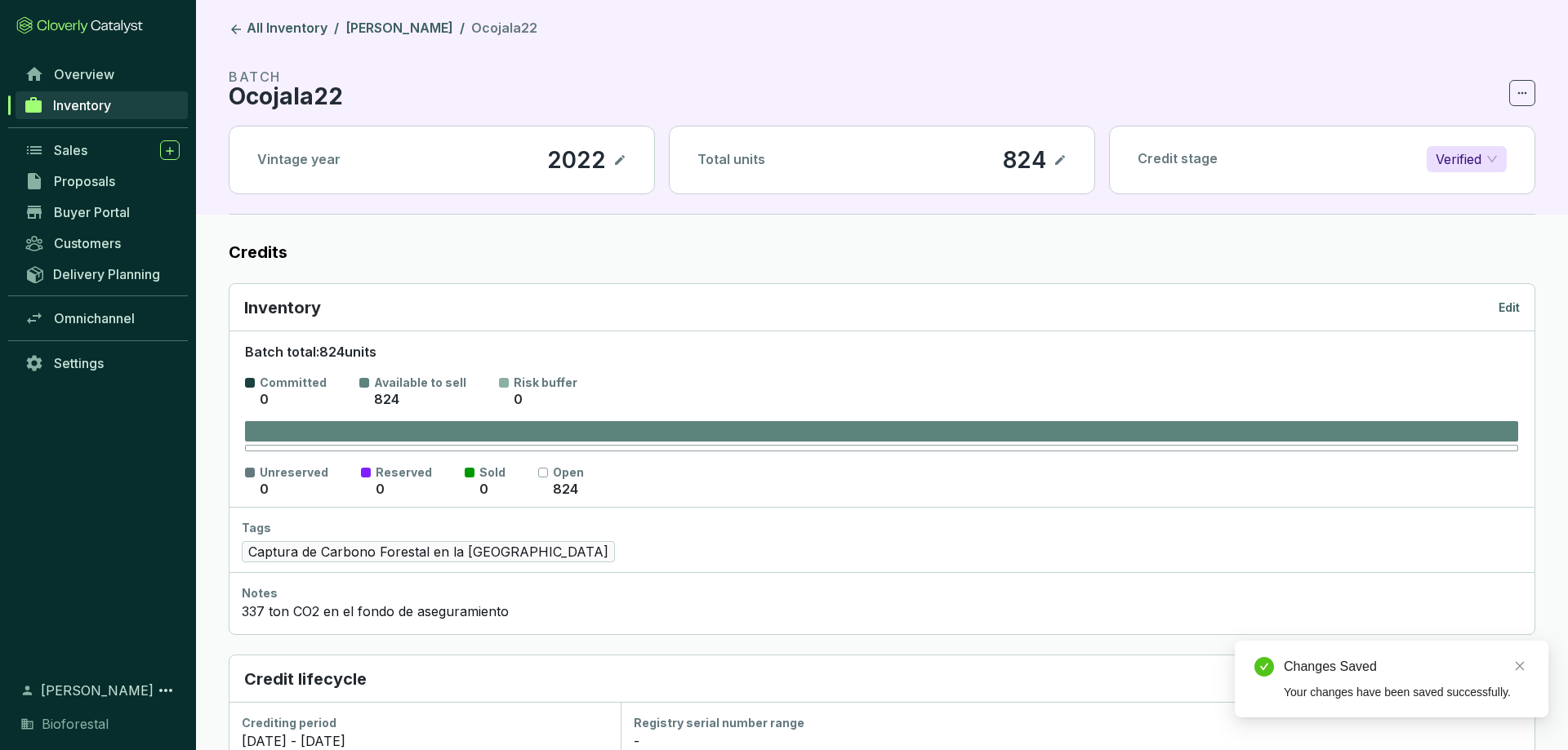
click at [1511, 313] on p "Edit" at bounding box center [1509, 307] width 22 height 17
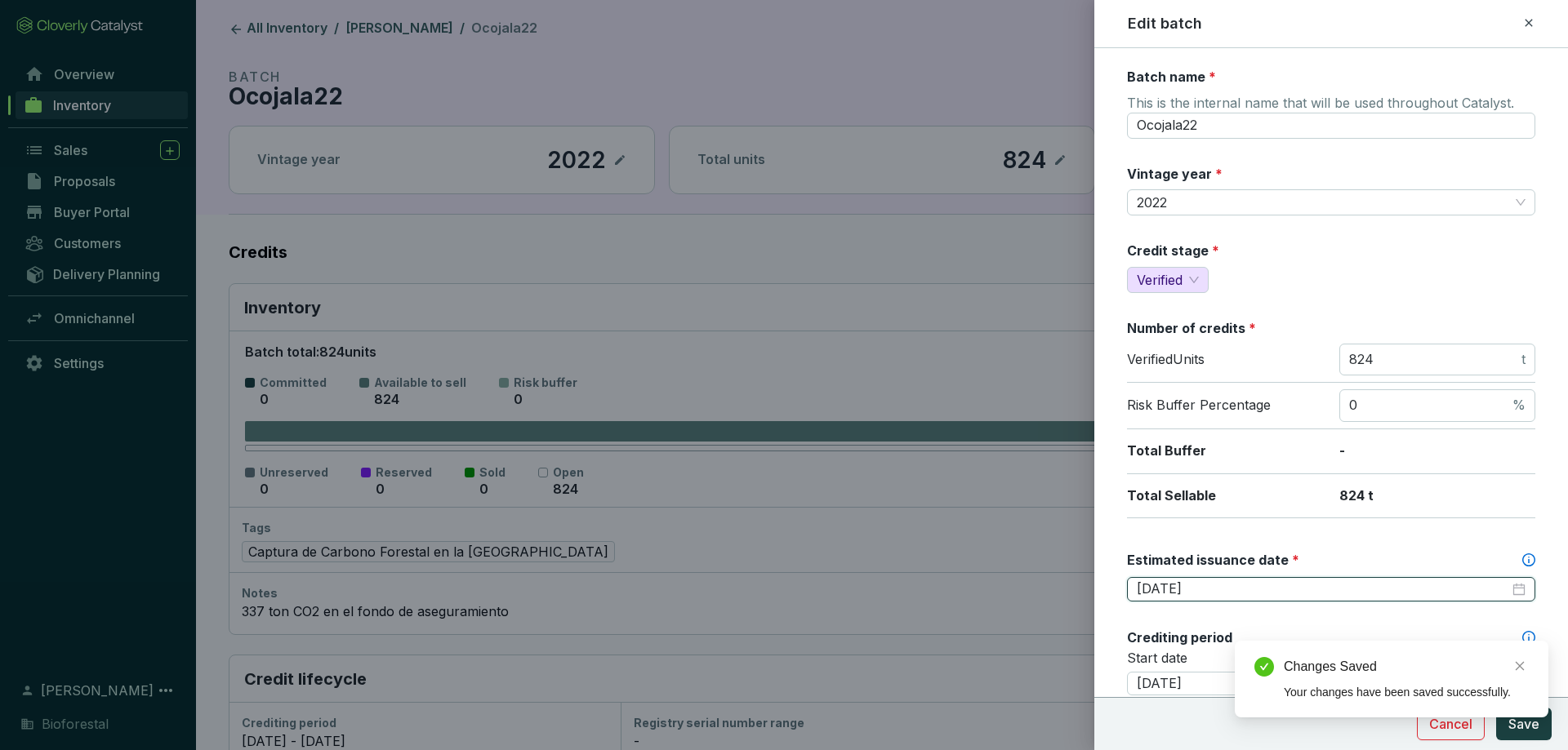
click at [1240, 580] on input "2025-12-01" at bounding box center [1322, 589] width 373 height 18
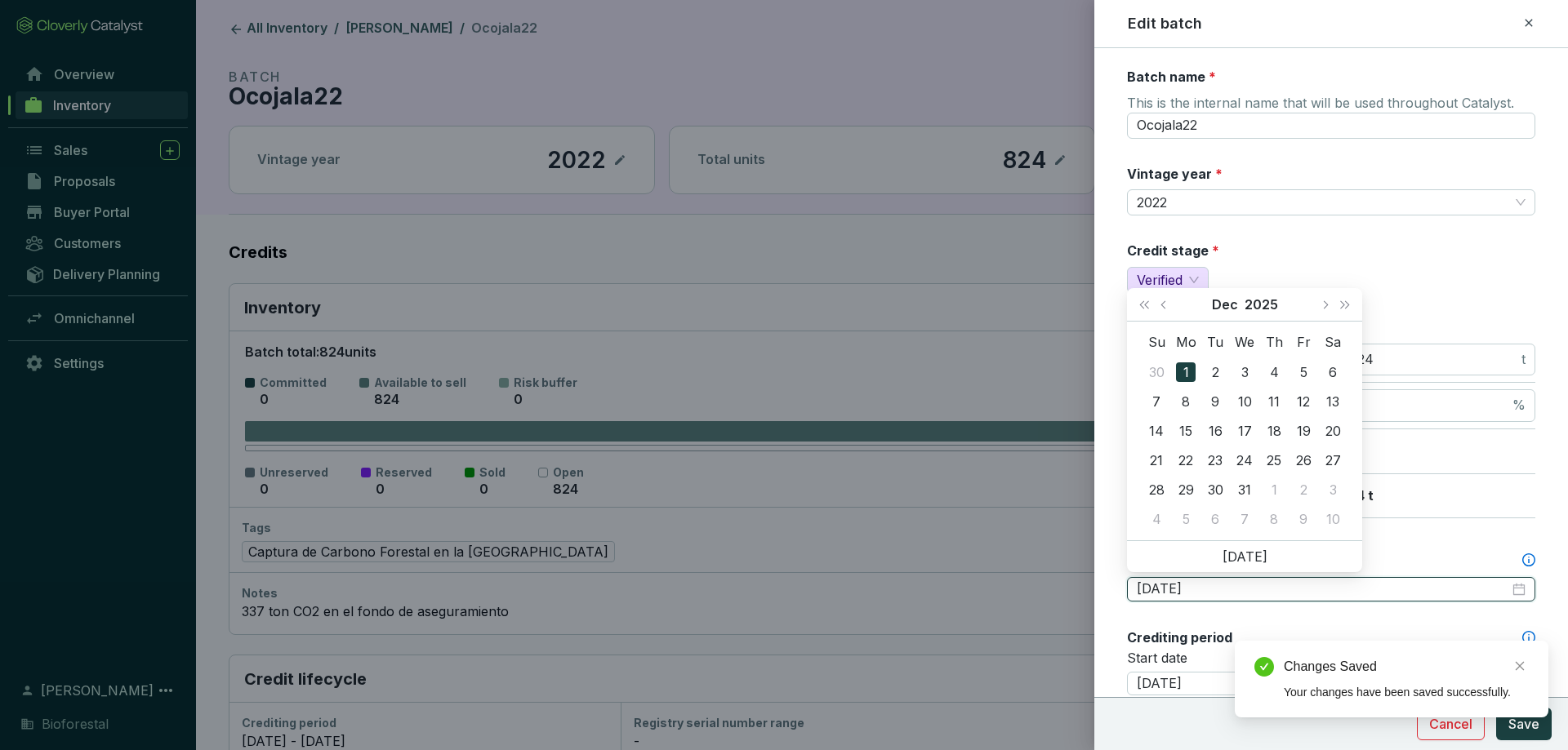
type input "2025-12-01"
click at [907, 261] on div at bounding box center [784, 375] width 1568 height 750
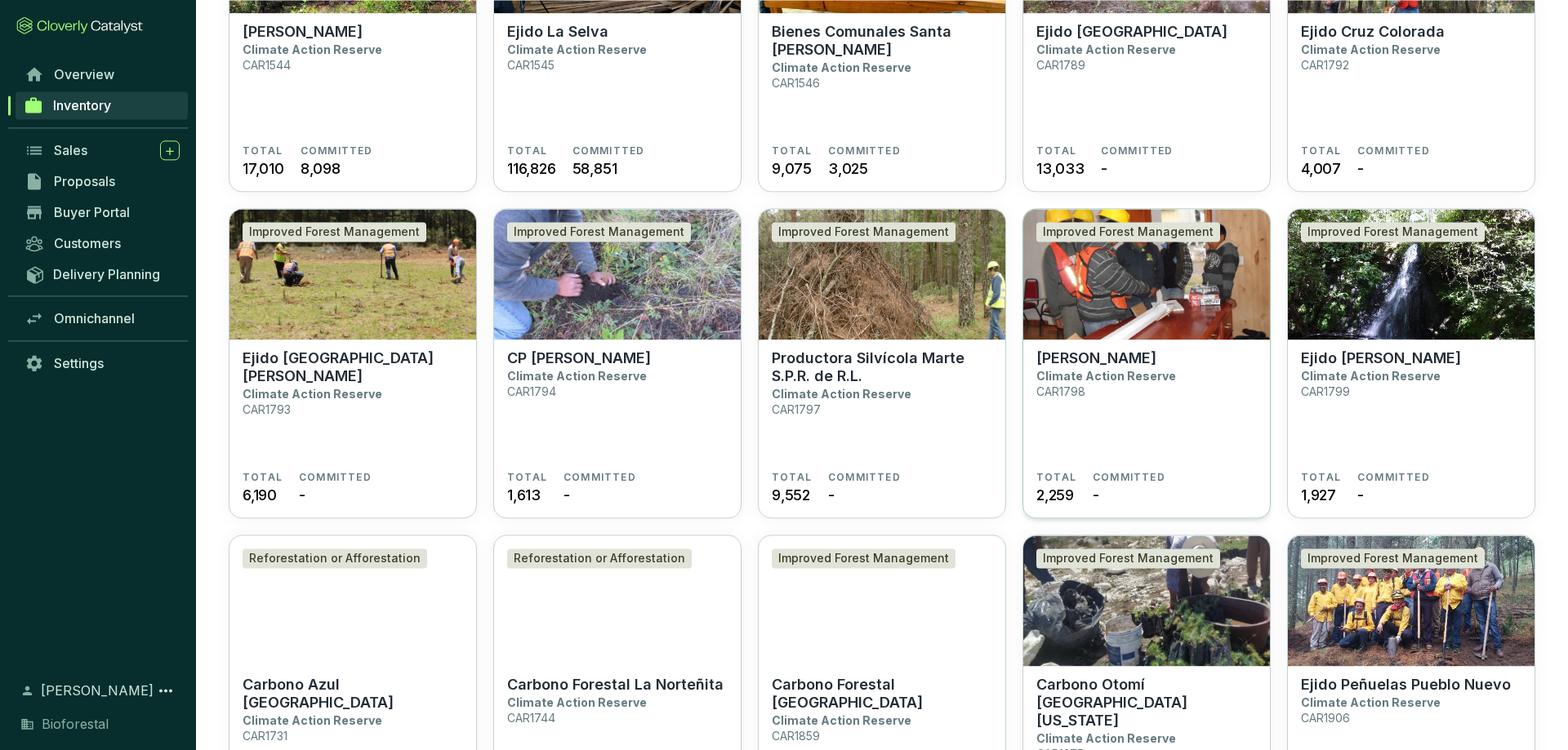
scroll to position [998, 0]
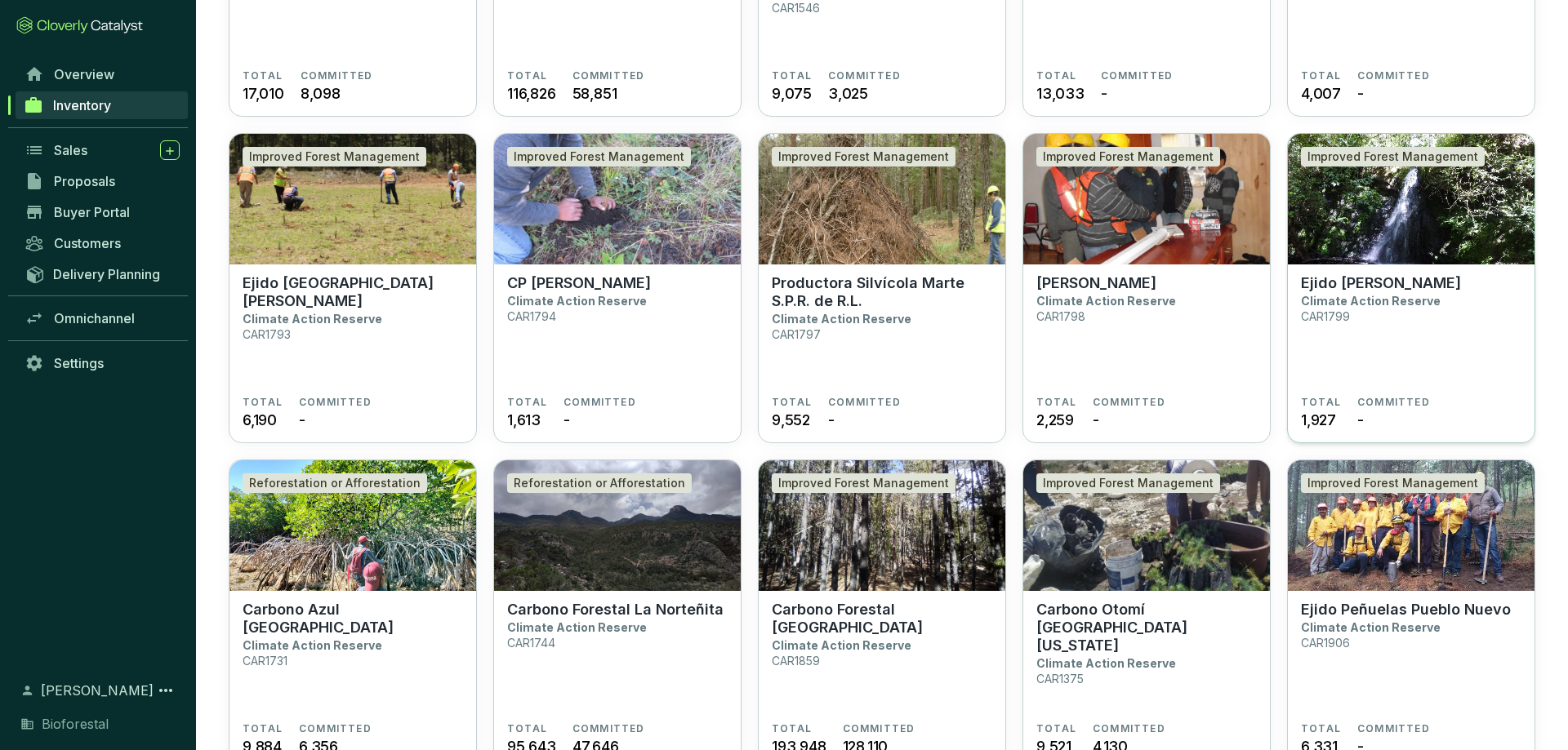
click at [1503, 275] on section "Ejido Jonuco Pedernales Climate Action Reserve CAR1799" at bounding box center [1411, 334] width 221 height 121
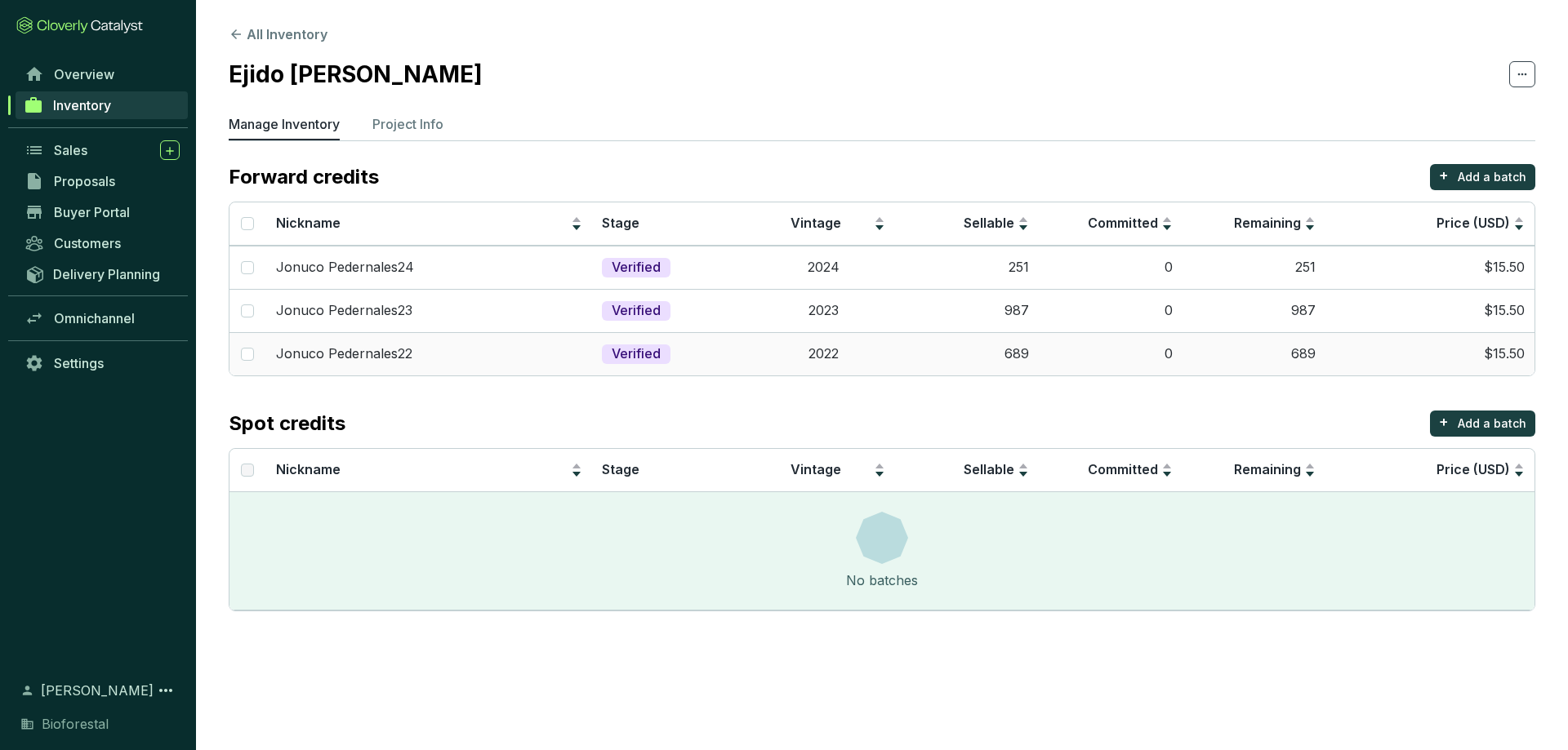
click at [1491, 350] on td "$15.50" at bounding box center [1430, 354] width 209 height 43
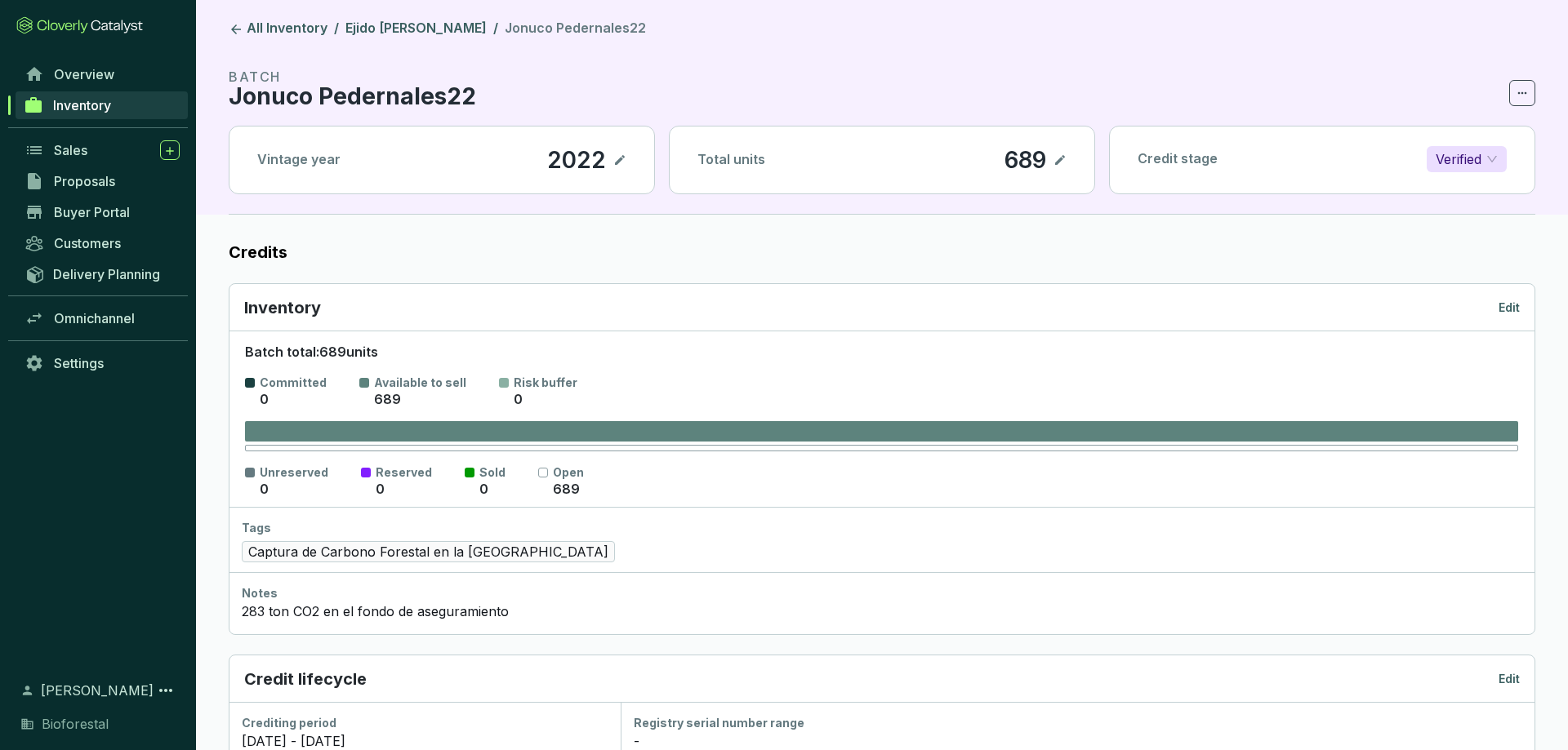
click at [1519, 315] on div "Inventory Edit" at bounding box center [882, 307] width 1275 height 23
click at [1514, 315] on div "Inventory Edit" at bounding box center [882, 307] width 1275 height 23
click at [1512, 307] on p "Edit" at bounding box center [1509, 307] width 22 height 17
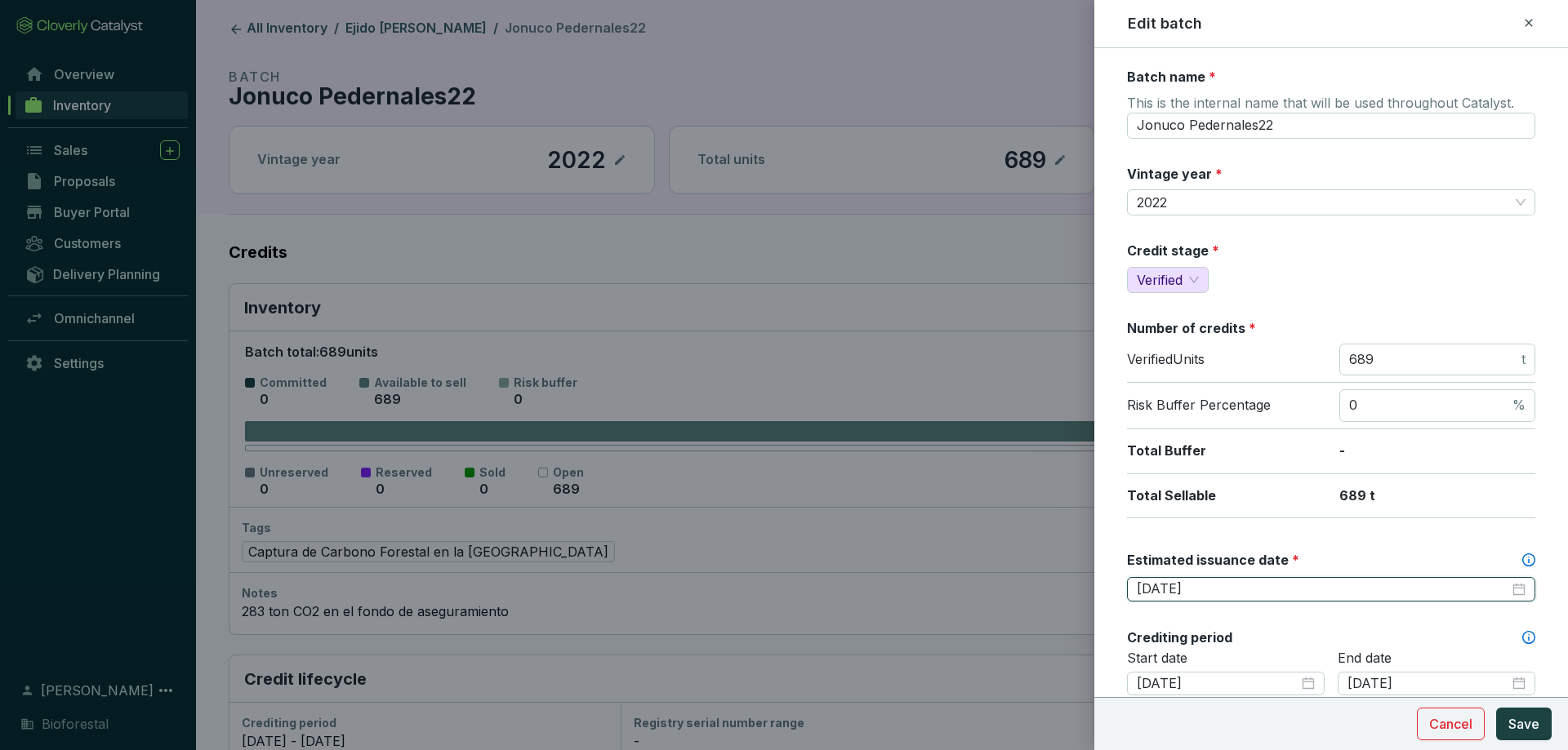
click at [1207, 586] on input "2026-01-31" at bounding box center [1322, 589] width 373 height 18
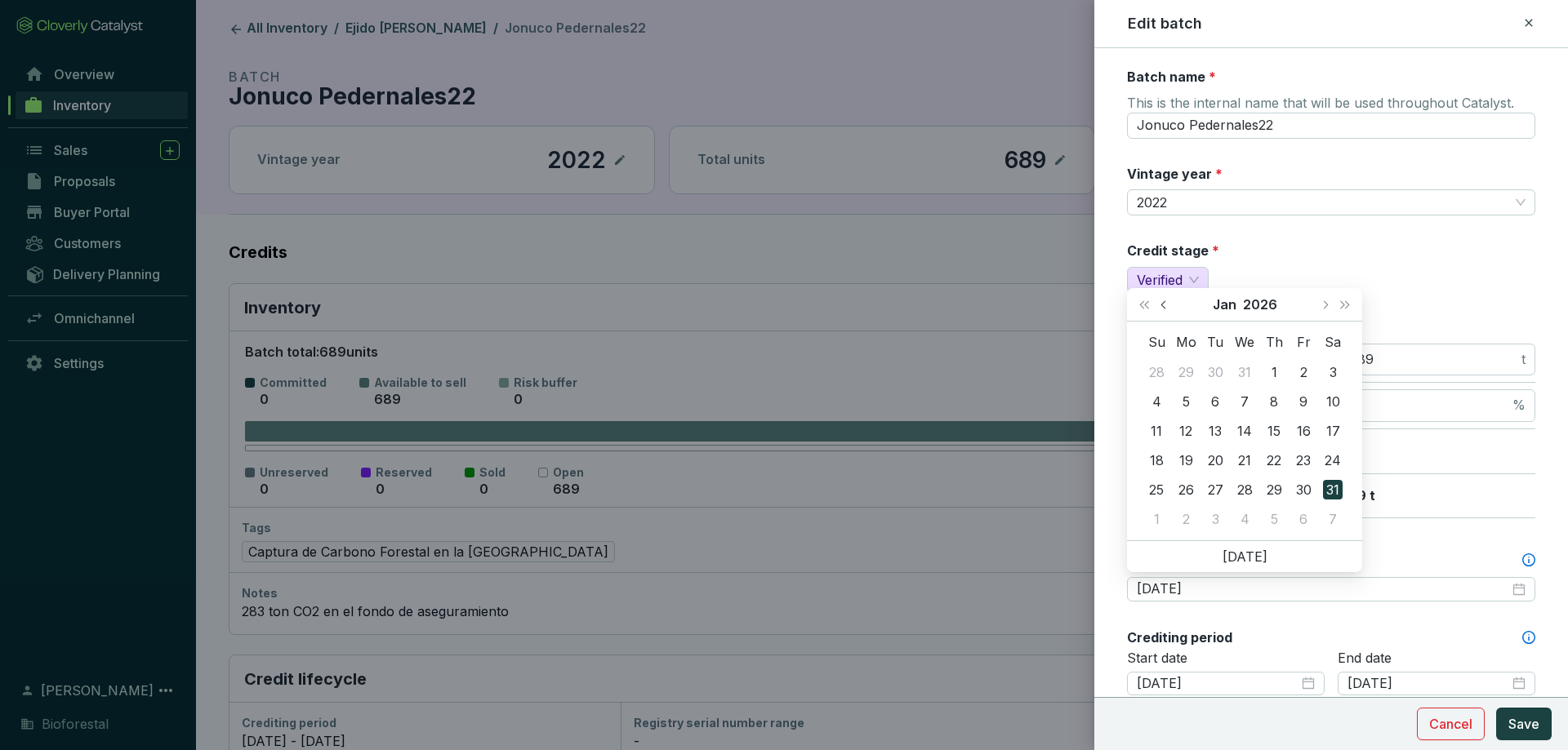
click at [1170, 306] on button "Previous month (PageUp)" at bounding box center [1166, 304] width 22 height 33
type input "2025-12-01"
click at [1188, 373] on div "1" at bounding box center [1185, 373] width 20 height 20
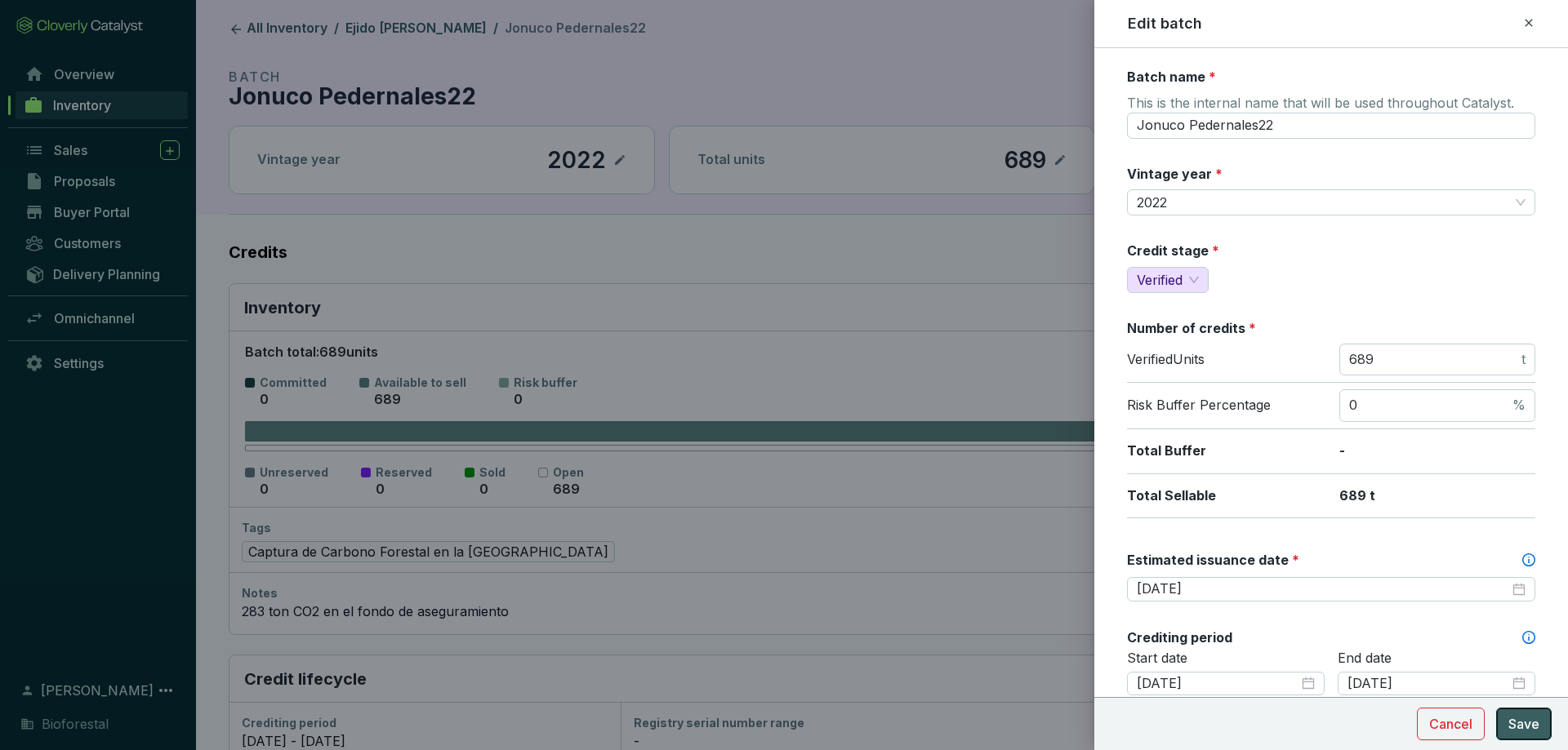
click at [1502, 710] on button "Save" at bounding box center [1524, 723] width 55 height 33
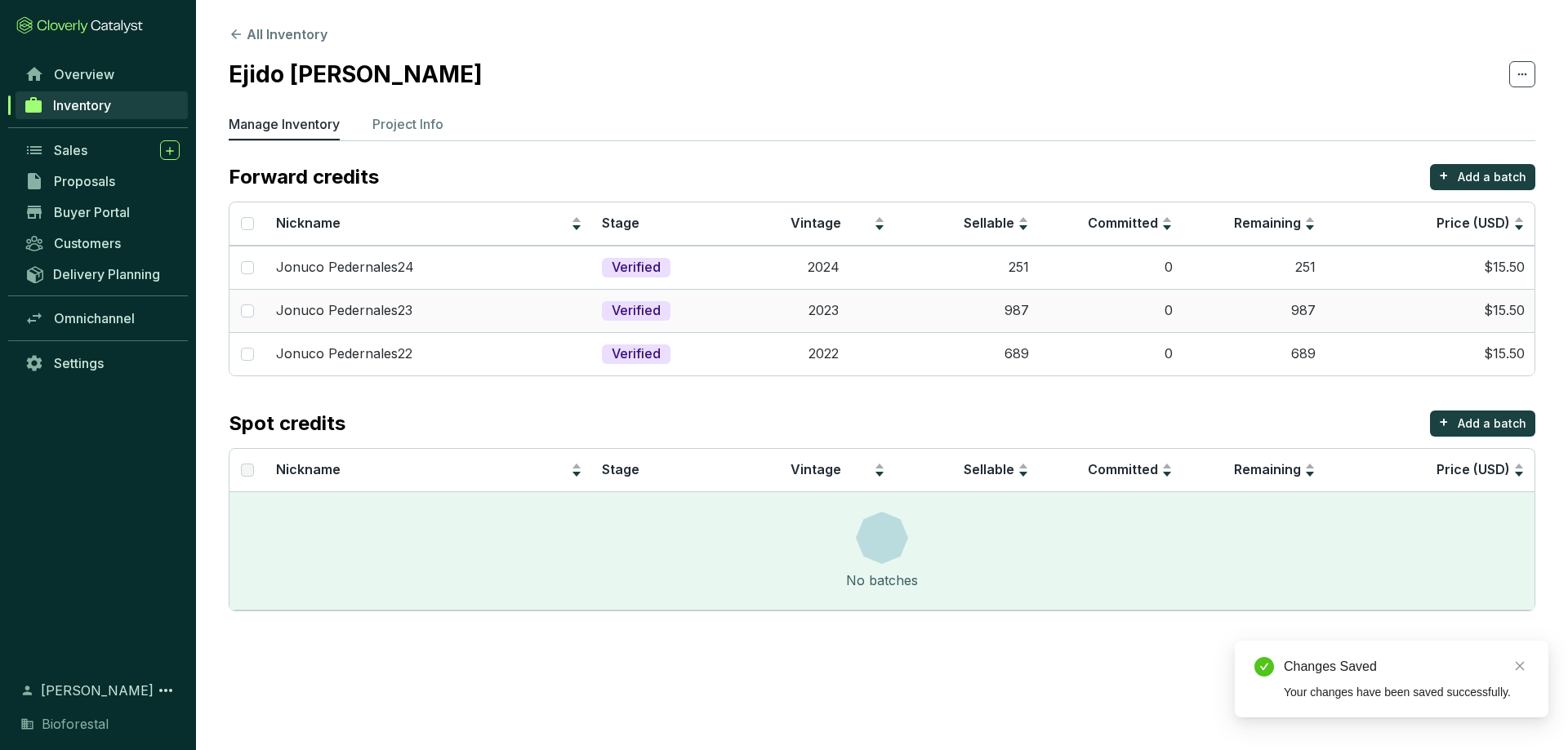
click at [1182, 310] on td "987" at bounding box center [1254, 310] width 144 height 43
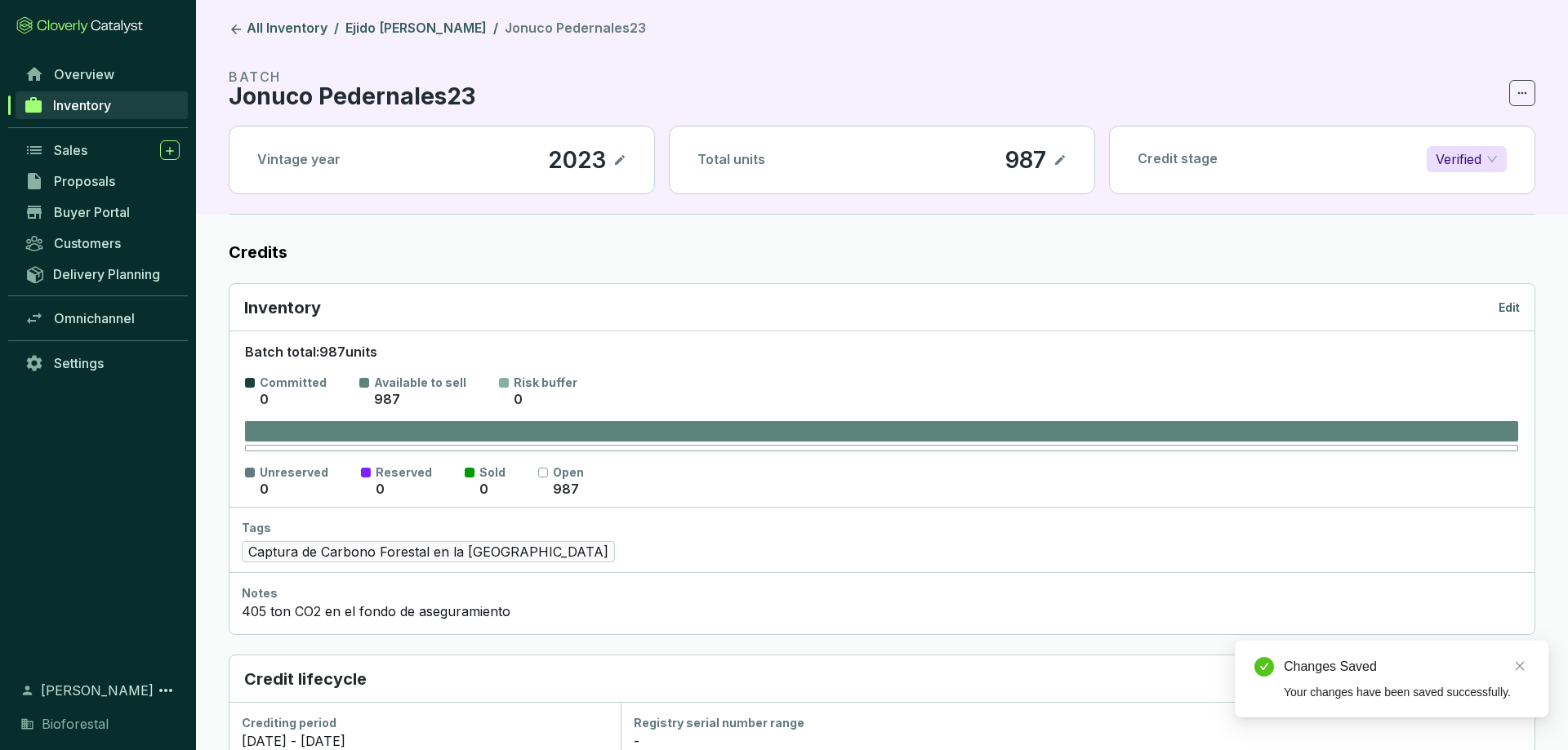
drag, startPoint x: 1513, startPoint y: 288, endPoint x: 1511, endPoint y: 315, distance: 27.1
click at [1511, 302] on div "Inventory Edit" at bounding box center [882, 307] width 1305 height 47
click at [1511, 315] on div "Inventory Edit" at bounding box center [882, 307] width 1275 height 23
click at [1511, 306] on p "Edit" at bounding box center [1509, 307] width 22 height 17
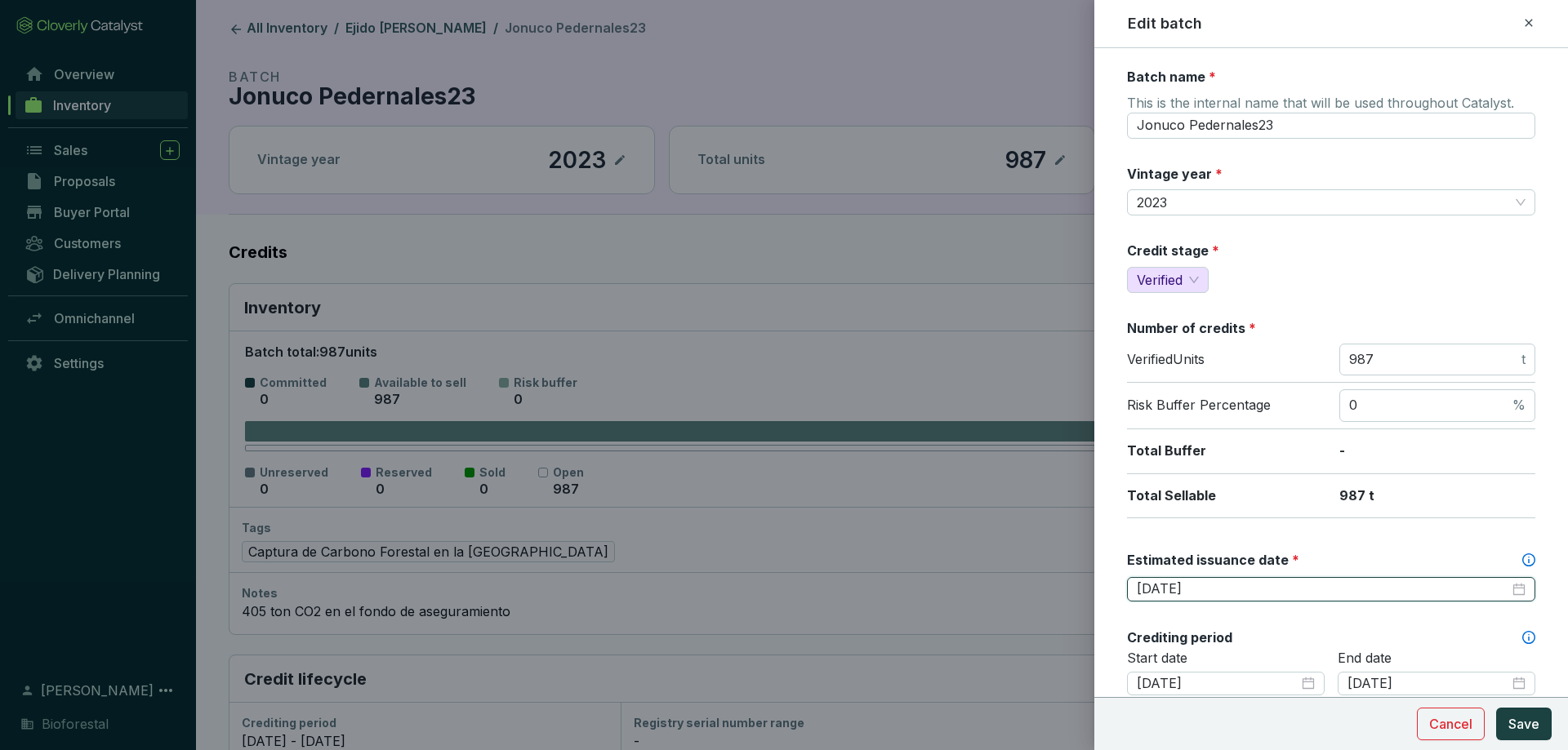
click at [1212, 583] on input "2026-01-31" at bounding box center [1322, 589] width 373 height 18
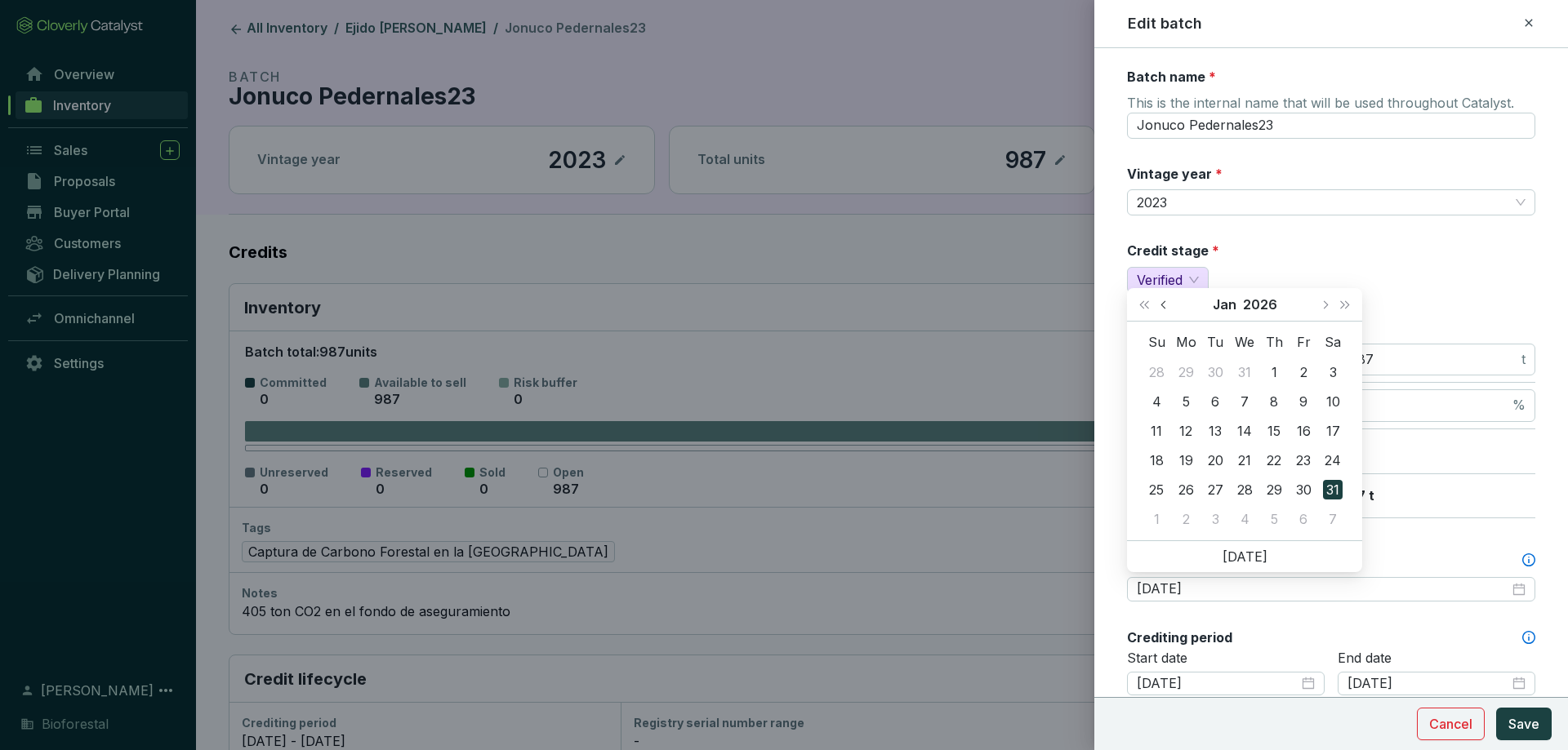
click at [1164, 301] on button "Previous month (PageUp)" at bounding box center [1166, 304] width 22 height 33
type input "2025-12-01"
click at [1180, 367] on div "1" at bounding box center [1185, 373] width 20 height 20
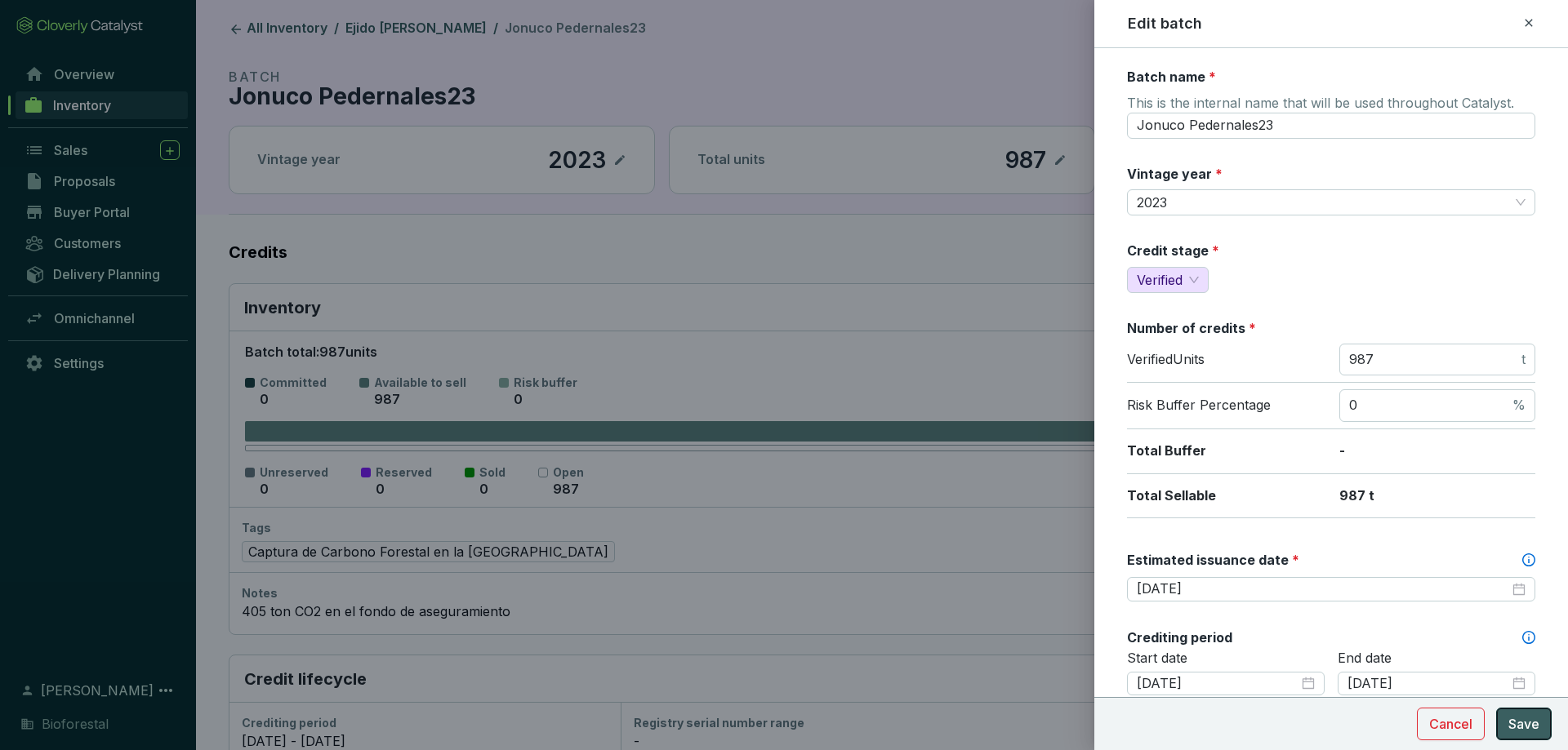
drag, startPoint x: 1498, startPoint y: 718, endPoint x: 1507, endPoint y: 720, distance: 9.2
click at [1505, 720] on section "Cancel Save" at bounding box center [1483, 723] width 135 height 33
click at [1507, 719] on button "Save" at bounding box center [1524, 723] width 55 height 33
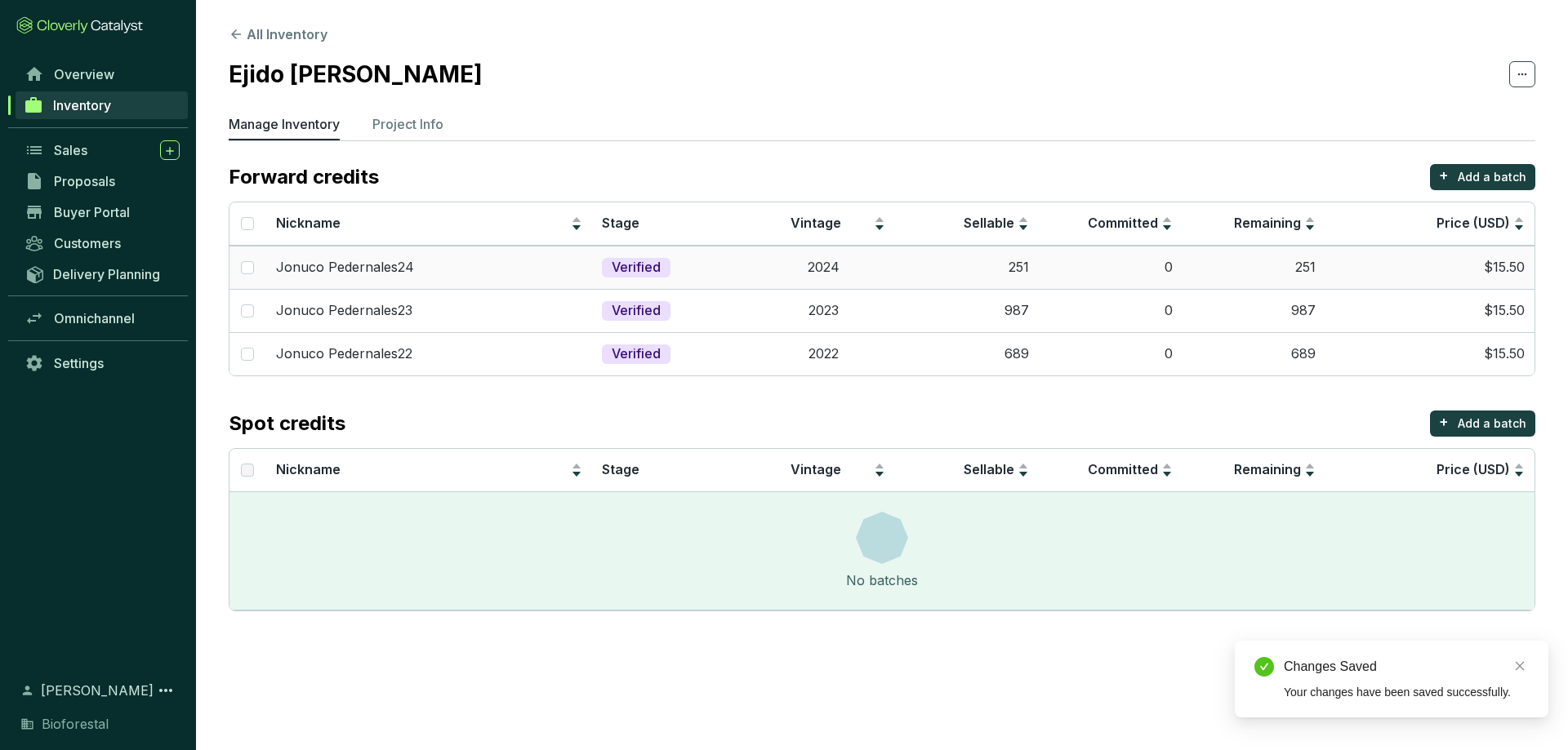
click at [885, 274] on td "2024" at bounding box center [823, 267] width 144 height 43
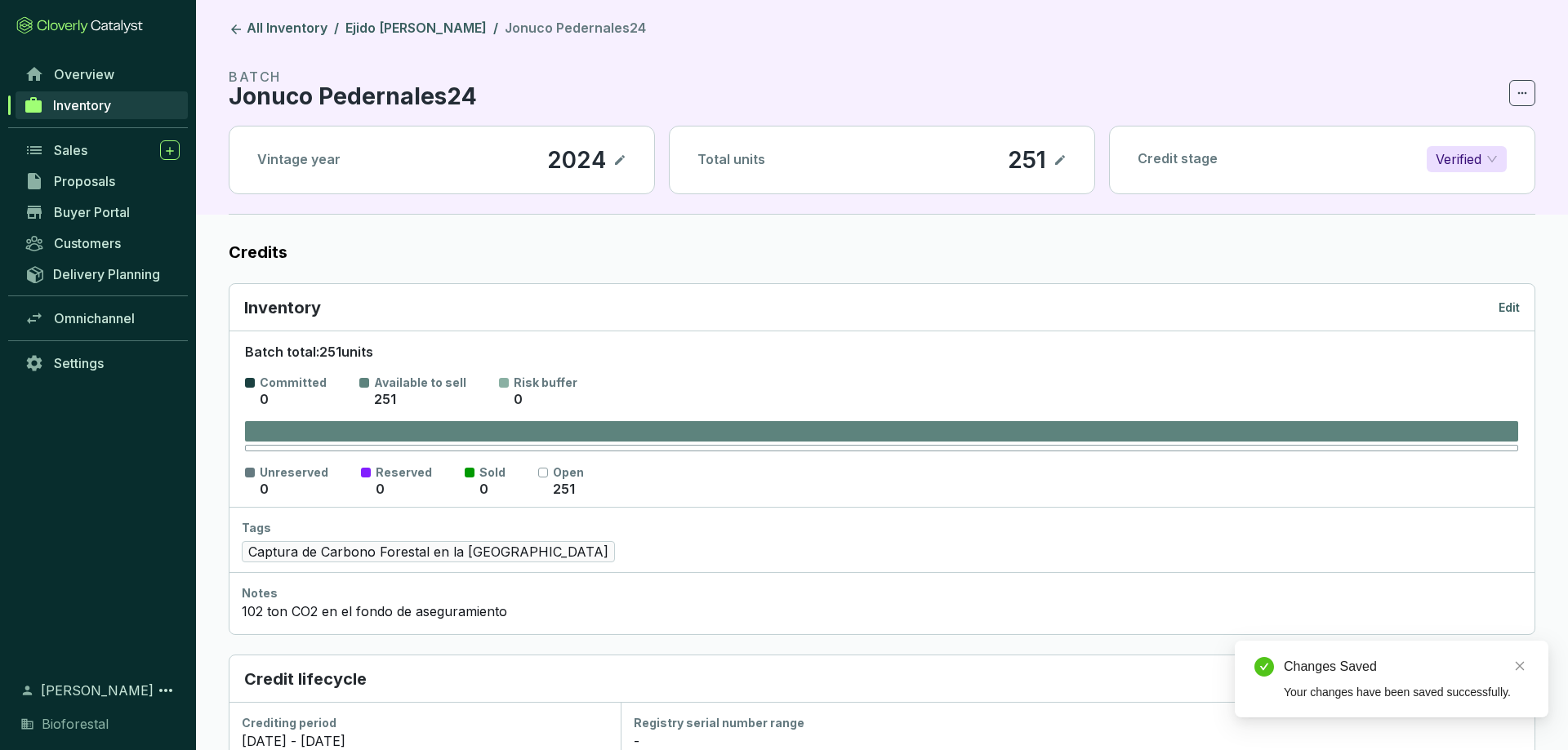
click at [1510, 314] on p "Edit" at bounding box center [1509, 307] width 22 height 17
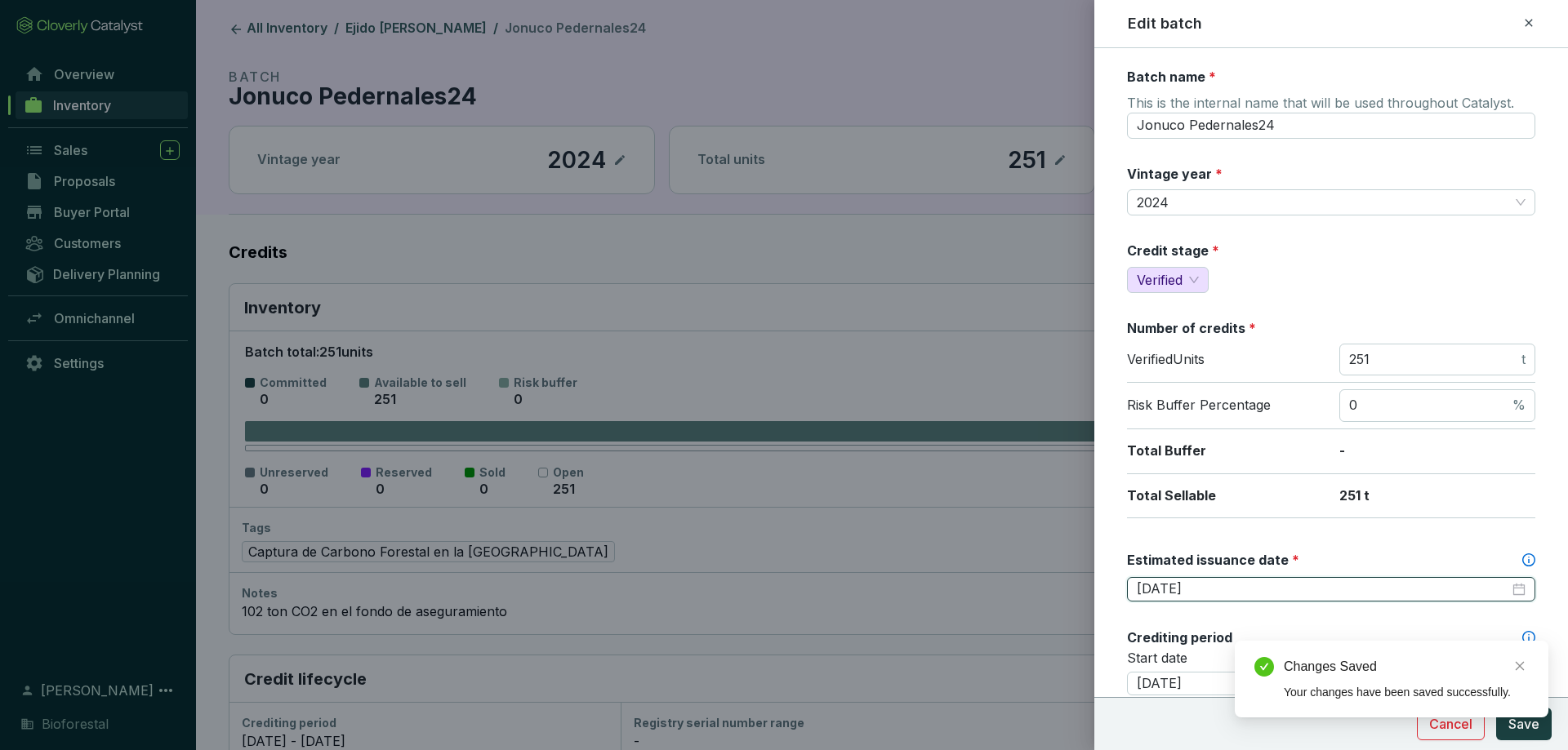
click at [1212, 583] on input "2025-12-31" at bounding box center [1322, 589] width 373 height 18
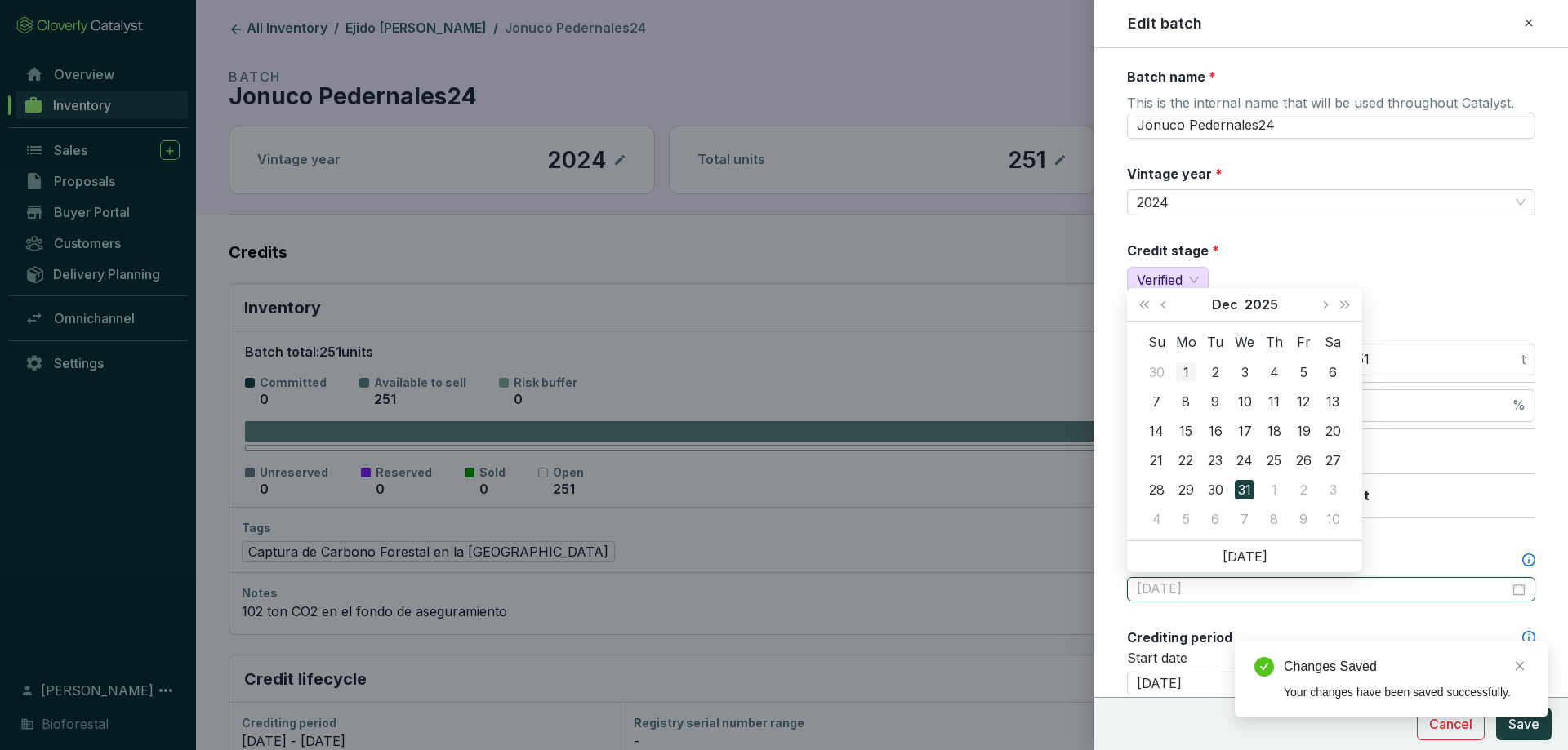
type input "2025-12-01"
click at [1176, 365] on div "1" at bounding box center [1185, 373] width 20 height 20
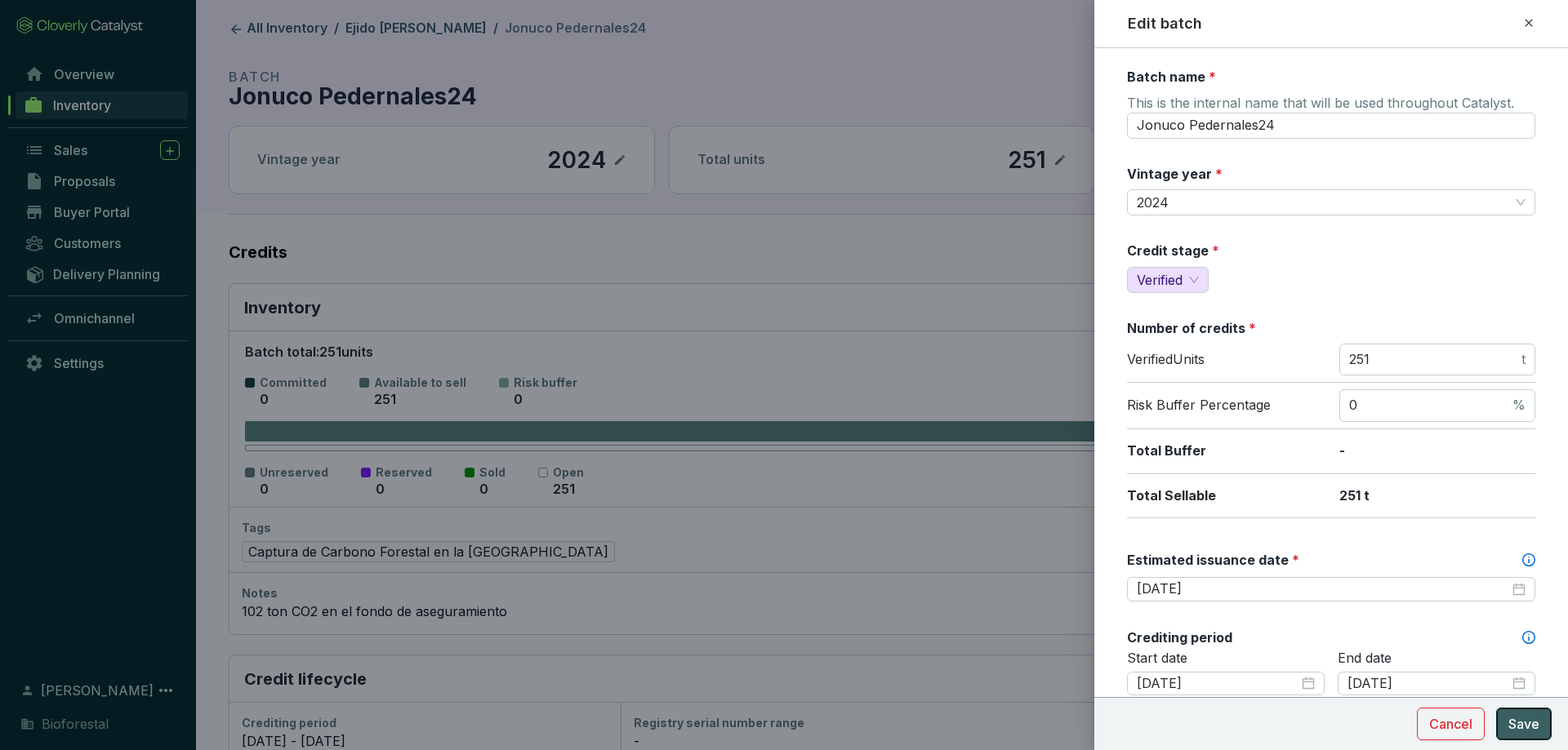
click at [1536, 727] on span "Save" at bounding box center [1523, 723] width 31 height 20
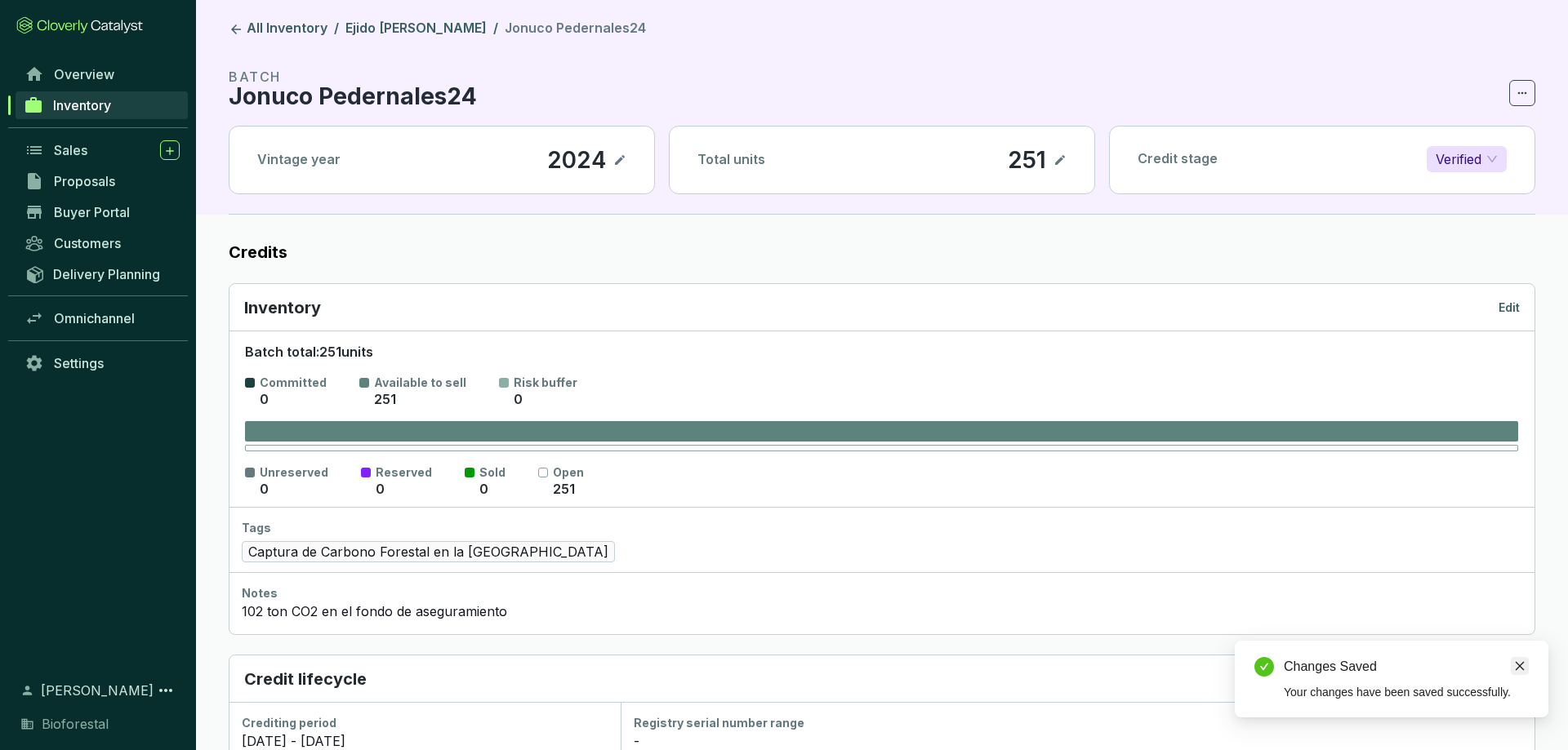
click at [1518, 665] on icon "close" at bounding box center [1520, 666] width 12 height 12
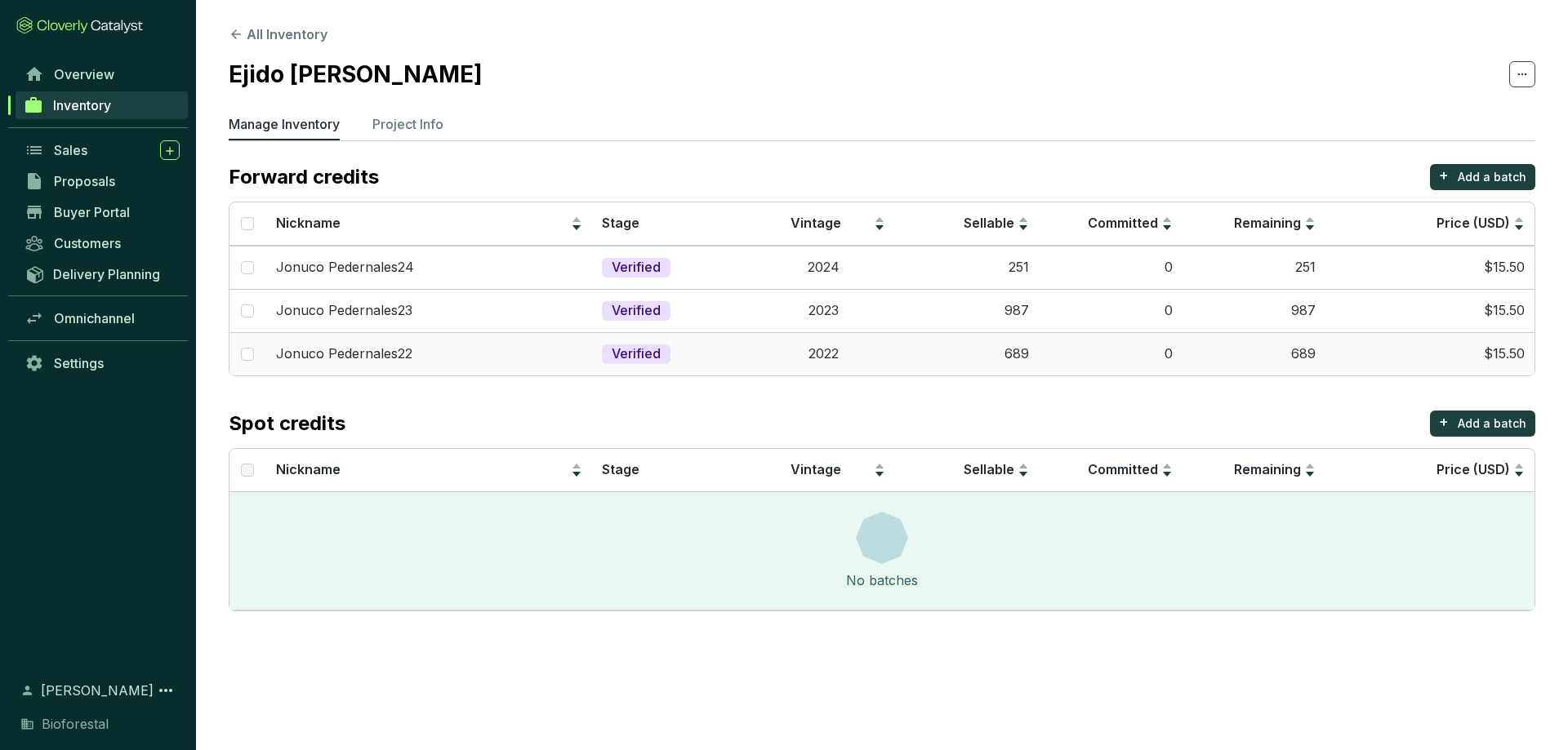
click at [886, 367] on td "2022" at bounding box center [823, 354] width 144 height 43
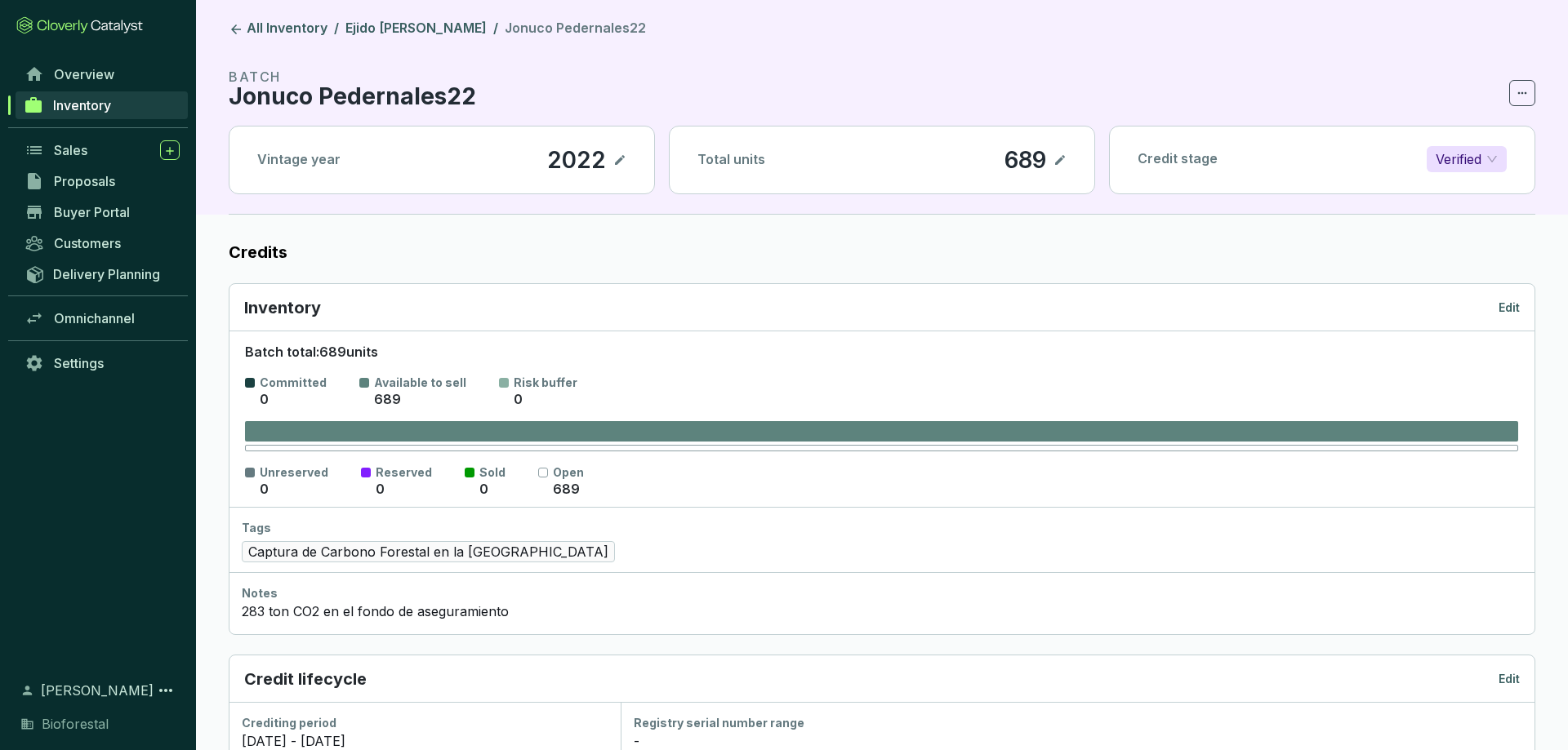
click at [1512, 310] on p "Edit" at bounding box center [1509, 307] width 22 height 17
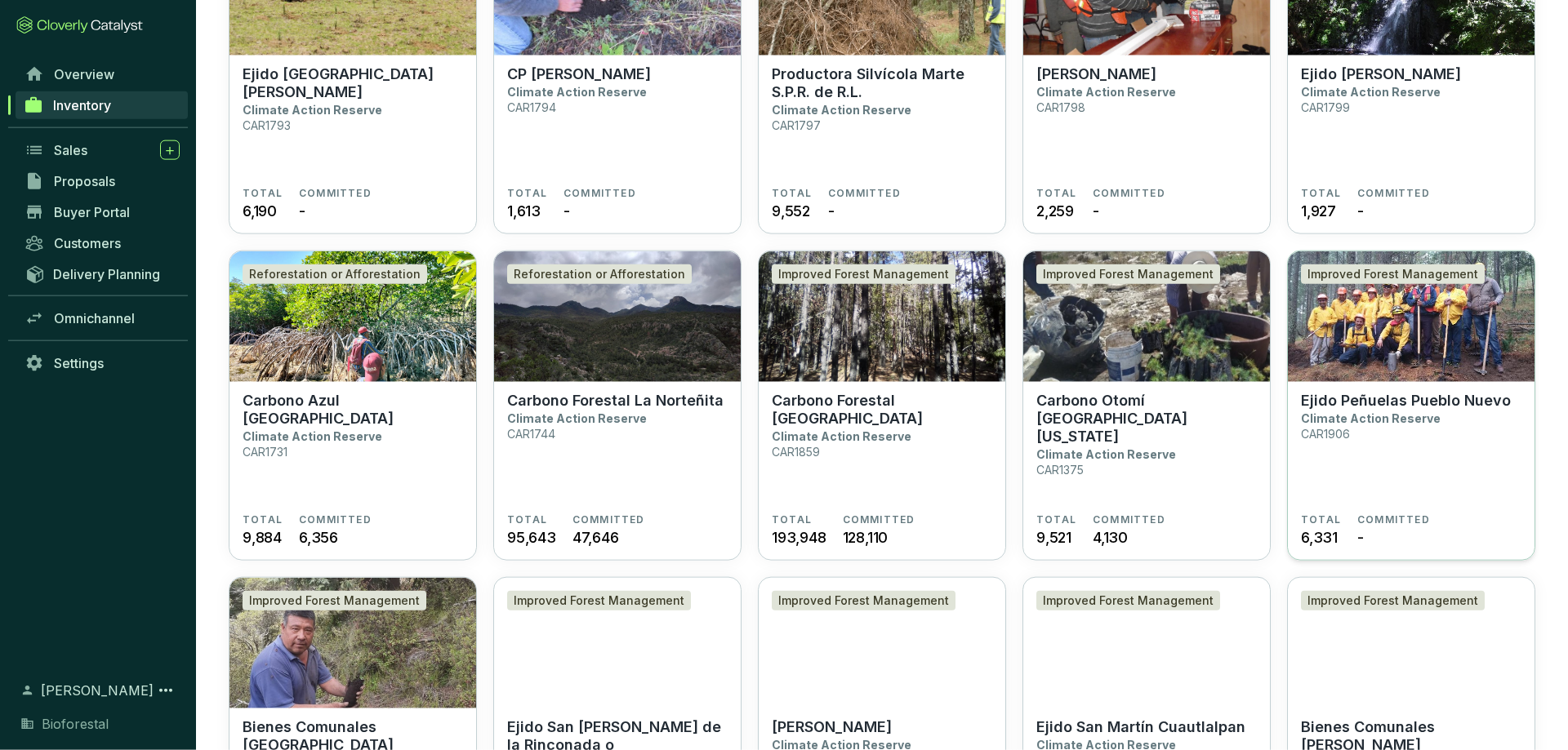
scroll to position [1331, 0]
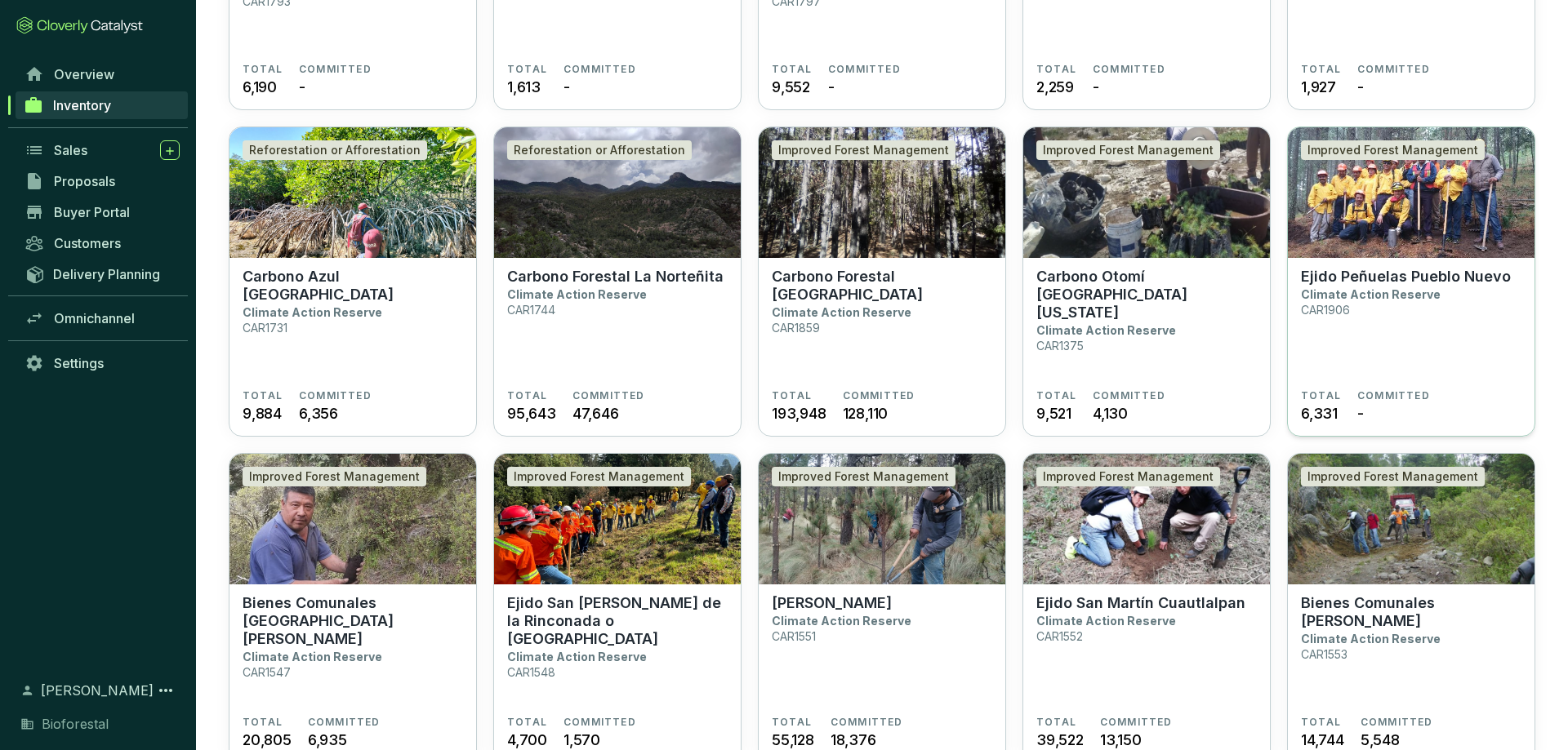
click at [1444, 324] on section "Ejido [PERSON_NAME] Pueblo Nuevo Climate Action Reserve CAR1906" at bounding box center [1411, 328] width 221 height 121
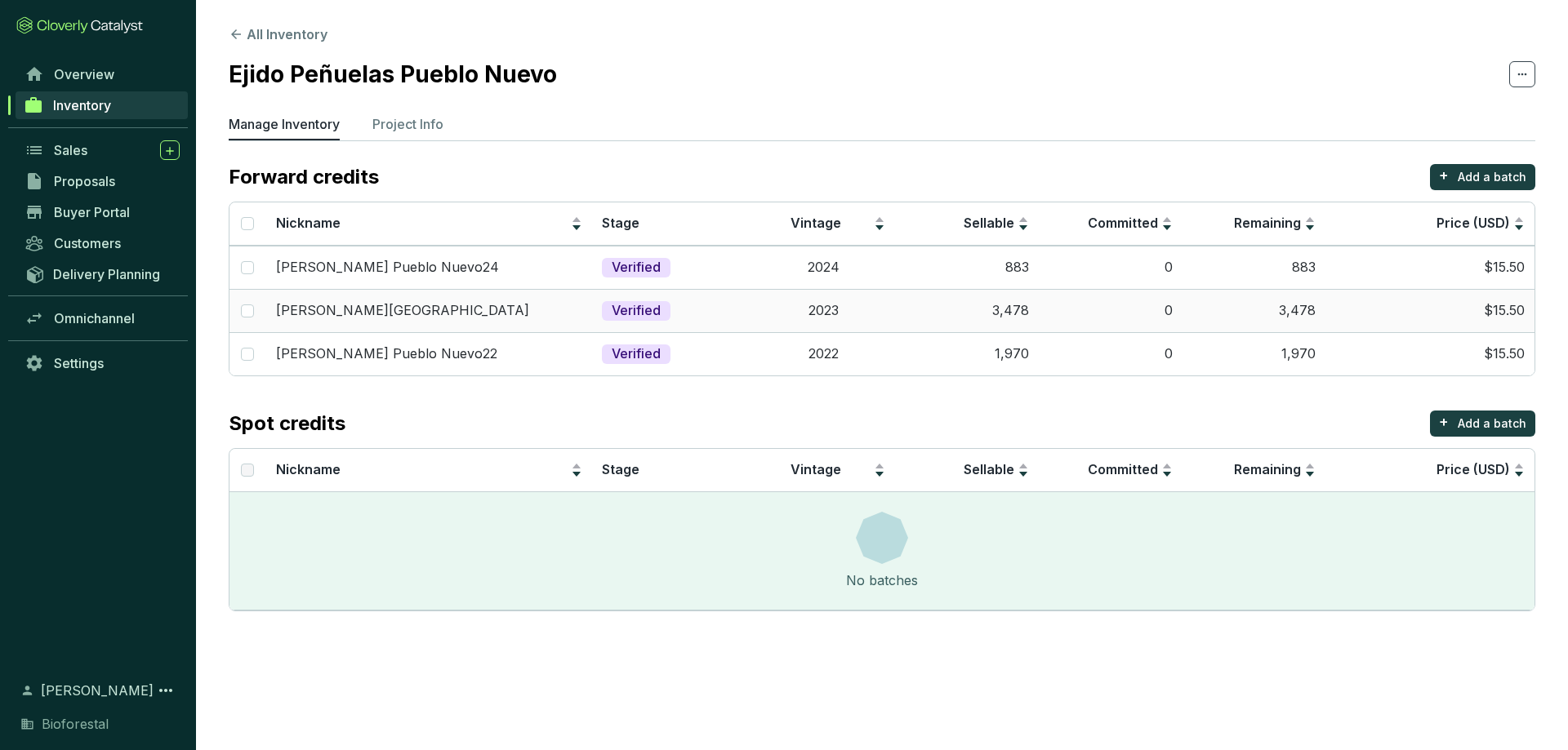
click at [1458, 353] on td "$15.50" at bounding box center [1430, 354] width 209 height 43
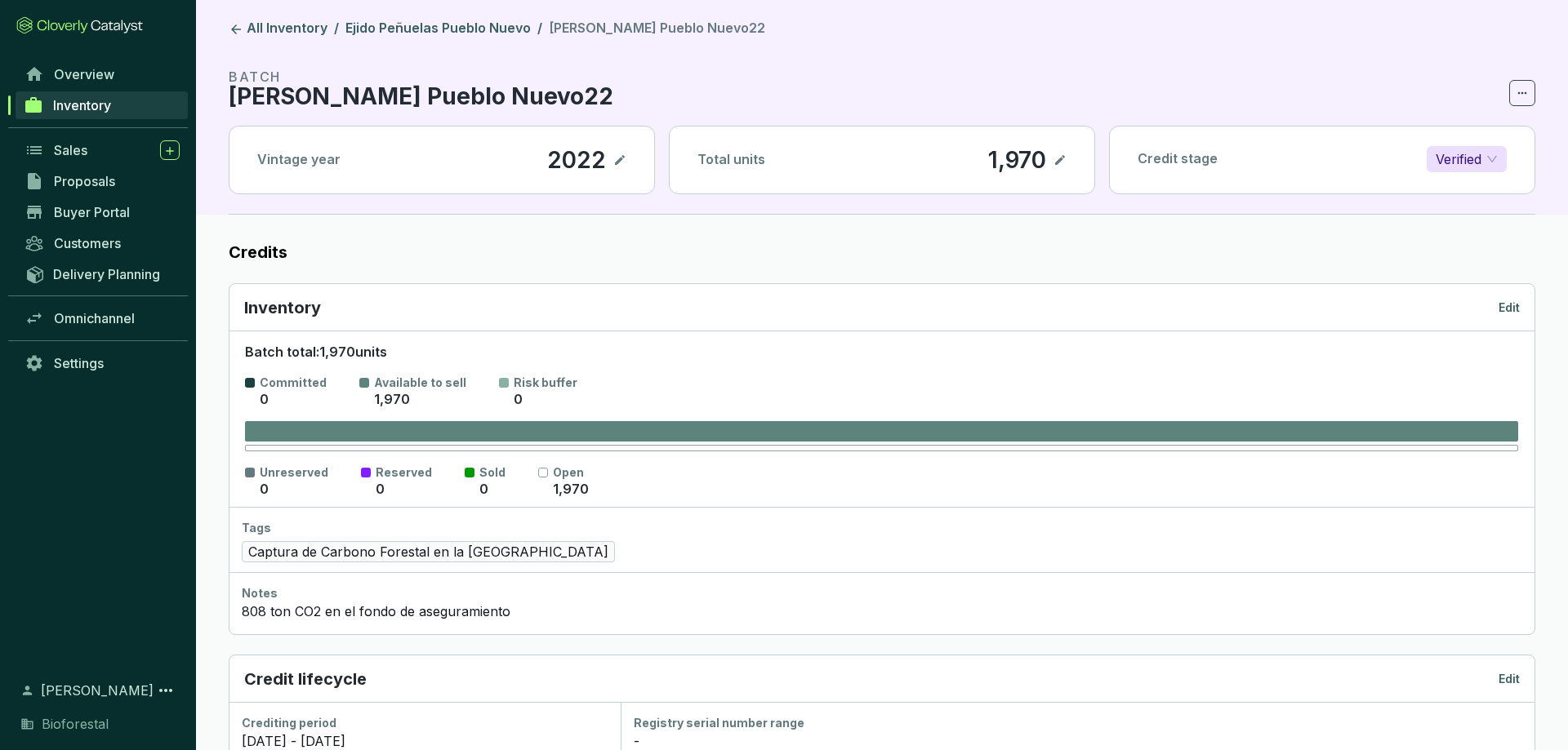
drag, startPoint x: 1531, startPoint y: 310, endPoint x: 1518, endPoint y: 307, distance: 13.3
click at [1518, 307] on div "Inventory Edit" at bounding box center [882, 307] width 1305 height 47
click at [1518, 307] on p "Edit" at bounding box center [1509, 307] width 22 height 17
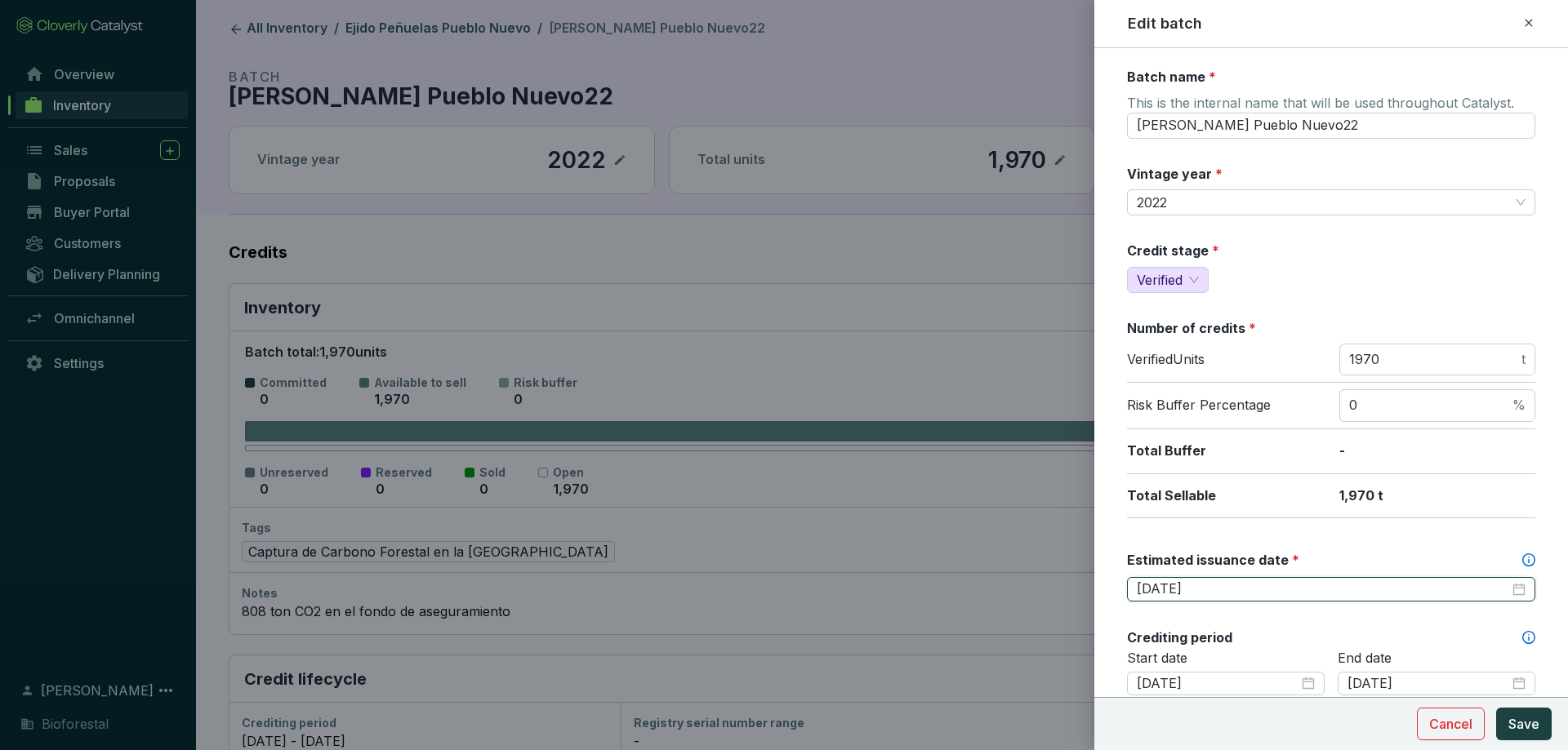
click at [1188, 583] on input "2026-01-31" at bounding box center [1322, 589] width 373 height 18
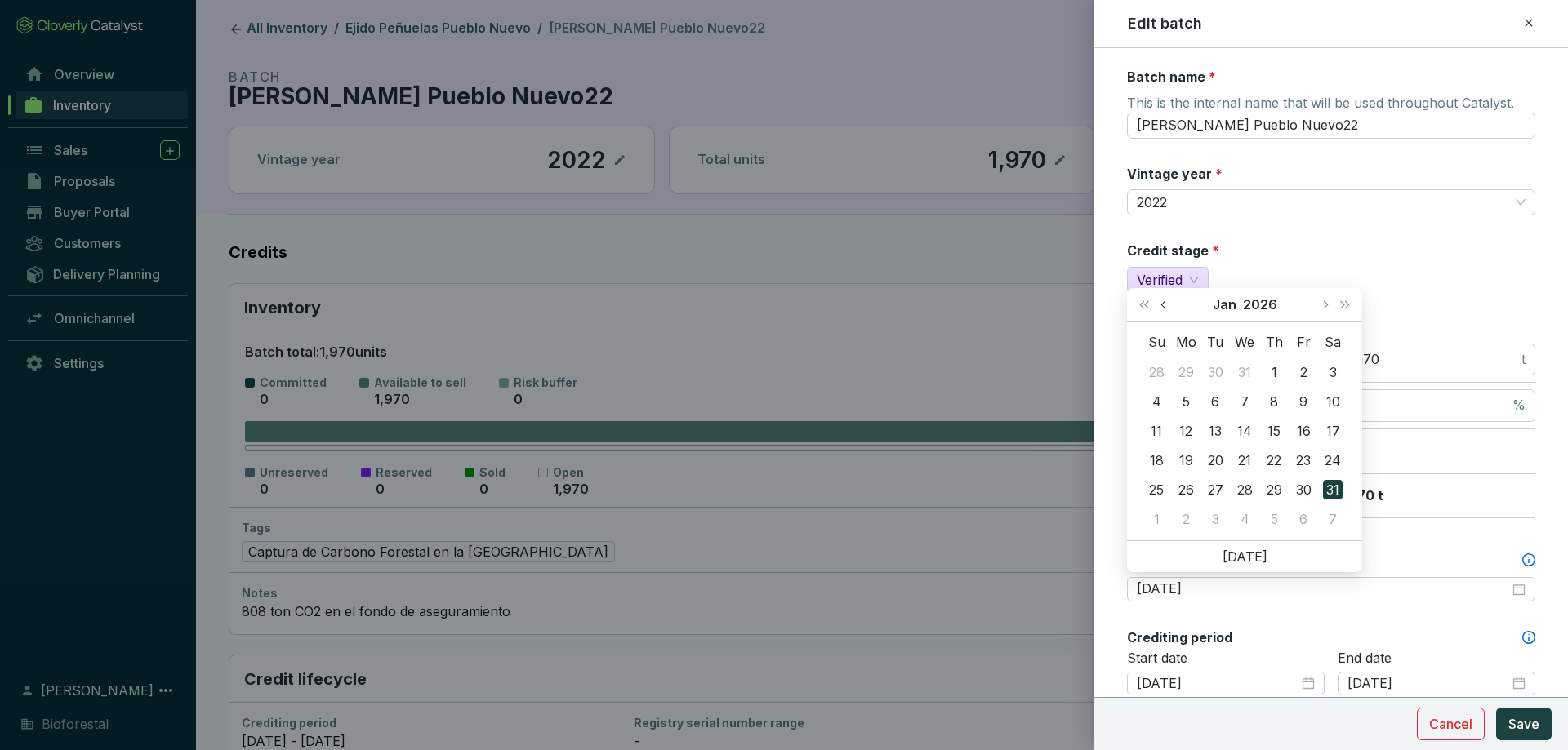
click at [1170, 306] on button "Previous month (PageUp)" at bounding box center [1166, 304] width 22 height 33
type input "2025-12-01"
click at [1188, 380] on div "1" at bounding box center [1185, 373] width 20 height 20
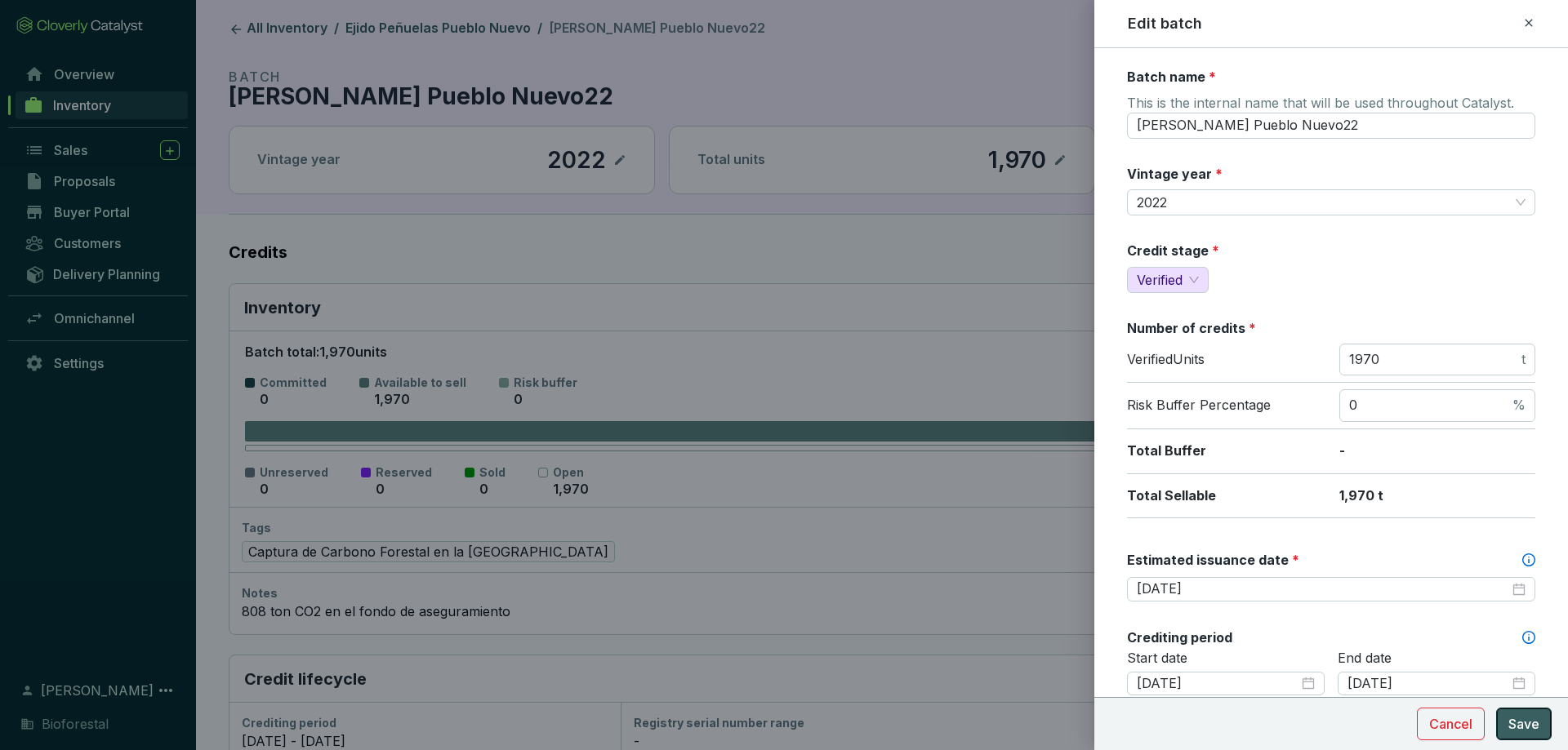
click at [1548, 718] on button "Save" at bounding box center [1524, 723] width 55 height 33
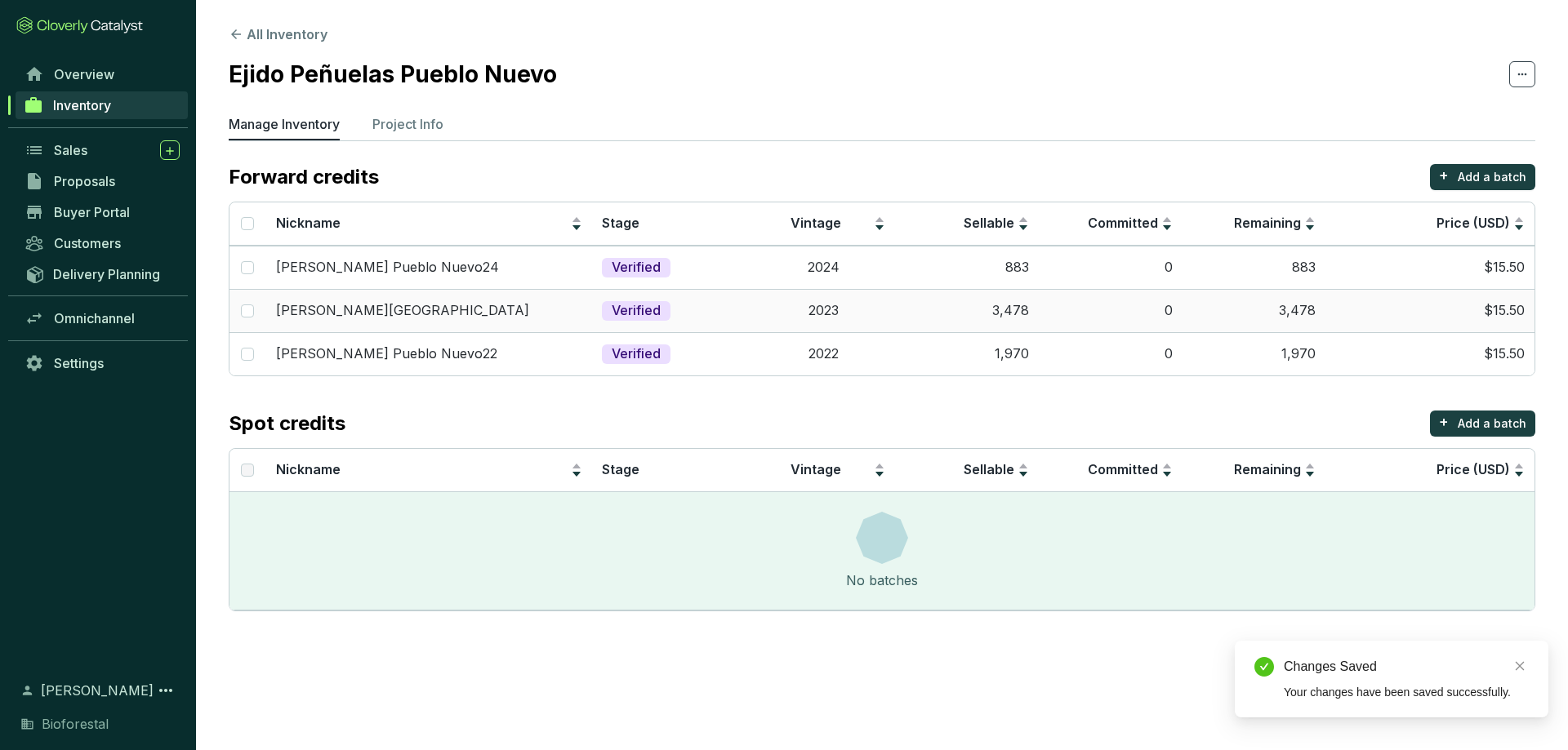
click at [875, 315] on td "2023" at bounding box center [823, 310] width 144 height 43
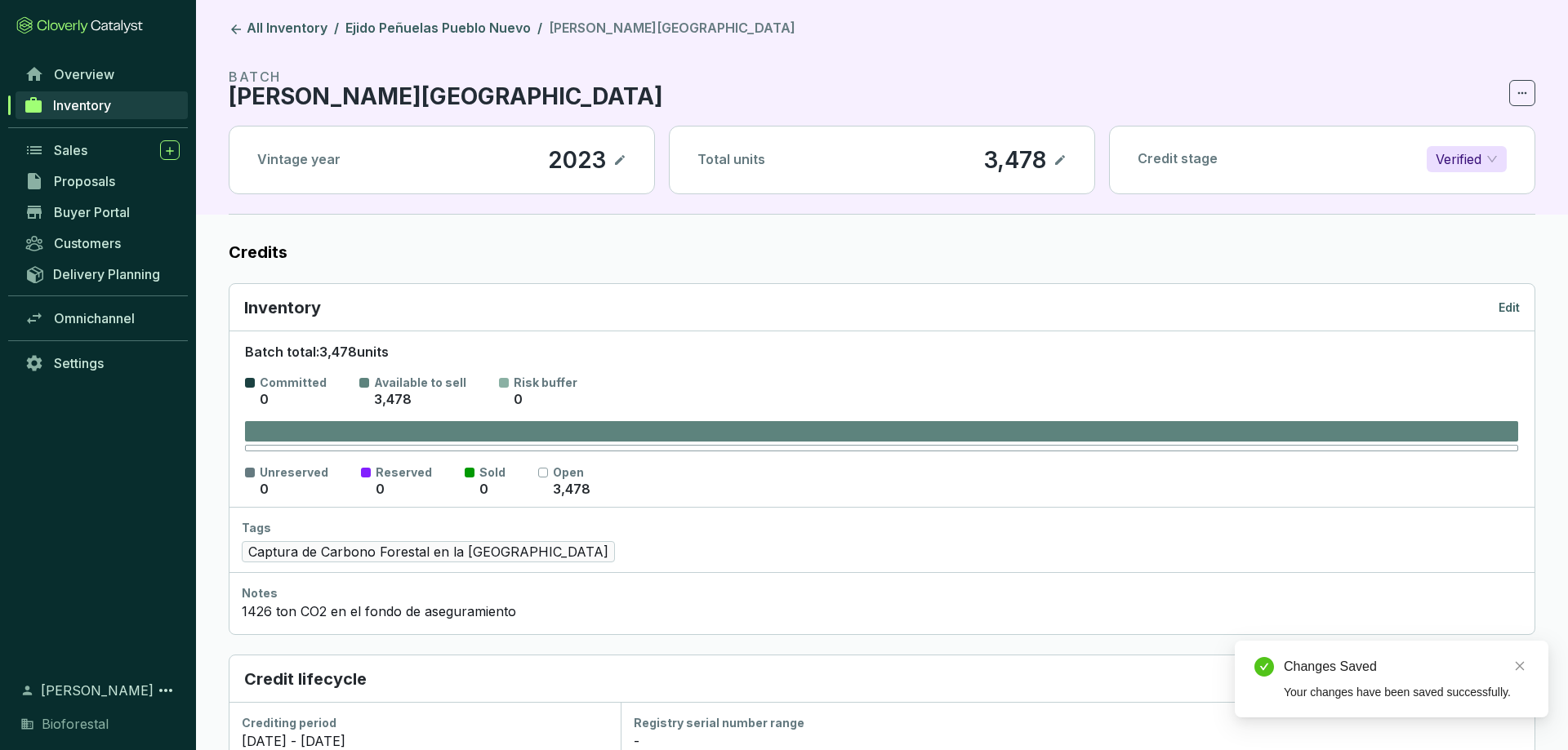
click at [1515, 298] on div "Inventory Edit" at bounding box center [882, 307] width 1275 height 23
click at [1506, 302] on p "Edit" at bounding box center [1509, 307] width 22 height 17
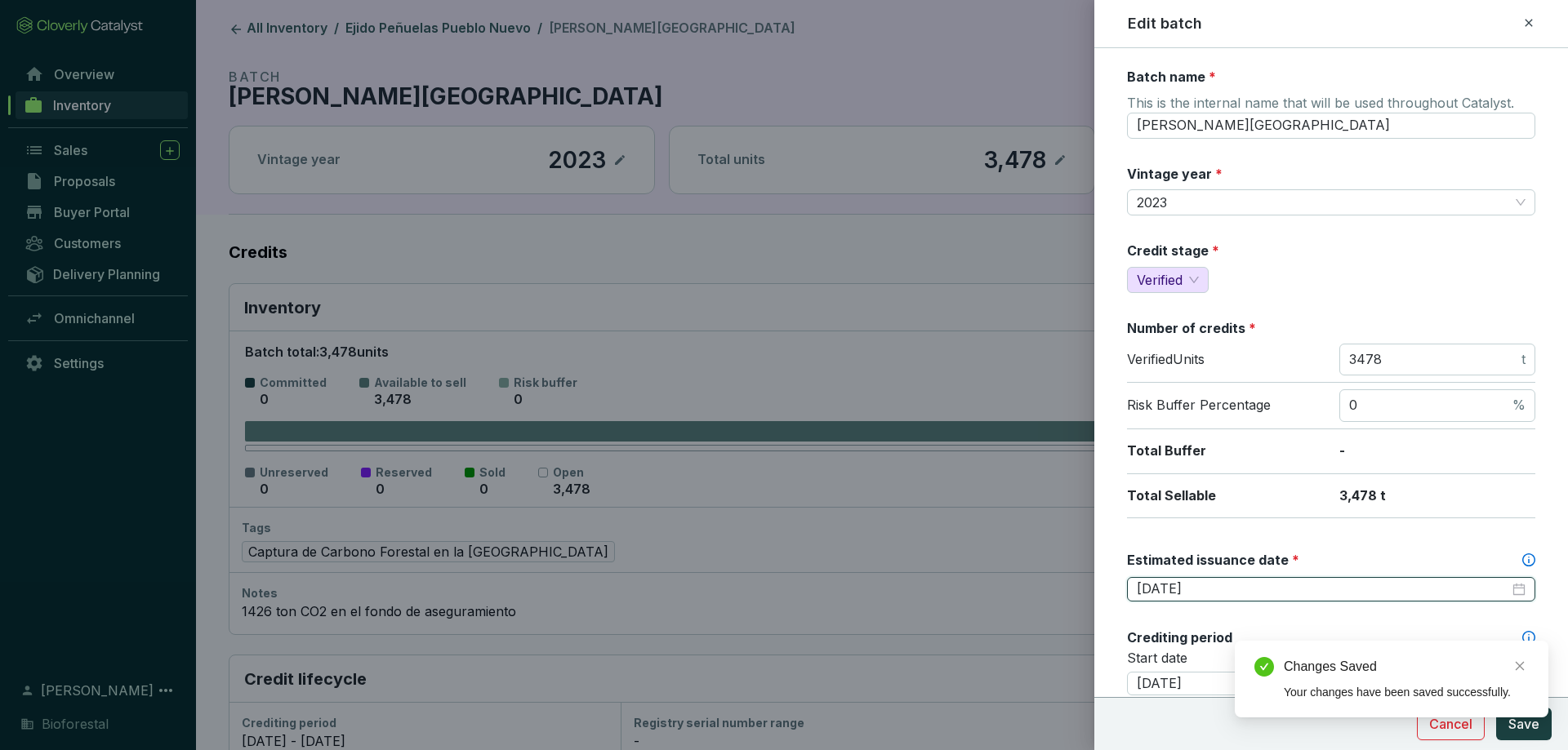
click at [1211, 580] on input "2026-01-31" at bounding box center [1322, 589] width 373 height 18
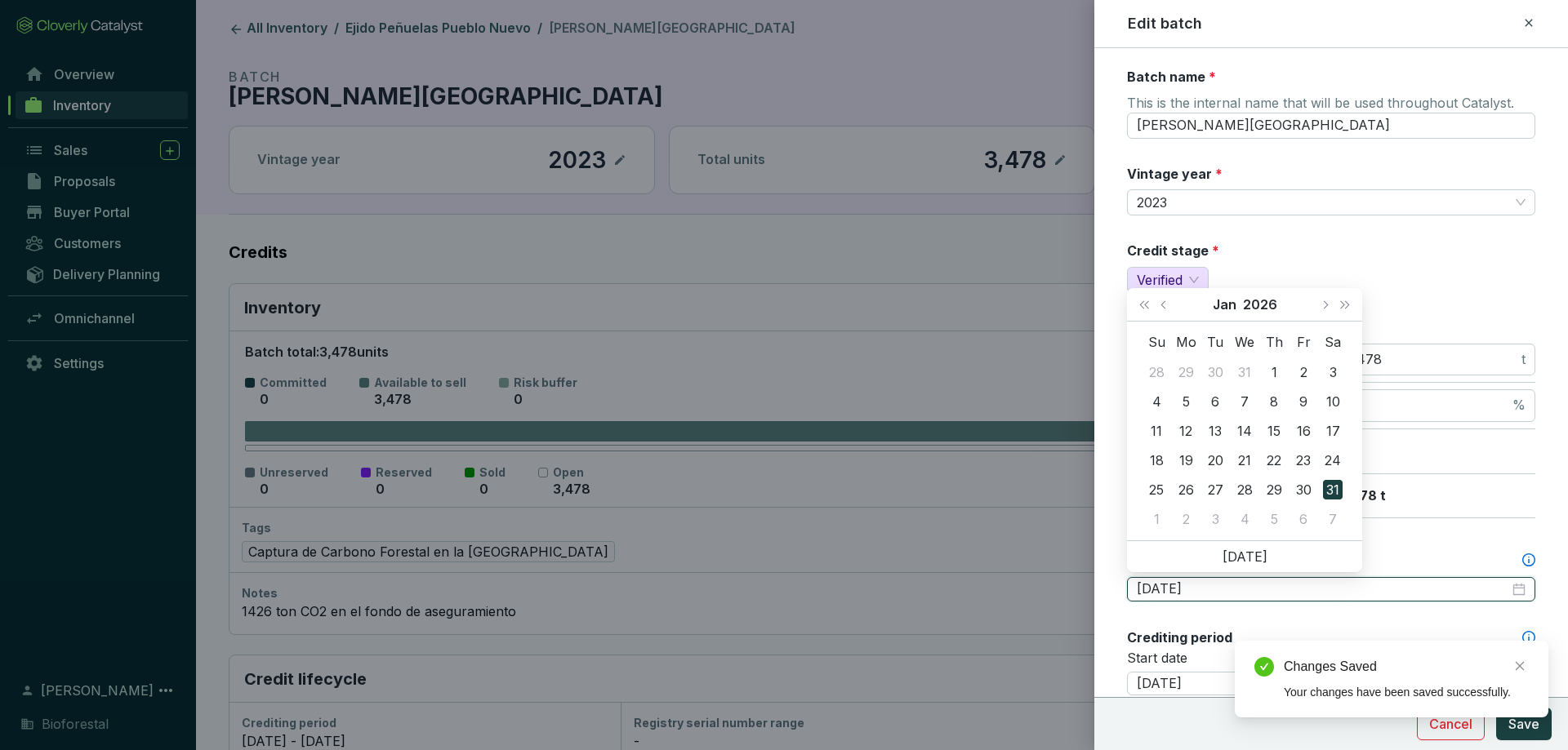
click at [1212, 580] on input "2026-01-31" at bounding box center [1322, 589] width 373 height 18
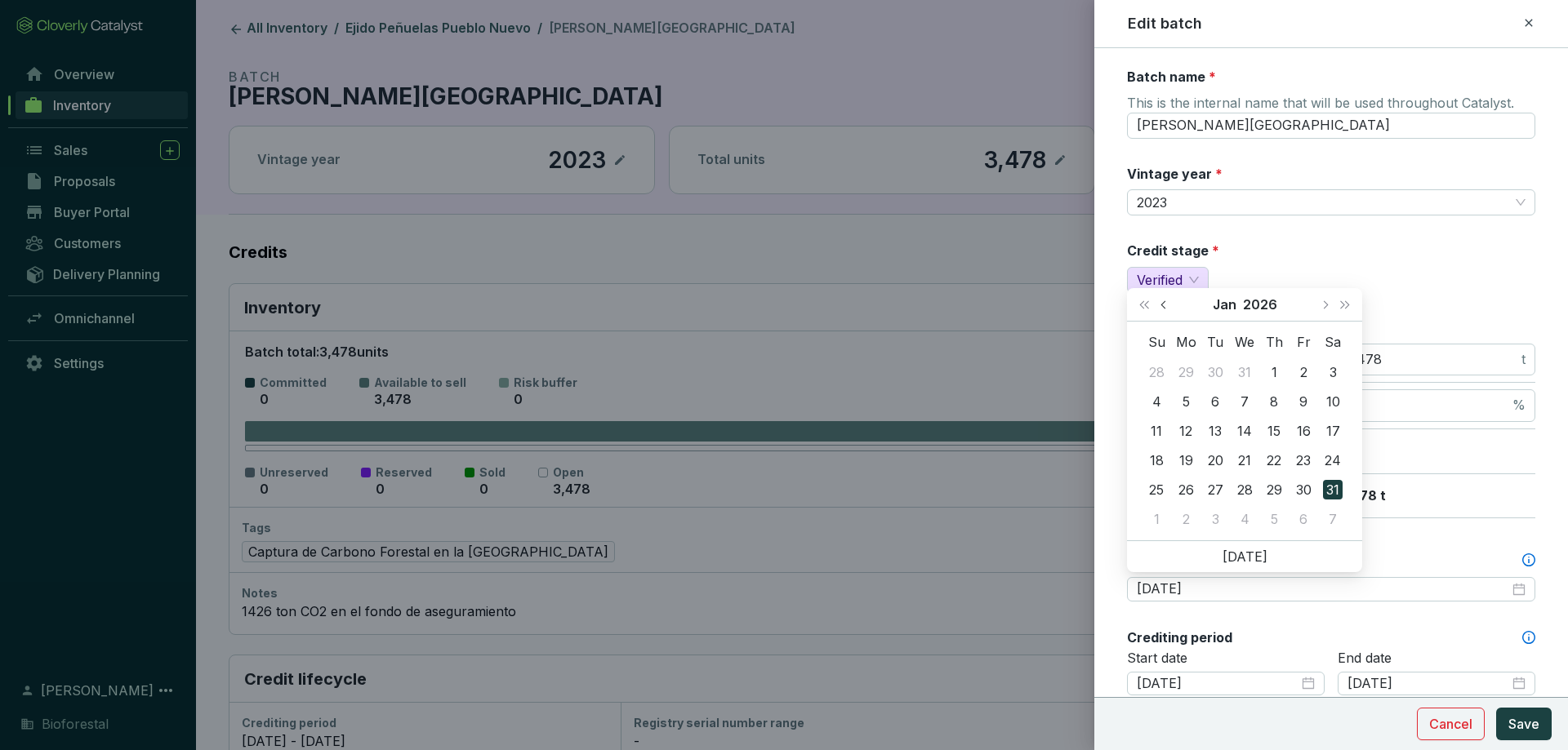
click at [1166, 297] on button "Previous month (PageUp)" at bounding box center [1166, 304] width 22 height 33
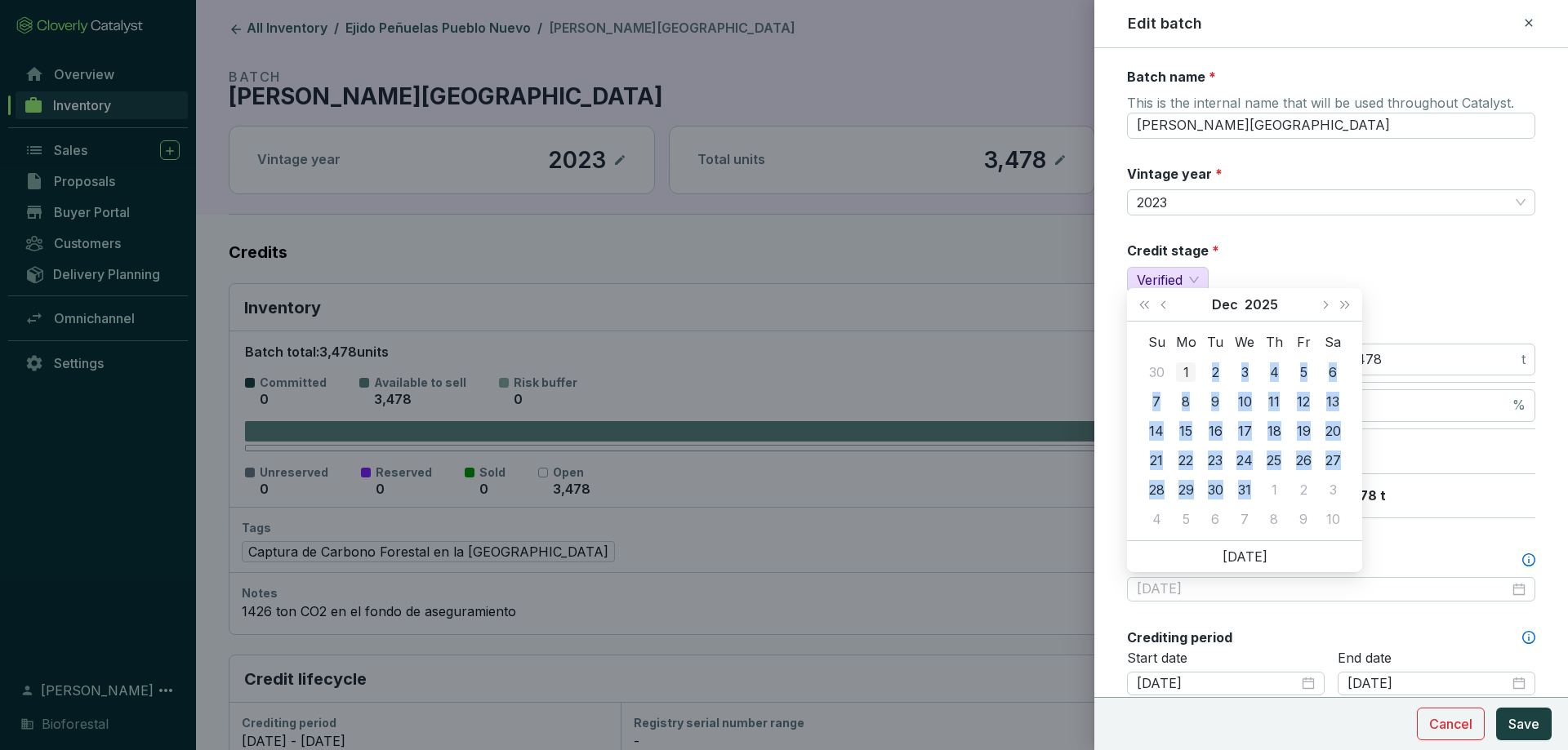
type input "2025-12-01"
drag, startPoint x: 1253, startPoint y: 477, endPoint x: 1197, endPoint y: 365, distance: 125.2
click at [1197, 365] on tbody "30 1 2 3 4 5 6 7 8 9 10 11 12 13 14 15 16 17 18 19 20 21 22 23 24 25 26 27 28 2…" at bounding box center [1244, 445] width 206 height 176
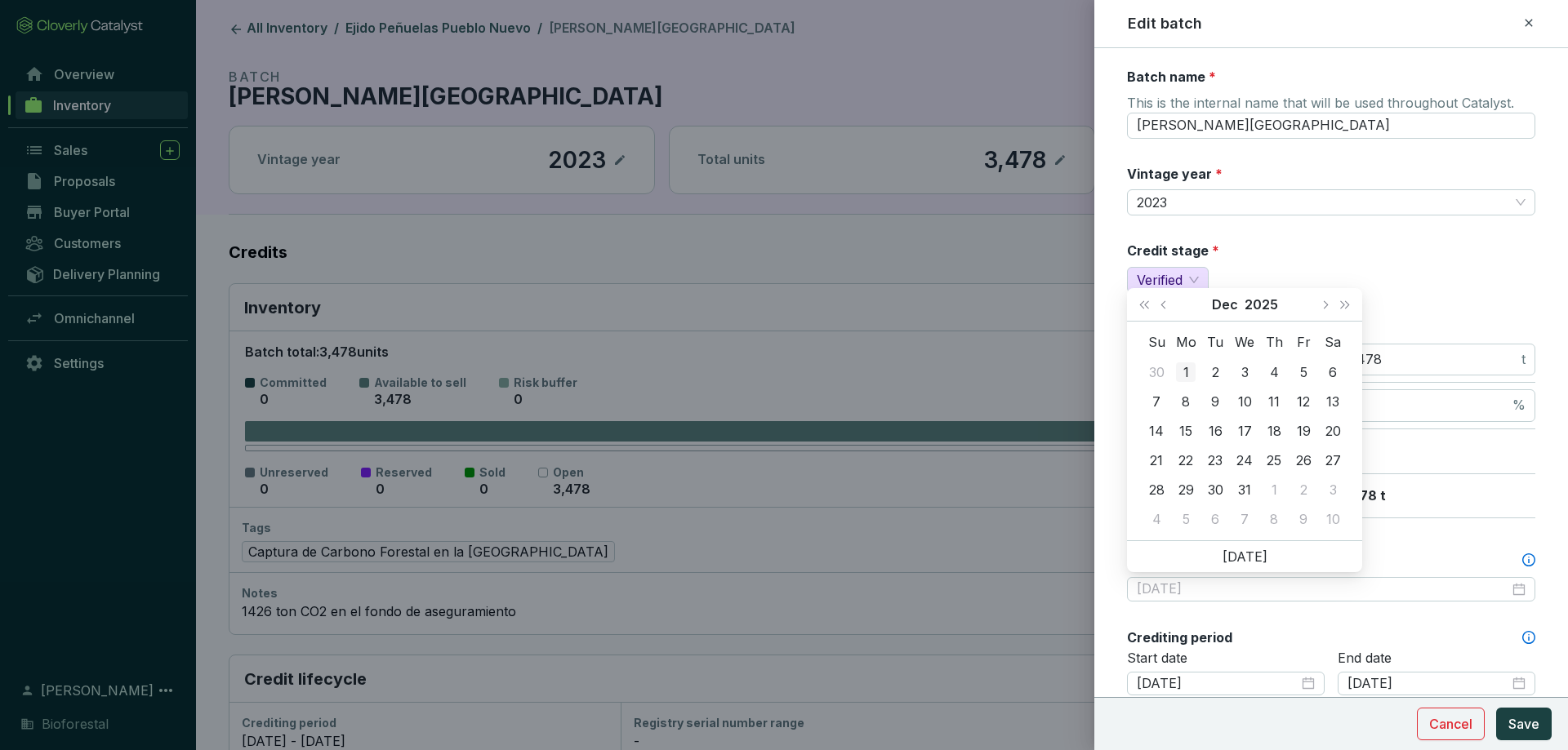
click at [1193, 371] on td "1" at bounding box center [1185, 373] width 30 height 30
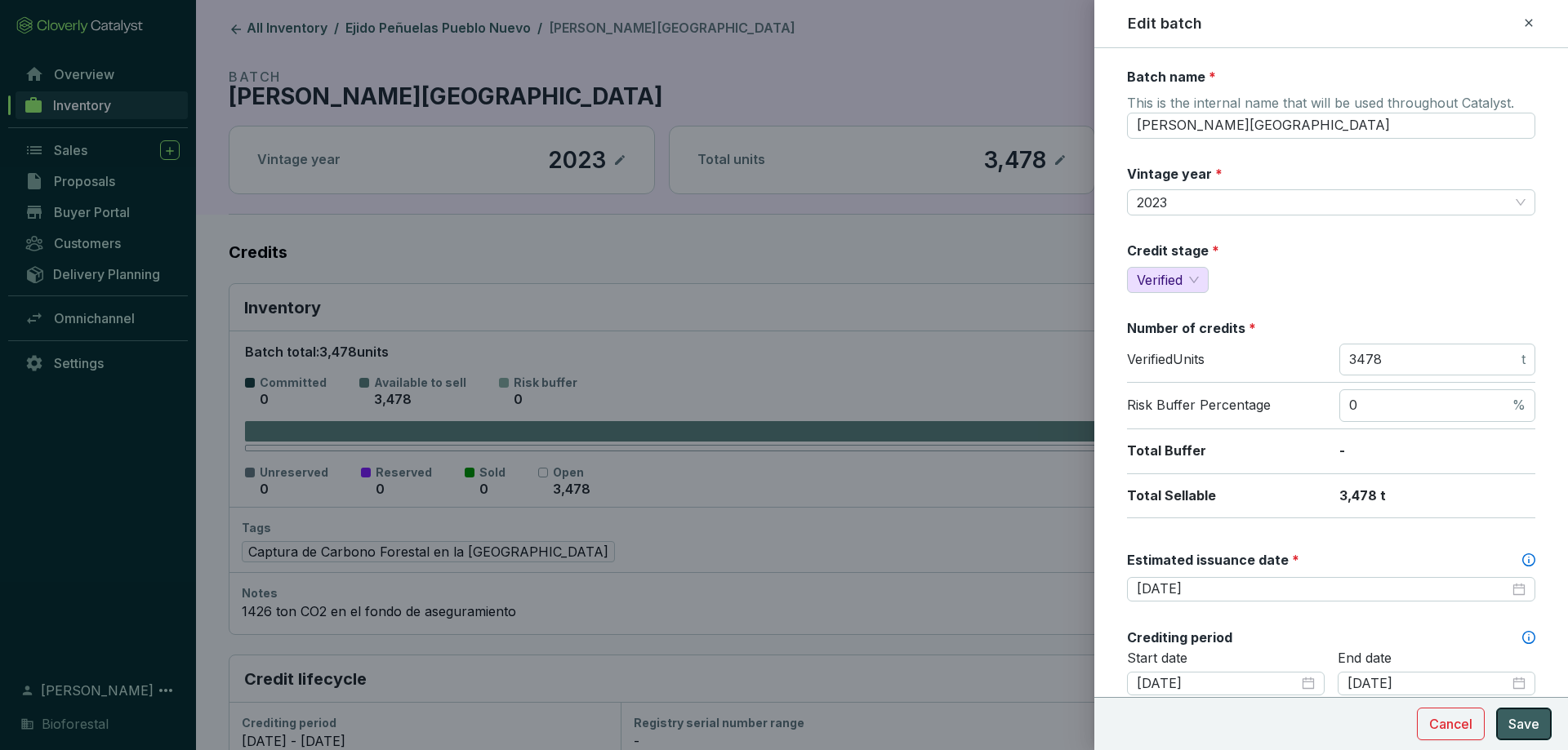
click at [1526, 726] on span "Save" at bounding box center [1523, 723] width 31 height 20
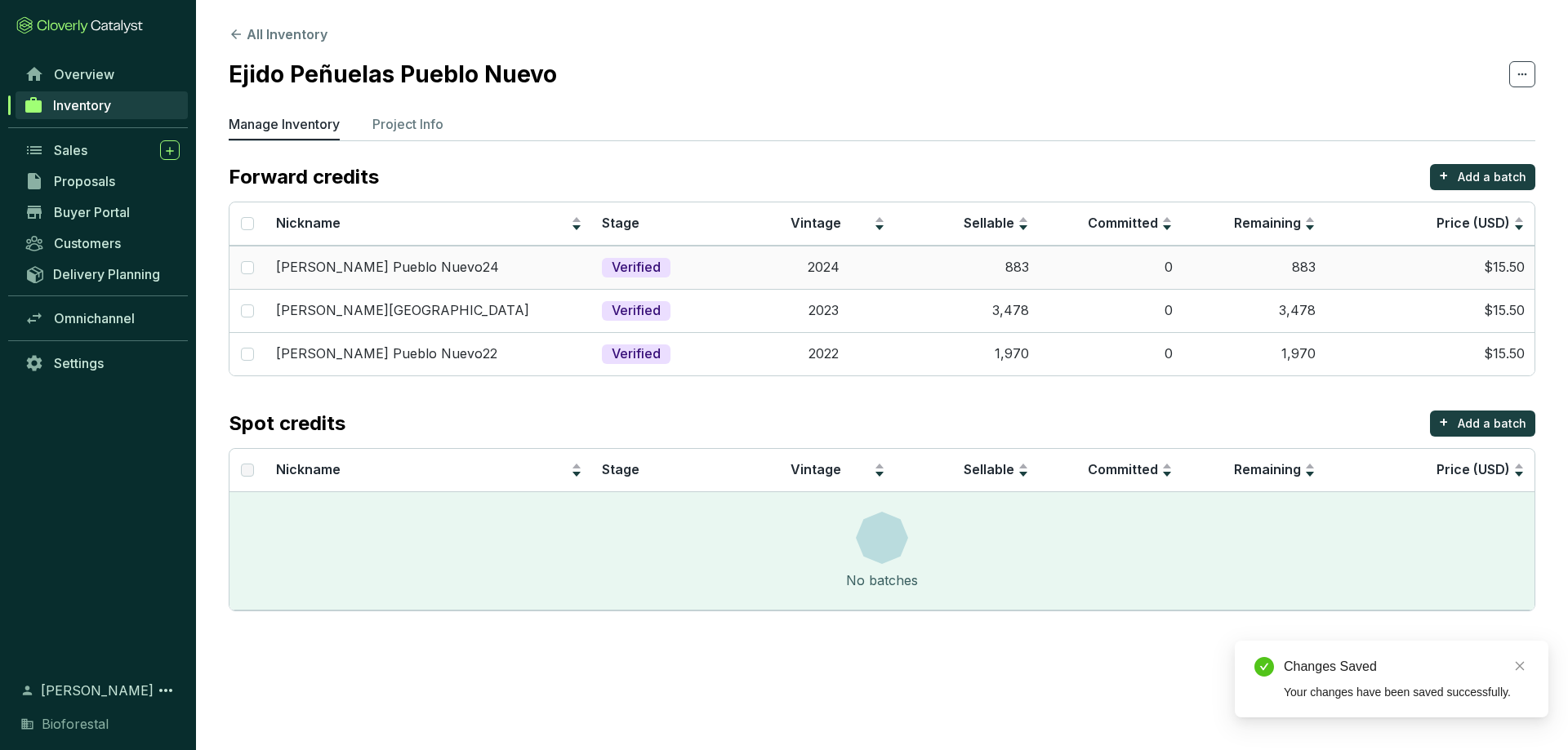
click at [729, 285] on td "Verified" at bounding box center [671, 267] width 159 height 43
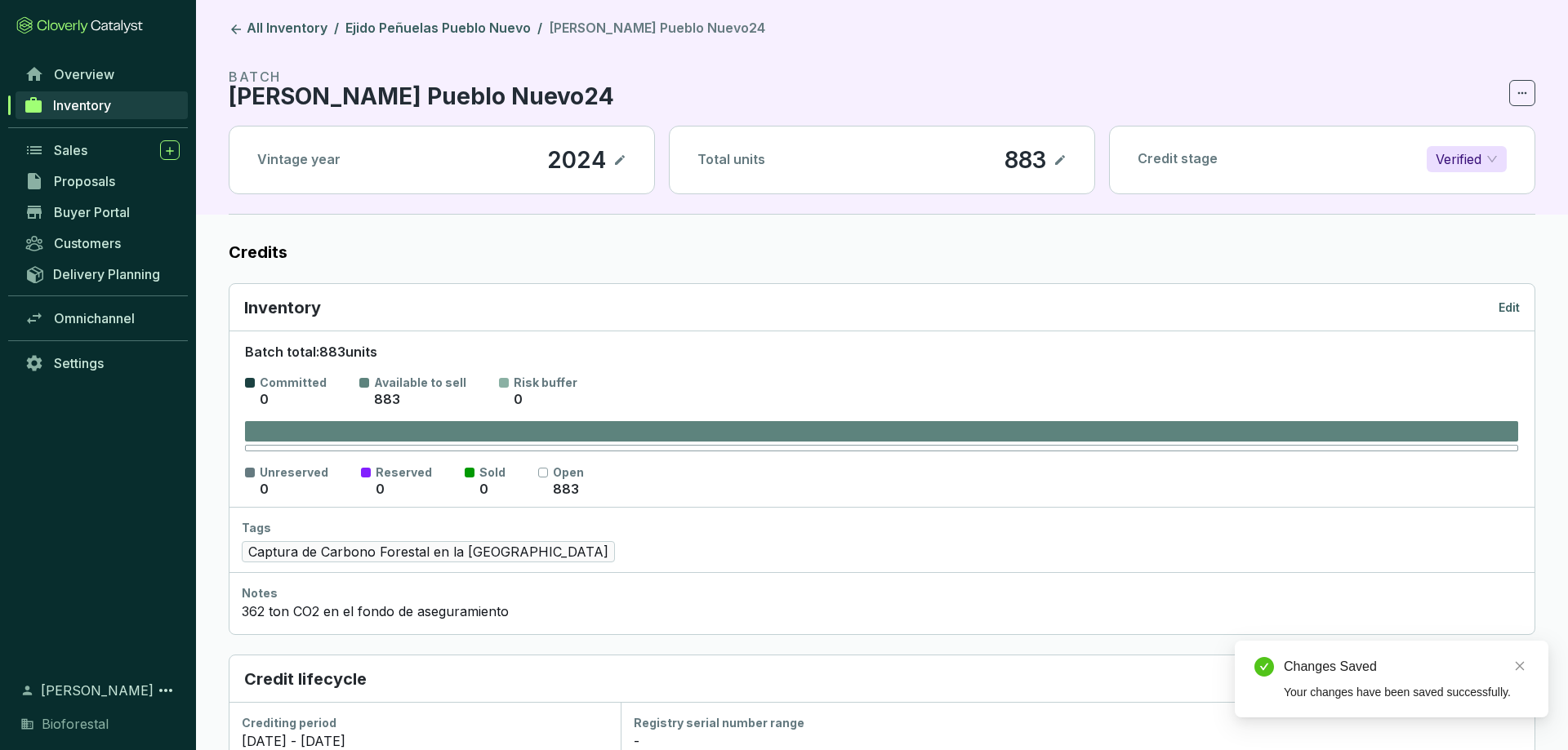
click at [1493, 309] on div "Inventory Edit" at bounding box center [882, 307] width 1275 height 23
click at [1502, 303] on p "Edit" at bounding box center [1509, 307] width 22 height 17
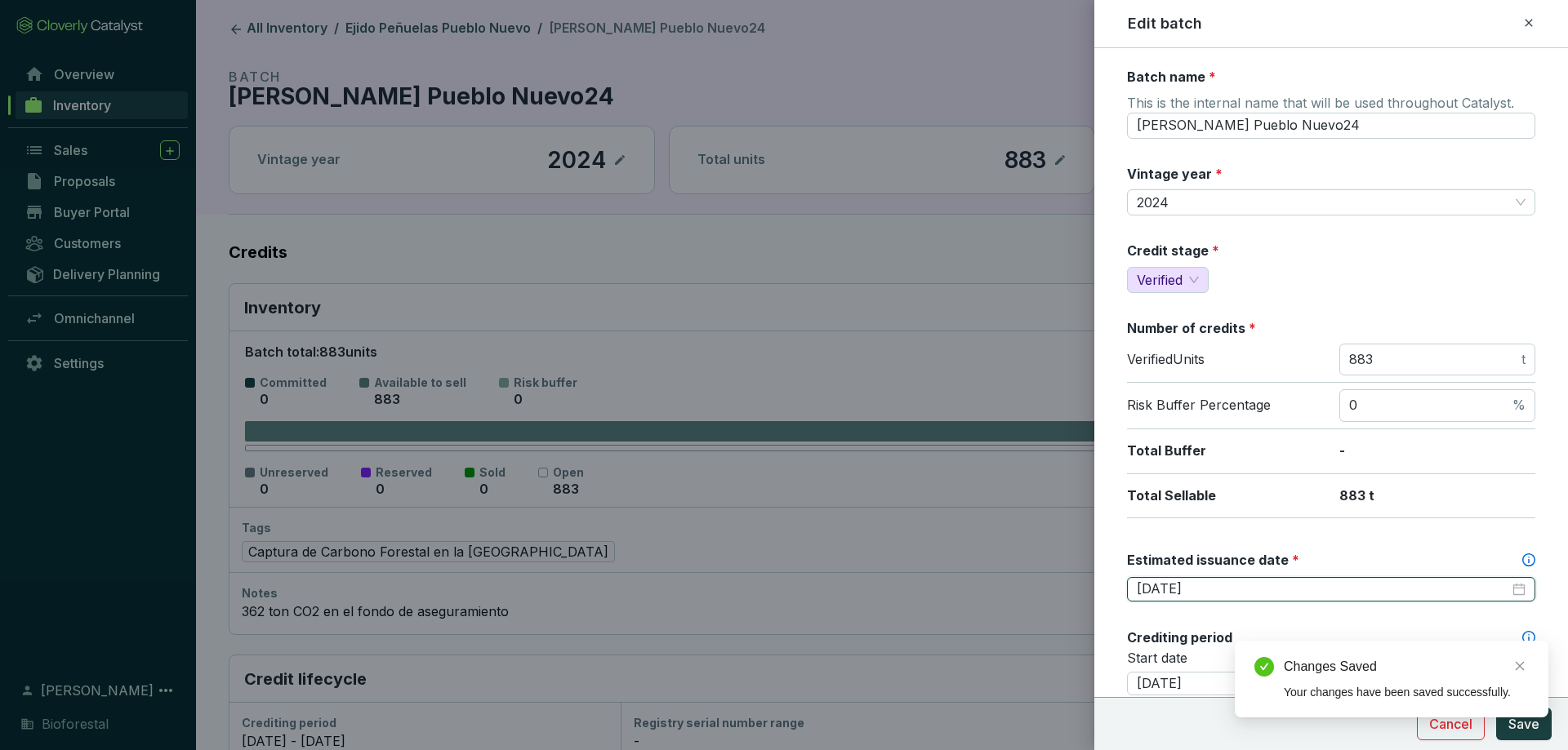
click at [1189, 590] on input "2026-01-31" at bounding box center [1322, 589] width 373 height 18
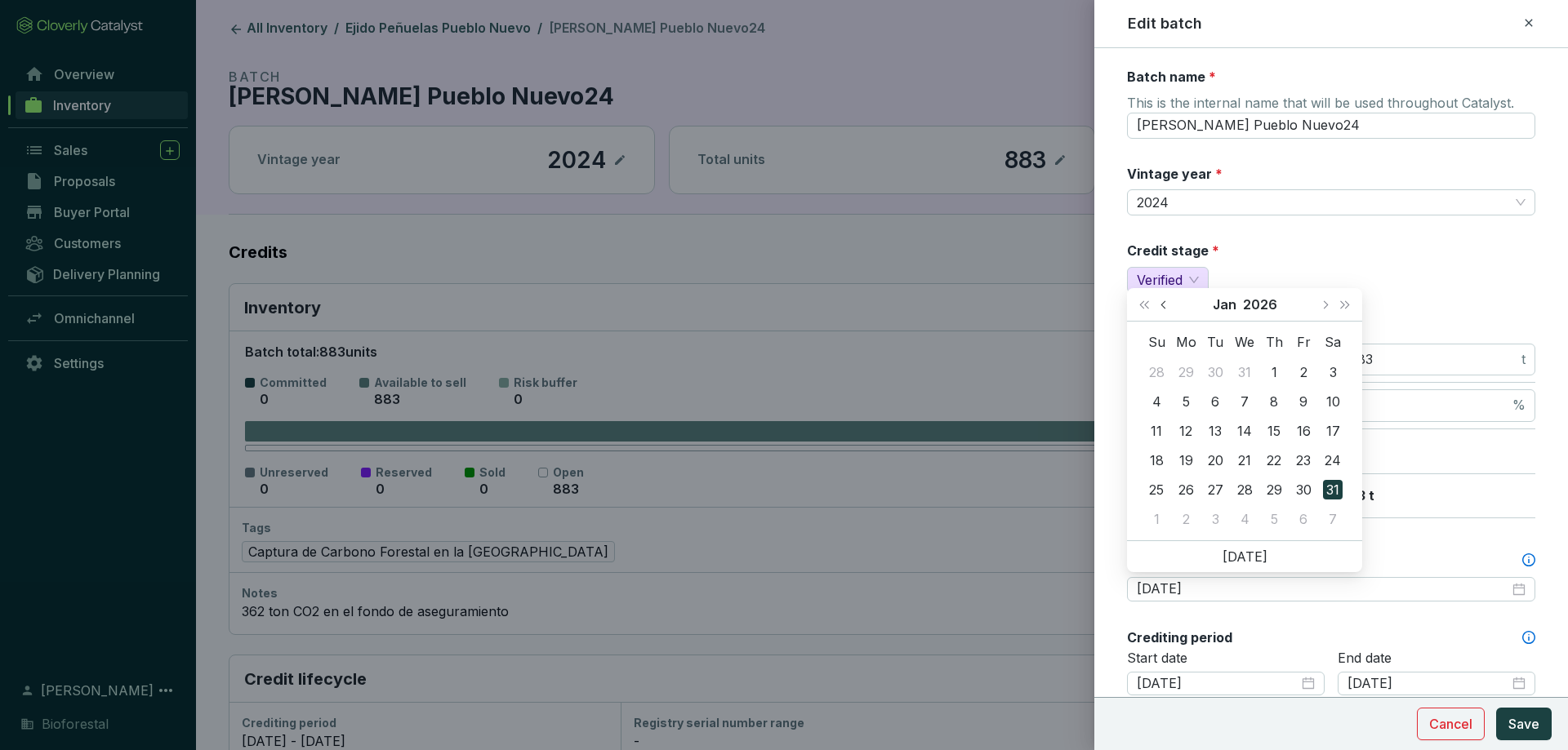
click at [1163, 301] on button "Previous month (PageUp)" at bounding box center [1166, 304] width 22 height 33
type input "2025-12-01"
click at [1188, 368] on div "1" at bounding box center [1185, 373] width 20 height 20
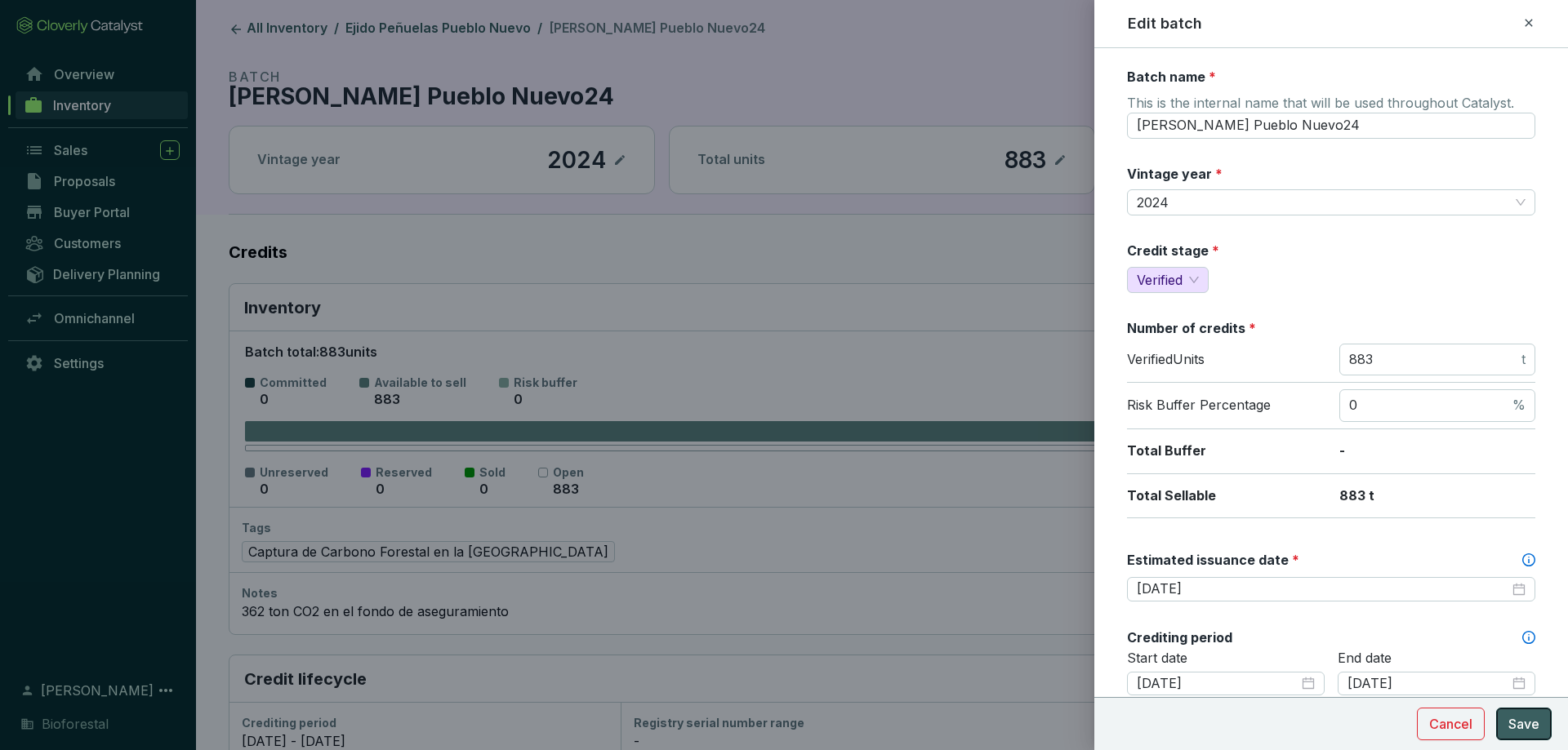
click at [1536, 741] on section "Cancel Save" at bounding box center [1330, 723] width 473 height 53
click at [1532, 723] on span "Save" at bounding box center [1523, 723] width 31 height 20
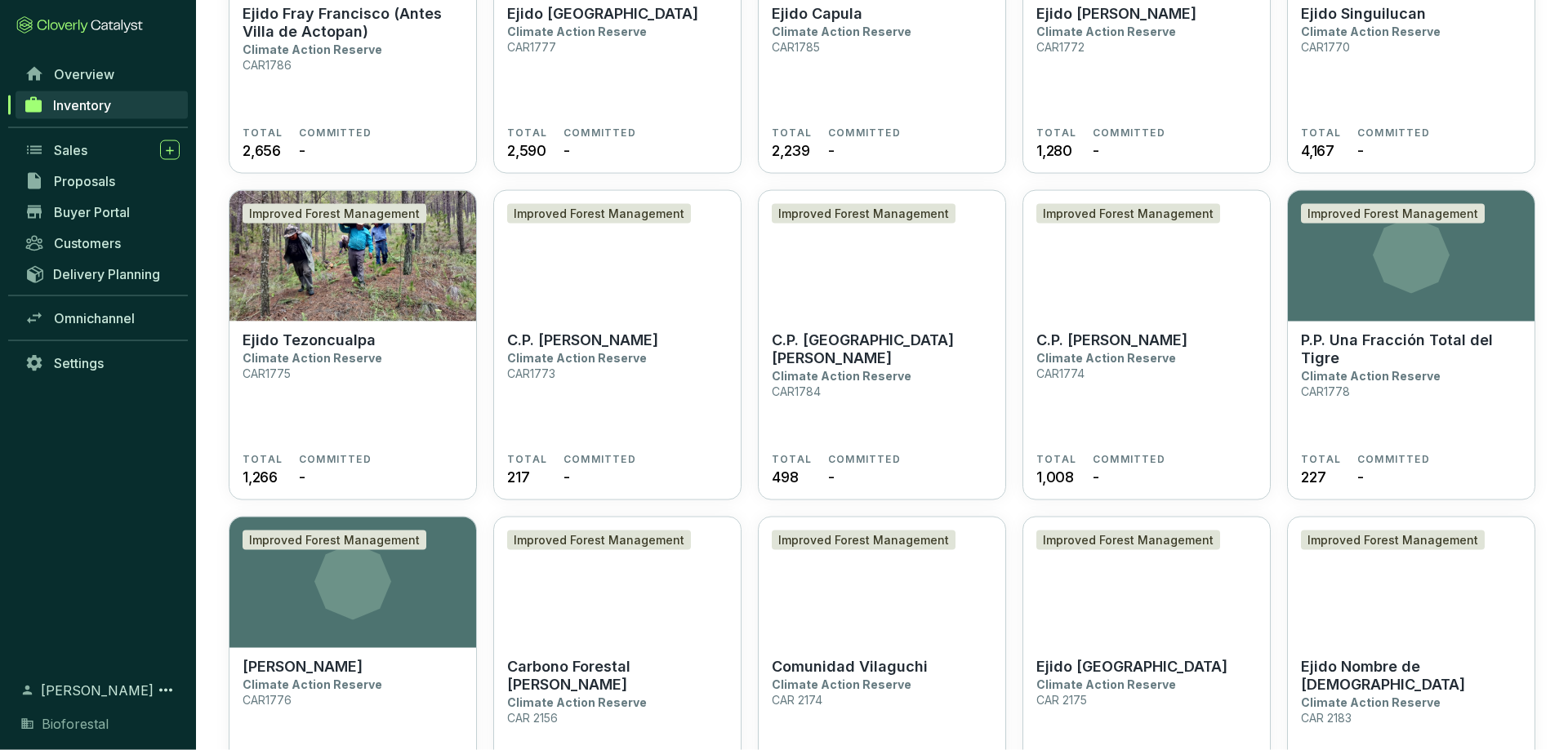
scroll to position [2996, 0]
